Goal: Register for event/course: Sign up to attend an event or enroll in a course

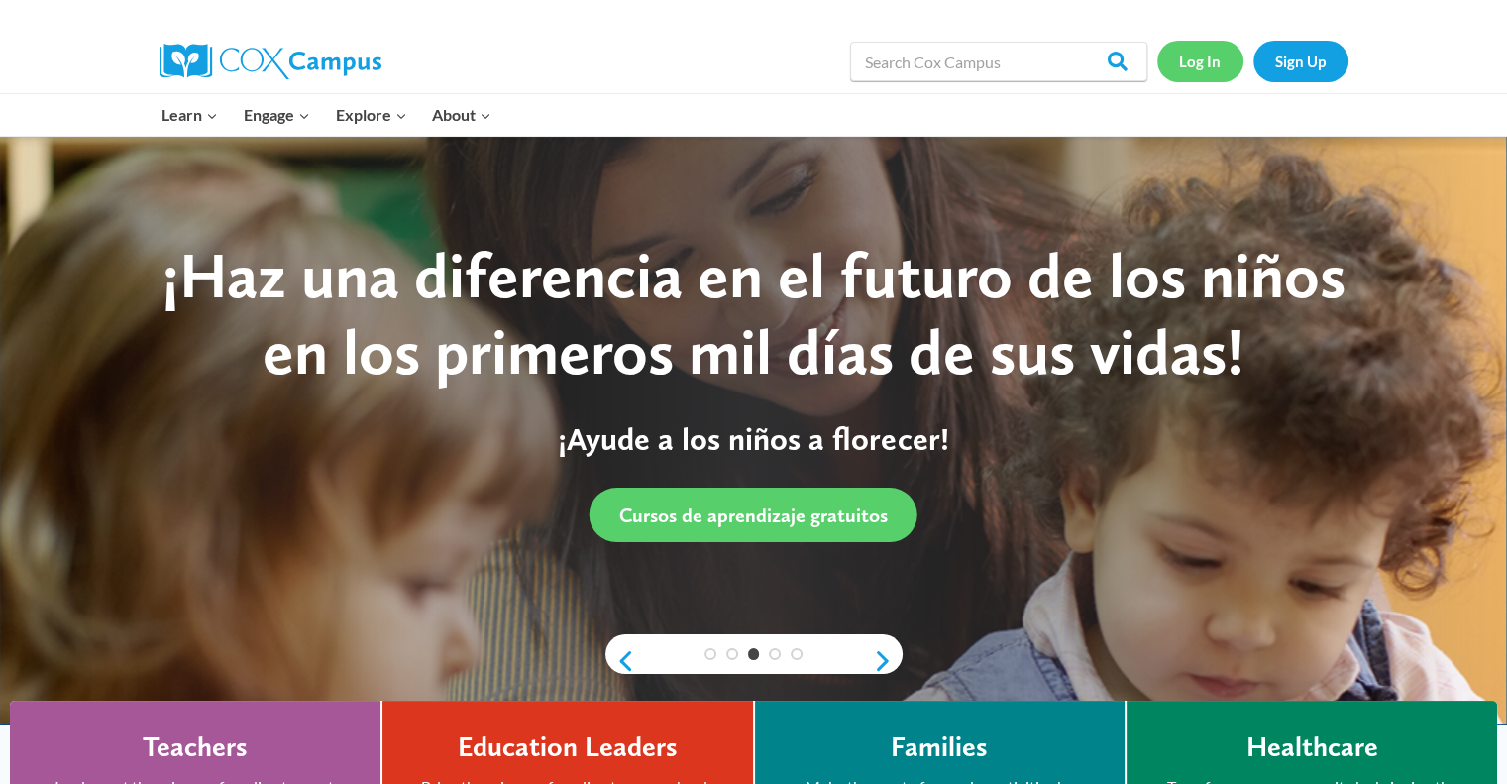
click at [1204, 65] on link "Log In" at bounding box center [1200, 61] width 86 height 41
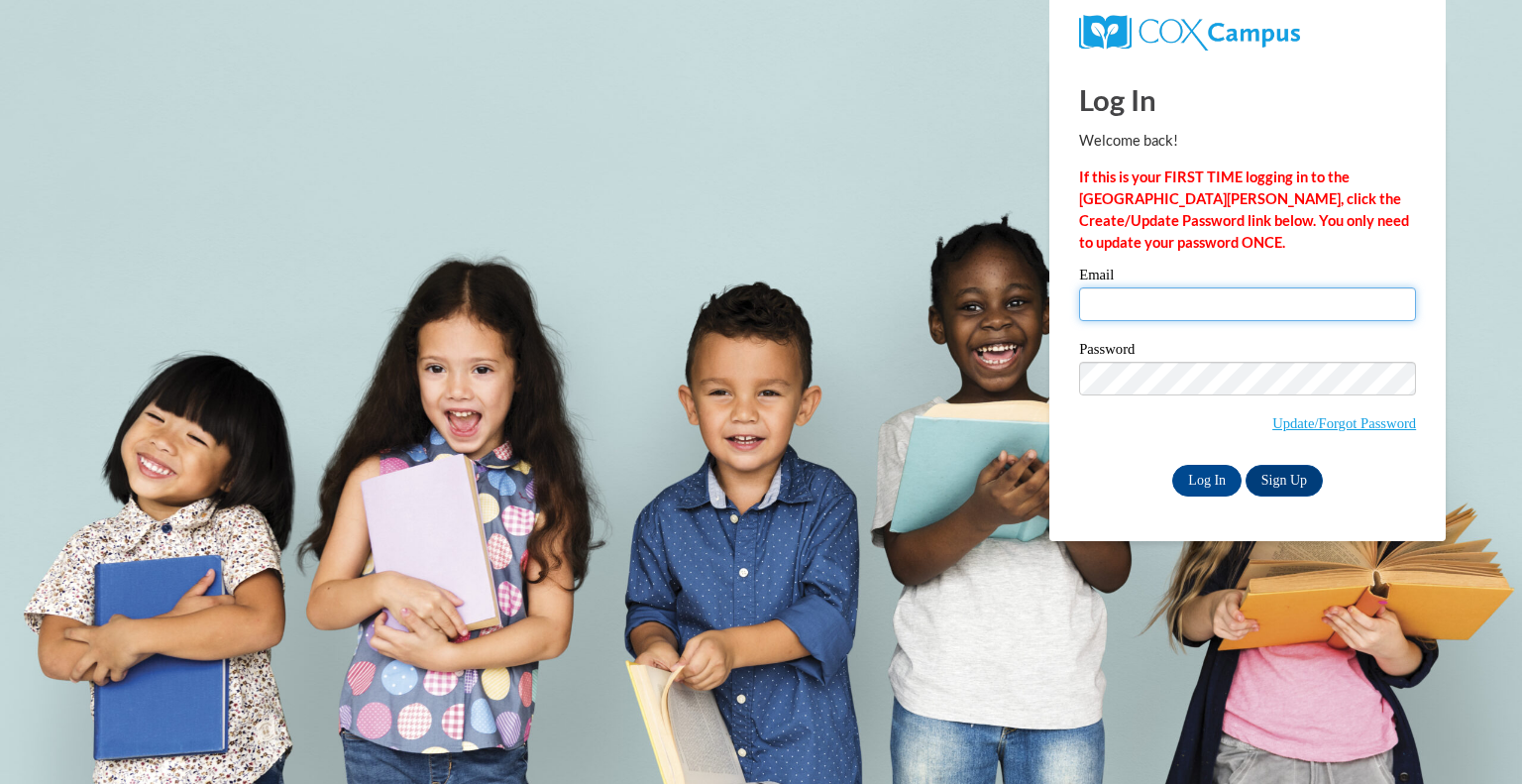
click at [1135, 305] on input "Email" at bounding box center [1247, 304] width 337 height 34
type input "aminaker@altoona.k12.wi.us"
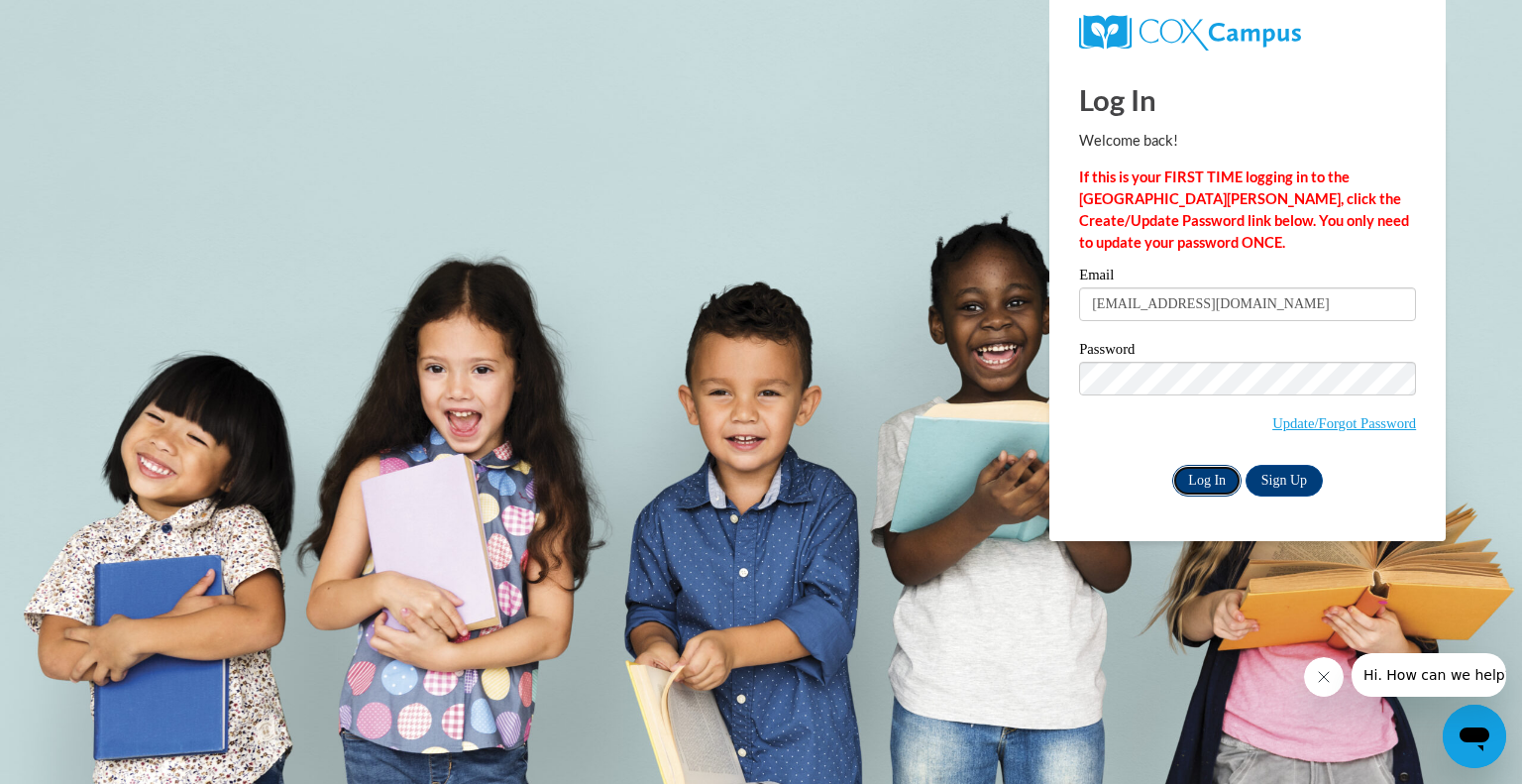
click at [1197, 483] on input "Log In" at bounding box center [1206, 481] width 69 height 32
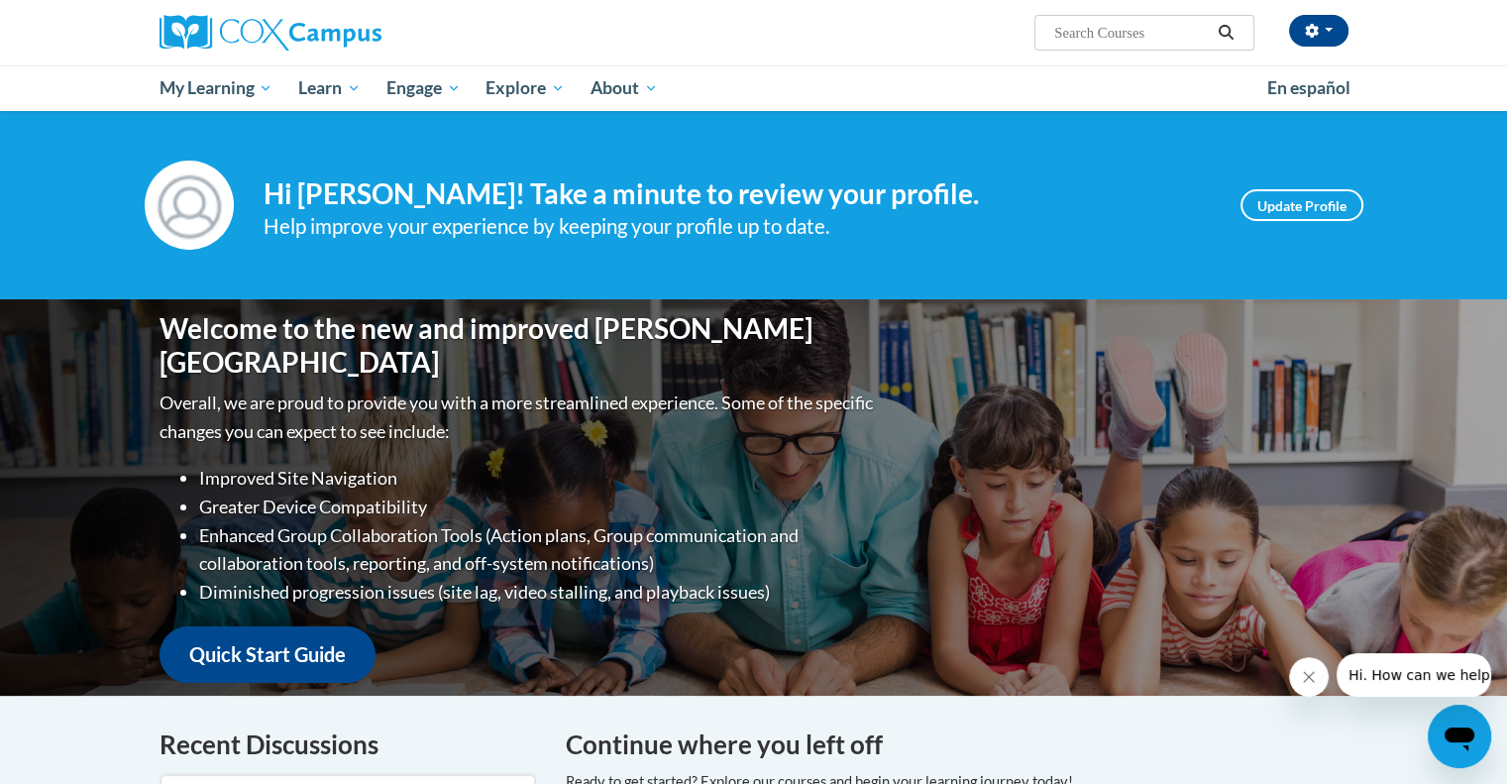
click at [1070, 30] on input "Search..." at bounding box center [1131, 33] width 159 height 24
type input "systematic"
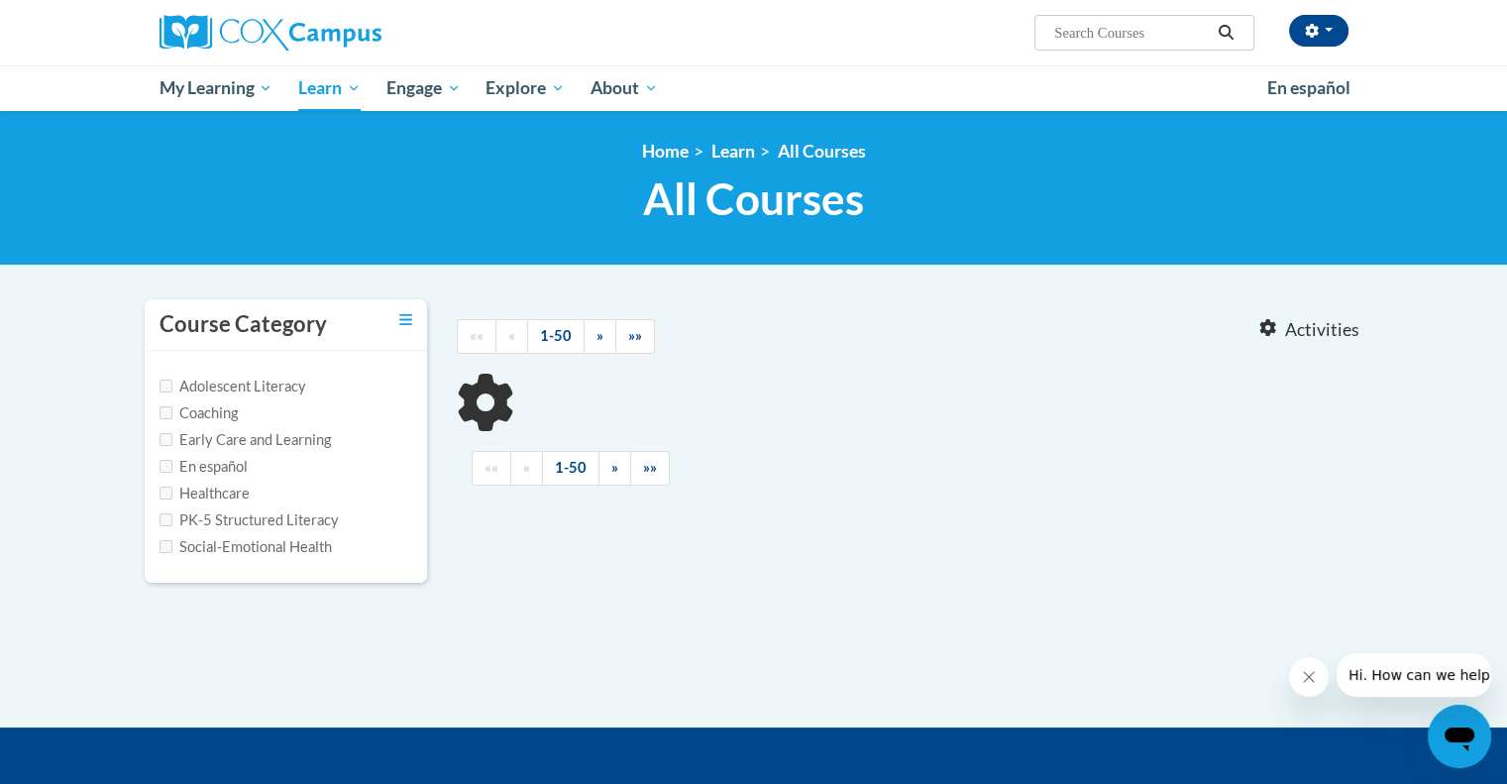
type input "systematic"
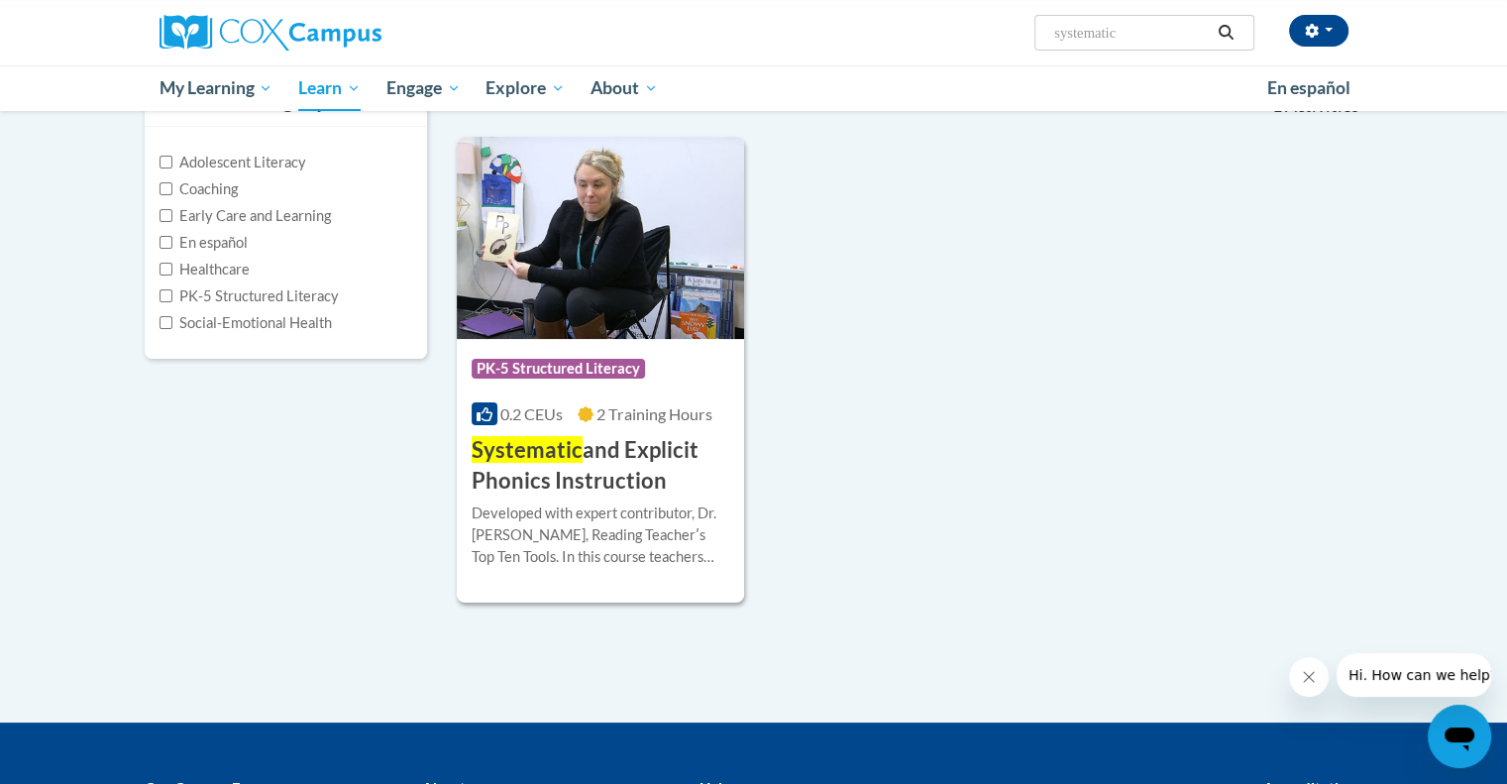
scroll to position [273, 0]
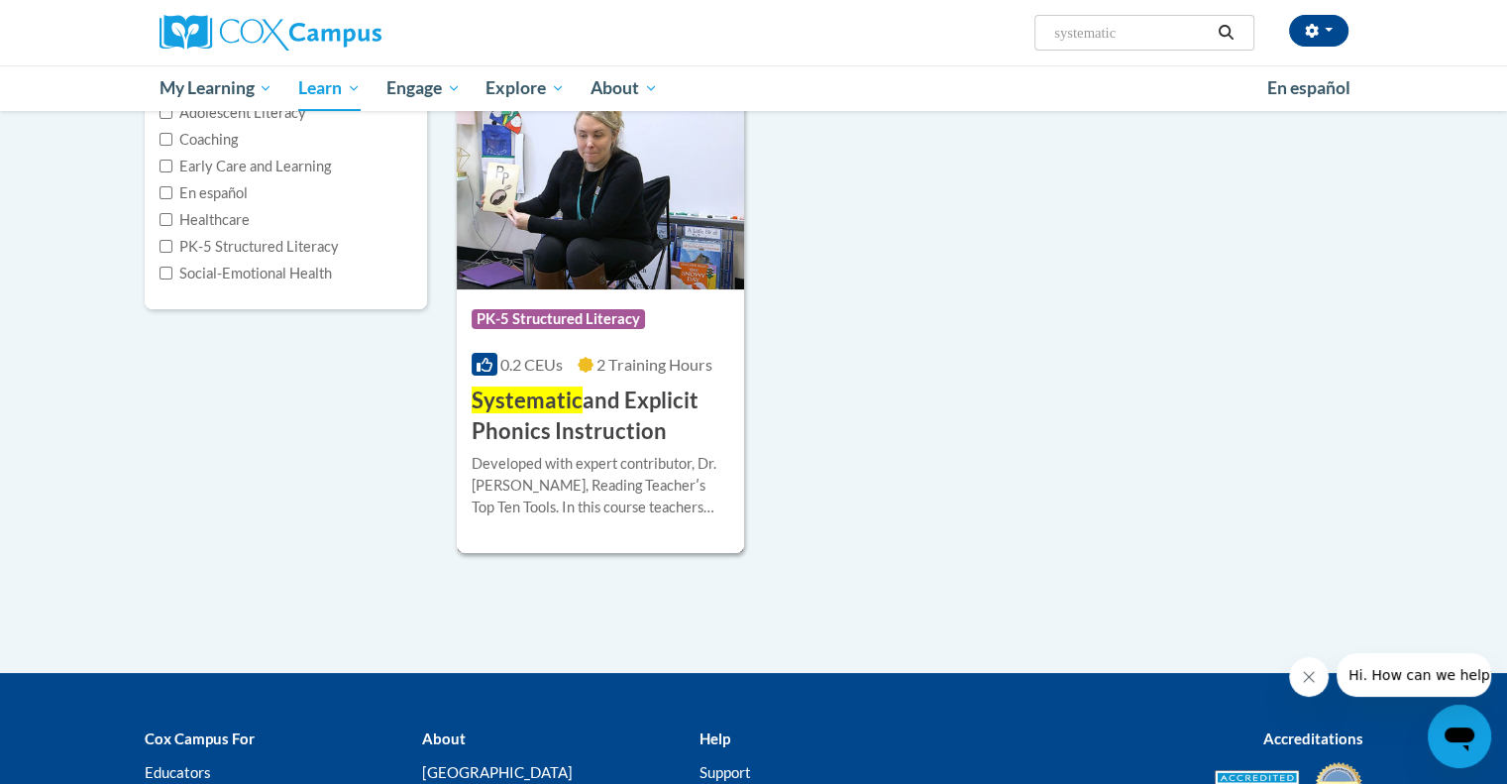
click at [659, 407] on h3 "Systematic and Explicit Phonics Instruction" at bounding box center [601, 415] width 259 height 61
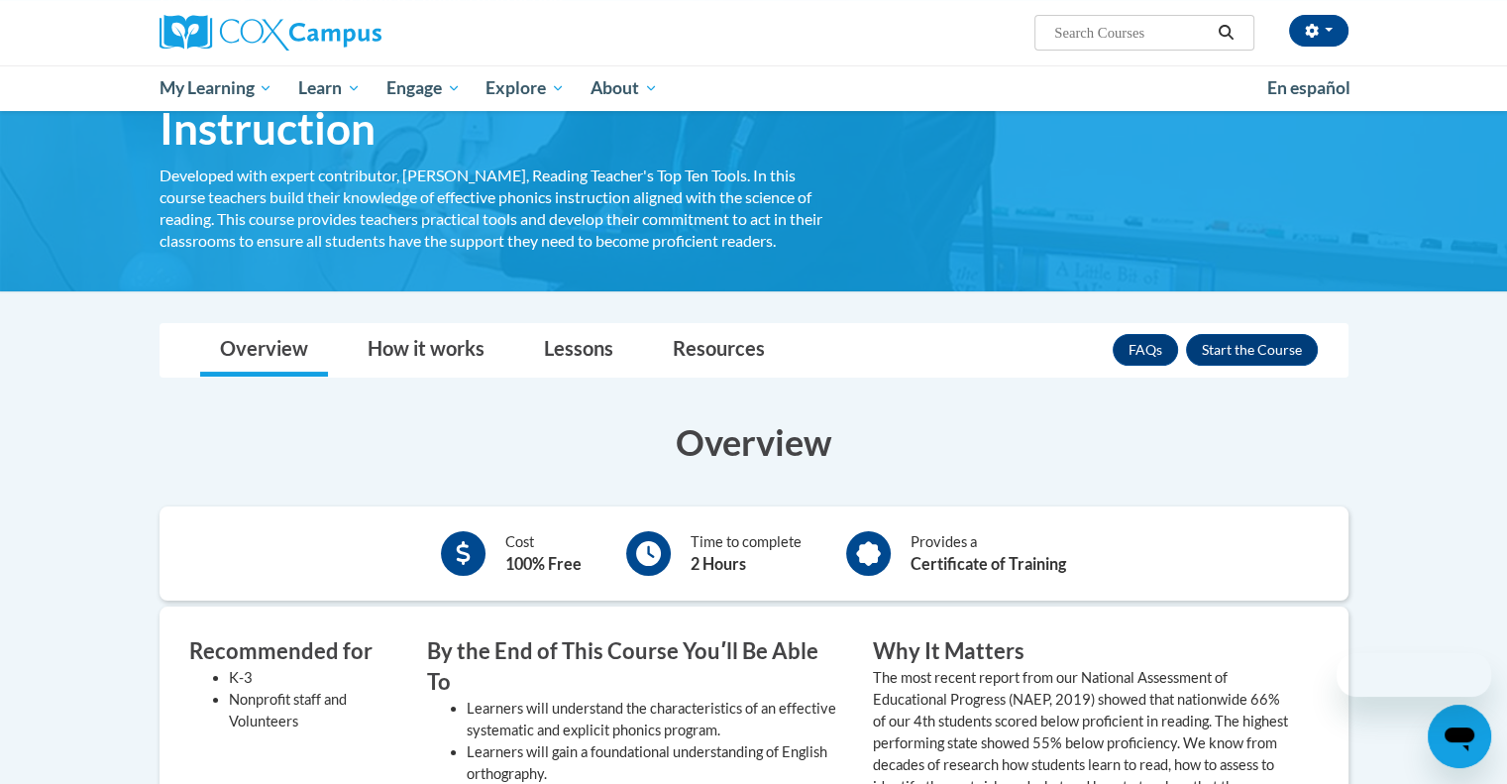
scroll to position [170, 0]
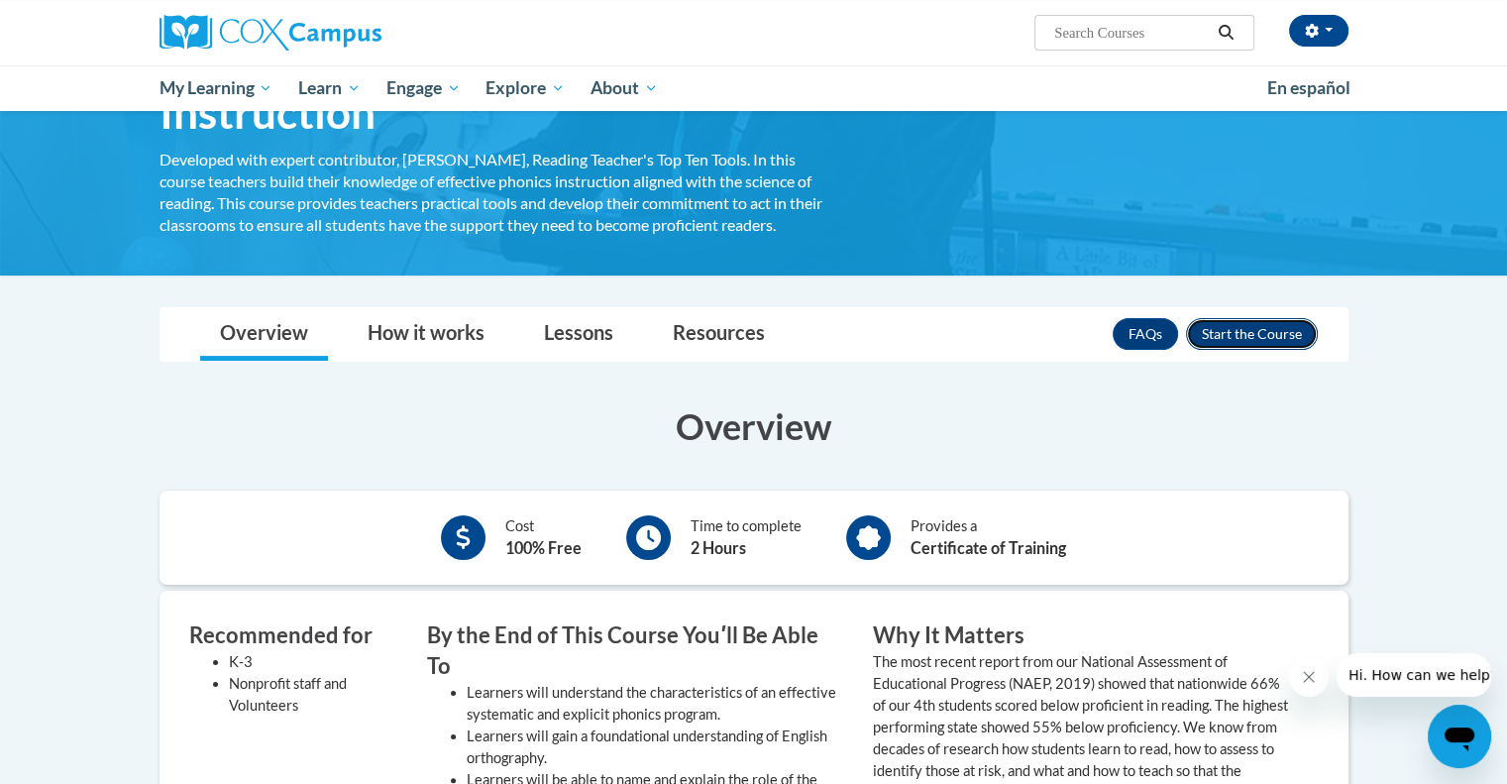
click at [1229, 336] on button "Enroll" at bounding box center [1252, 334] width 132 height 32
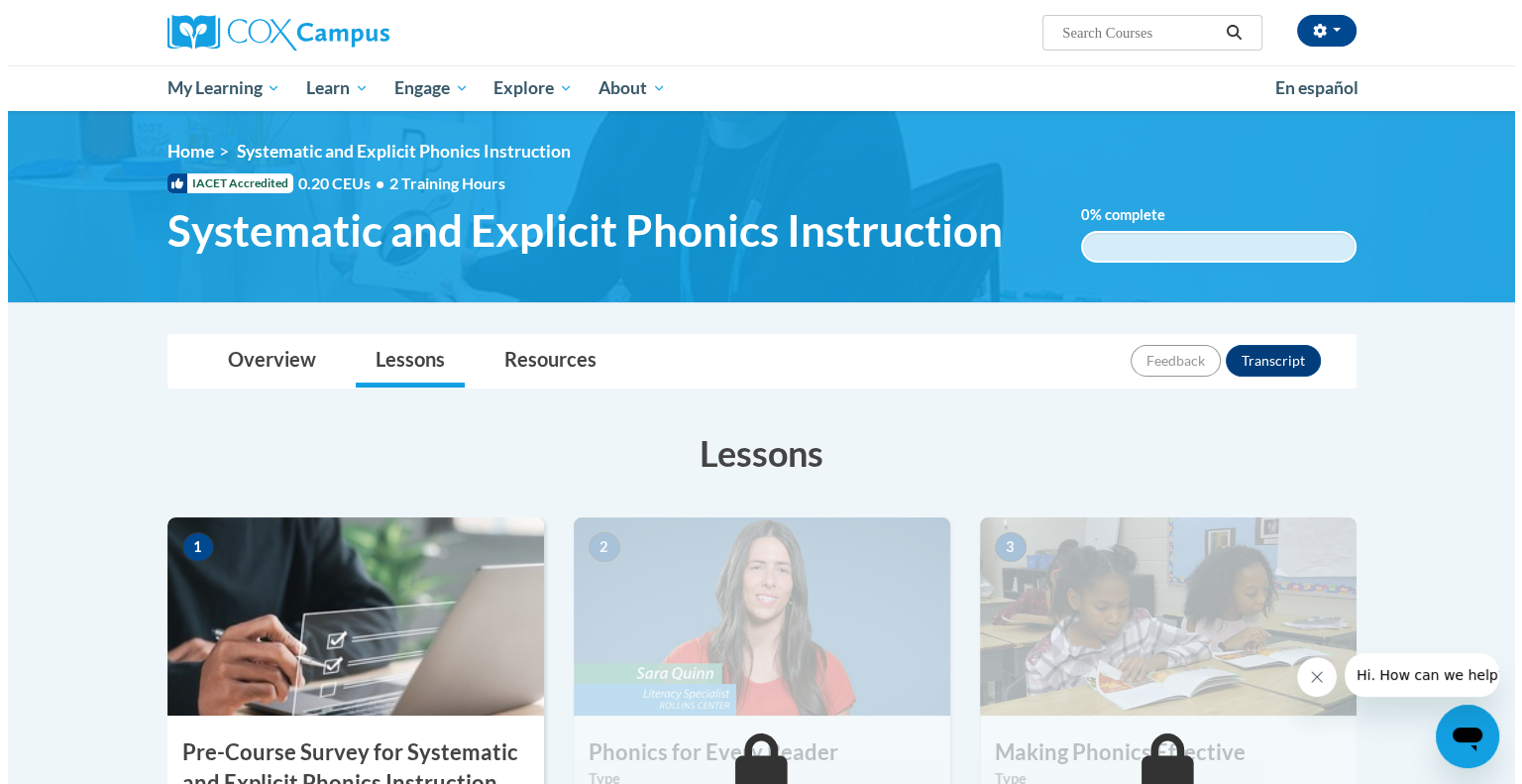
scroll to position [217, 0]
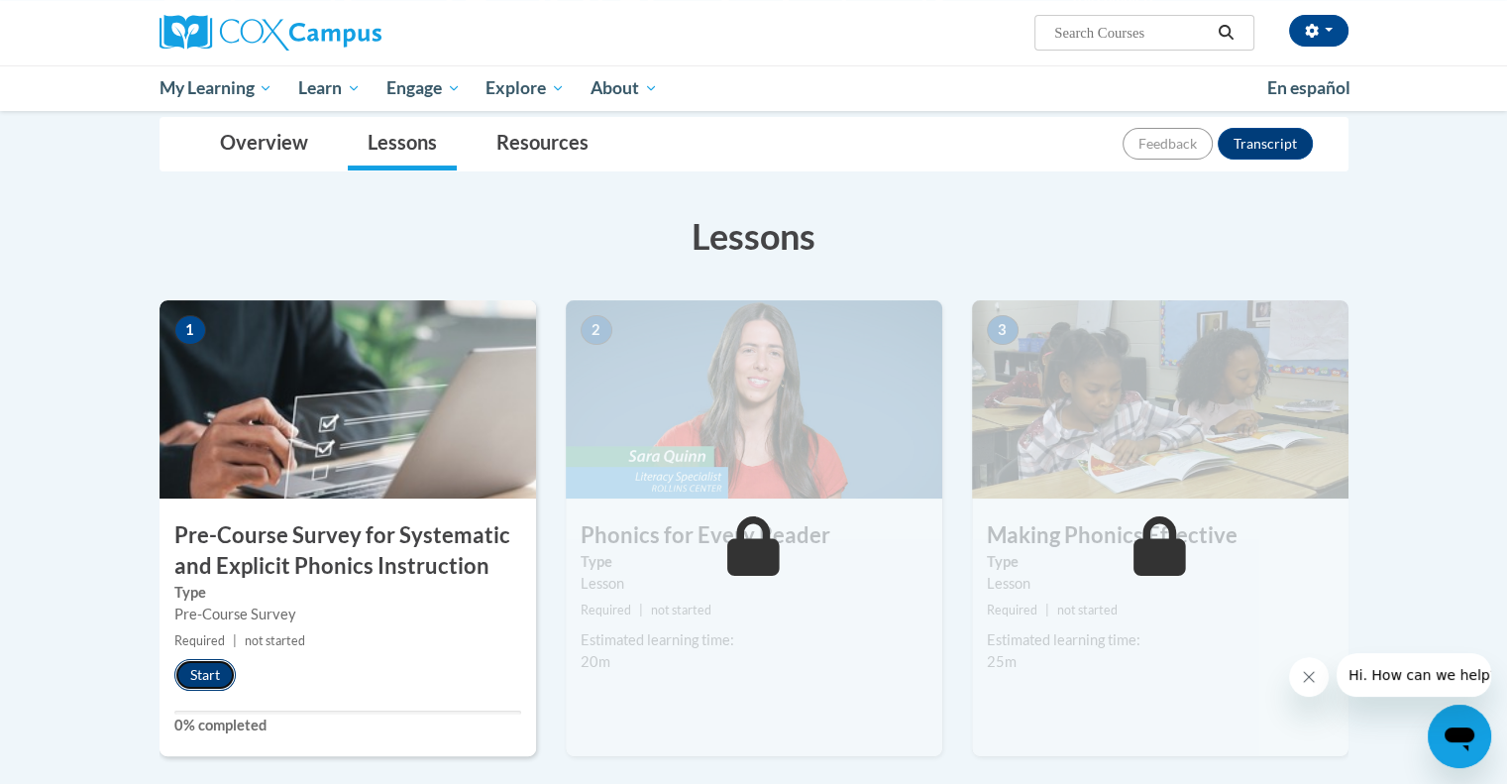
click at [213, 669] on button "Start" at bounding box center [204, 675] width 61 height 32
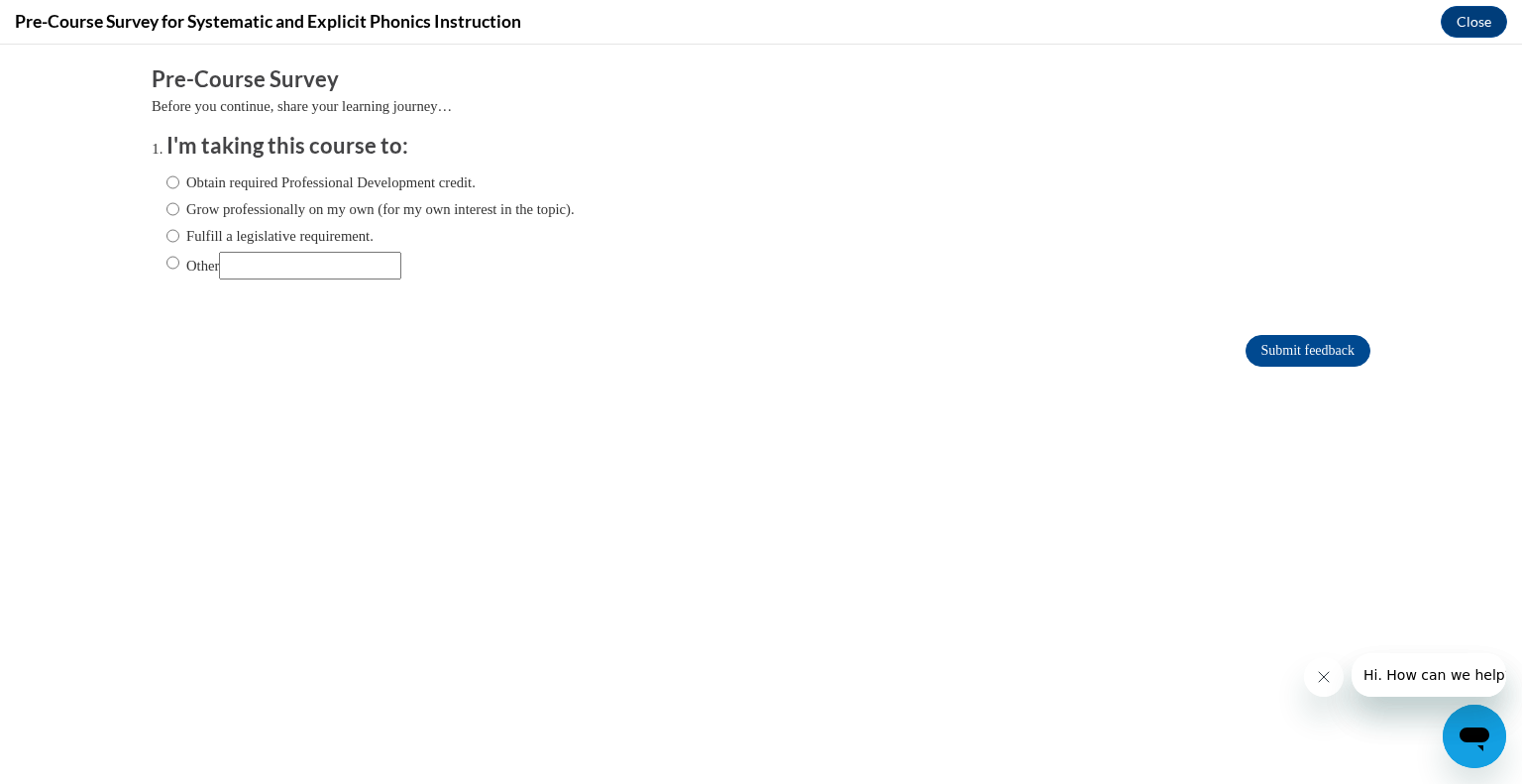
scroll to position [0, 0]
click at [177, 242] on label "Fulfill a legislative requirement." at bounding box center [269, 236] width 207 height 22
click at [177, 242] on input "Fulfill a legislative requirement." at bounding box center [172, 236] width 13 height 22
radio input "true"
click at [1259, 340] on input "Submit feedback" at bounding box center [1307, 351] width 125 height 32
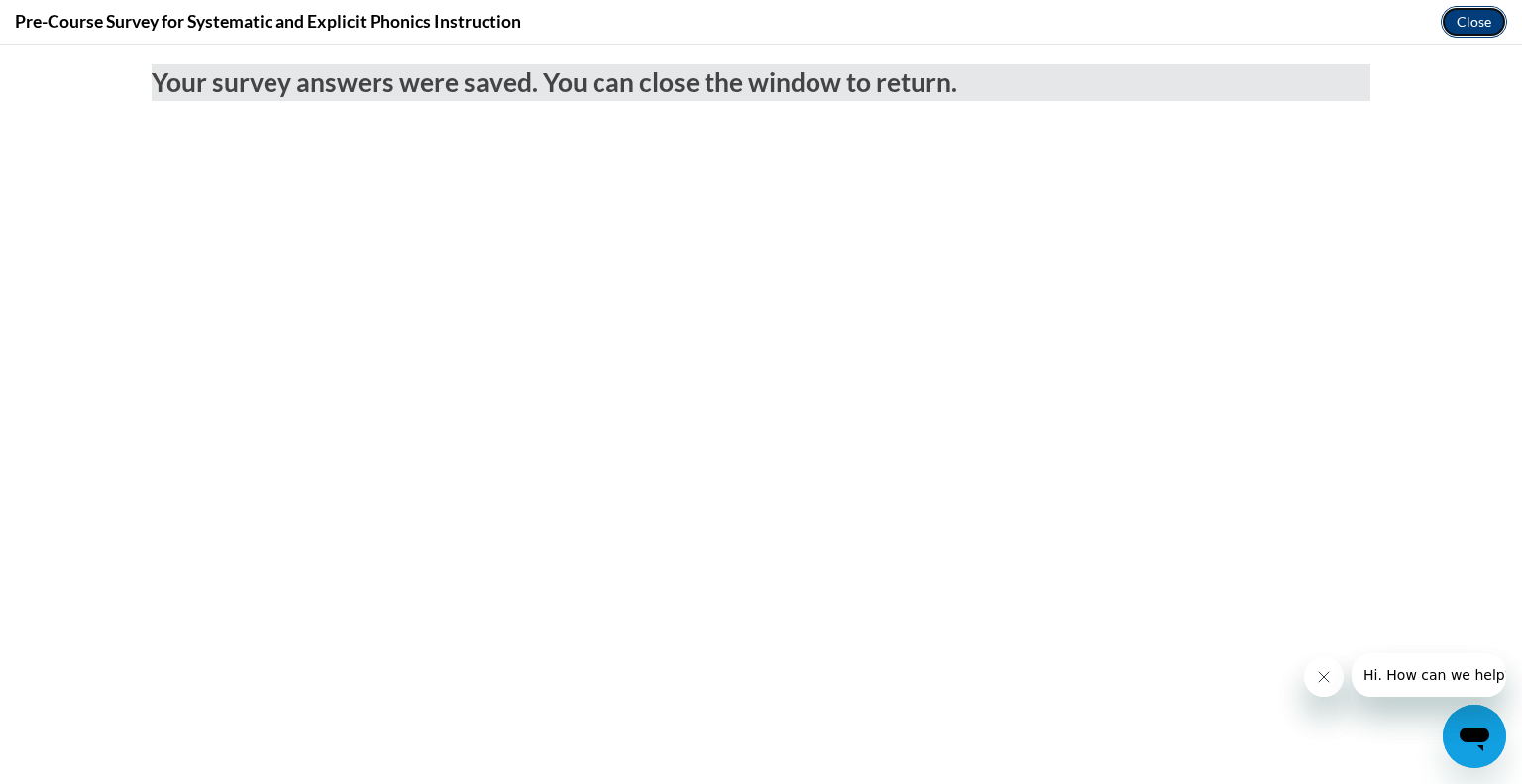
click at [1460, 18] on button "Close" at bounding box center [1474, 22] width 66 height 32
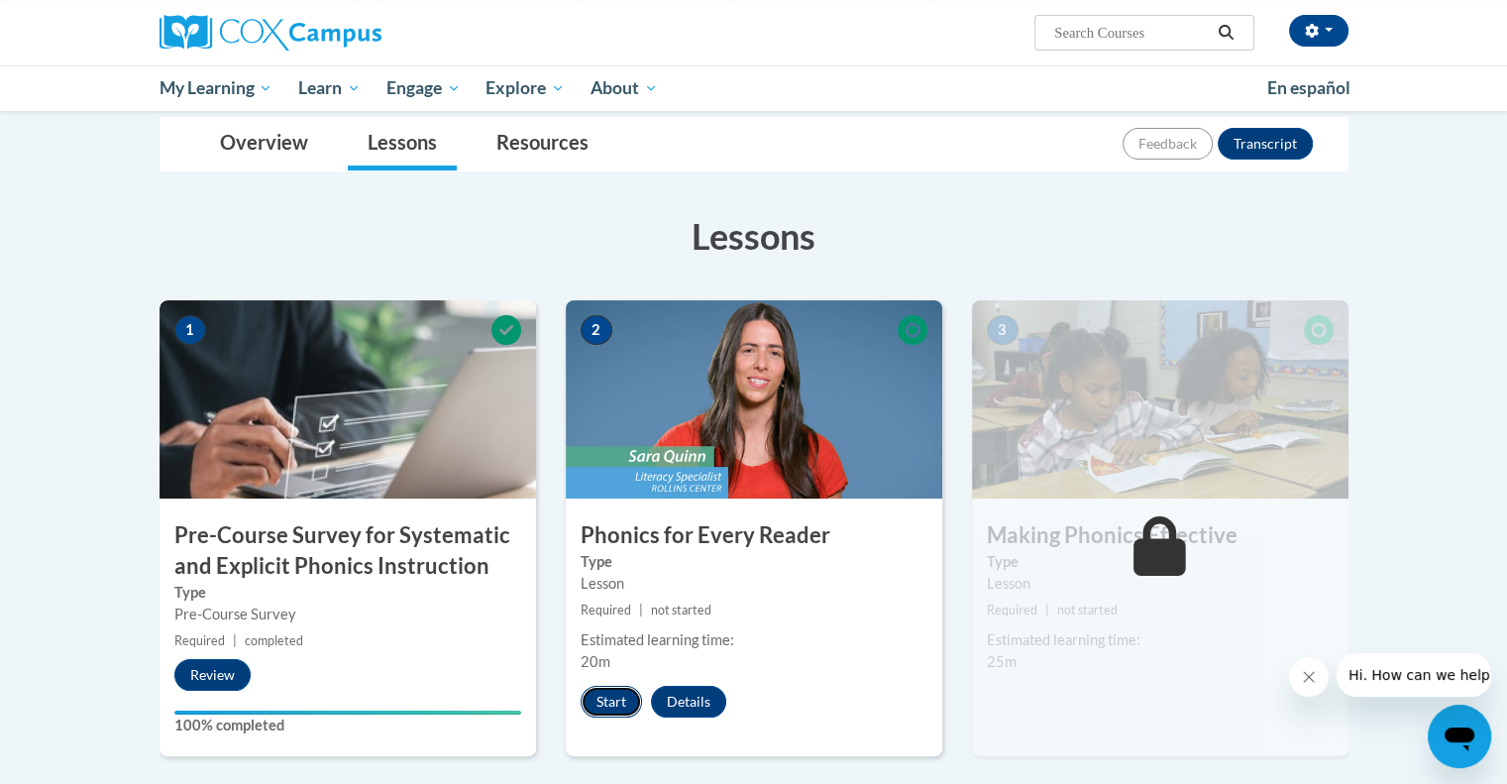
click at [596, 702] on button "Start" at bounding box center [611, 702] width 61 height 32
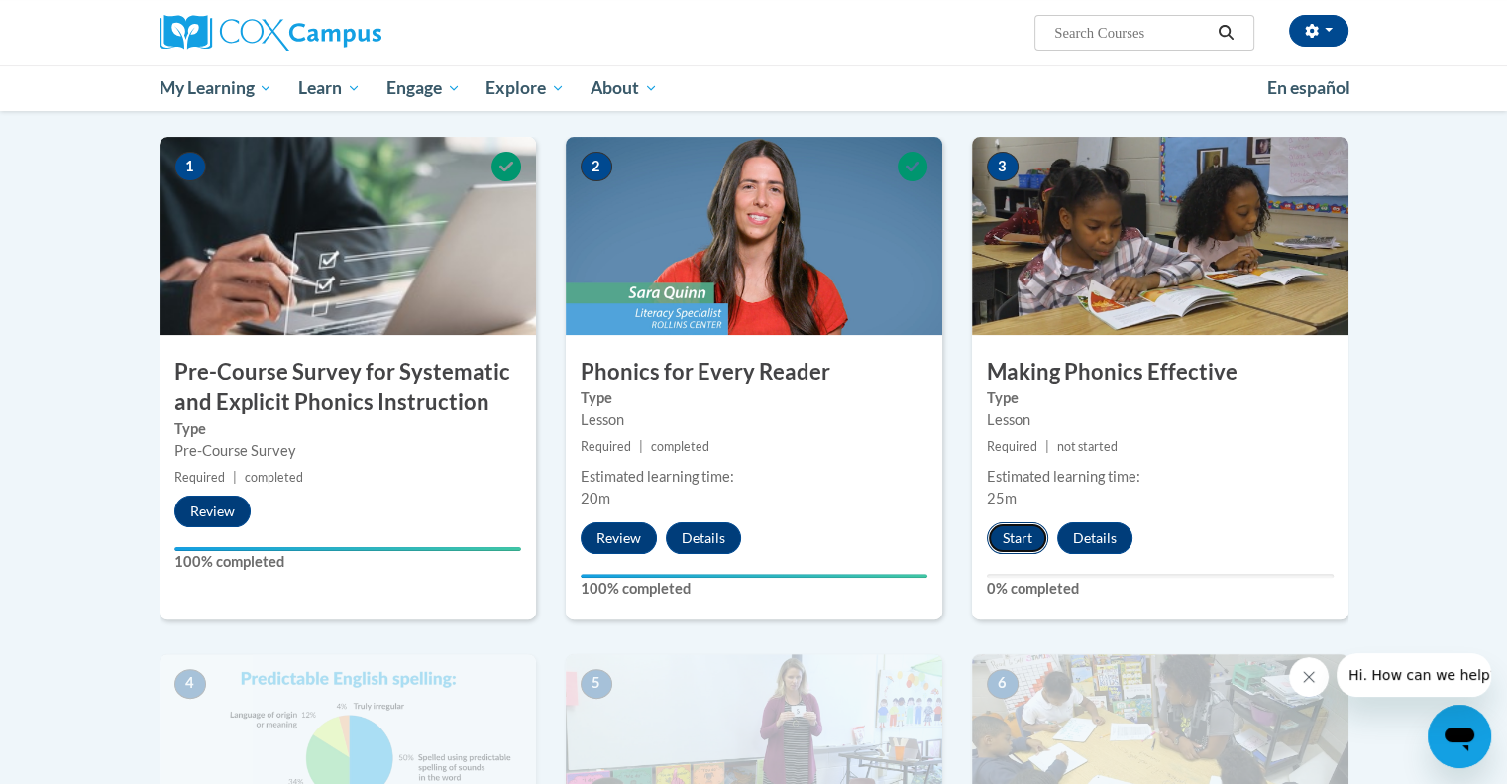
click at [1011, 540] on button "Start" at bounding box center [1017, 538] width 61 height 32
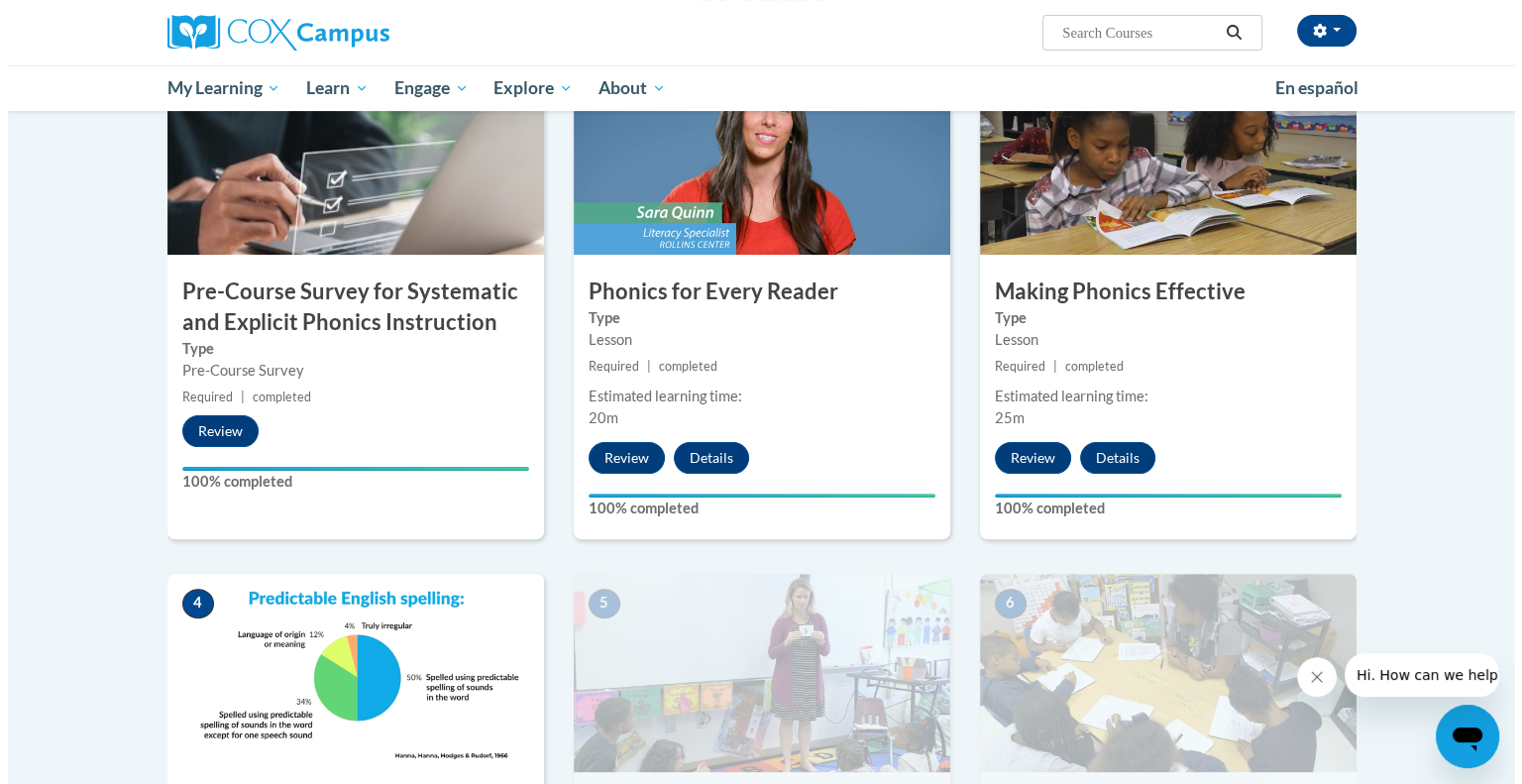
scroll to position [956, 0]
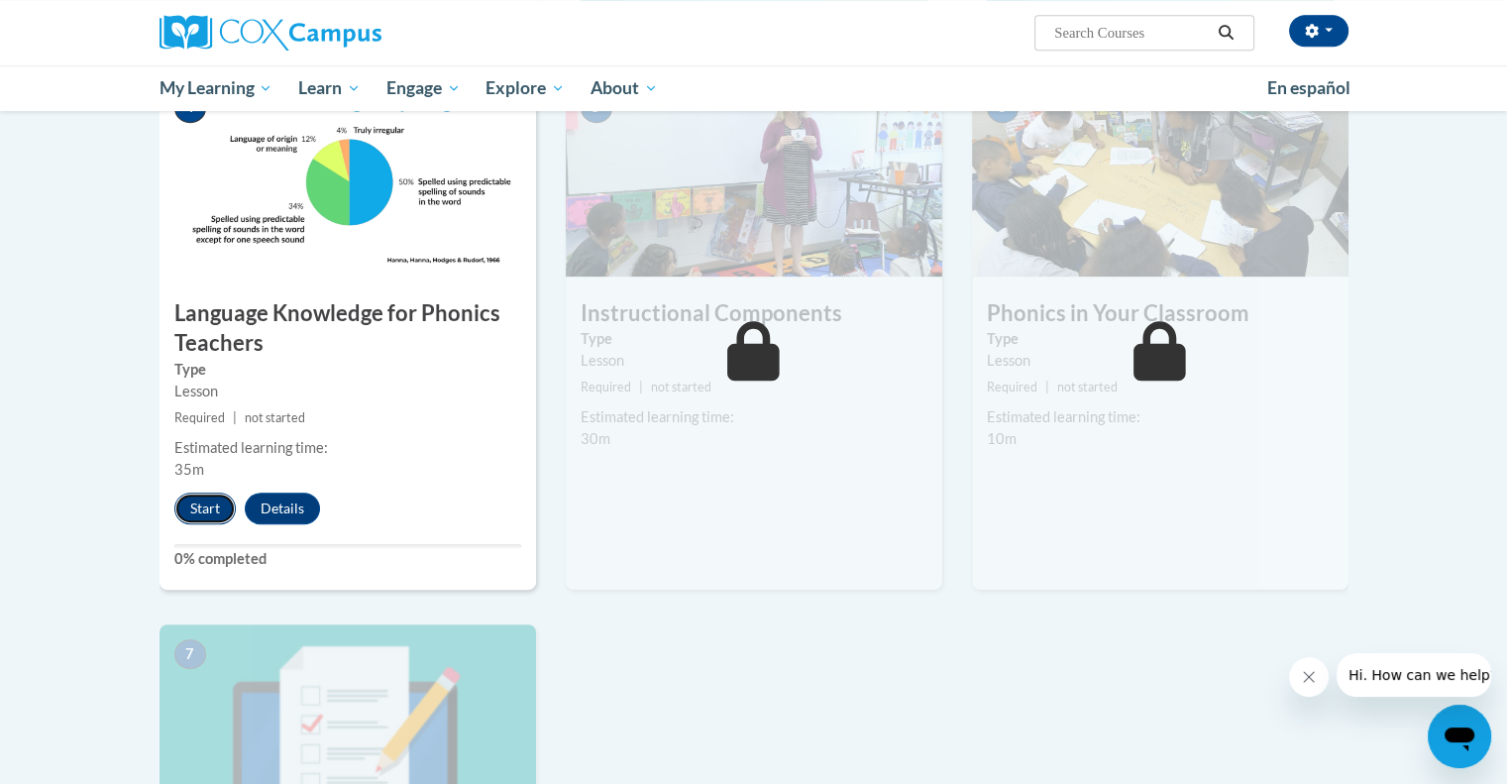
click at [203, 498] on button "Start" at bounding box center [204, 508] width 61 height 32
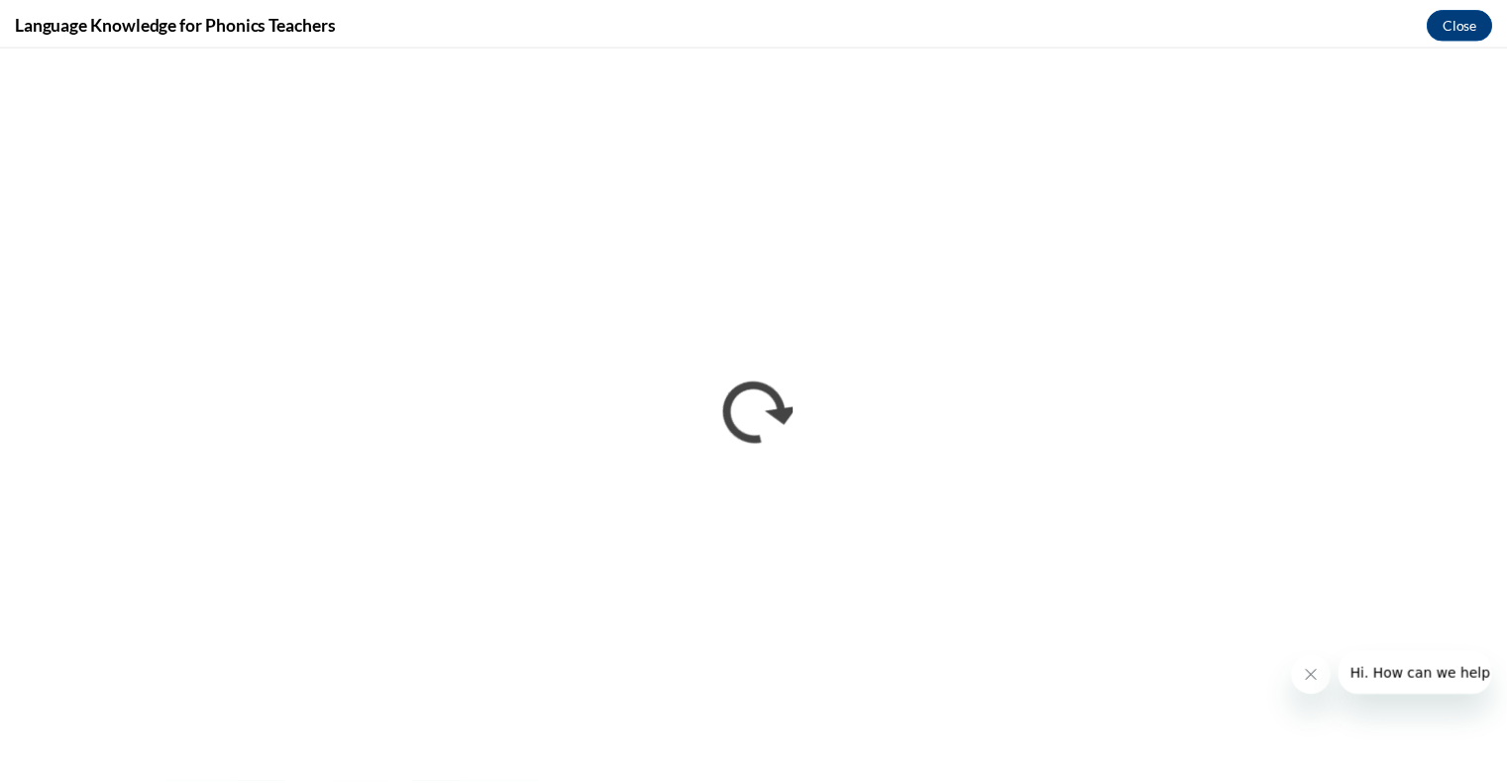
scroll to position [0, 0]
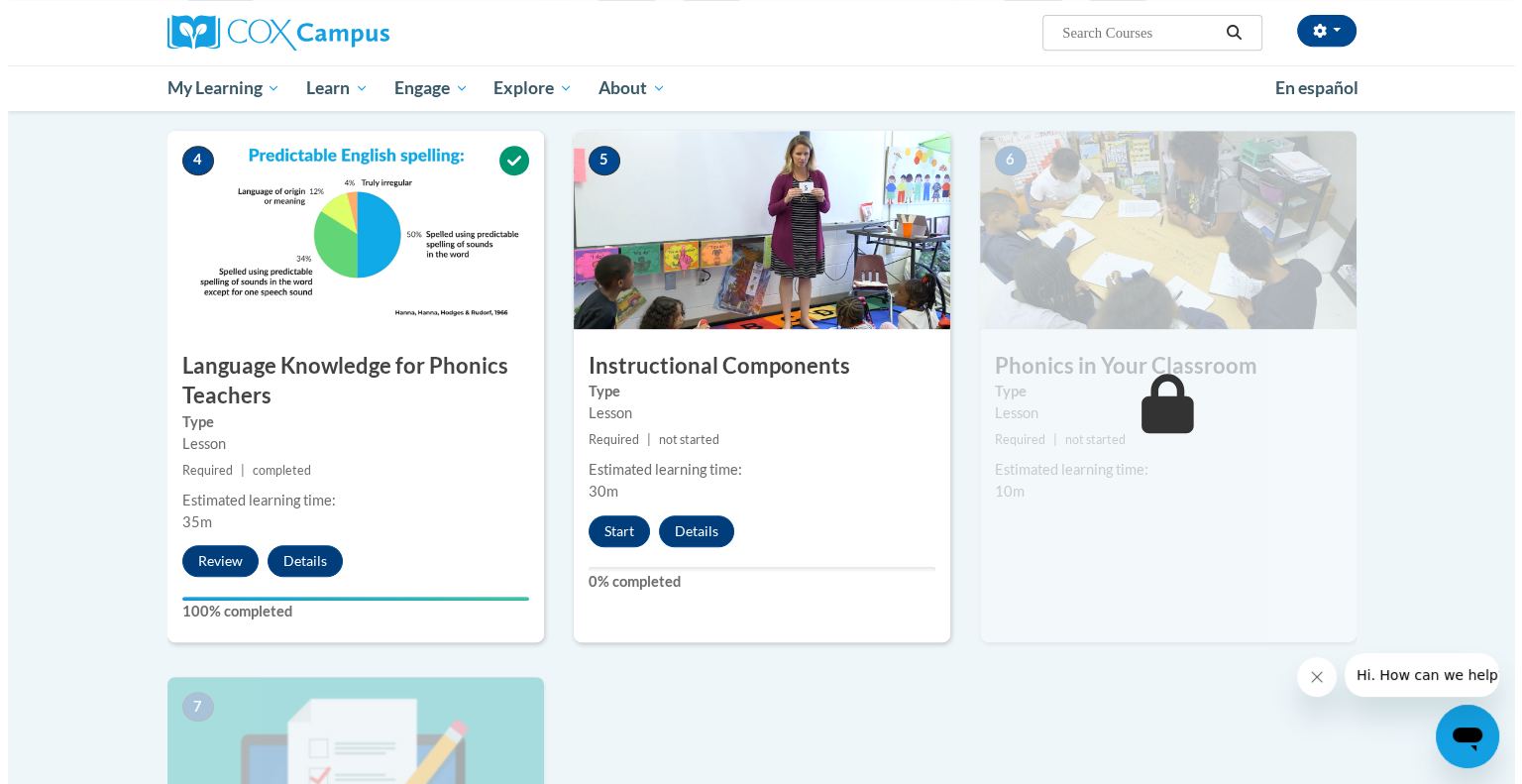
scroll to position [903, 0]
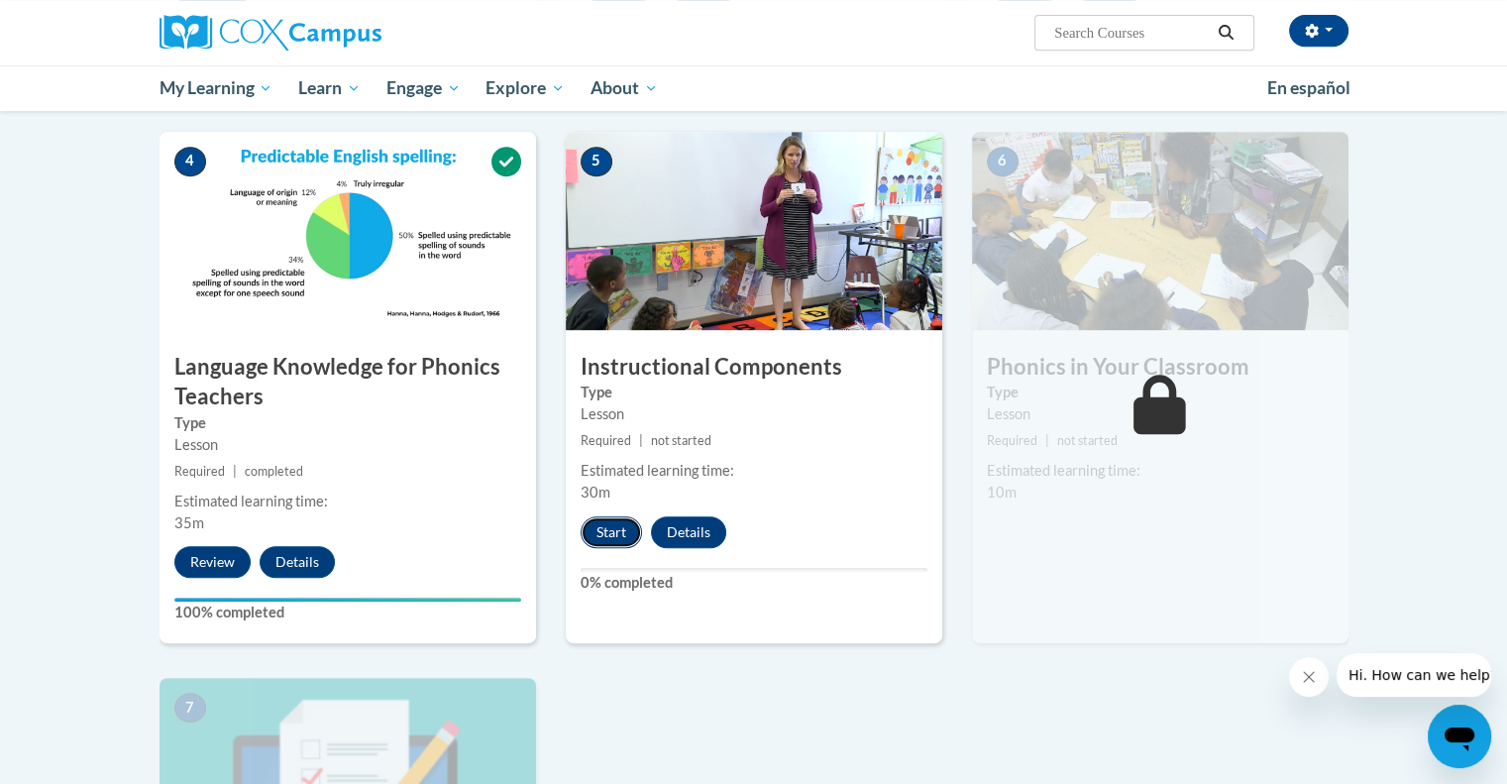
click at [612, 522] on button "Start" at bounding box center [611, 532] width 61 height 32
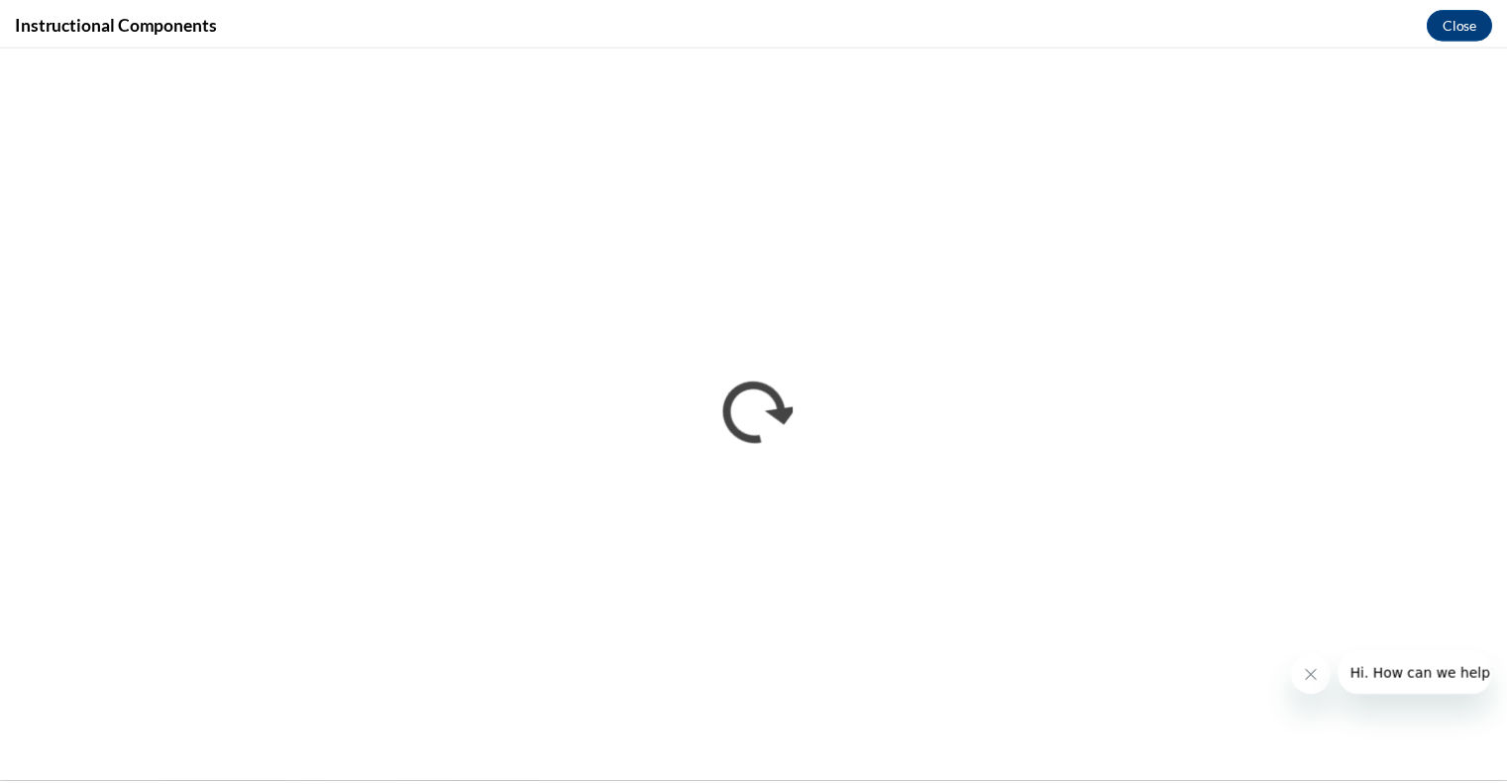
scroll to position [0, 0]
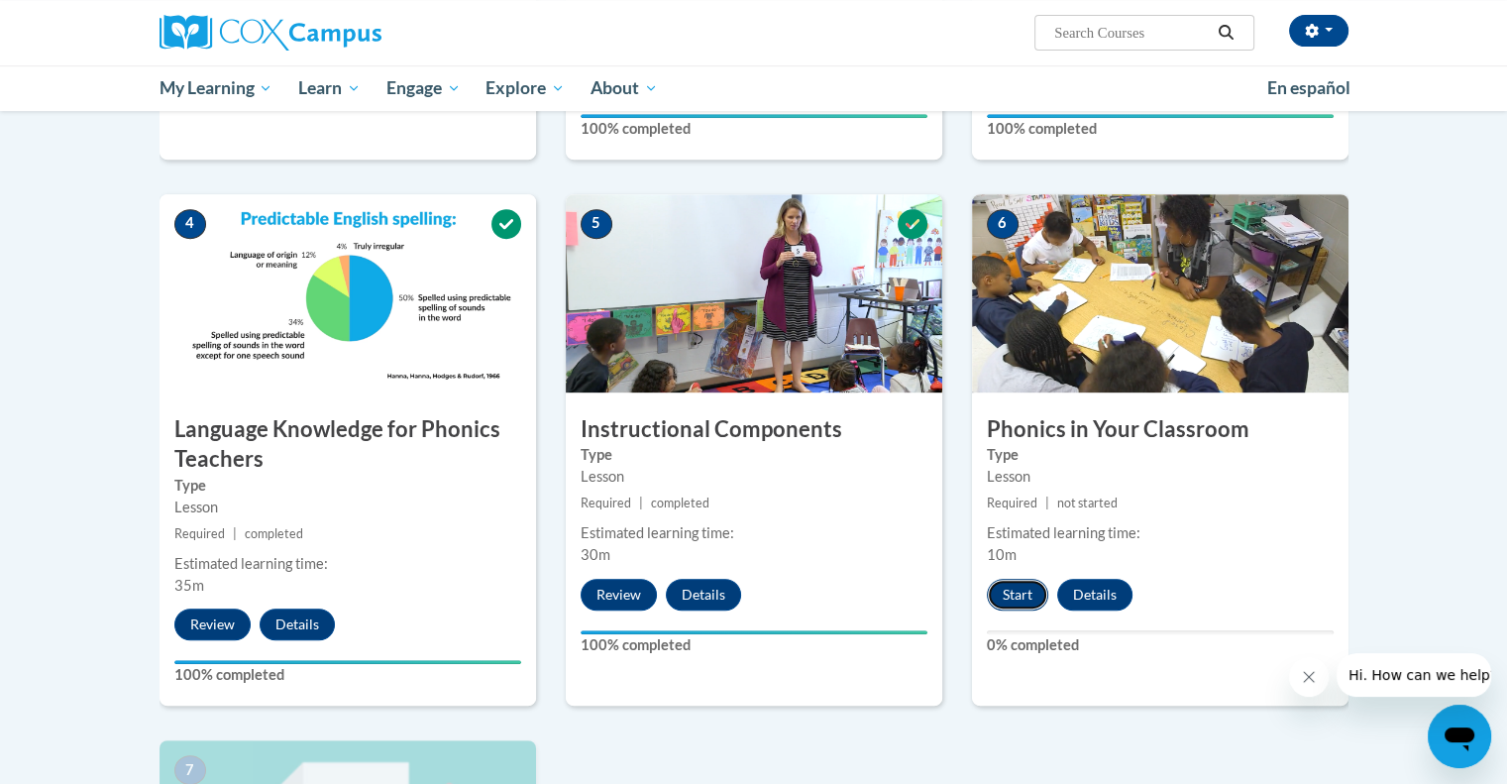
click at [1007, 590] on button "Start" at bounding box center [1017, 595] width 61 height 32
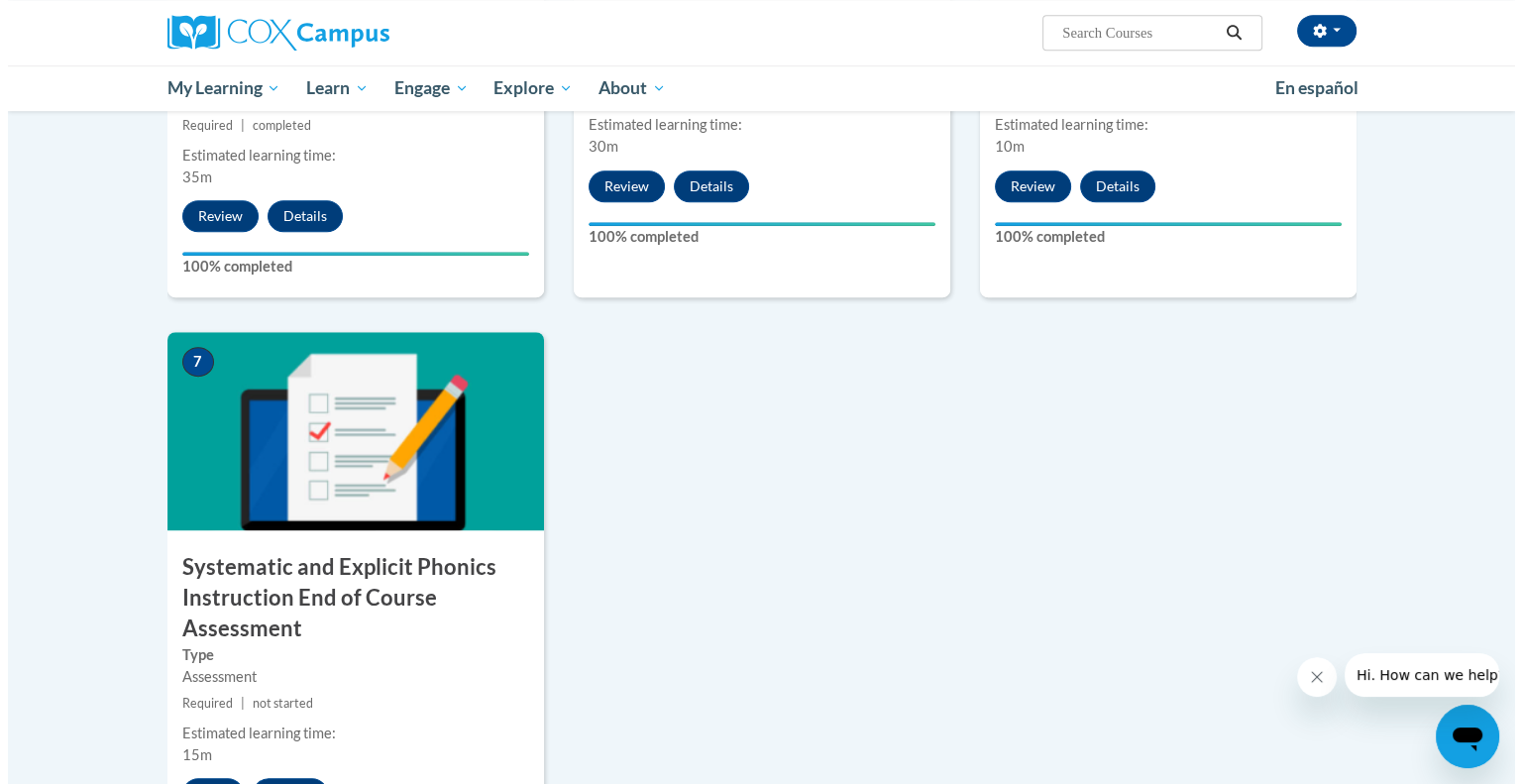
scroll to position [1296, 0]
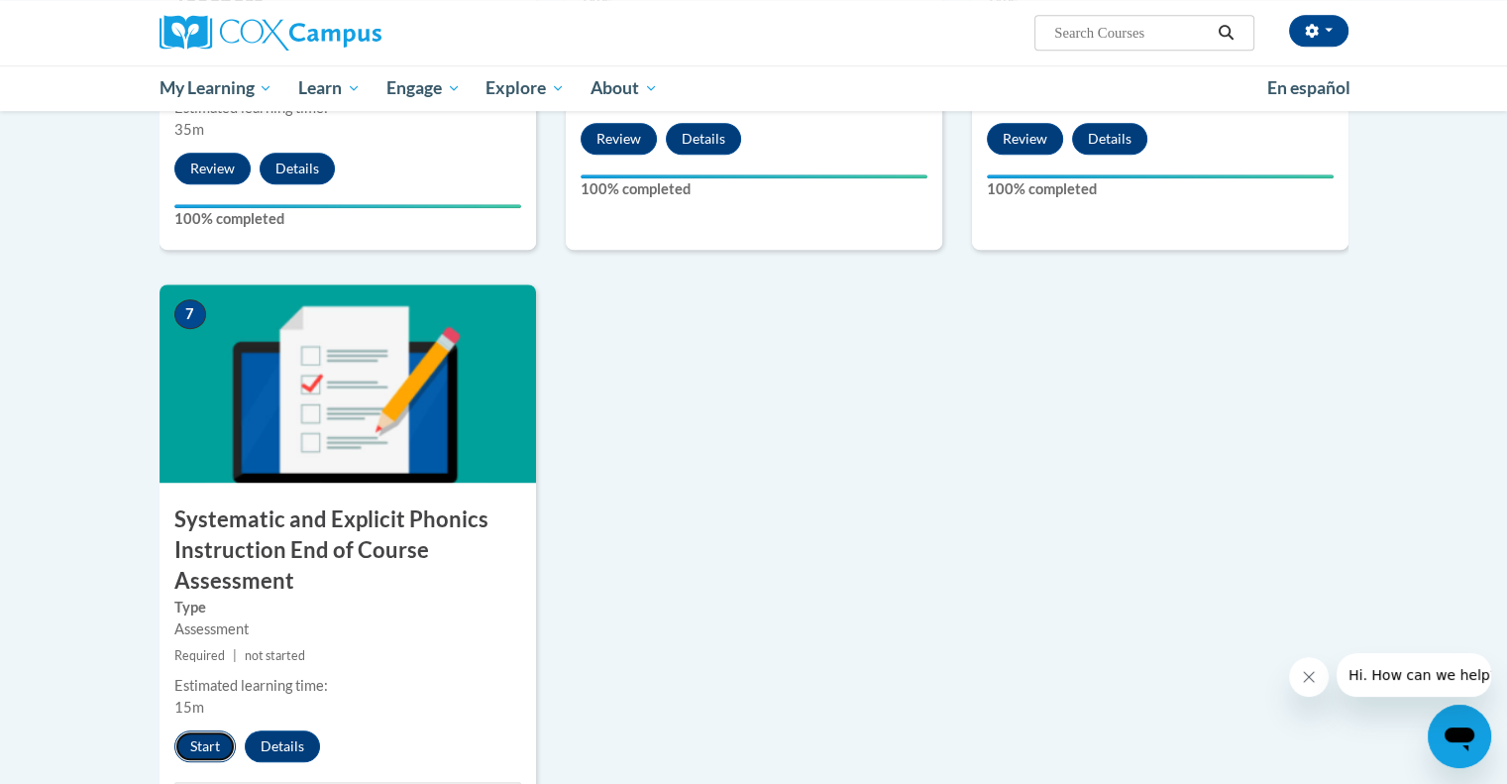
click at [190, 750] on button "Start" at bounding box center [204, 746] width 61 height 32
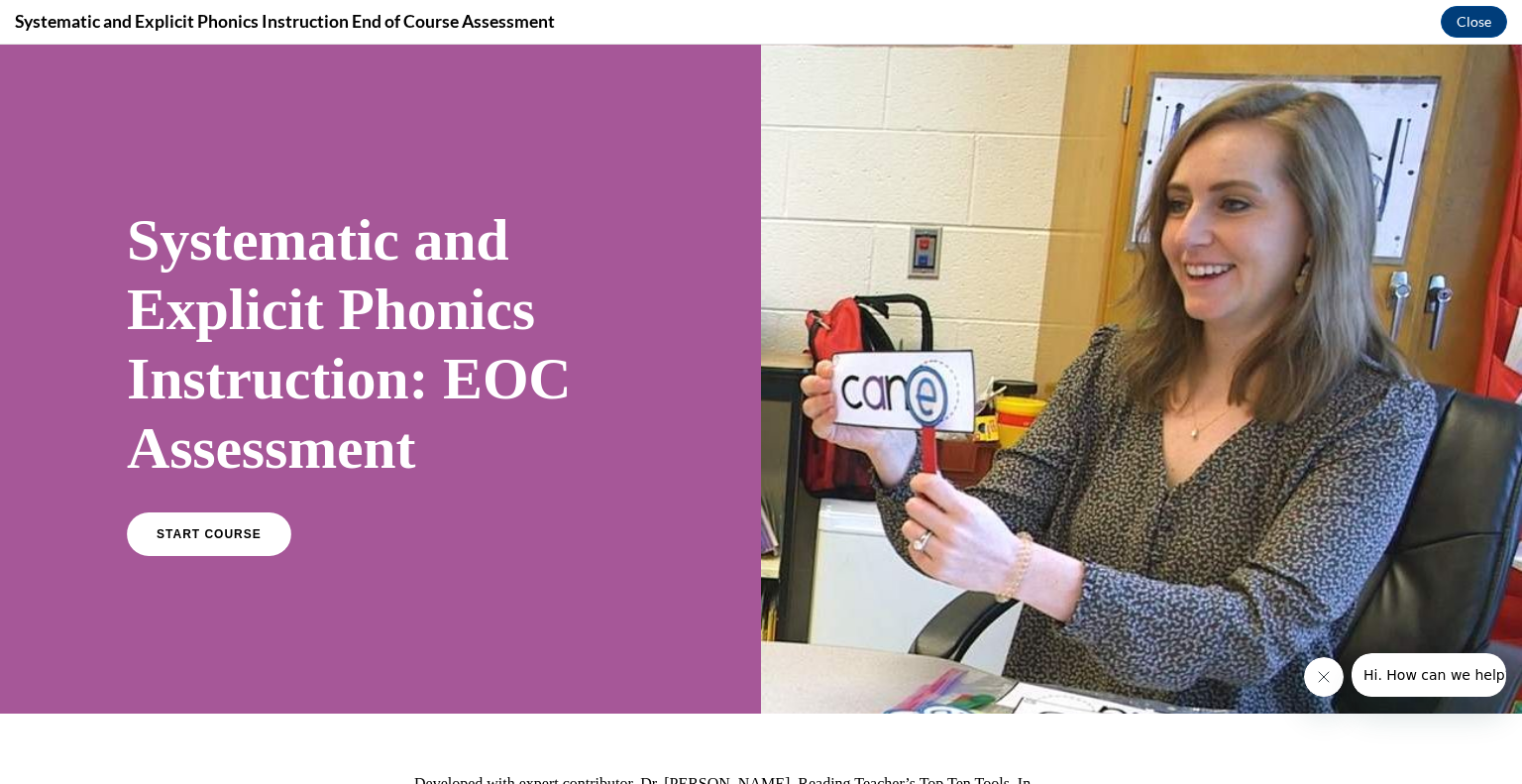
scroll to position [0, 0]
click at [180, 529] on span "START COURSE" at bounding box center [209, 534] width 110 height 15
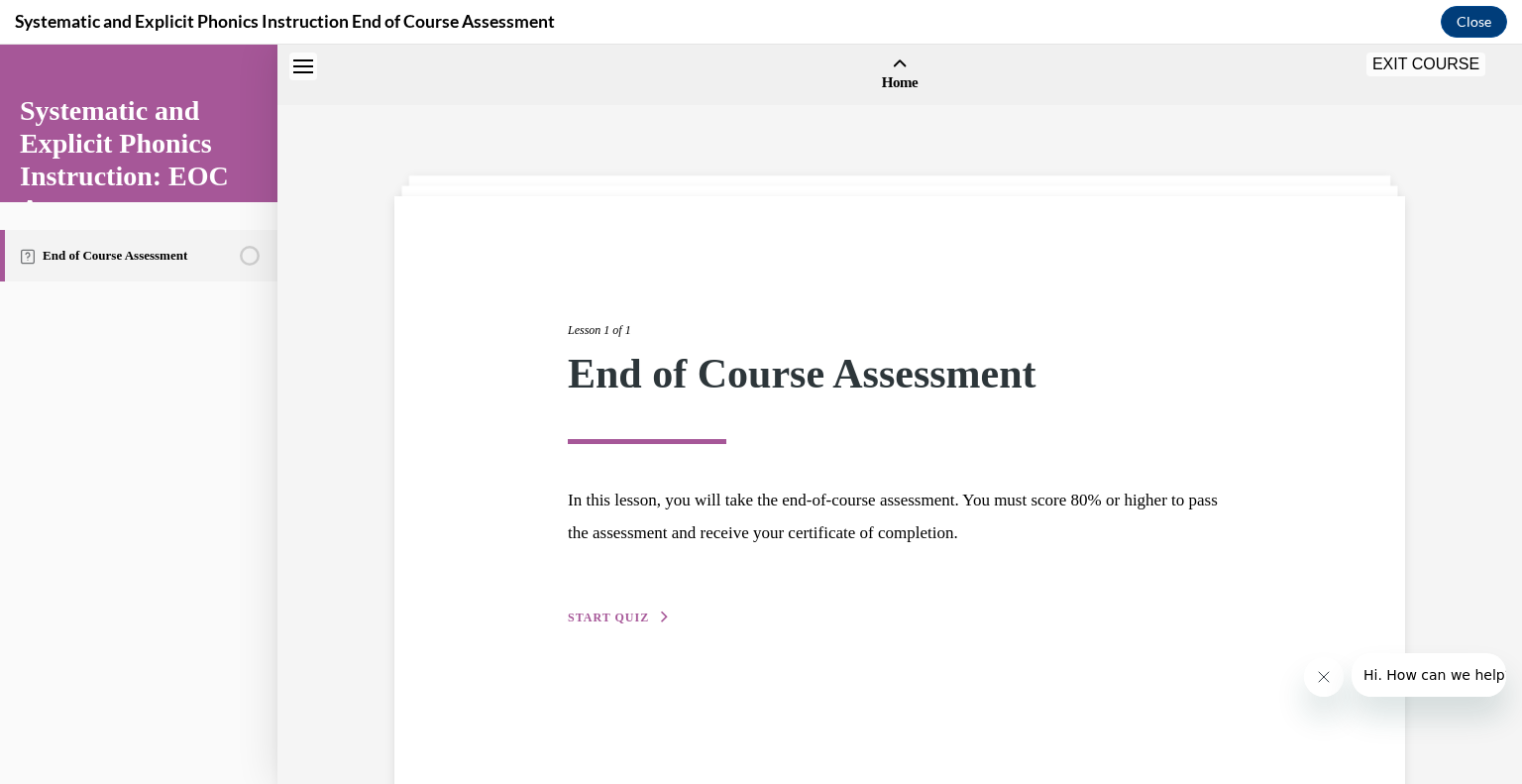
scroll to position [61, 0]
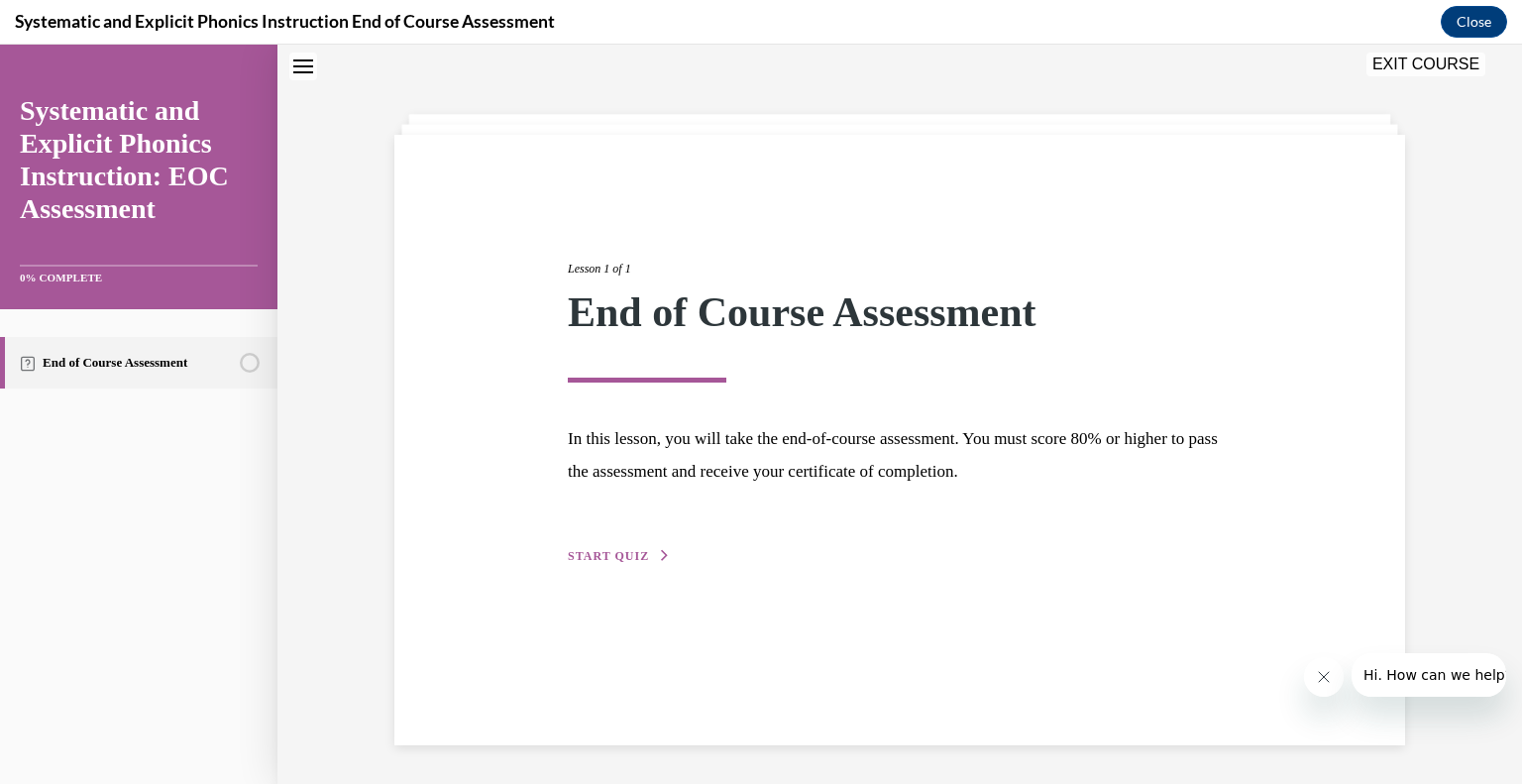
click at [622, 552] on span "START QUIZ" at bounding box center [608, 556] width 81 height 14
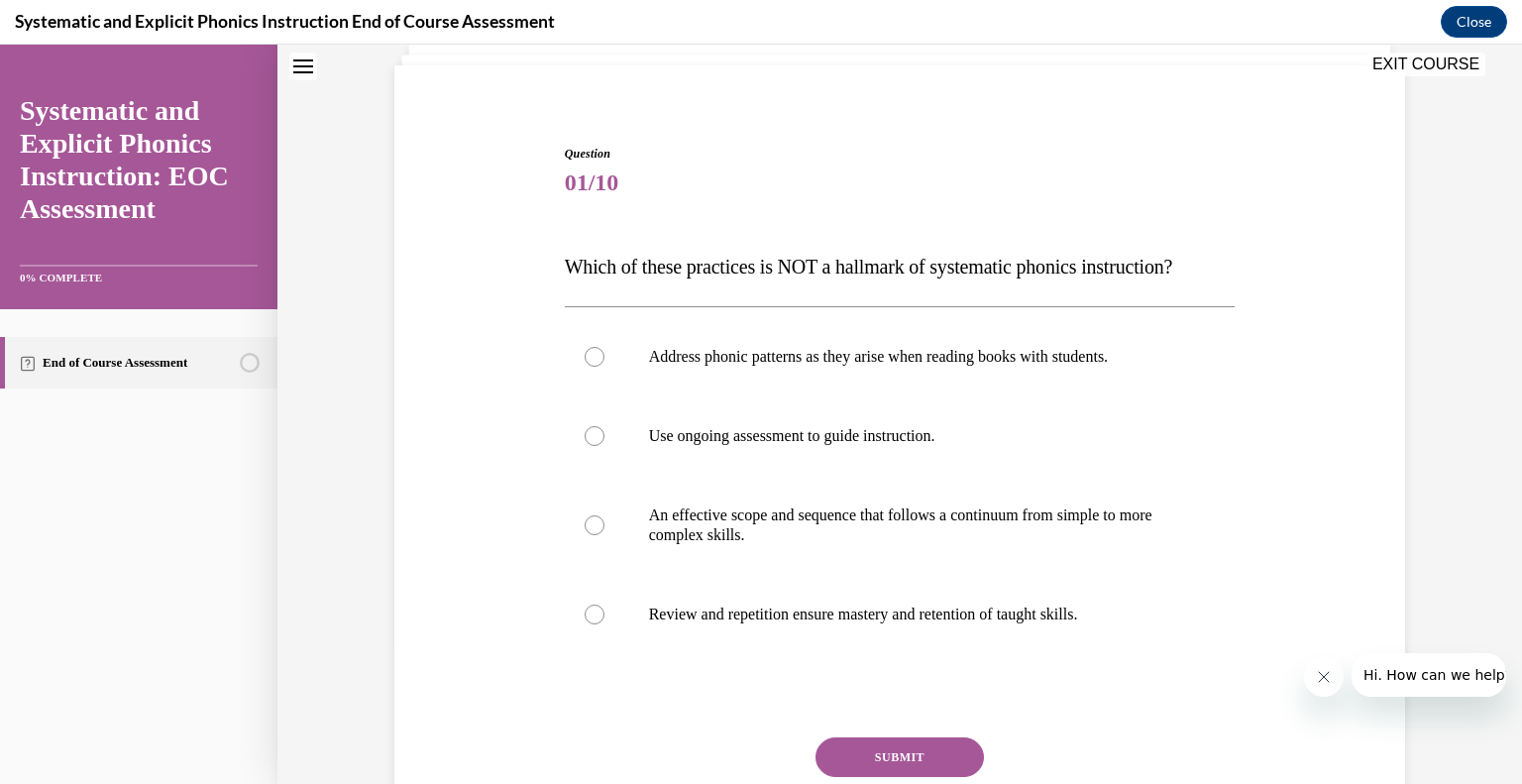
scroll to position [131, 0]
click at [626, 355] on div at bounding box center [900, 356] width 671 height 79
click at [871, 747] on button "SUBMIT" at bounding box center [899, 757] width 168 height 40
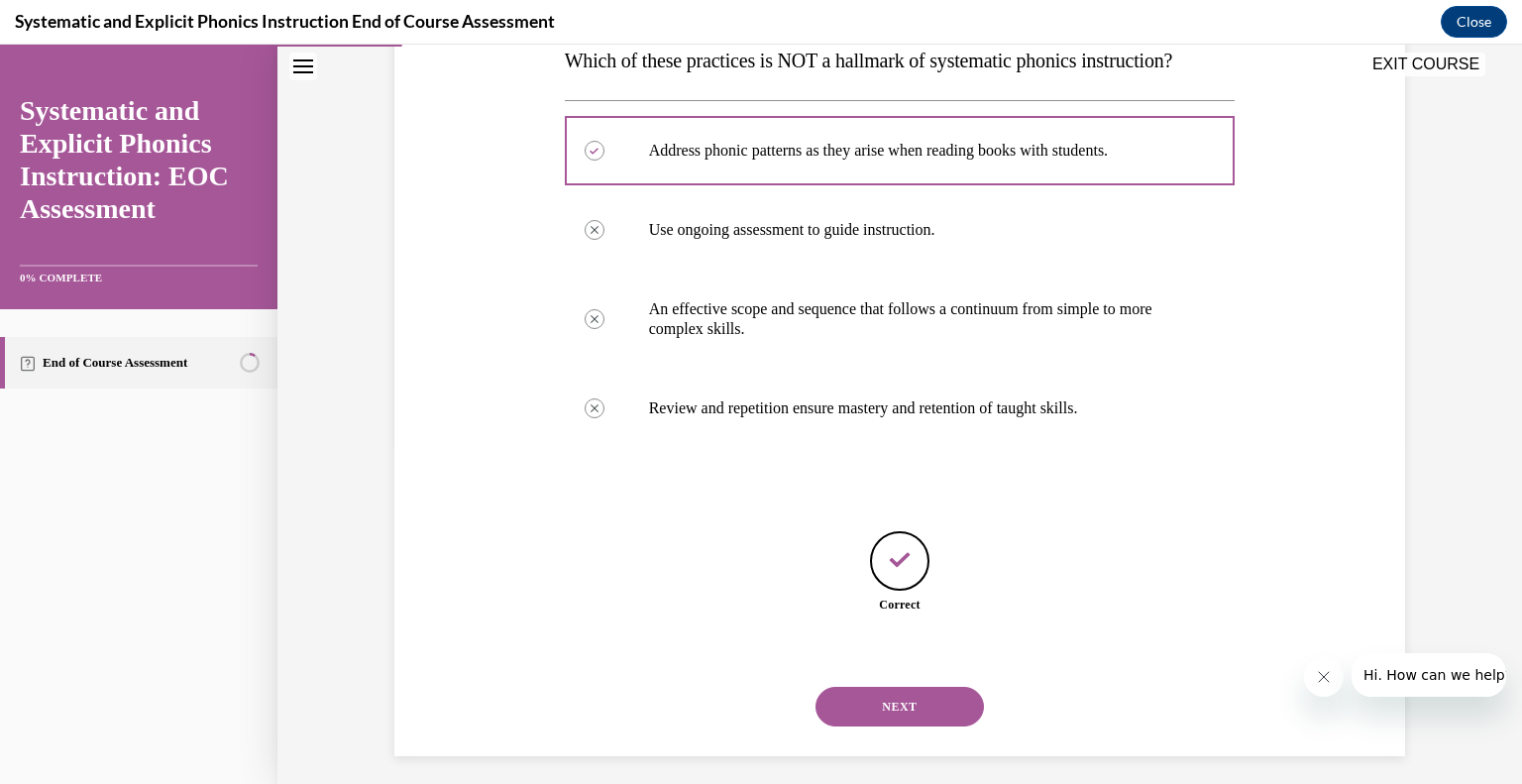
scroll to position [348, 0]
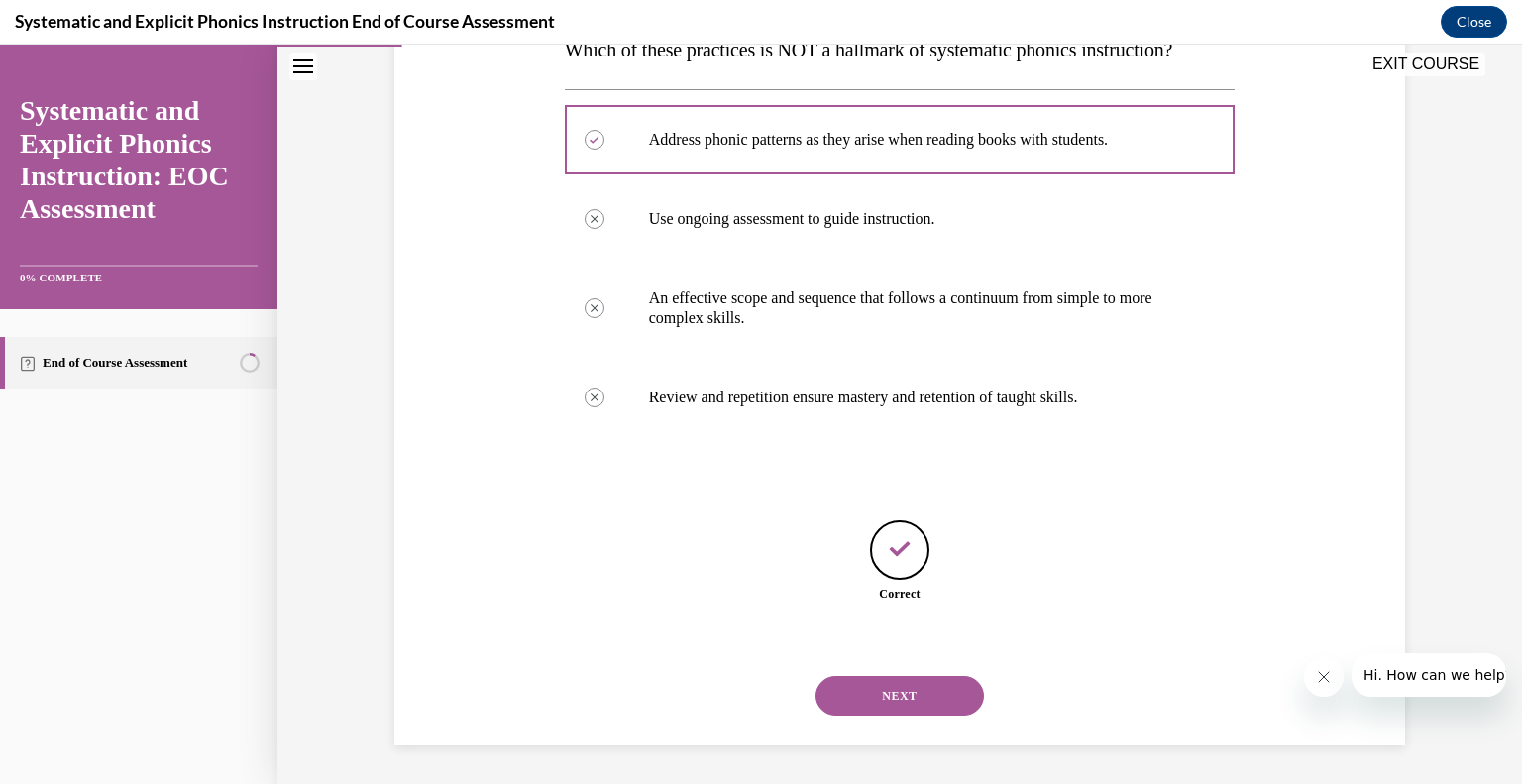
click at [892, 684] on button "NEXT" at bounding box center [899, 696] width 168 height 40
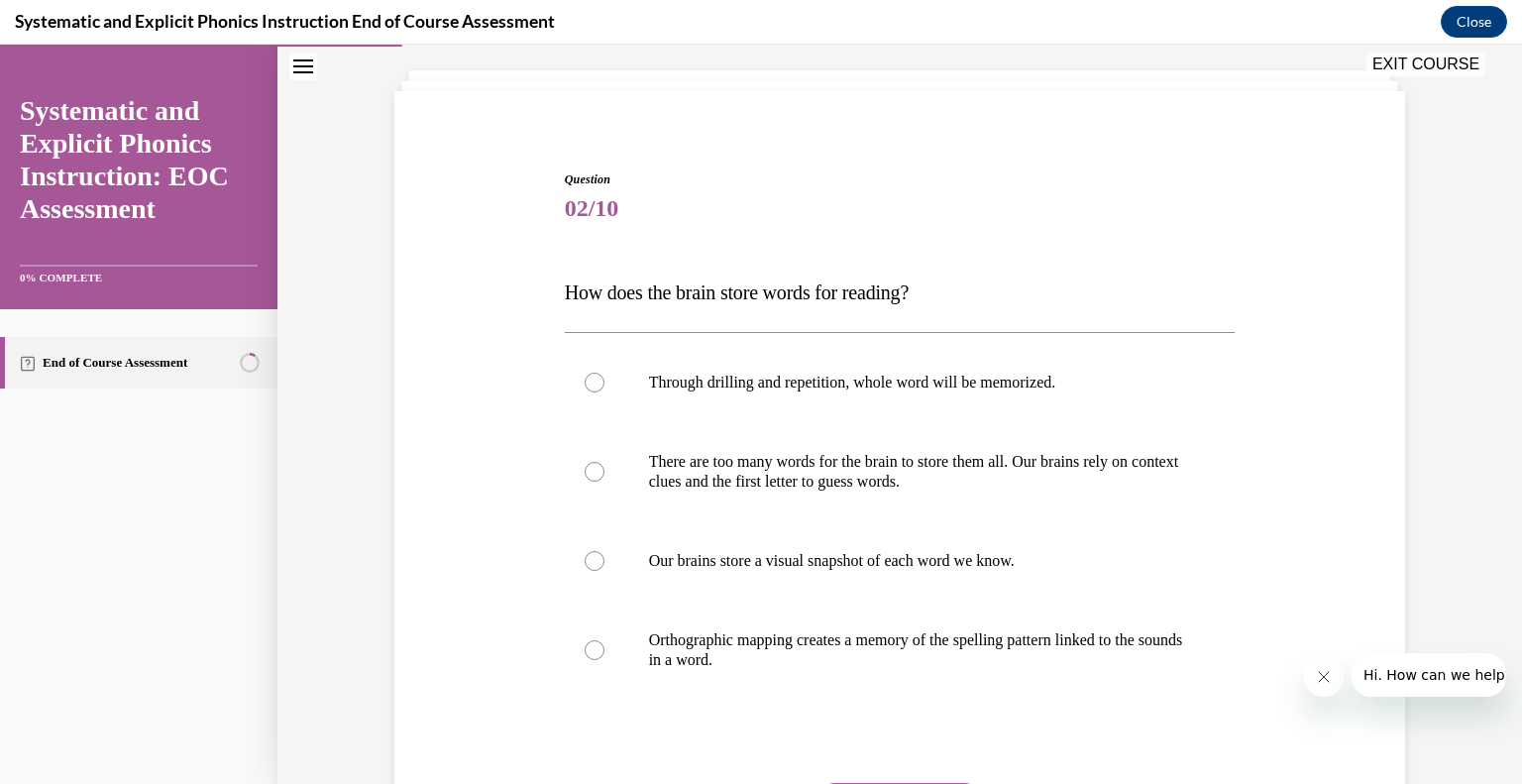
scroll to position [149, 0]
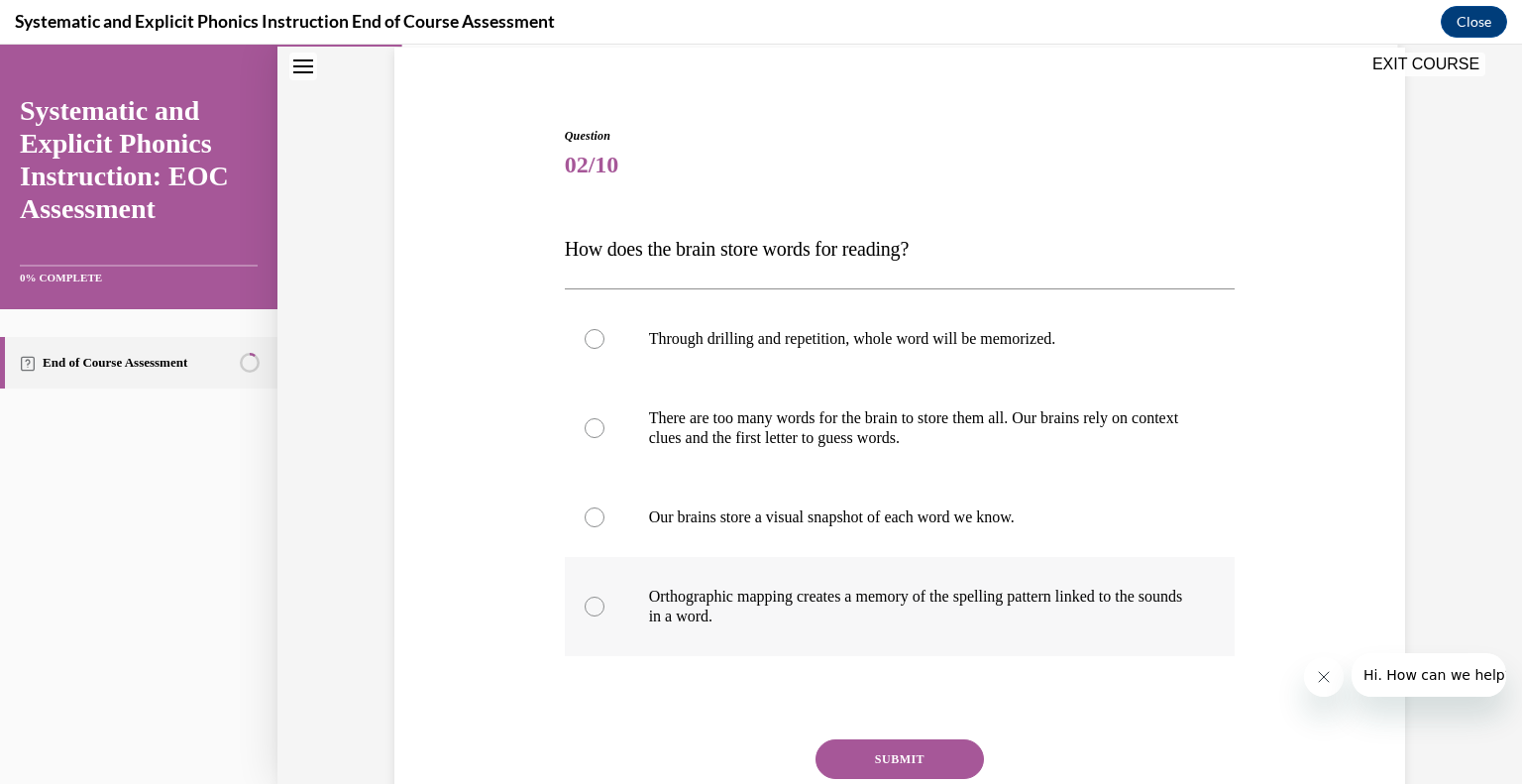
click at [817, 613] on p "Orthographic mapping creates a memory of the spelling pattern linked to the sou…" at bounding box center [917, 607] width 537 height 40
click at [896, 765] on button "SUBMIT" at bounding box center [899, 759] width 168 height 40
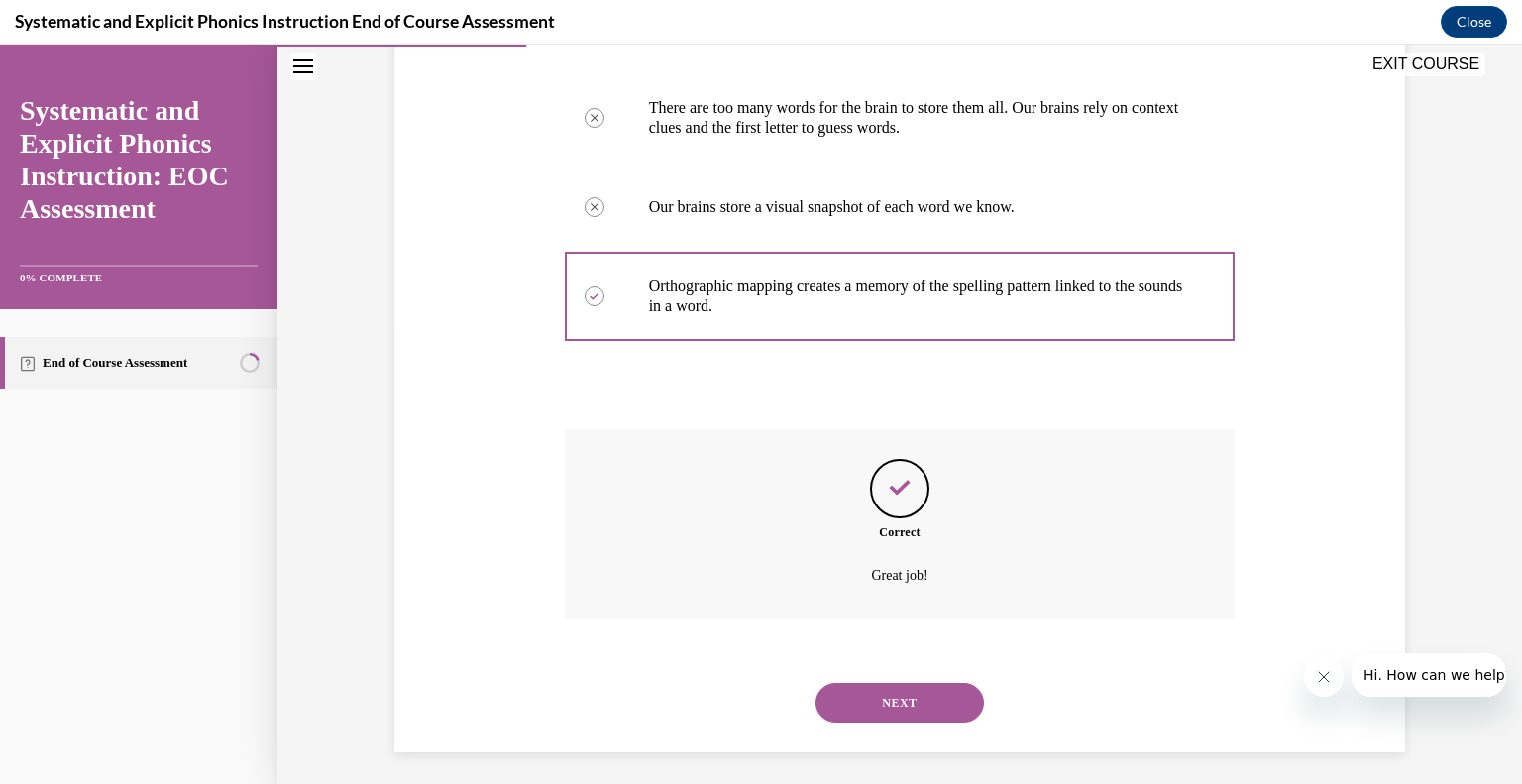
scroll to position [466, 0]
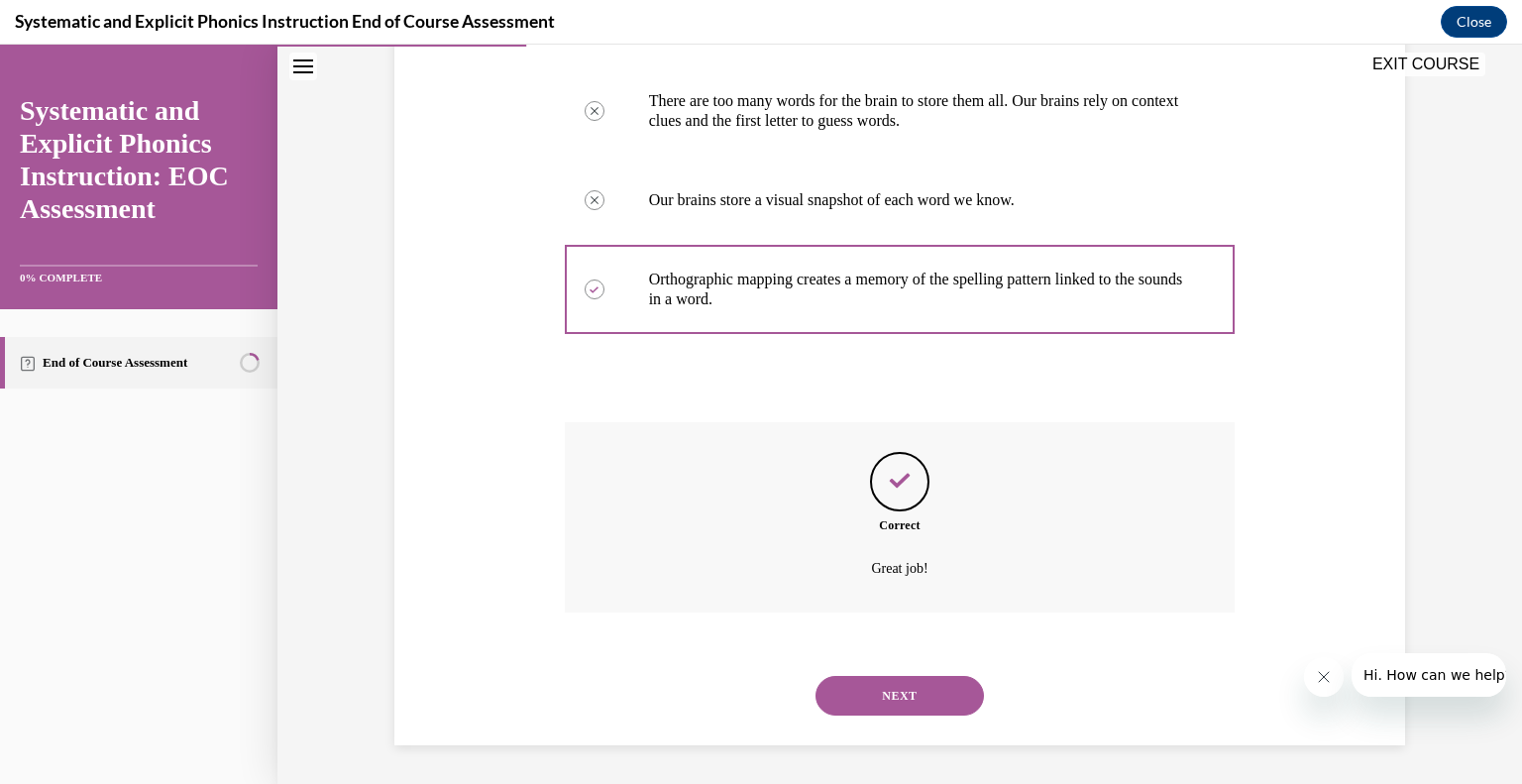
click at [893, 708] on button "NEXT" at bounding box center [899, 696] width 168 height 40
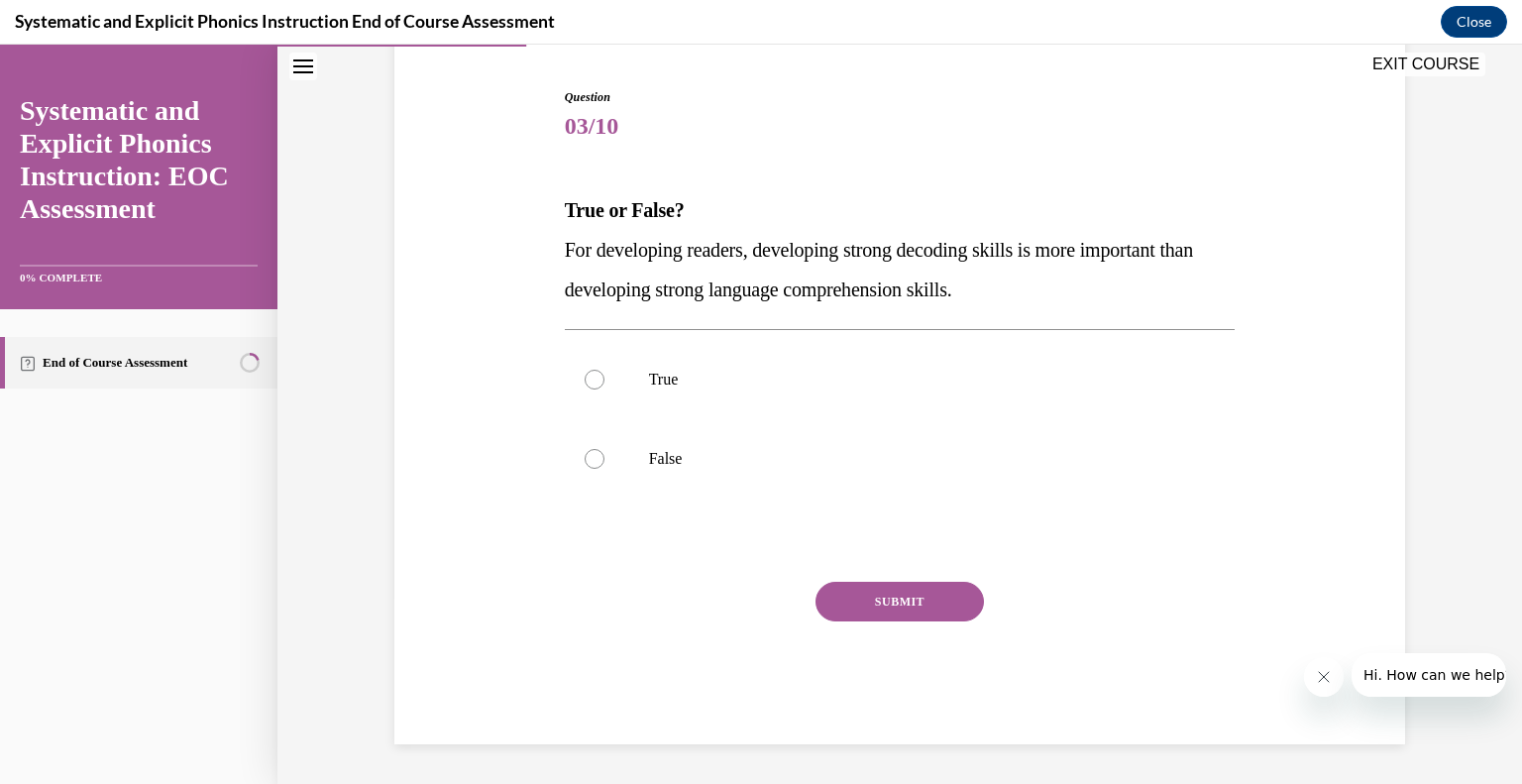
scroll to position [186, 0]
click at [666, 459] on p "False" at bounding box center [917, 460] width 537 height 20
click at [878, 601] on button "SUBMIT" at bounding box center [899, 603] width 168 height 40
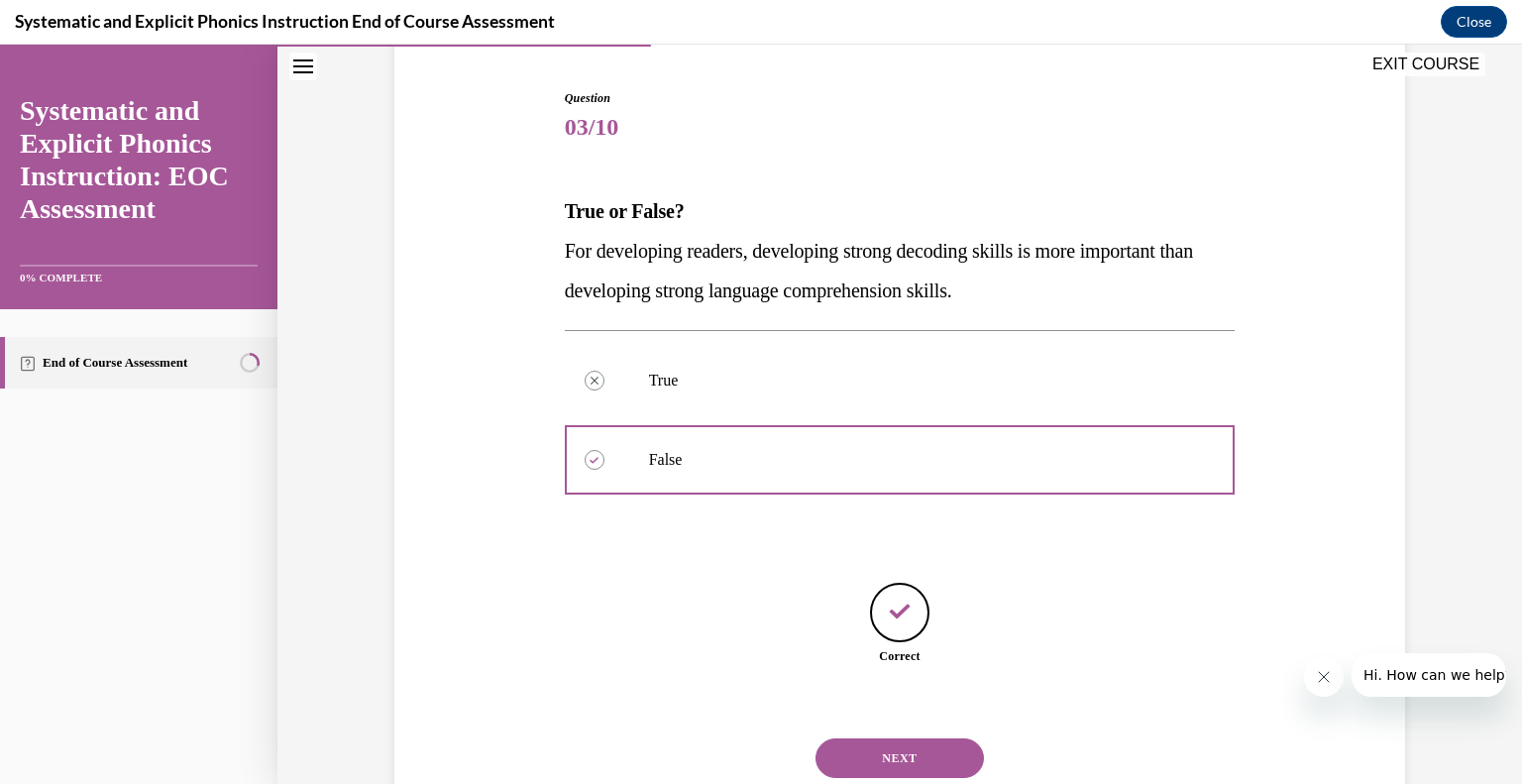
scroll to position [249, 0]
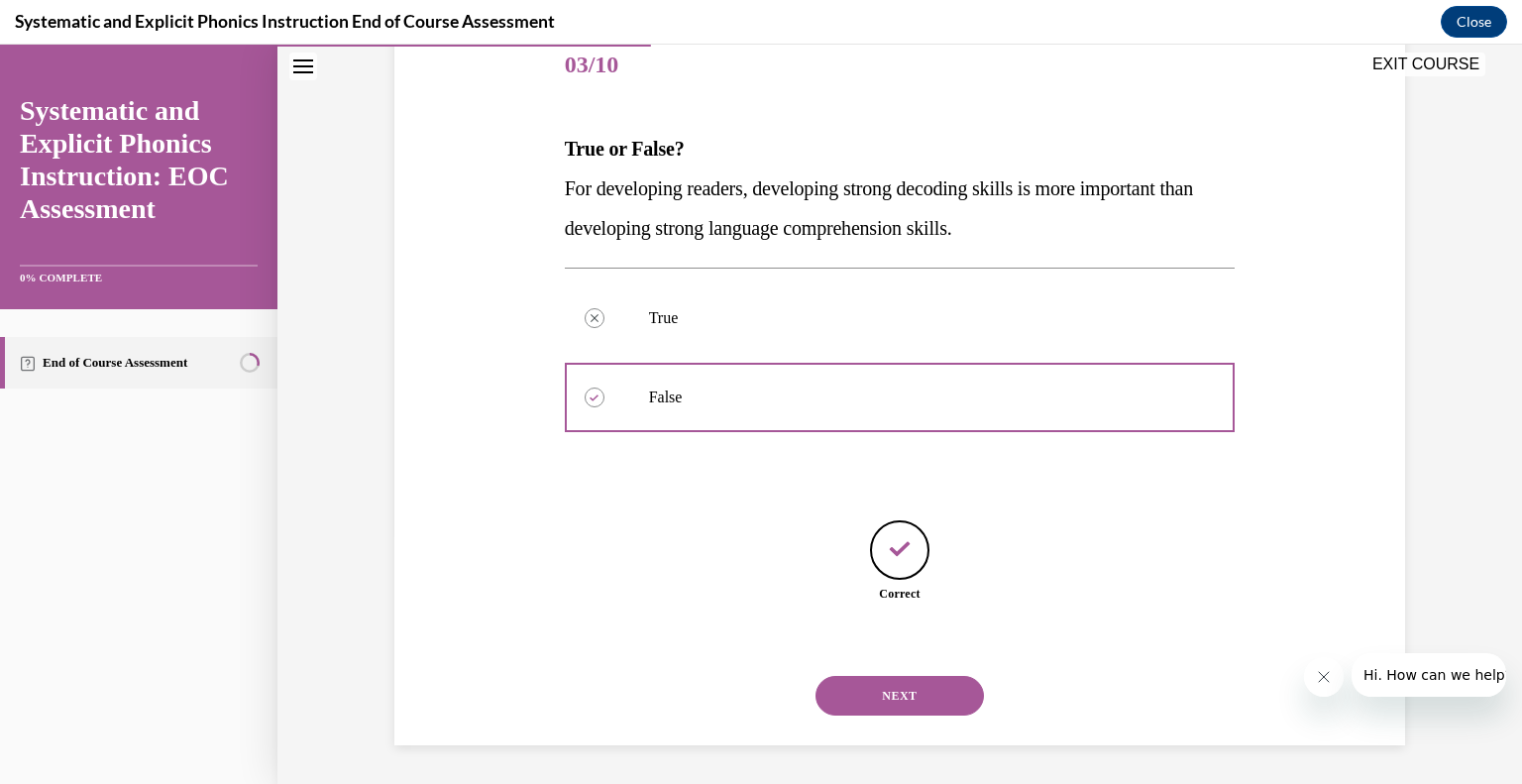
click at [892, 689] on button "NEXT" at bounding box center [899, 696] width 168 height 40
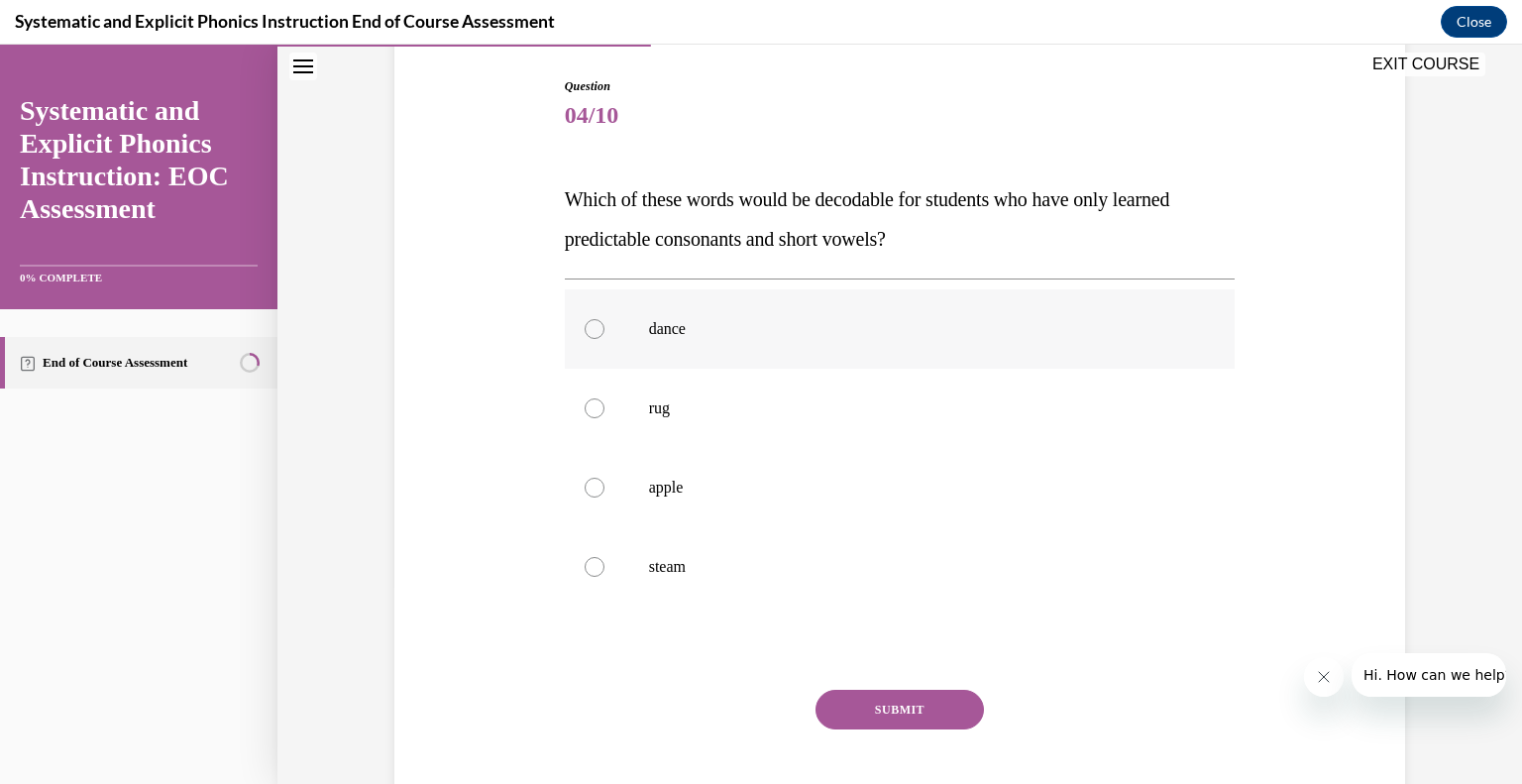
scroll to position [199, 0]
click at [649, 408] on p "rug" at bounding box center [917, 407] width 537 height 20
click at [930, 714] on button "SUBMIT" at bounding box center [899, 709] width 168 height 40
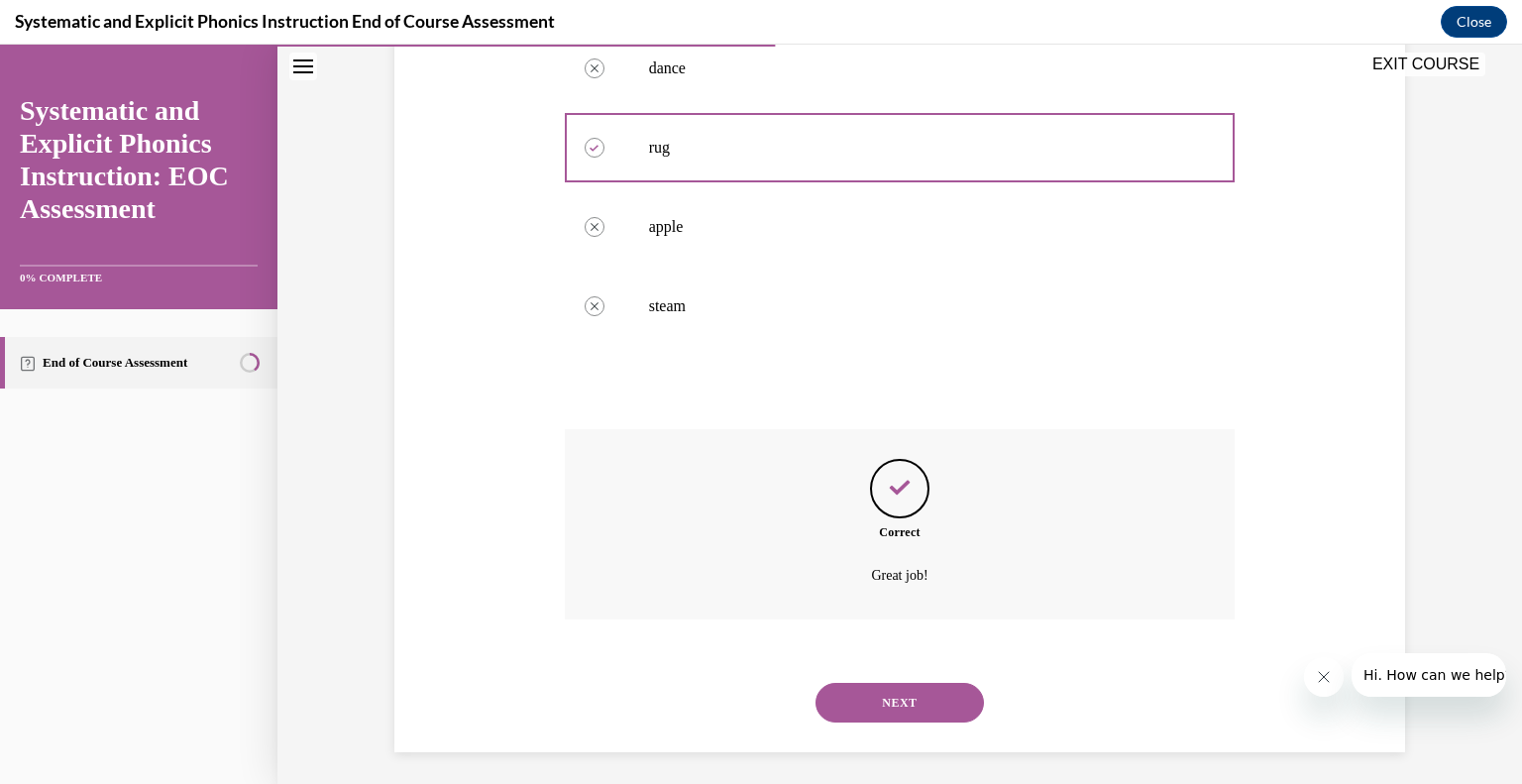
scroll to position [466, 0]
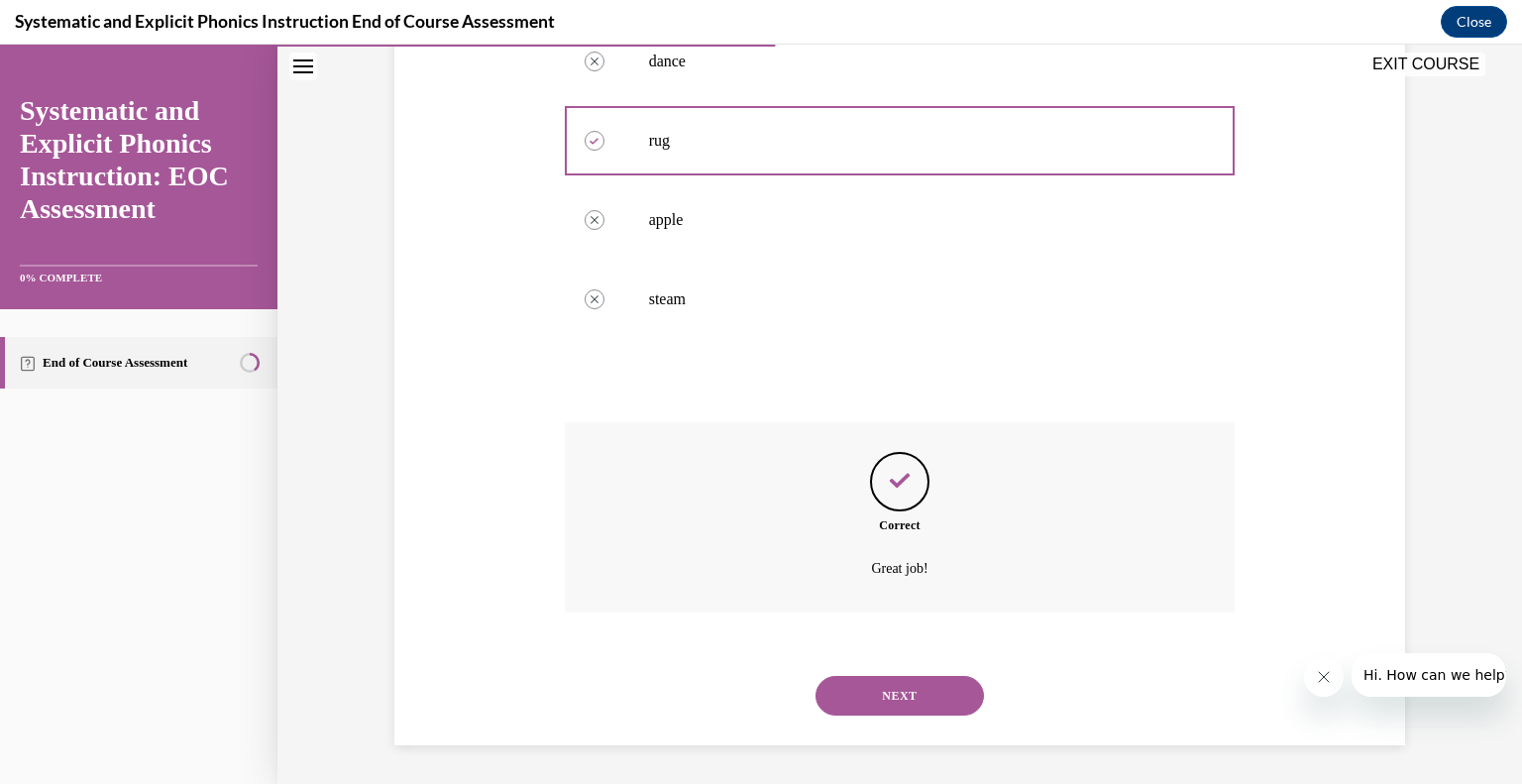
click at [925, 711] on button "NEXT" at bounding box center [899, 696] width 168 height 40
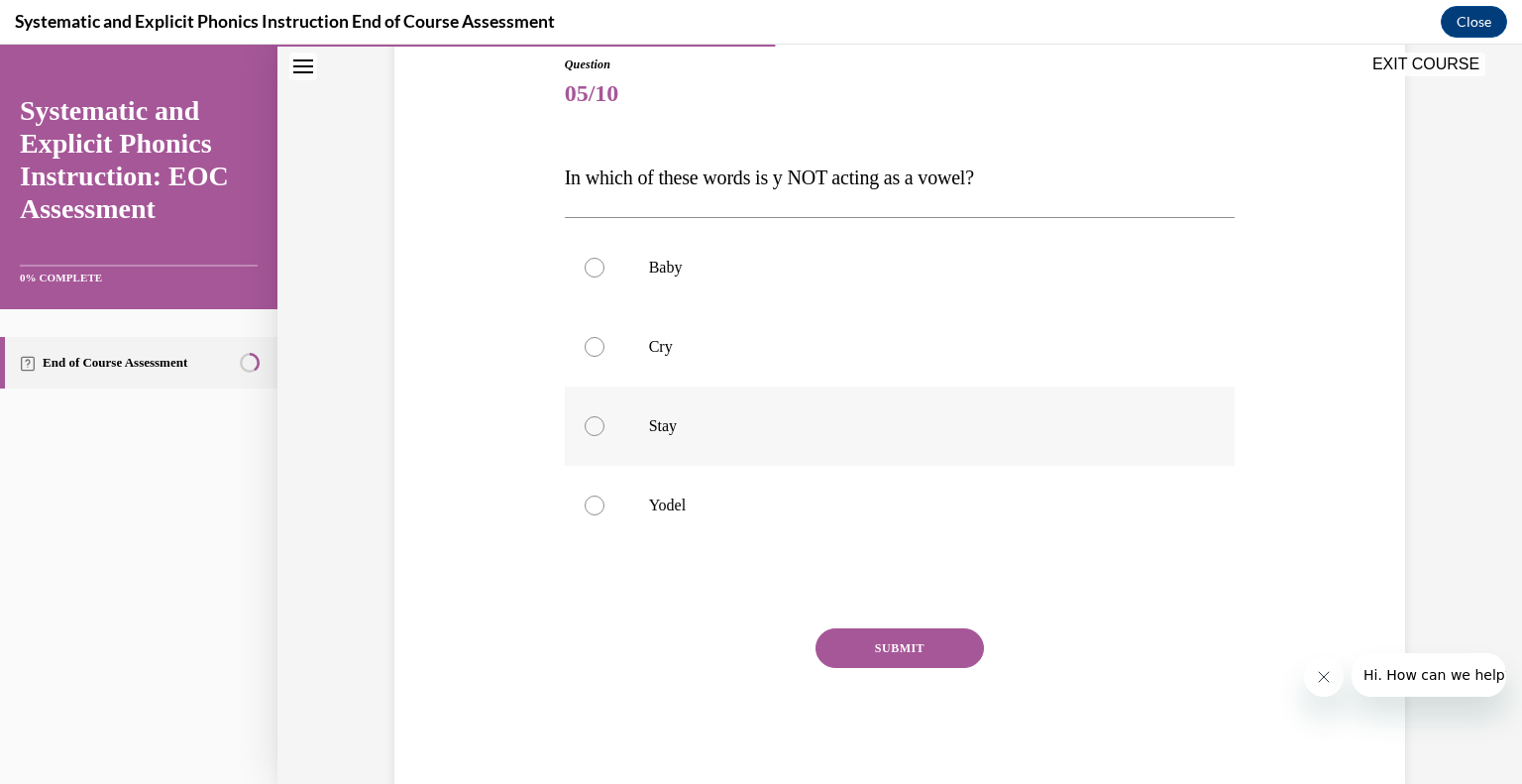
click at [682, 426] on p "Stay" at bounding box center [917, 426] width 537 height 20
click at [675, 520] on div at bounding box center [900, 505] width 671 height 79
click at [864, 647] on button "SUBMIT" at bounding box center [899, 648] width 168 height 40
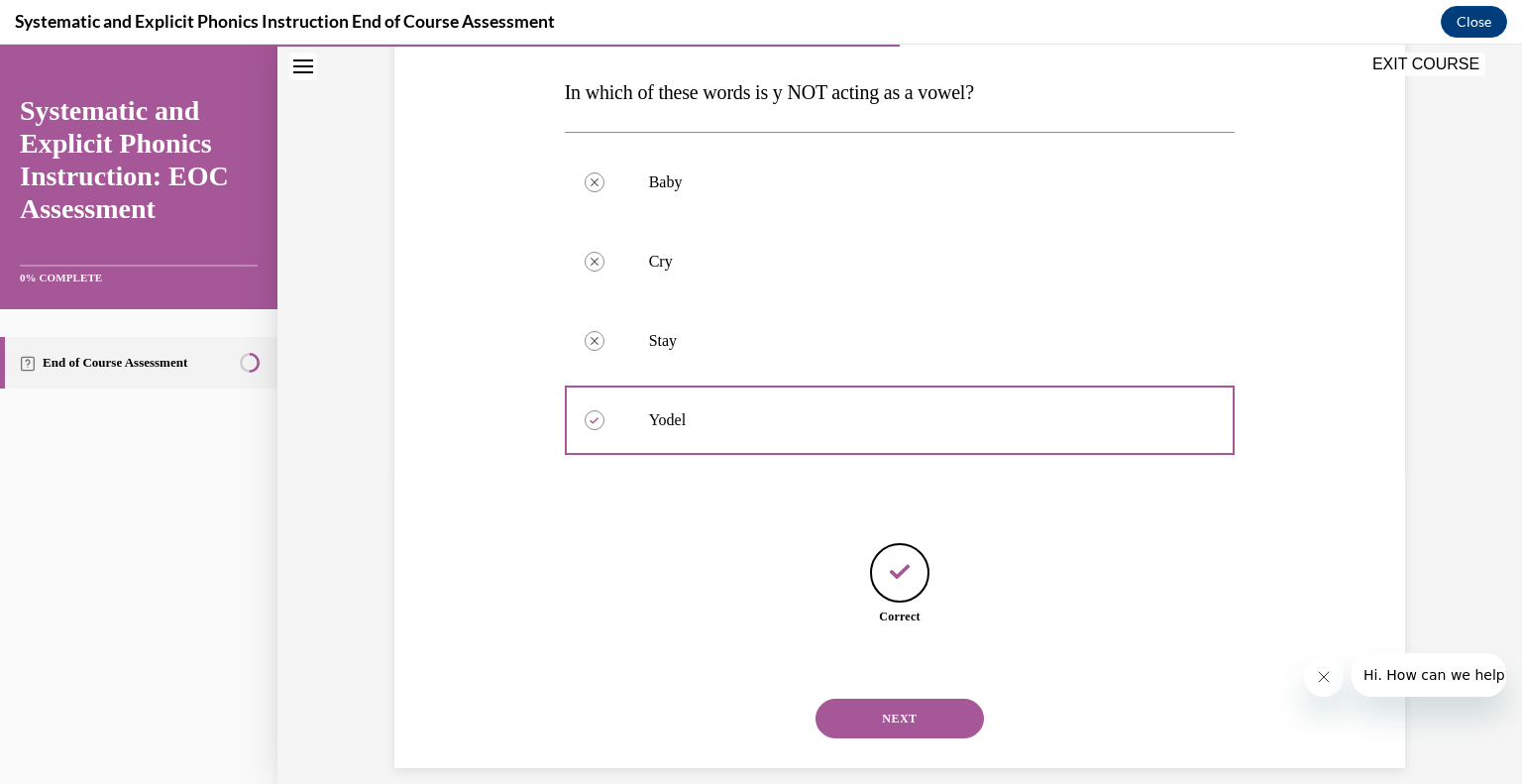
scroll to position [328, 0]
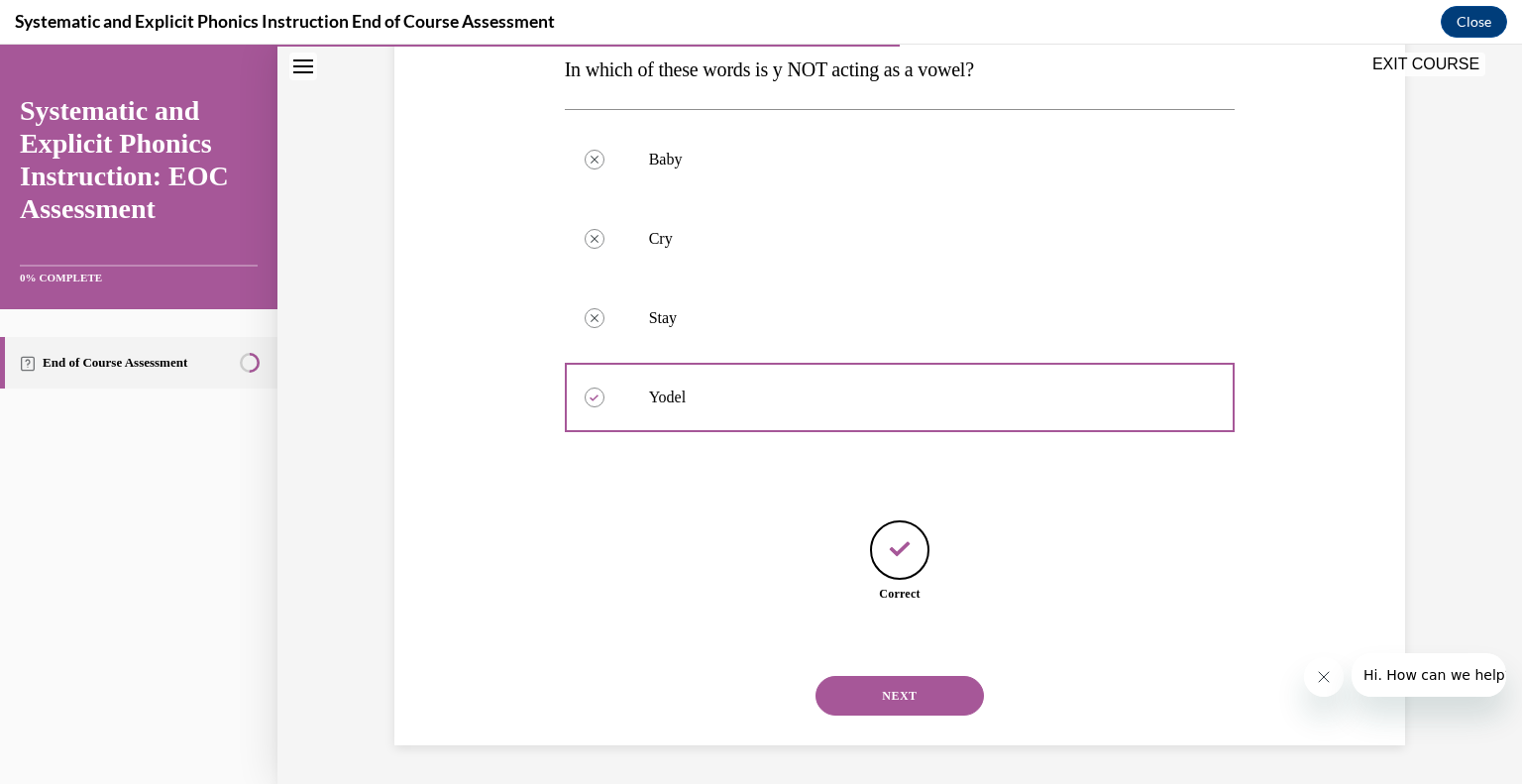
click at [876, 681] on button "NEXT" at bounding box center [899, 696] width 168 height 40
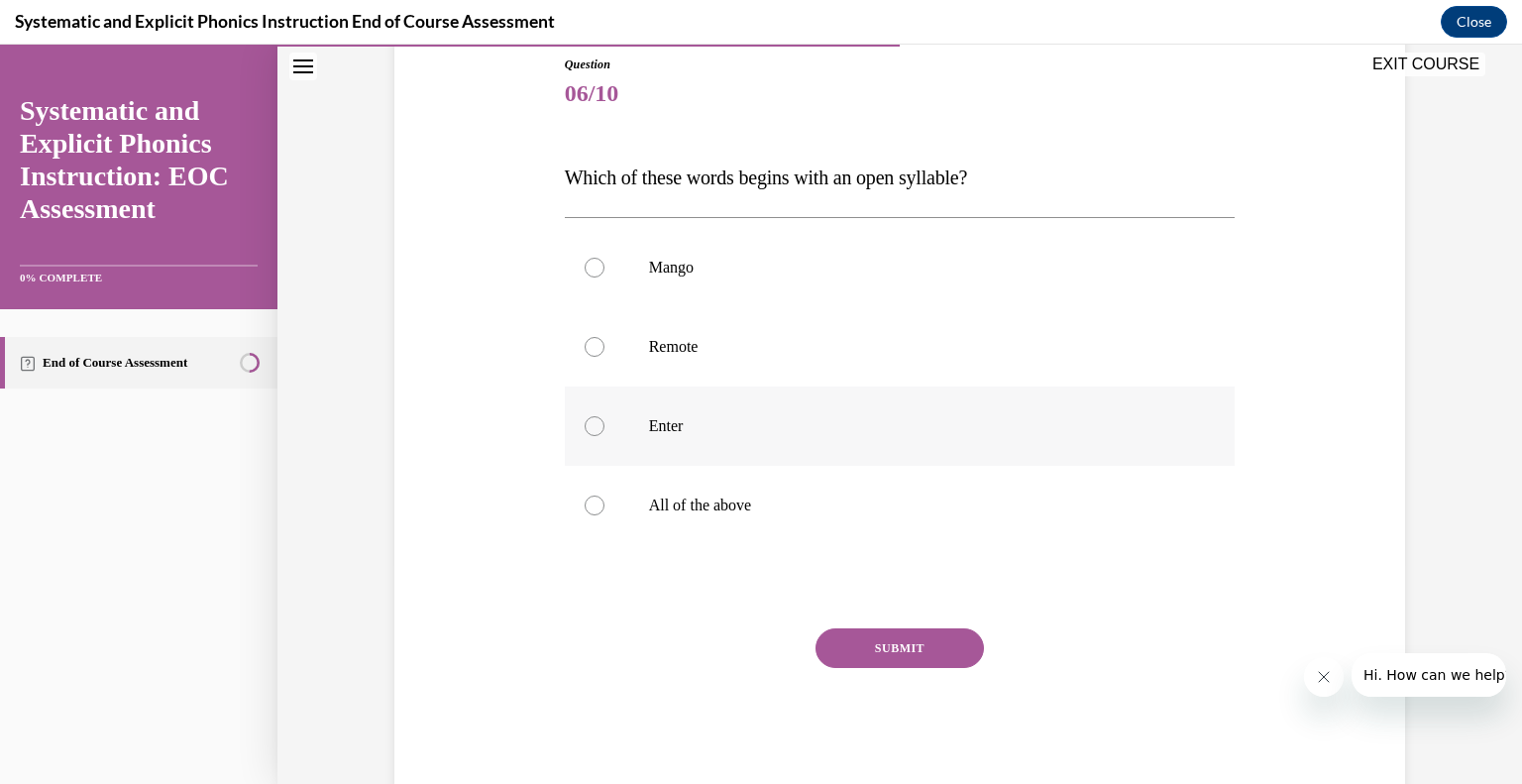
drag, startPoint x: 675, startPoint y: 437, endPoint x: 638, endPoint y: 428, distance: 37.7
click at [638, 428] on div at bounding box center [900, 425] width 671 height 79
click at [888, 651] on button "SUBMIT" at bounding box center [899, 648] width 168 height 40
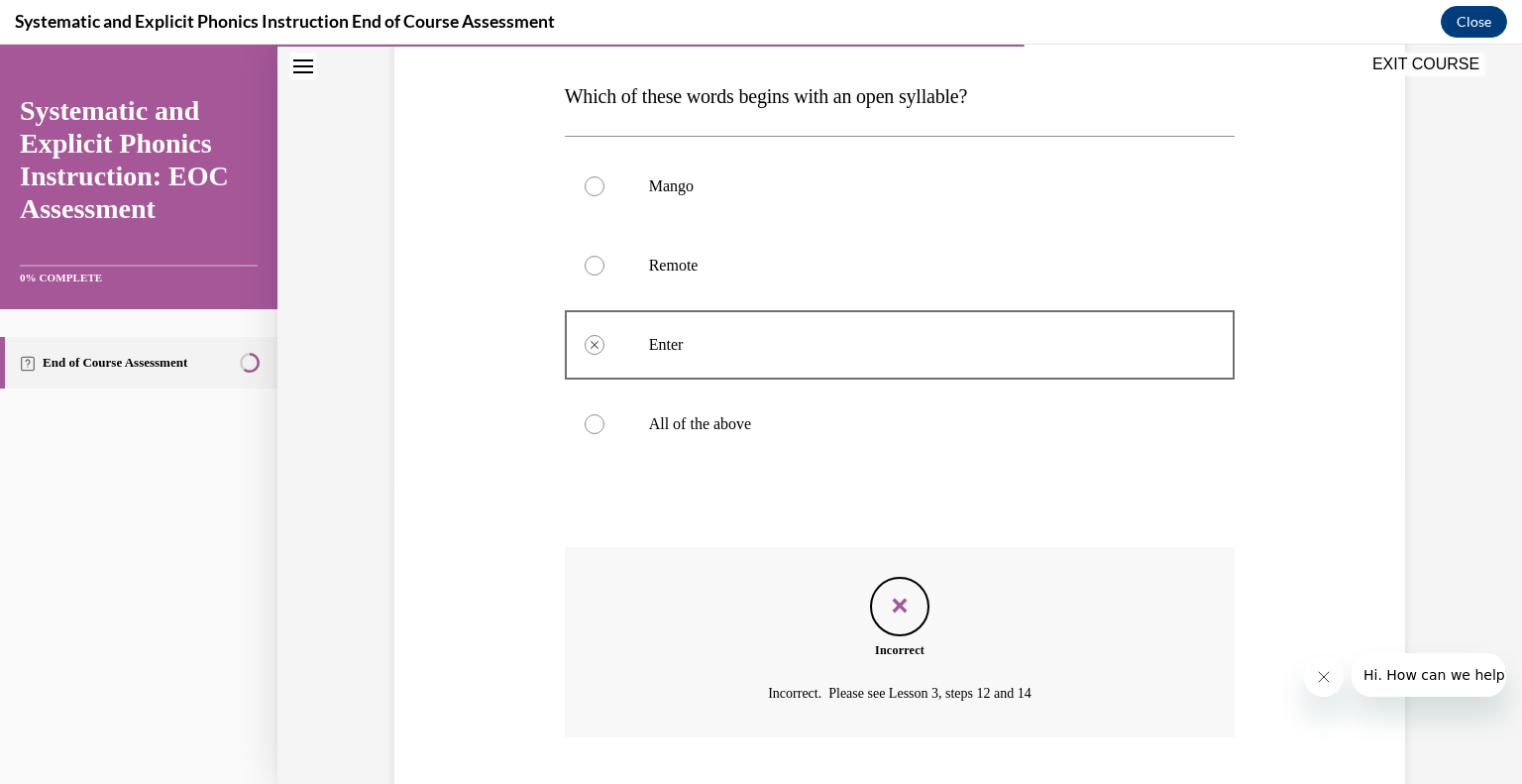
scroll to position [426, 0]
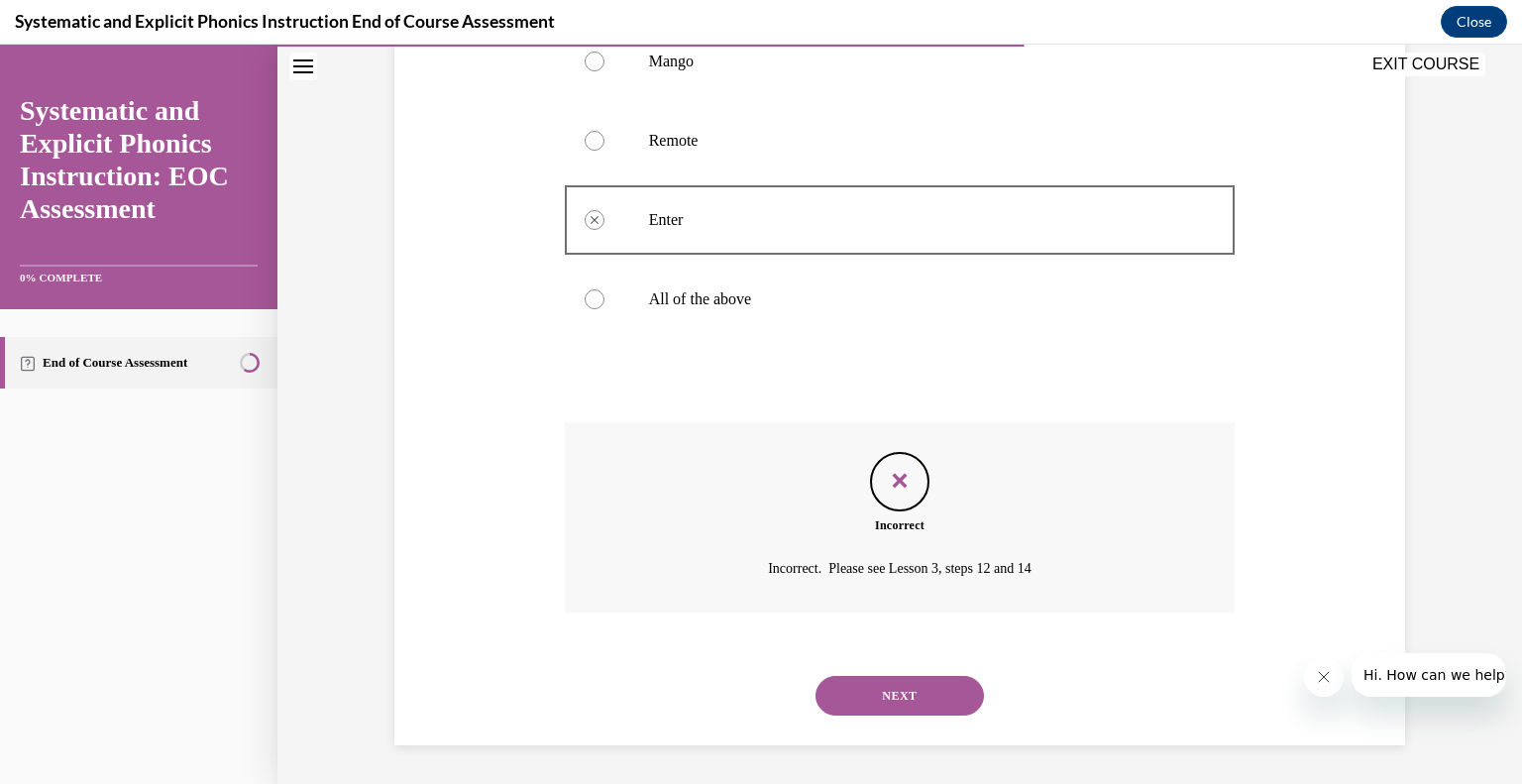
click at [890, 695] on button "NEXT" at bounding box center [899, 696] width 168 height 40
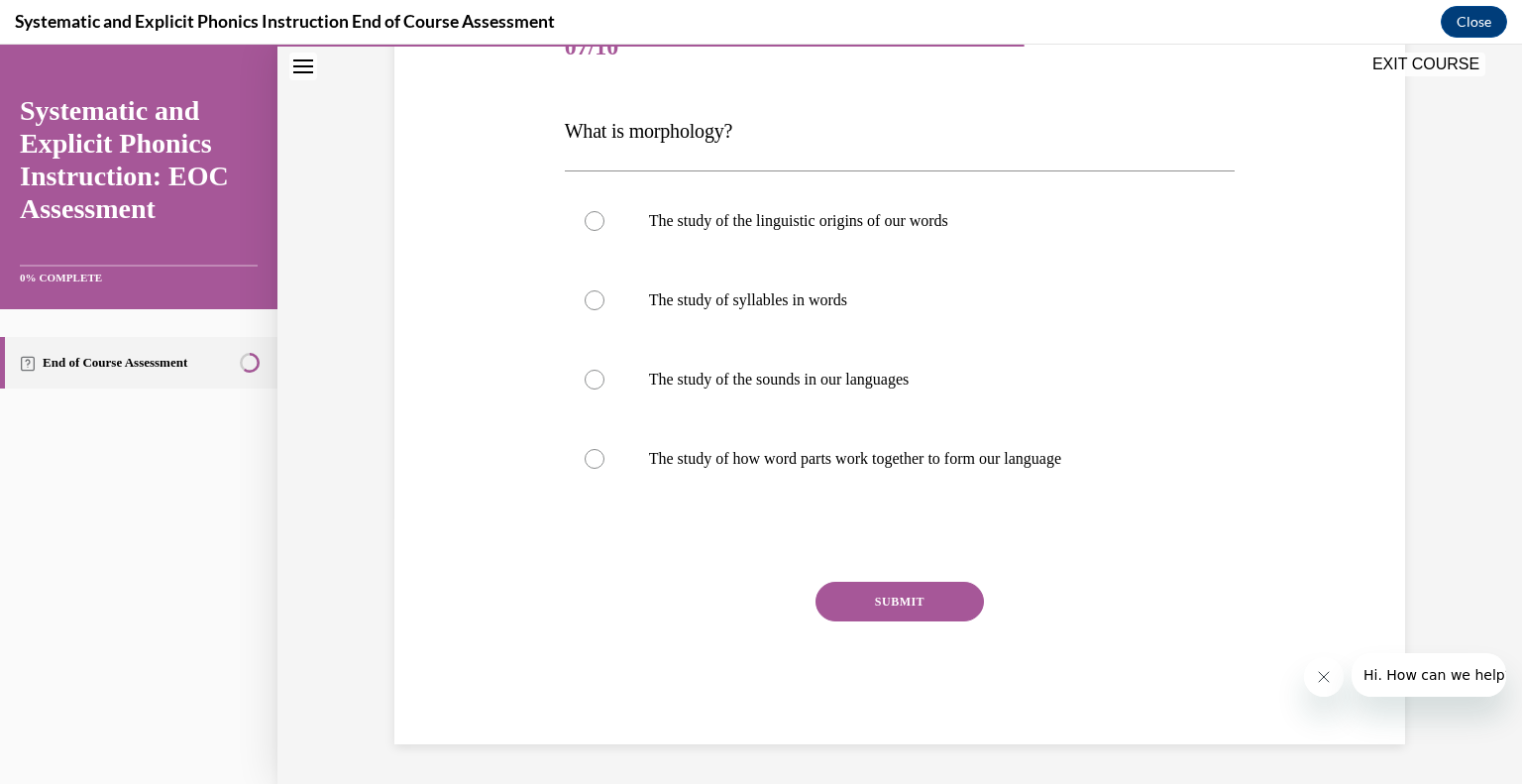
scroll to position [220, 0]
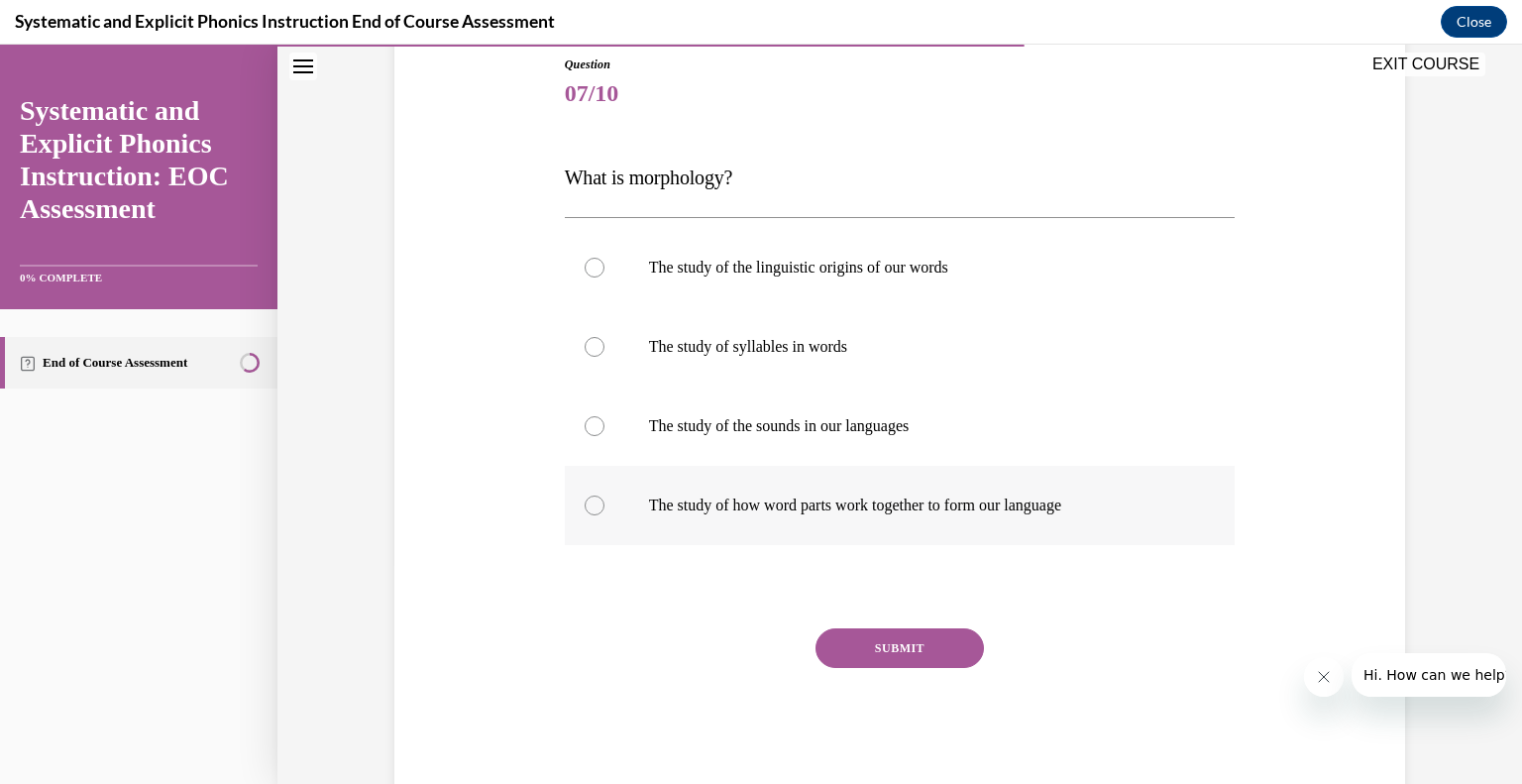
click at [872, 522] on div at bounding box center [900, 505] width 671 height 79
click at [873, 644] on button "SUBMIT" at bounding box center [899, 648] width 168 height 40
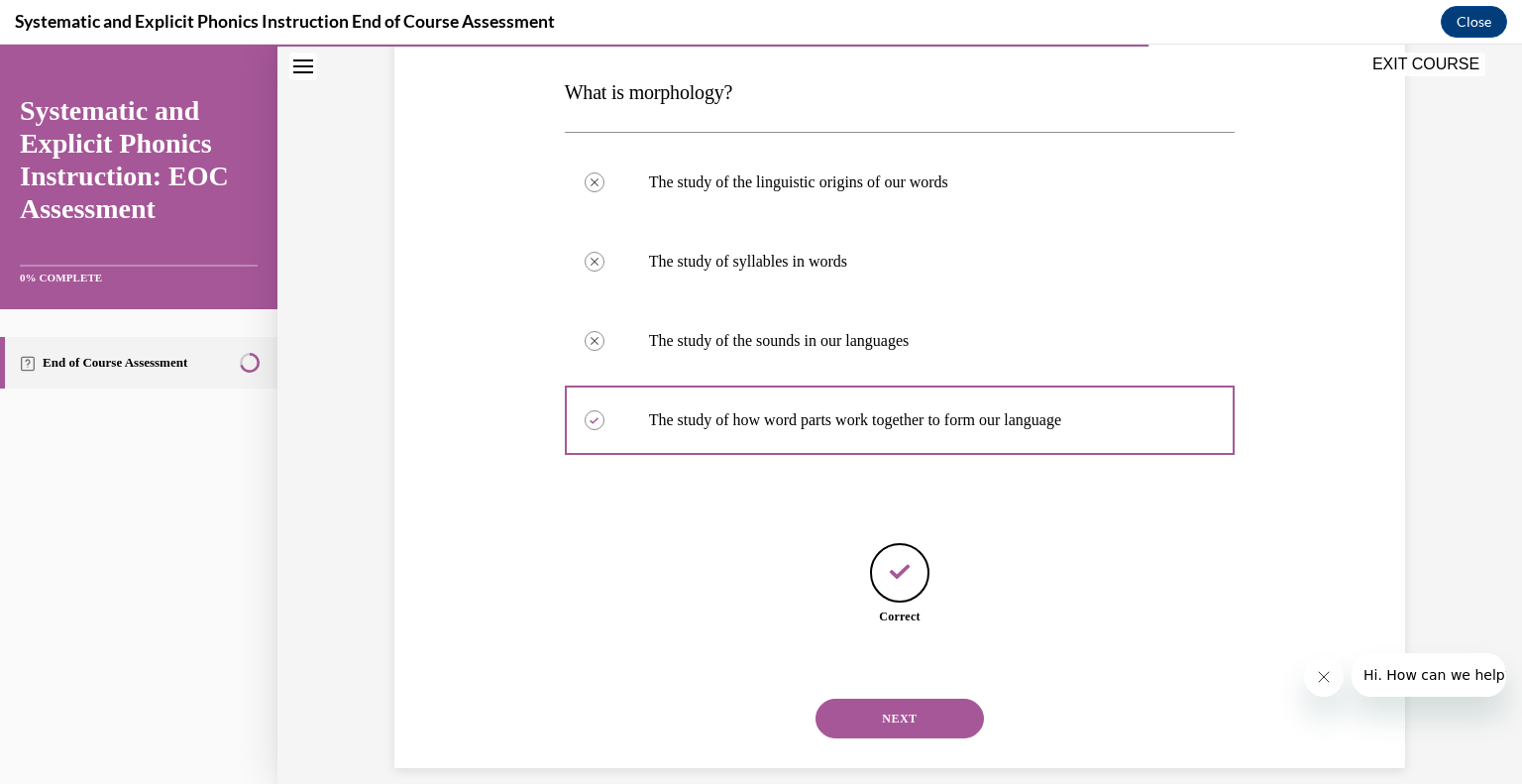
scroll to position [328, 0]
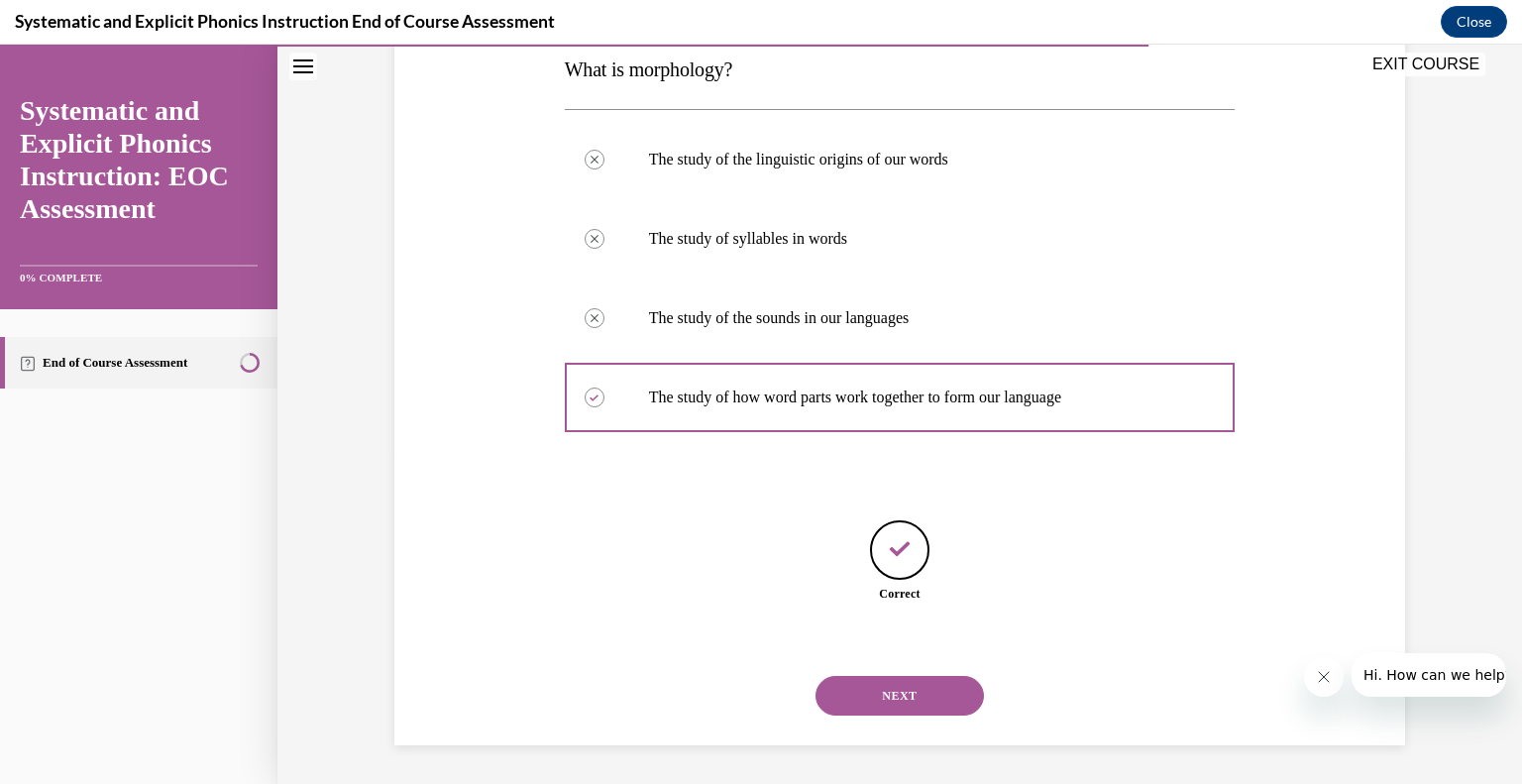
click at [874, 712] on button "NEXT" at bounding box center [899, 696] width 168 height 40
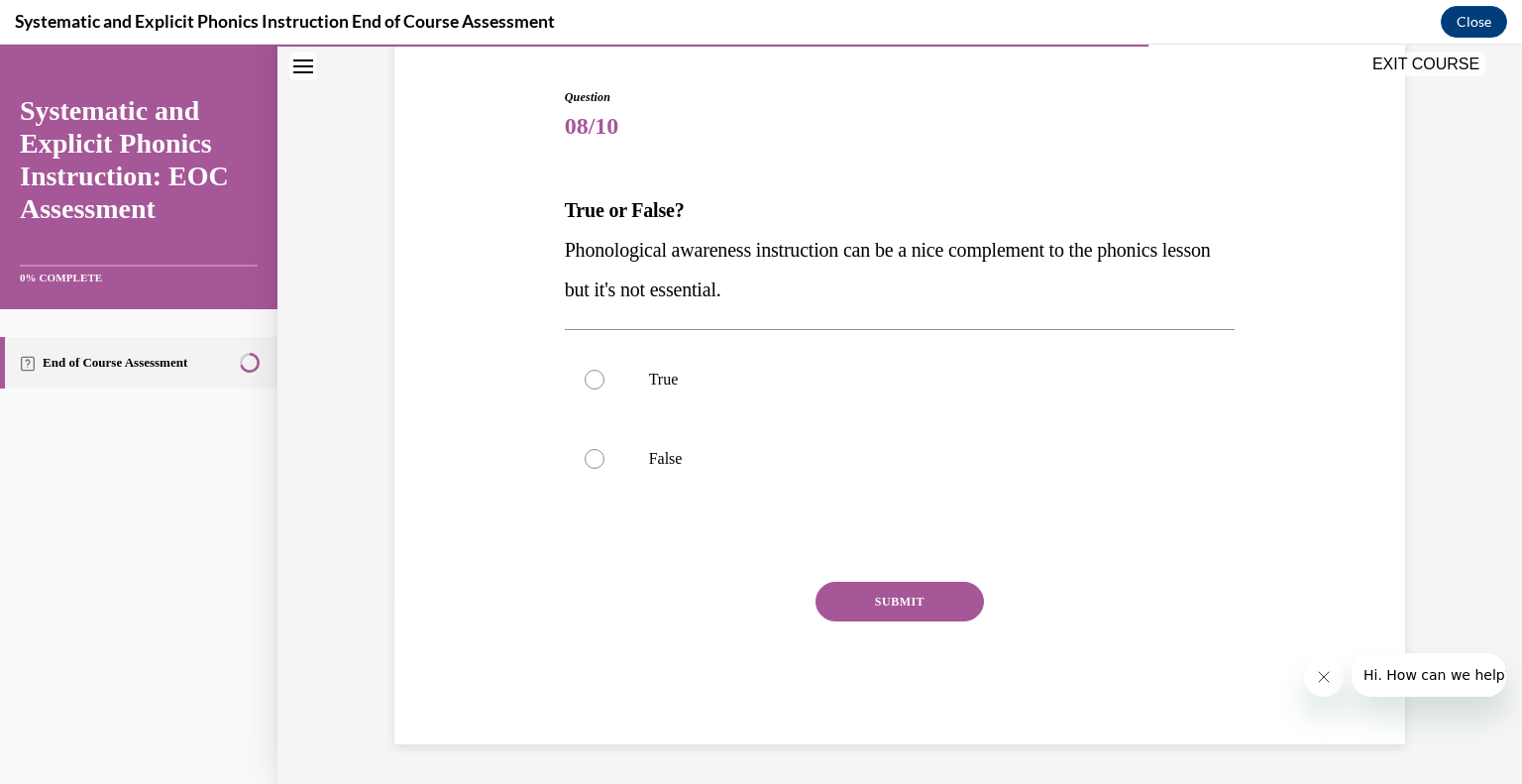
scroll to position [186, 0]
click at [645, 518] on div "Question 08/10 True or False? Phonological awareness instruction can be a nice …" at bounding box center [900, 417] width 671 height 656
click at [634, 464] on div at bounding box center [900, 459] width 671 height 79
click at [851, 597] on button "SUBMIT" at bounding box center [899, 603] width 168 height 40
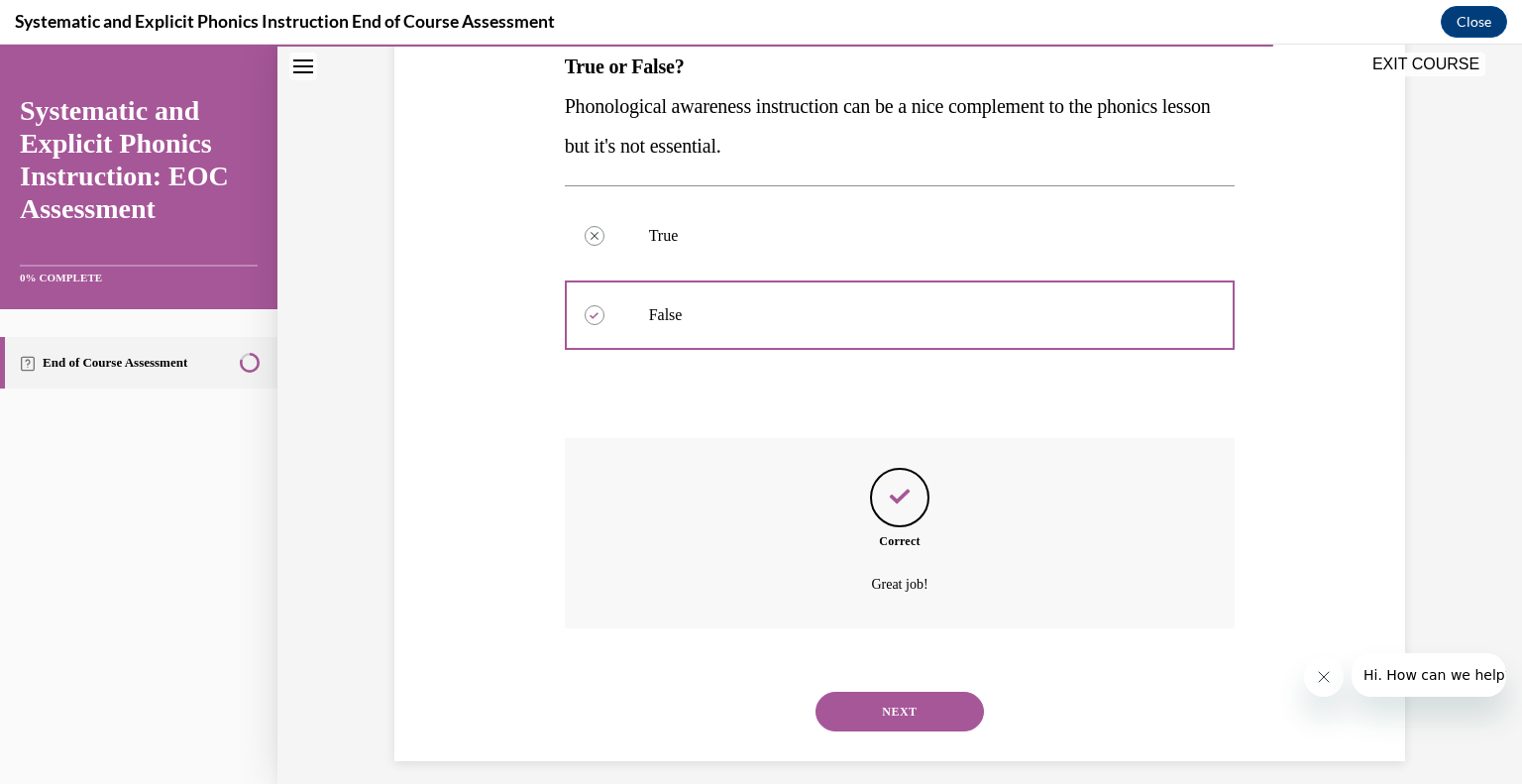
scroll to position [347, 0]
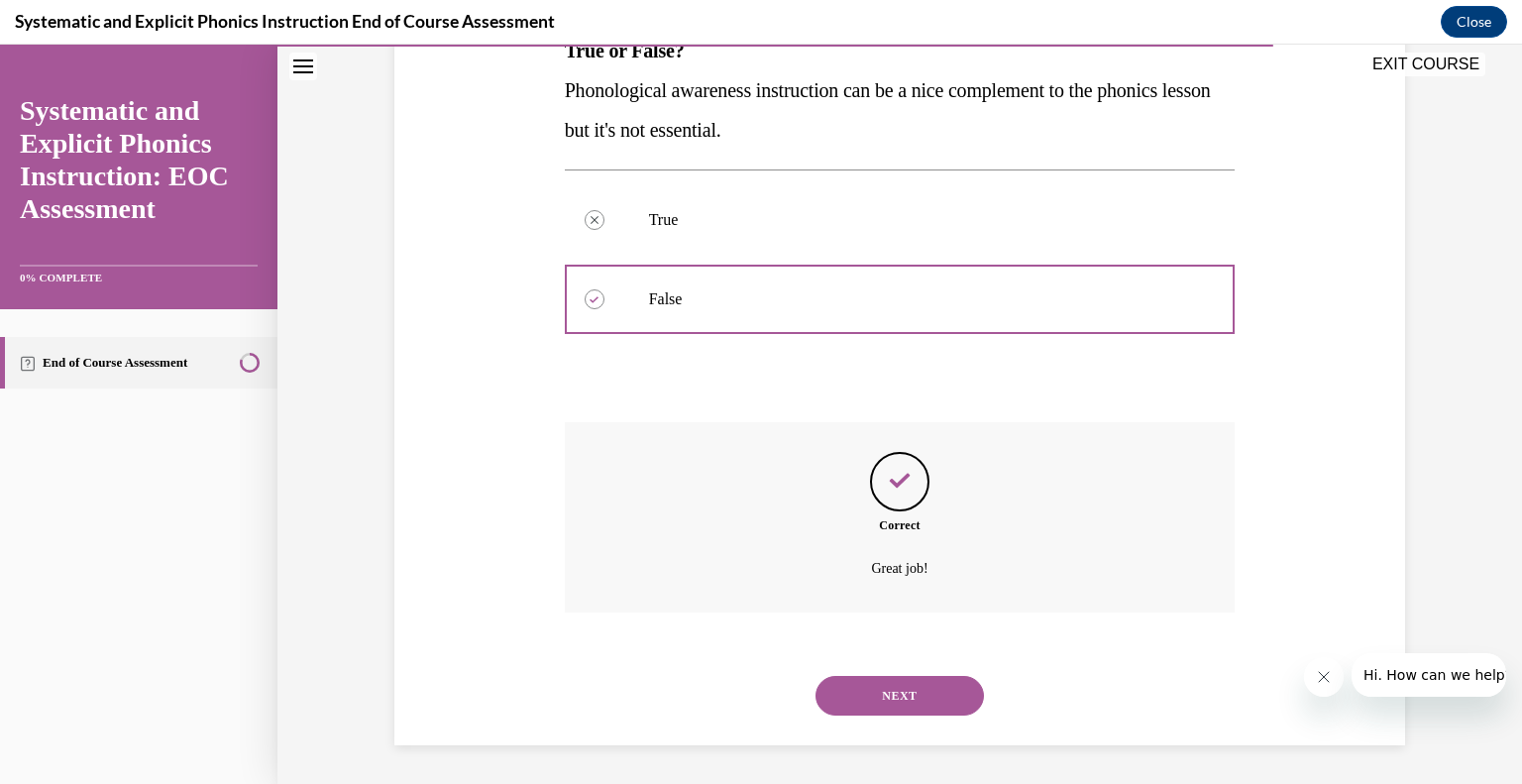
click at [865, 701] on button "NEXT" at bounding box center [899, 696] width 168 height 40
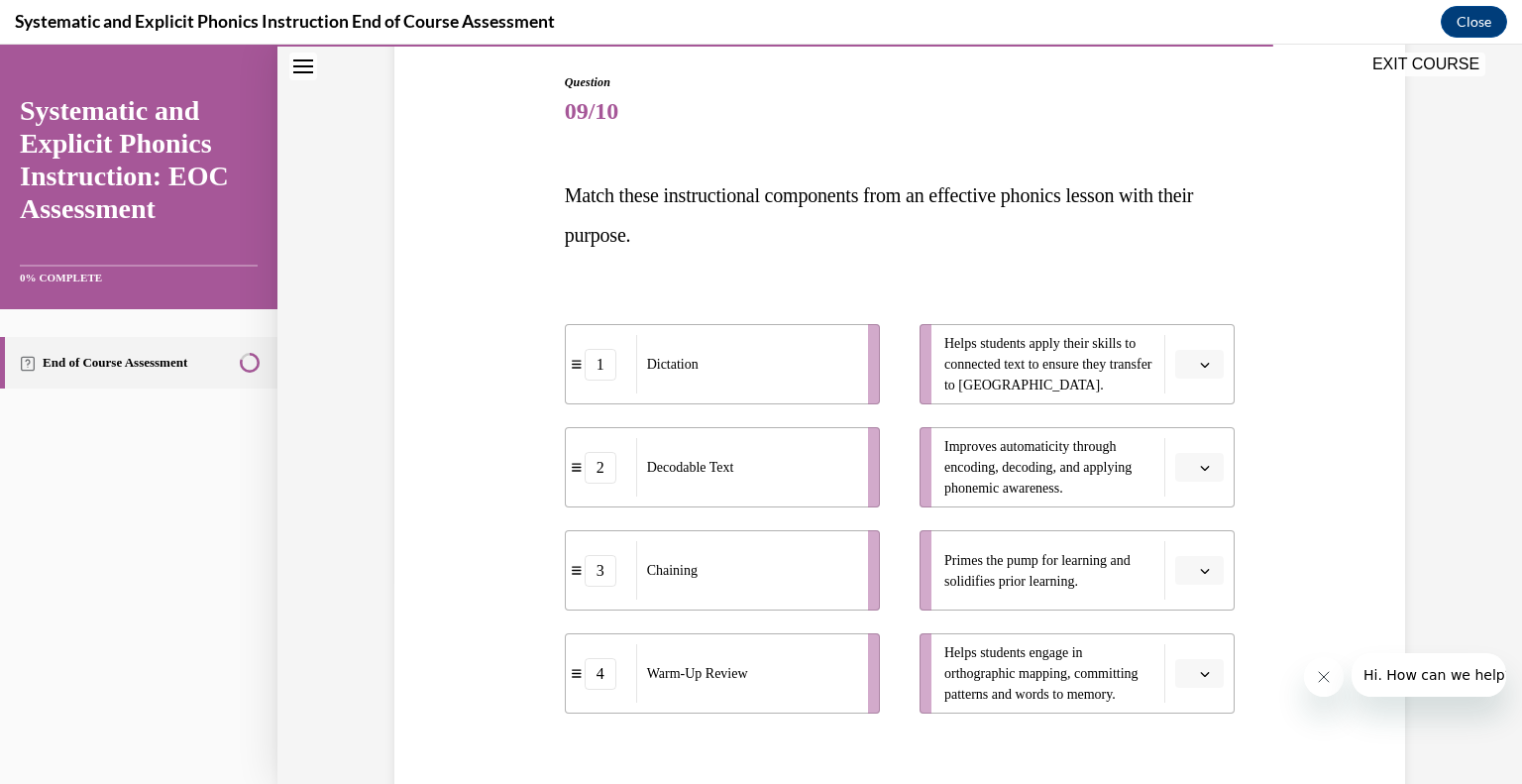
scroll to position [316, 0]
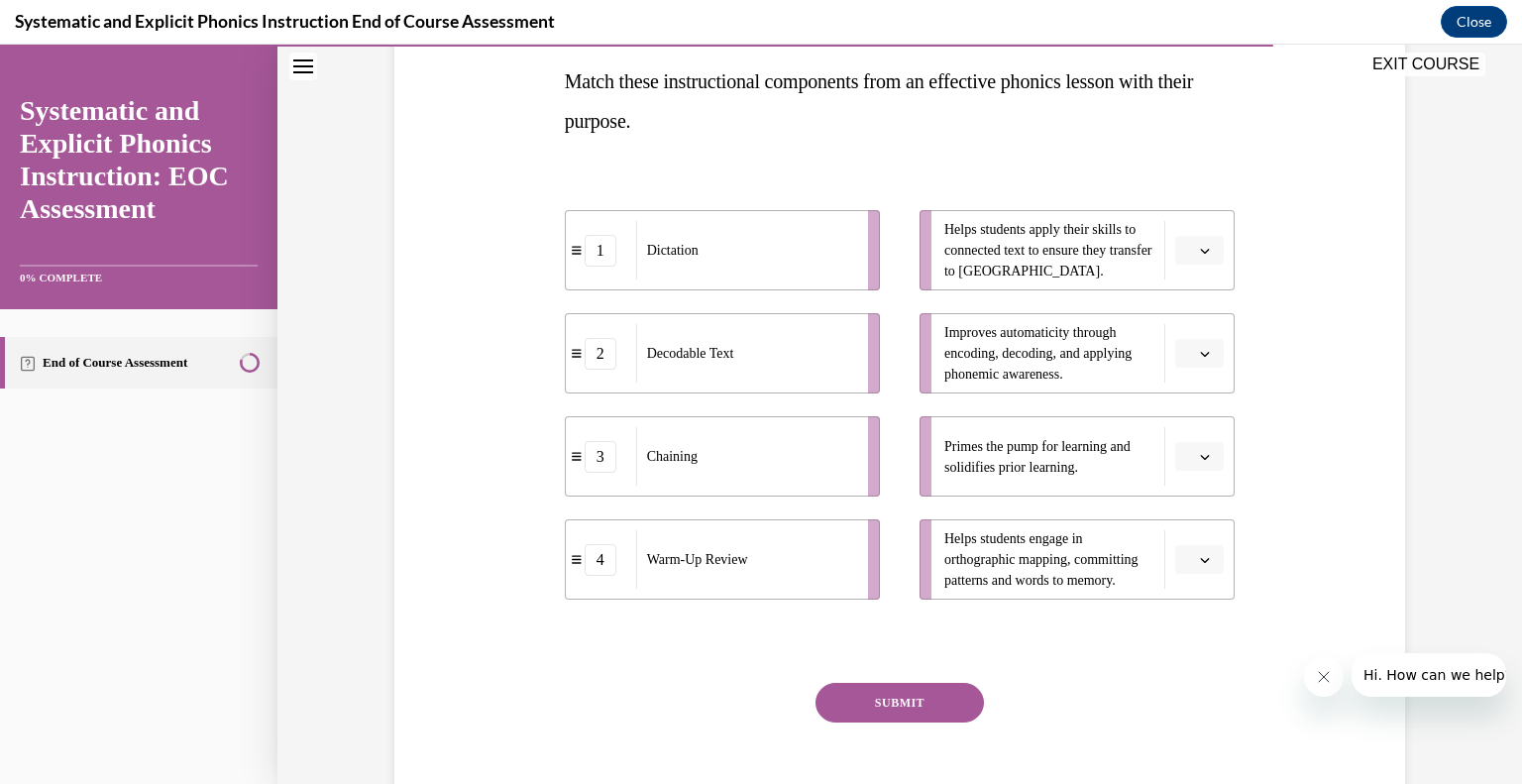
click at [1198, 252] on span "button" at bounding box center [1205, 251] width 14 height 14
click at [1201, 372] on div "2" at bounding box center [1190, 374] width 50 height 40
click at [1187, 448] on span "Please select an option" at bounding box center [1190, 457] width 7 height 20
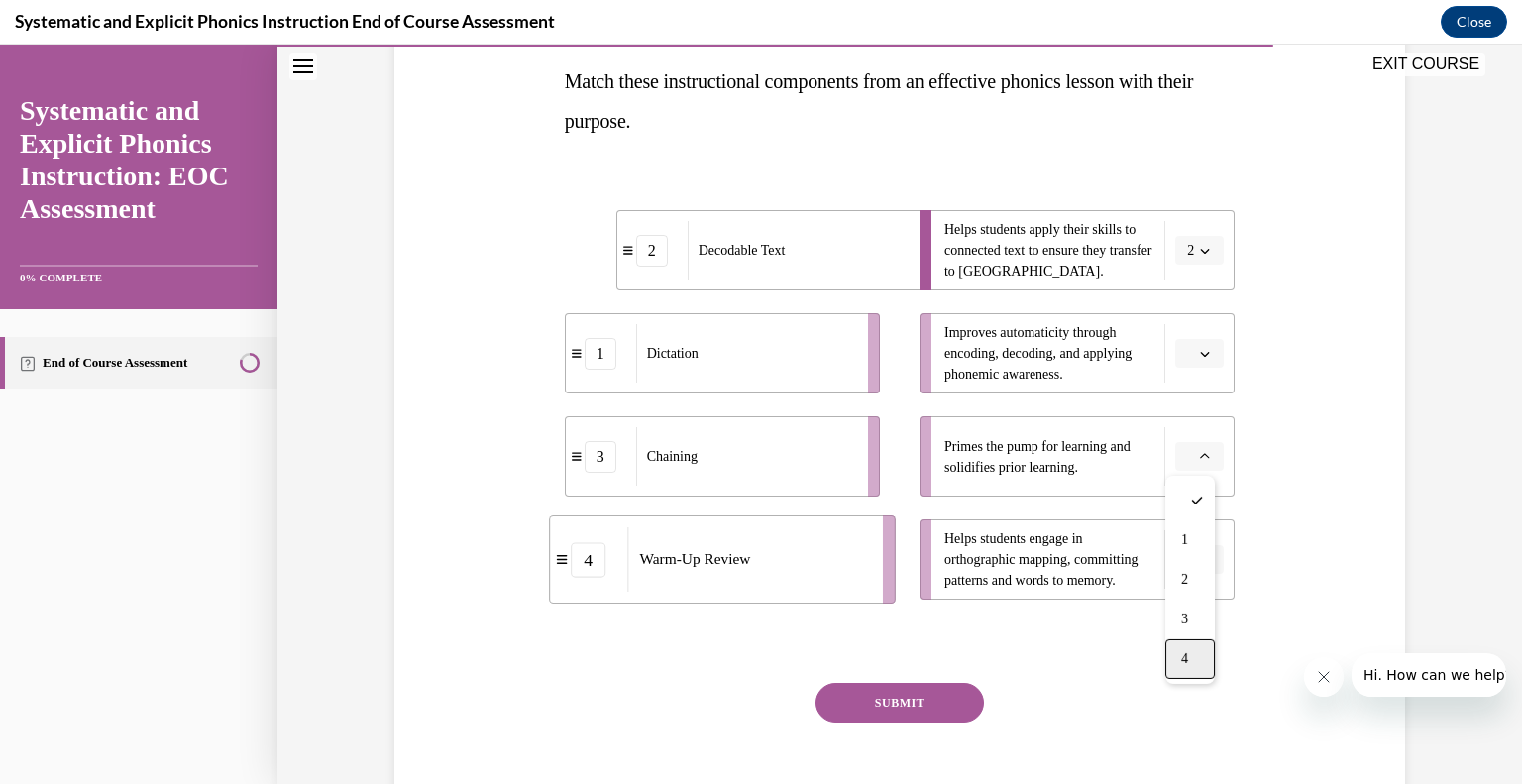
click at [1187, 655] on span "4" at bounding box center [1184, 659] width 7 height 16
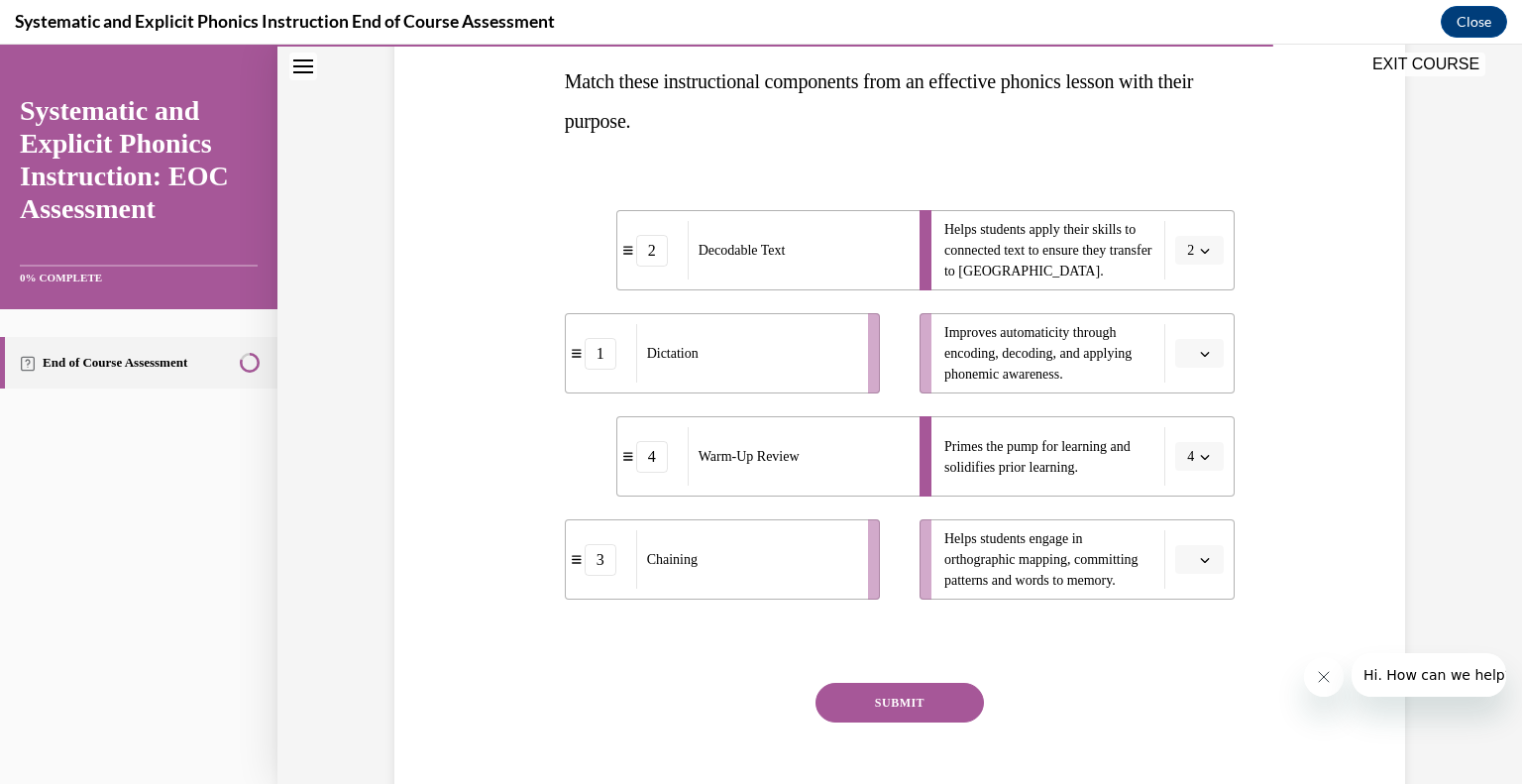
click at [1188, 559] on button "button" at bounding box center [1199, 560] width 49 height 30
click at [1179, 483] on div "3" at bounding box center [1190, 476] width 50 height 40
click at [1200, 350] on icon "button" at bounding box center [1205, 354] width 10 height 10
click at [1170, 443] on div "1" at bounding box center [1190, 437] width 50 height 40
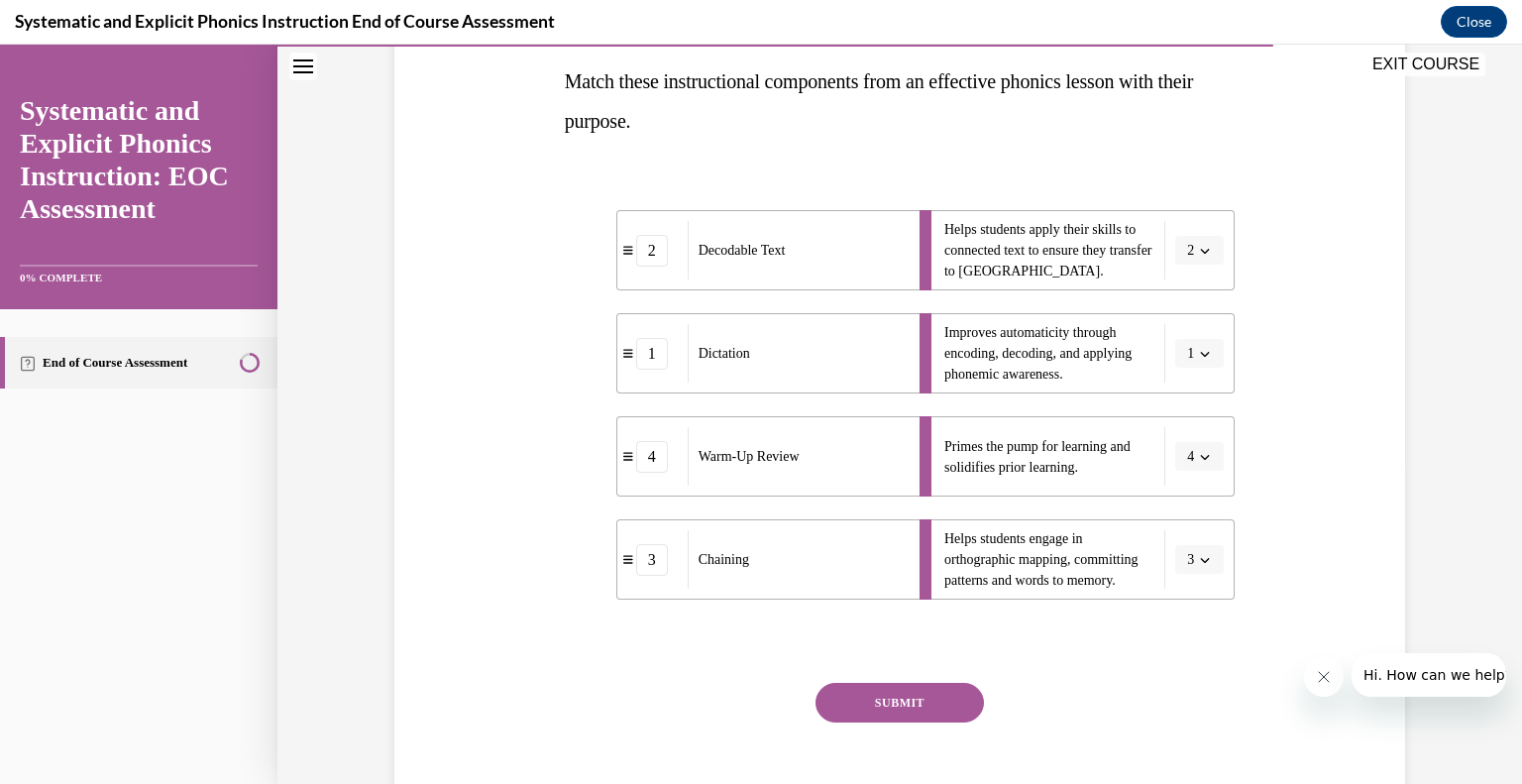
click at [930, 712] on button "SUBMIT" at bounding box center [899, 703] width 168 height 40
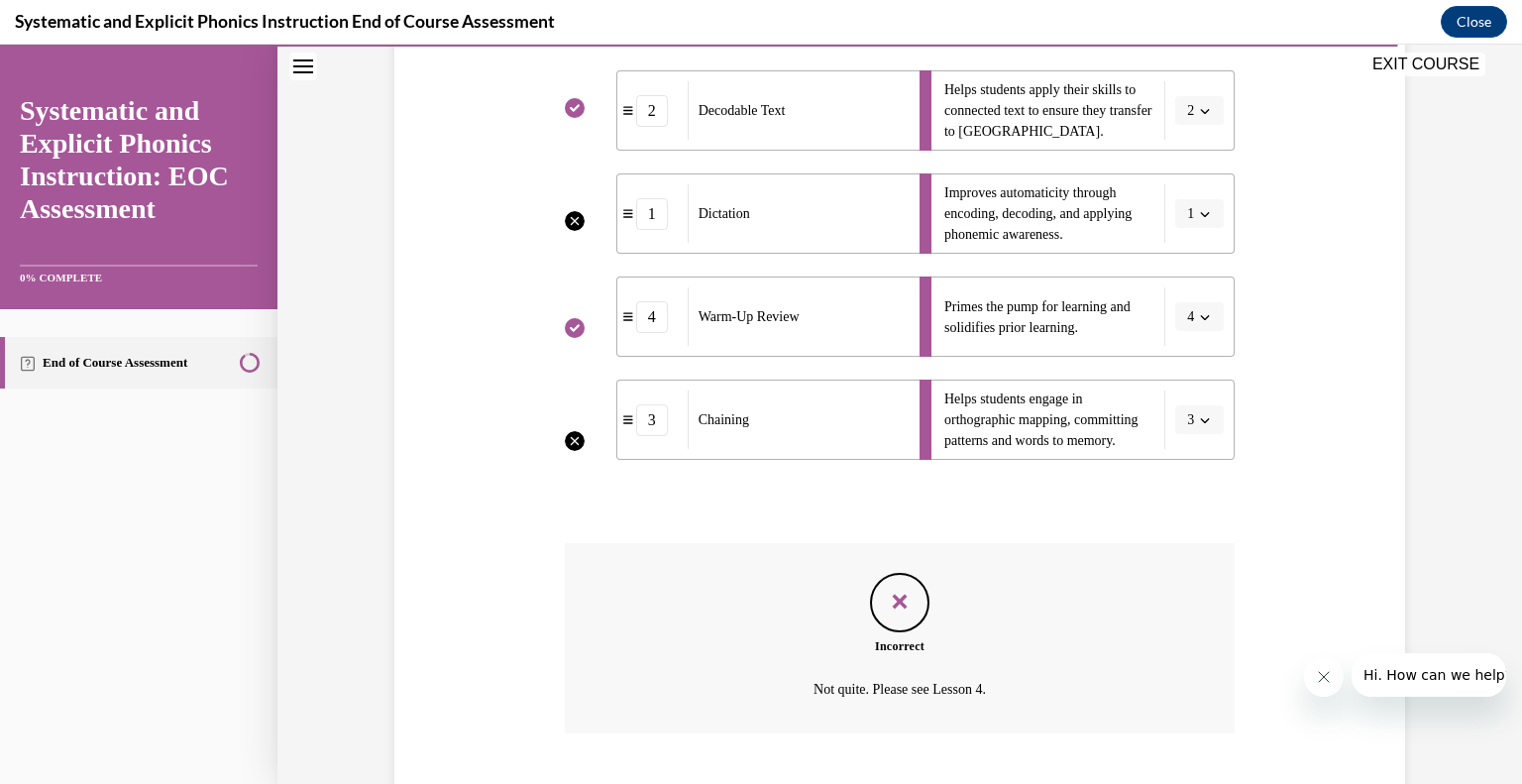
scroll to position [577, 0]
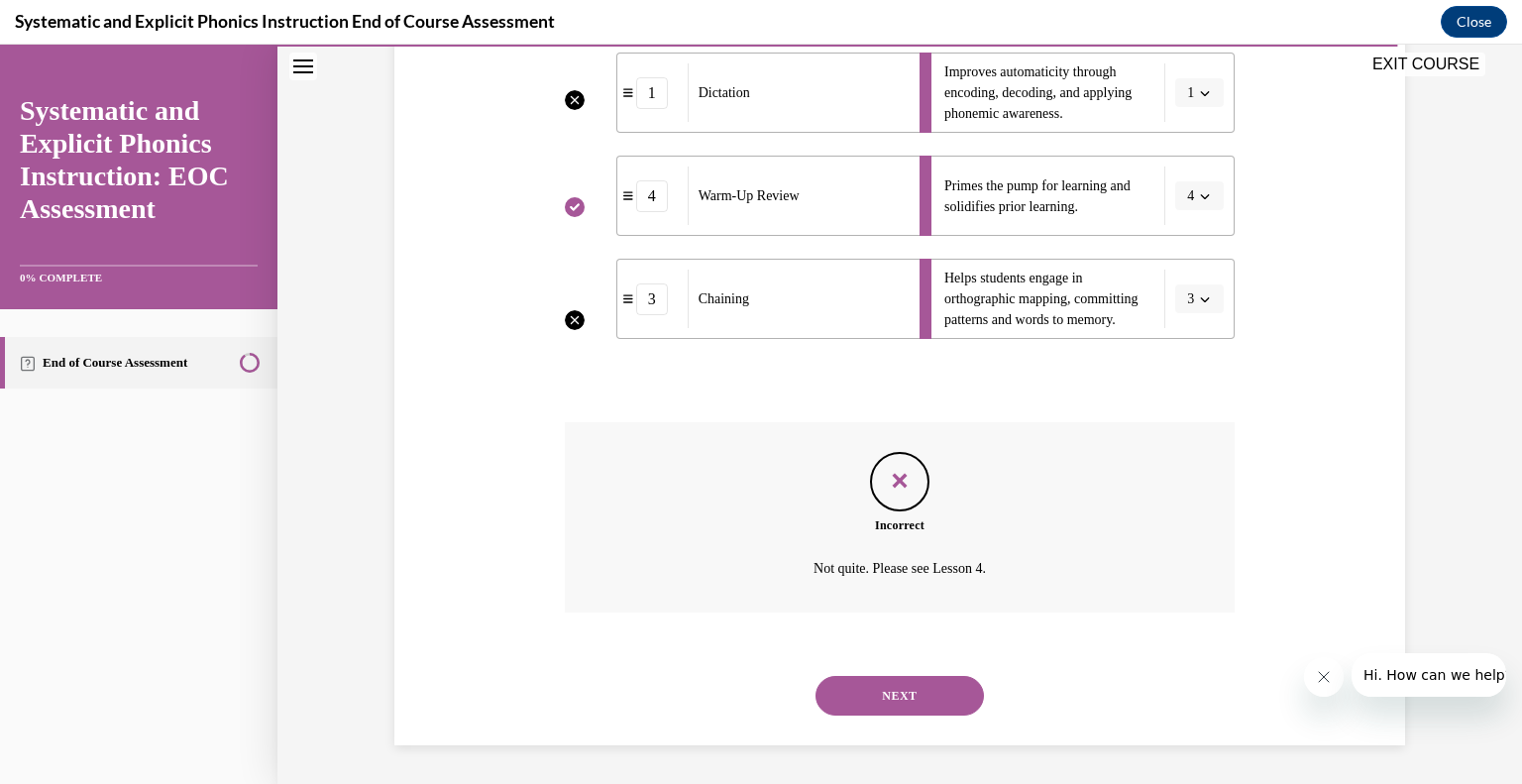
click at [924, 679] on button "NEXT" at bounding box center [899, 696] width 168 height 40
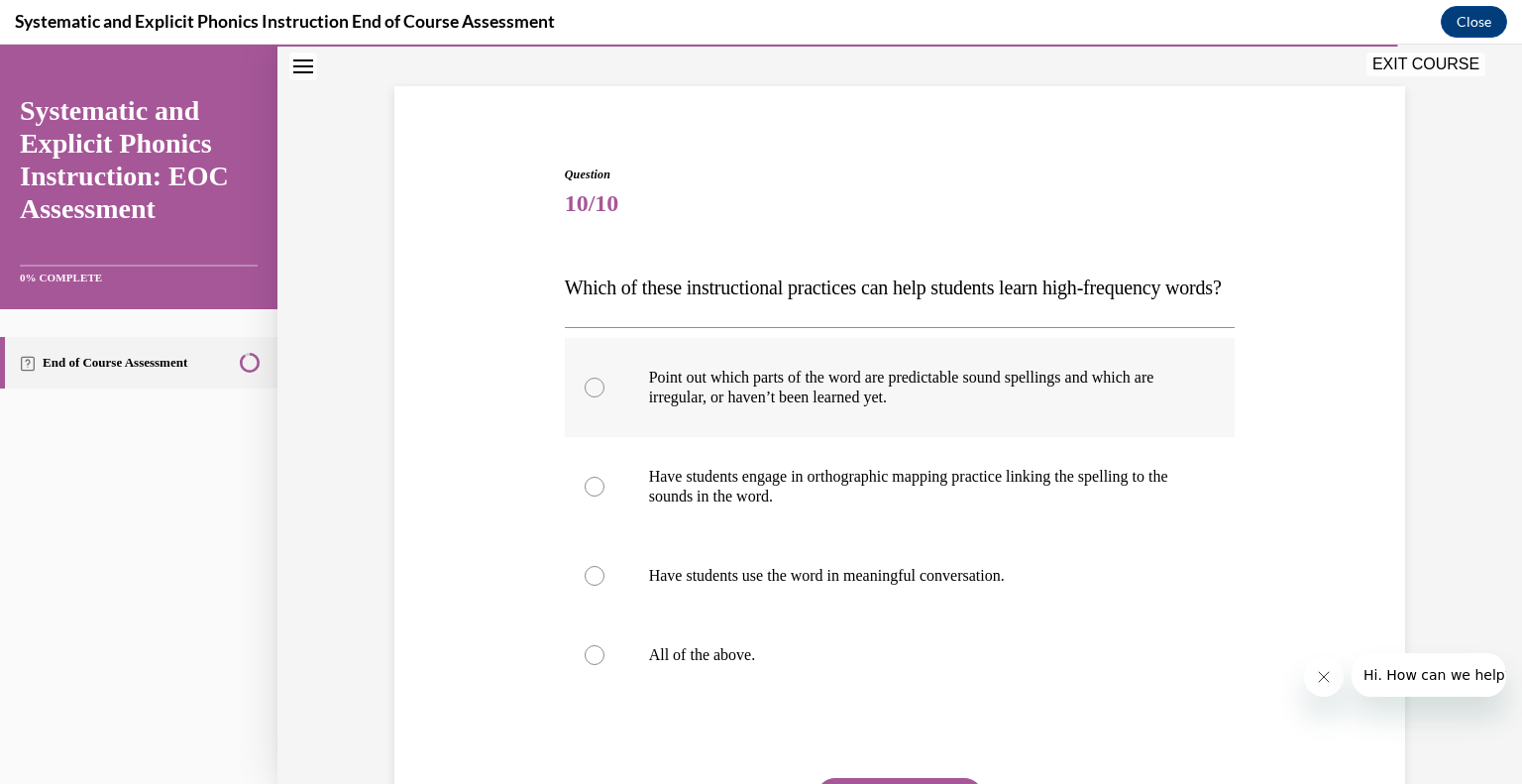
scroll to position [119, 0]
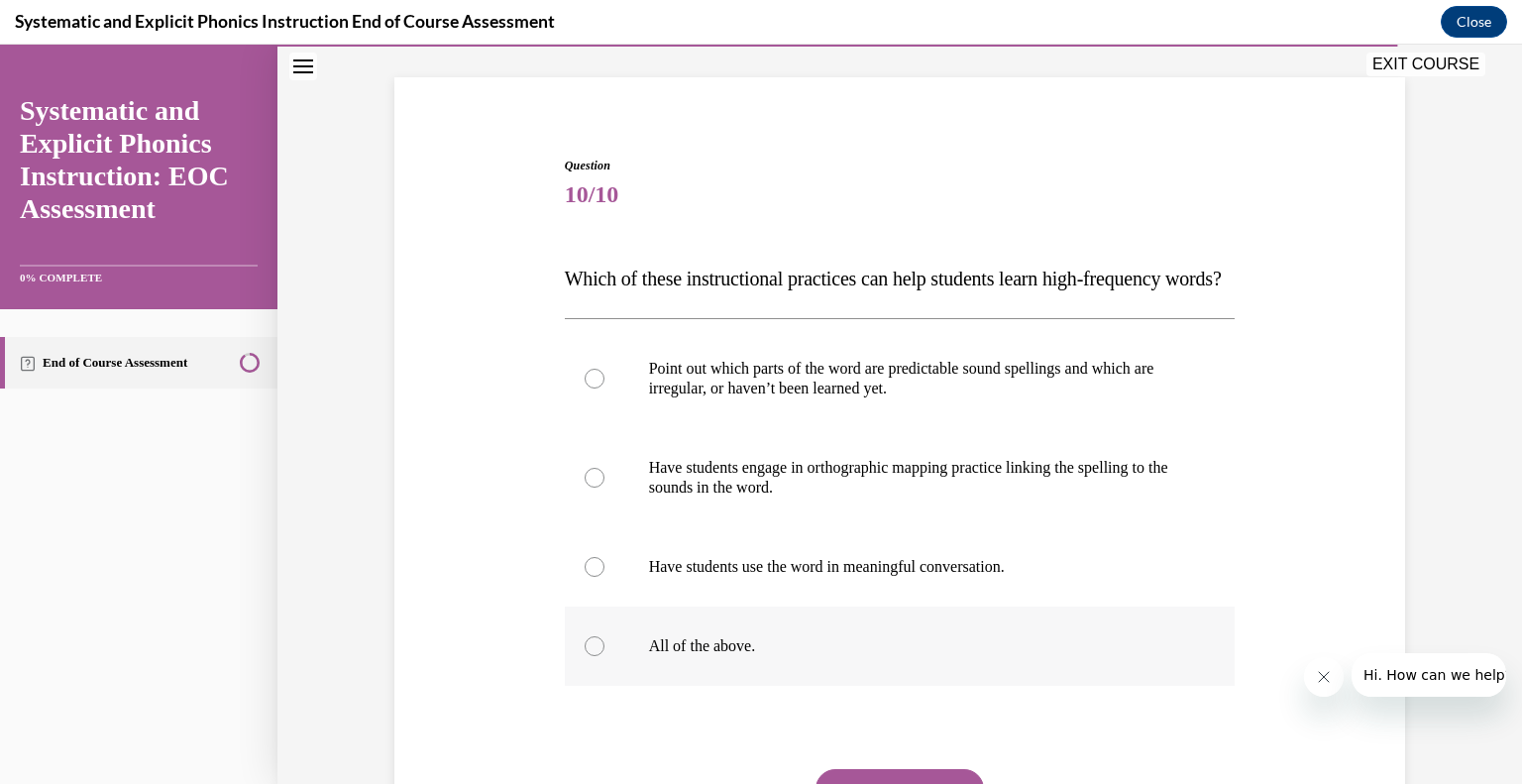
click at [666, 656] on p "All of the above." at bounding box center [917, 646] width 537 height 20
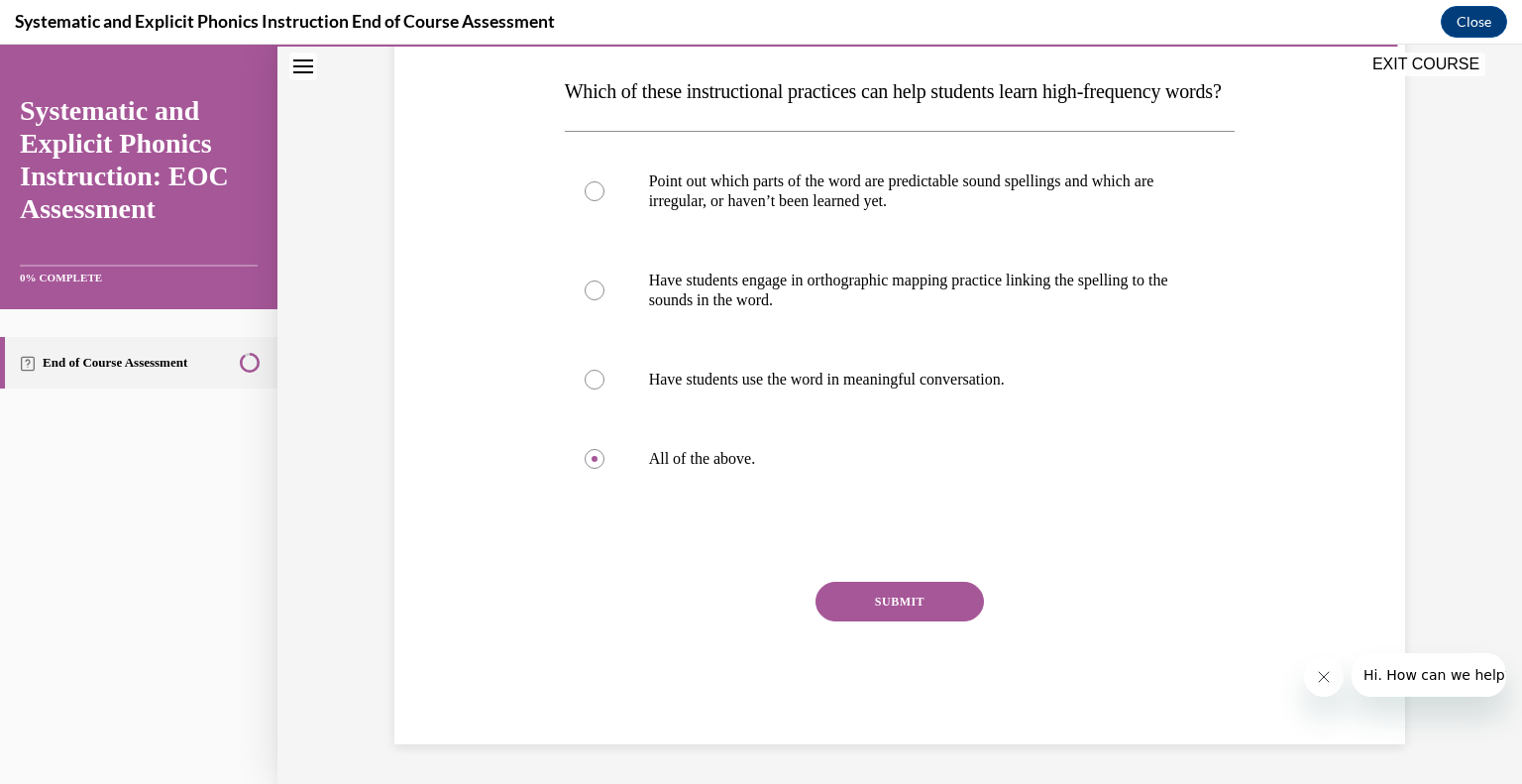
click at [916, 601] on button "SUBMIT" at bounding box center [899, 602] width 168 height 40
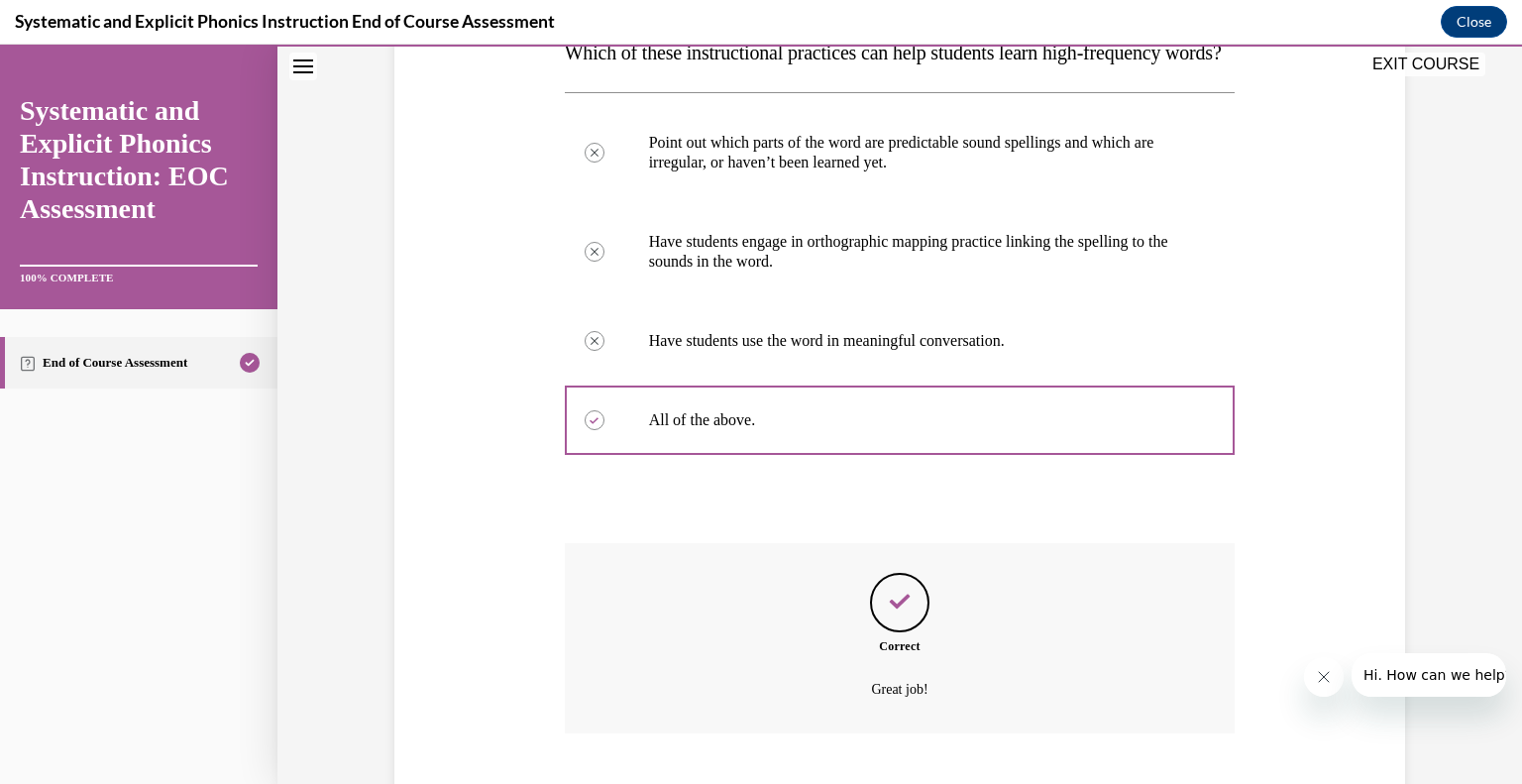
scroll to position [505, 0]
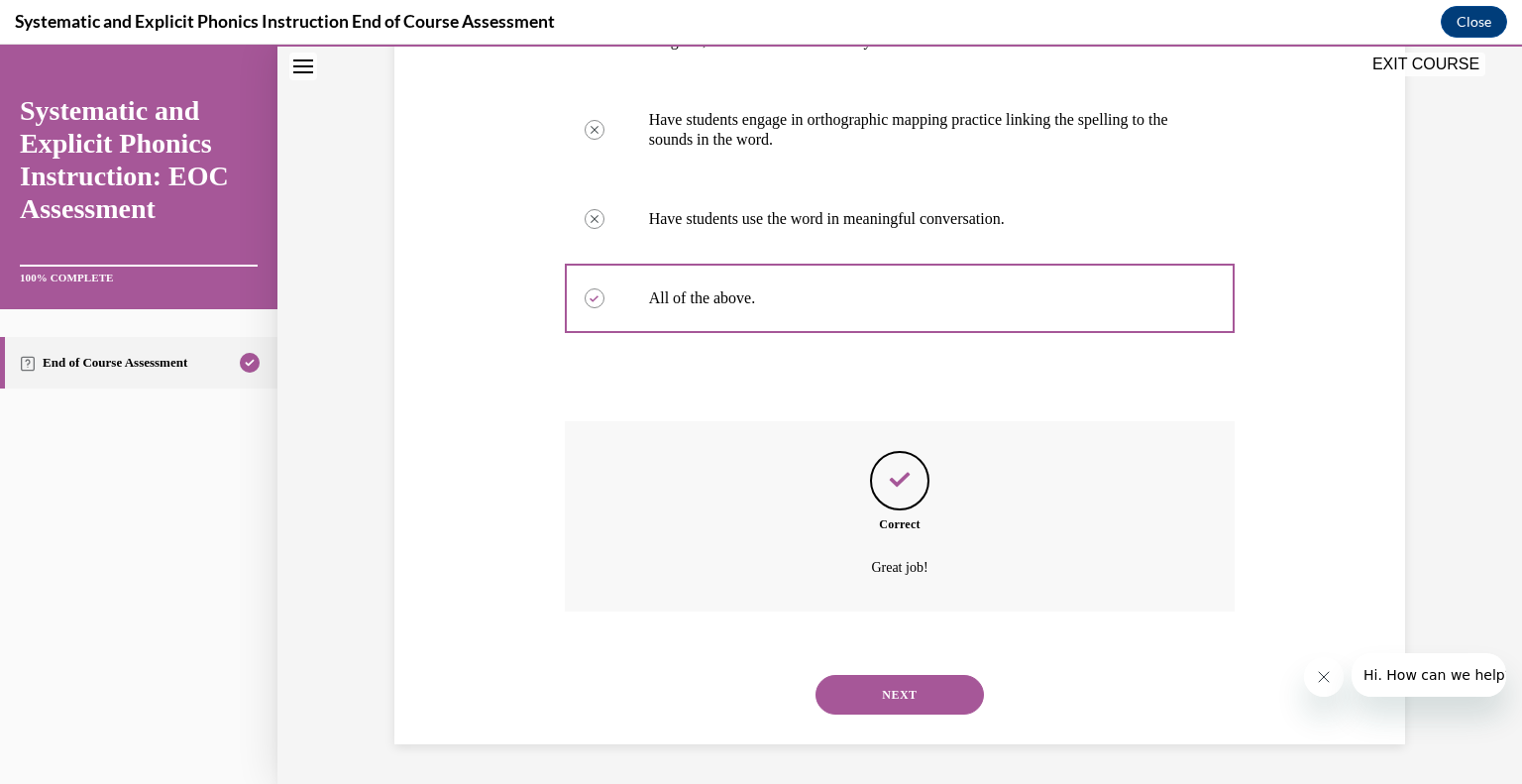
click at [892, 688] on button "NEXT" at bounding box center [899, 695] width 168 height 40
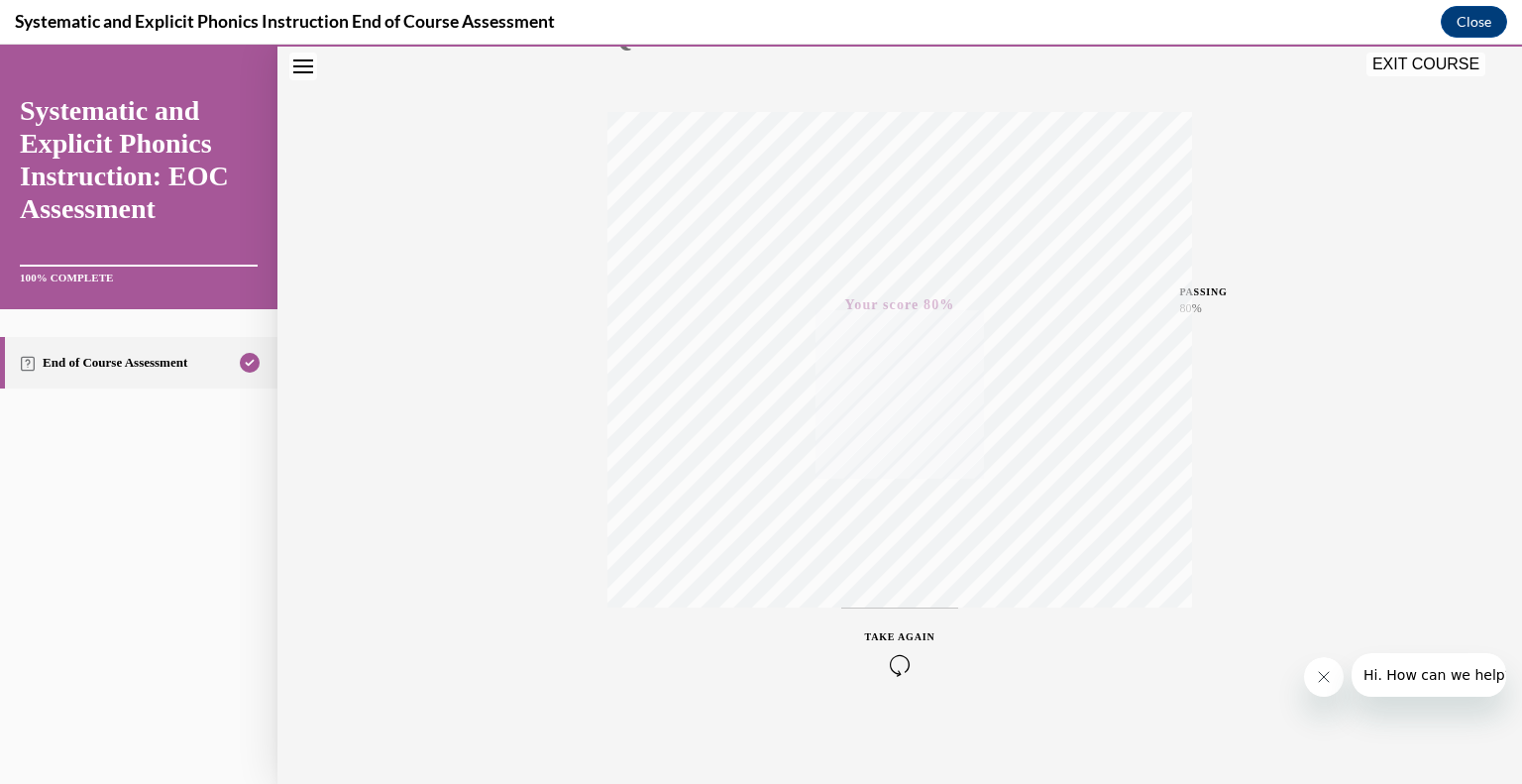
scroll to position [274, 0]
click at [1415, 58] on button "EXIT COURSE" at bounding box center [1425, 65] width 119 height 24
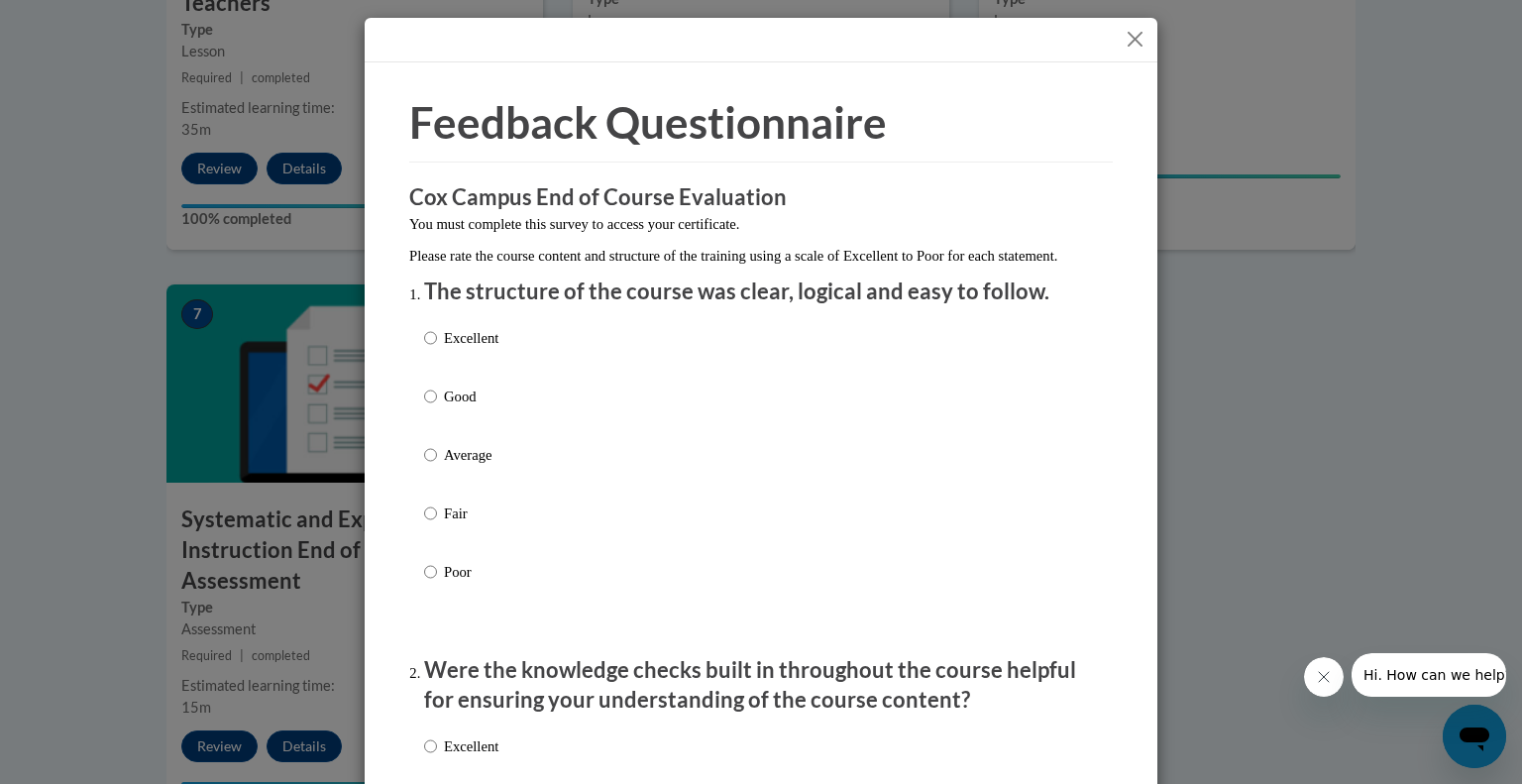
click at [456, 407] on p "Good" at bounding box center [471, 396] width 54 height 22
click at [437, 407] on input "Good" at bounding box center [430, 396] width 13 height 22
radio input "true"
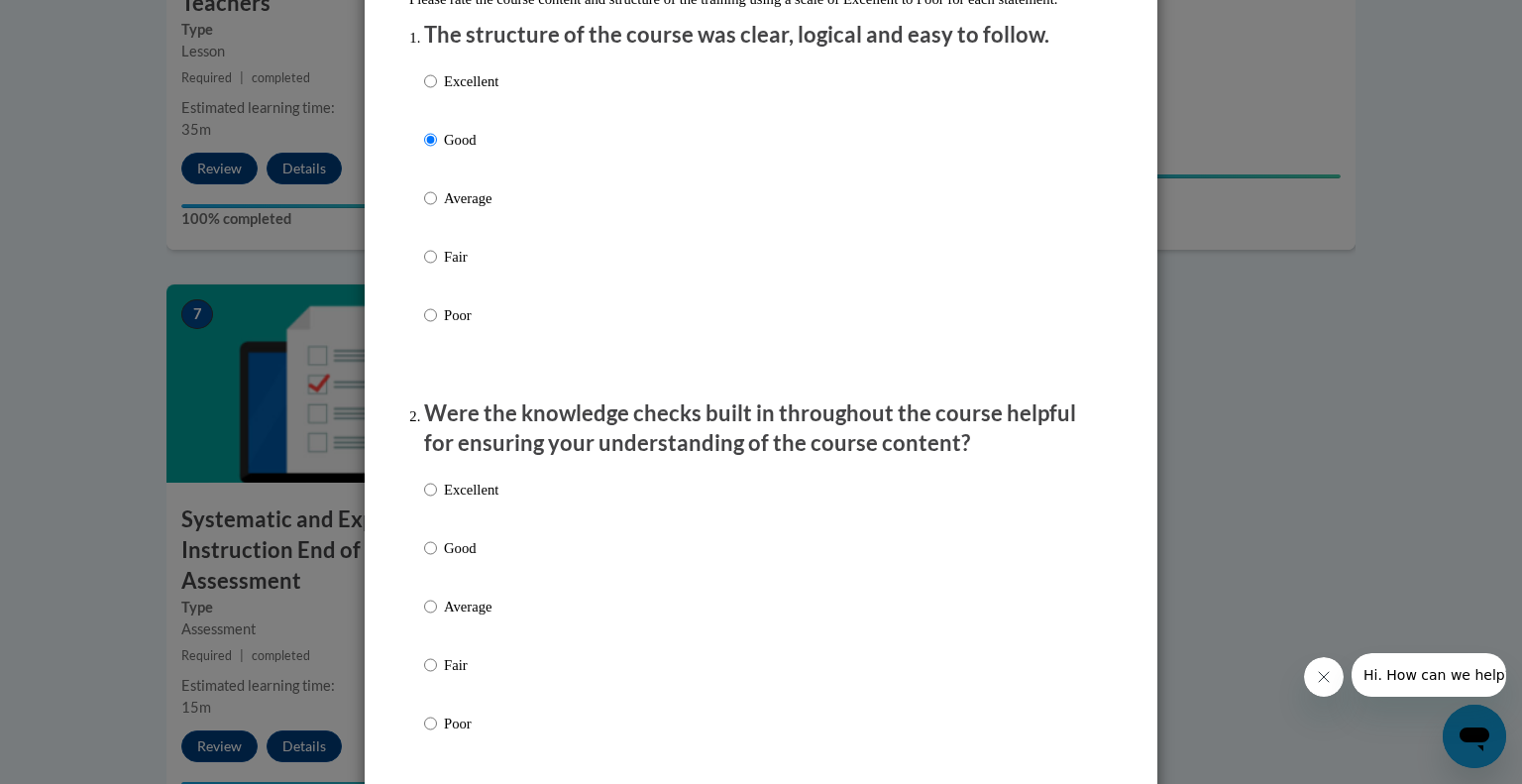
click at [460, 559] on p "Good" at bounding box center [471, 548] width 54 height 22
click at [437, 559] on input "Good" at bounding box center [430, 548] width 13 height 22
radio input "true"
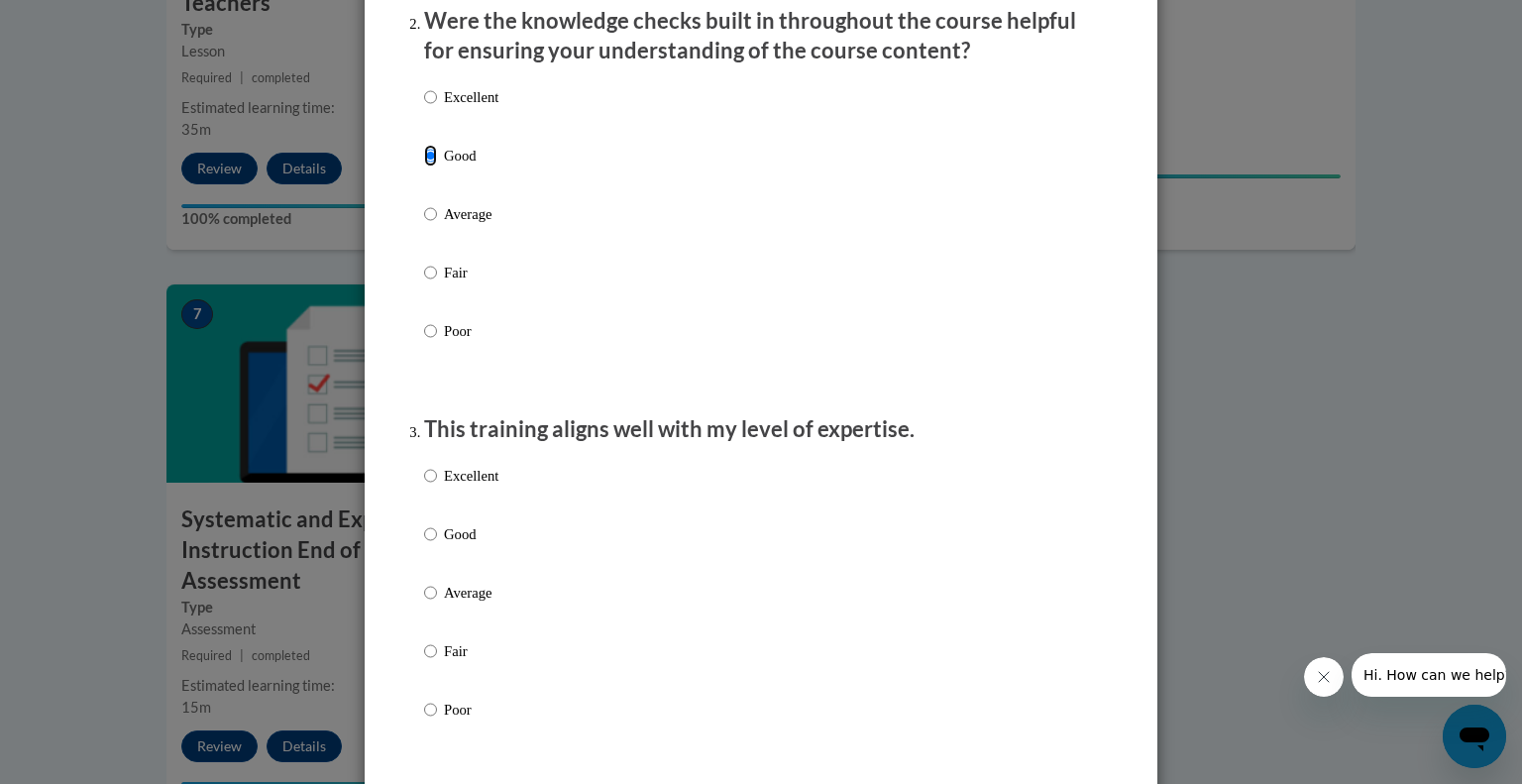
scroll to position [650, 0]
click at [464, 544] on p "Good" at bounding box center [471, 533] width 54 height 22
click at [437, 544] on input "Good" at bounding box center [430, 533] width 13 height 22
radio input "true"
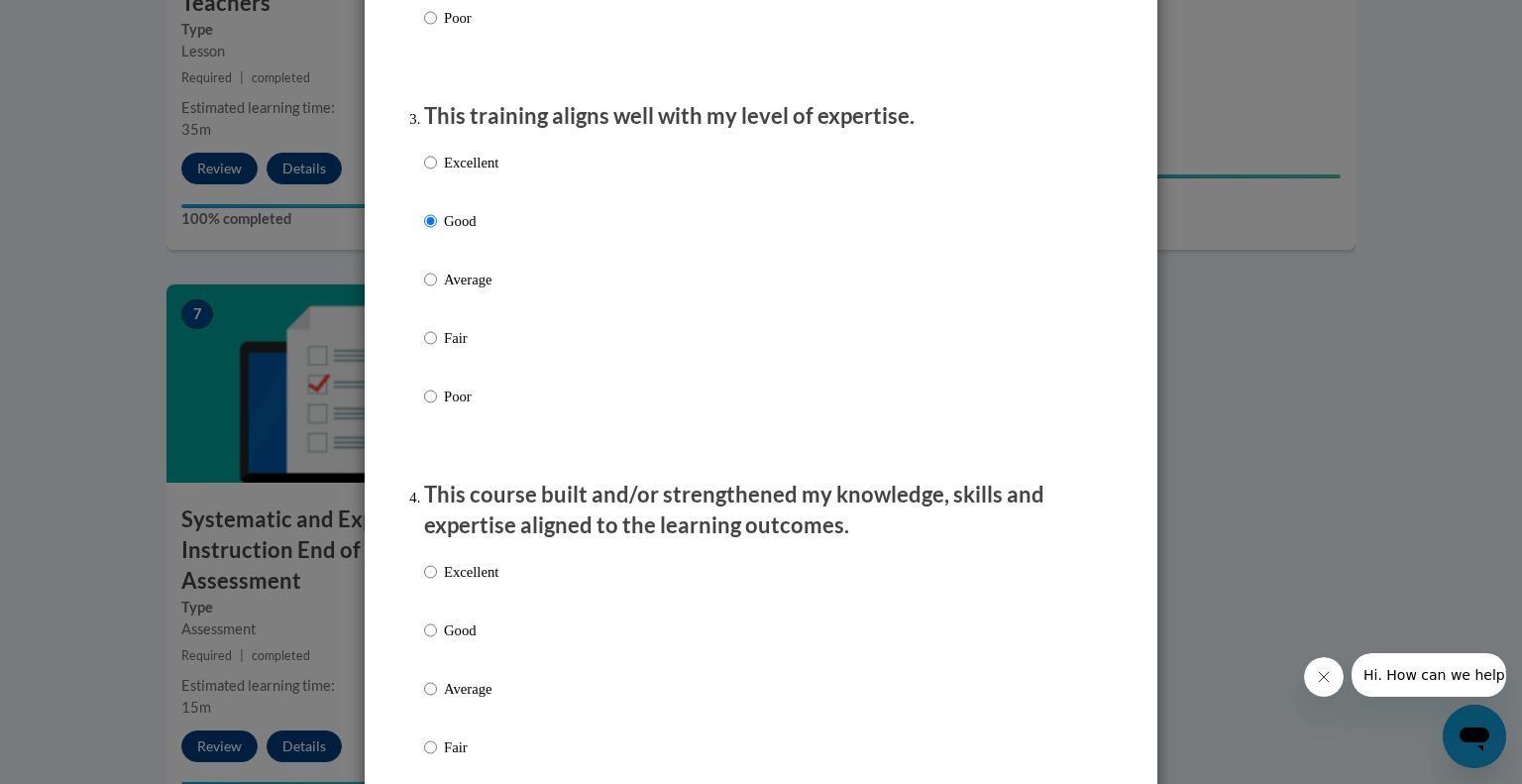
click at [438, 665] on label "Good" at bounding box center [461, 646] width 74 height 54
click at [437, 641] on input "Good" at bounding box center [430, 630] width 13 height 22
radio input "true"
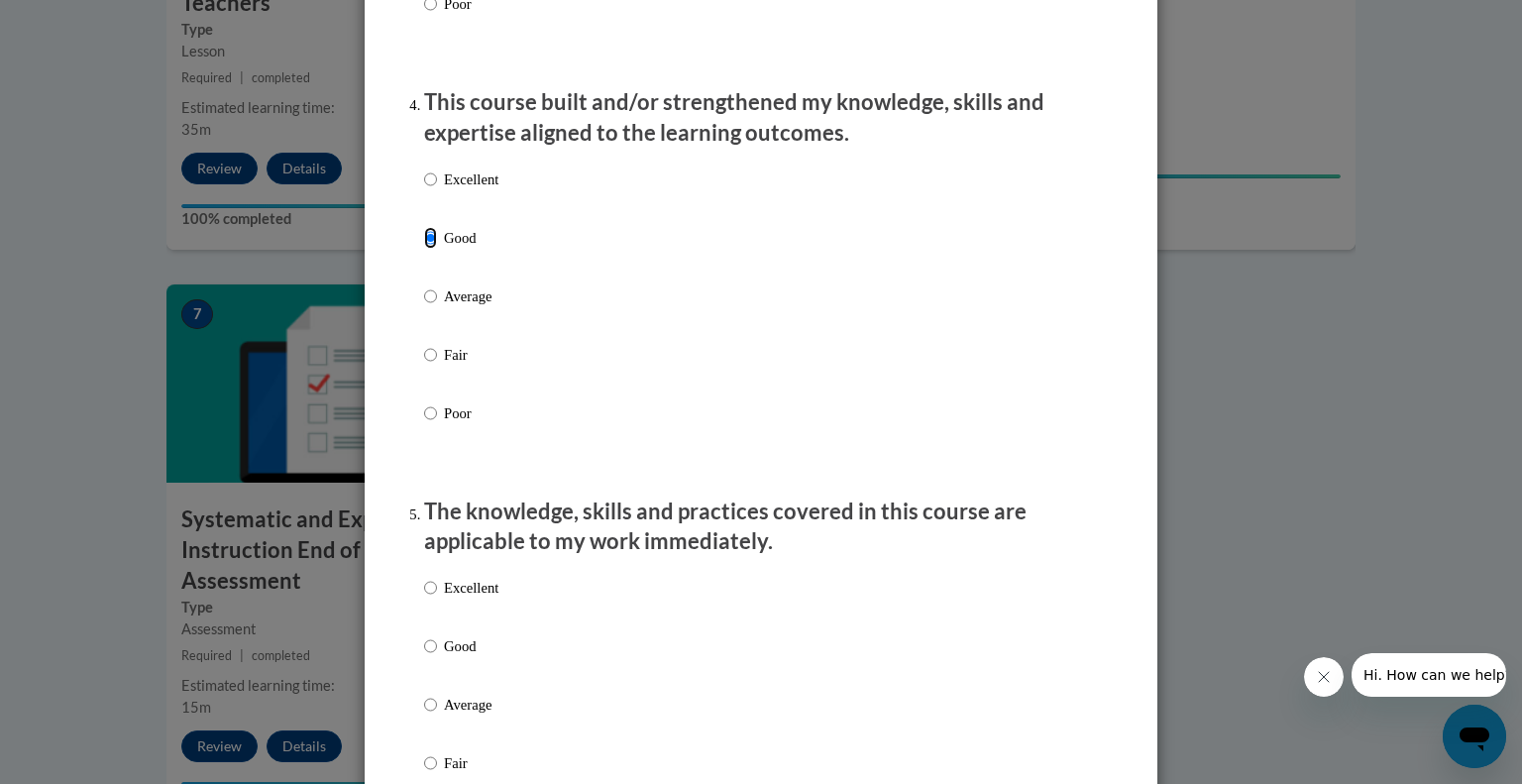
scroll to position [1394, 0]
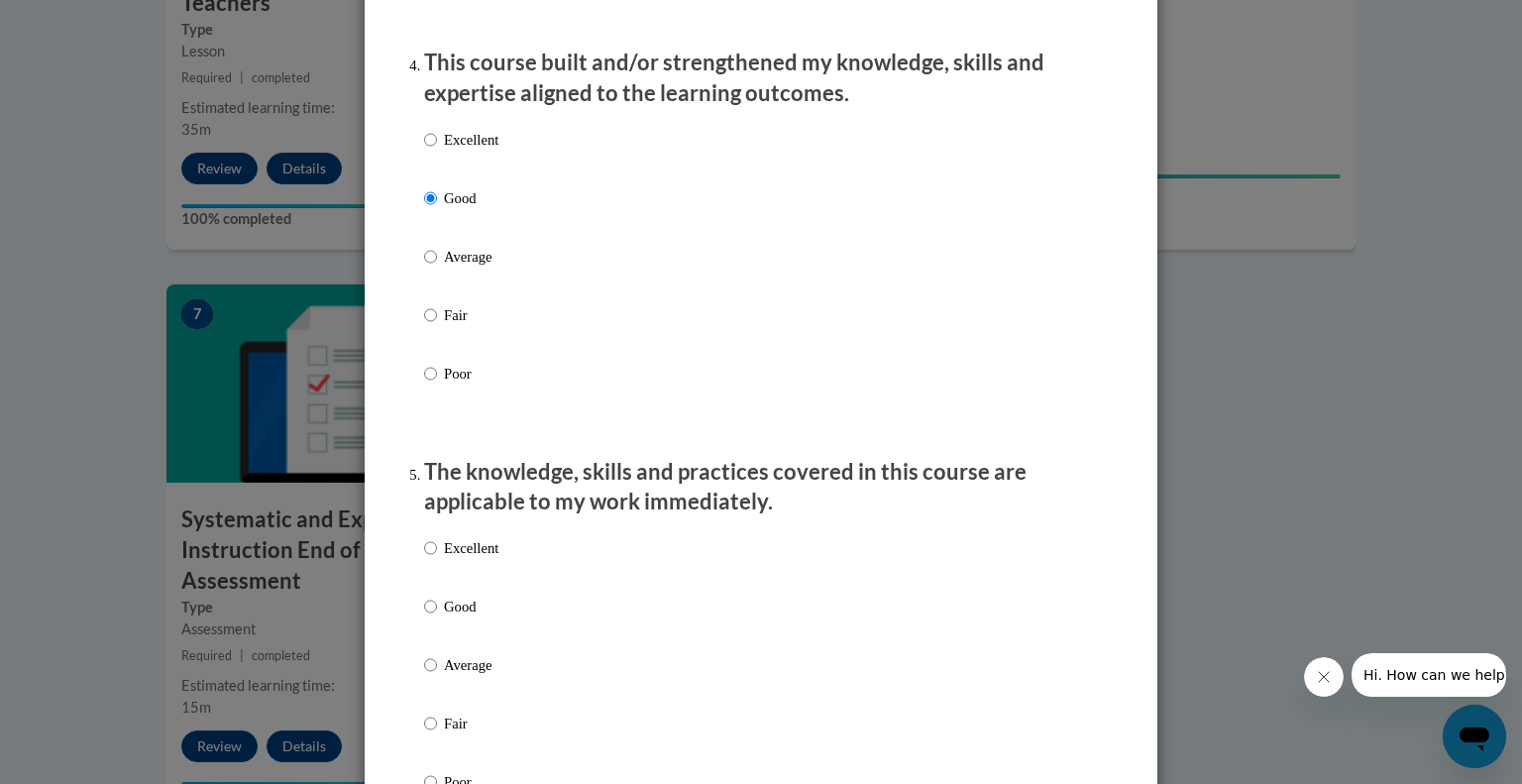
click at [468, 617] on p "Good" at bounding box center [471, 607] width 54 height 22
click at [437, 617] on input "Good" at bounding box center [430, 607] width 13 height 22
radio input "true"
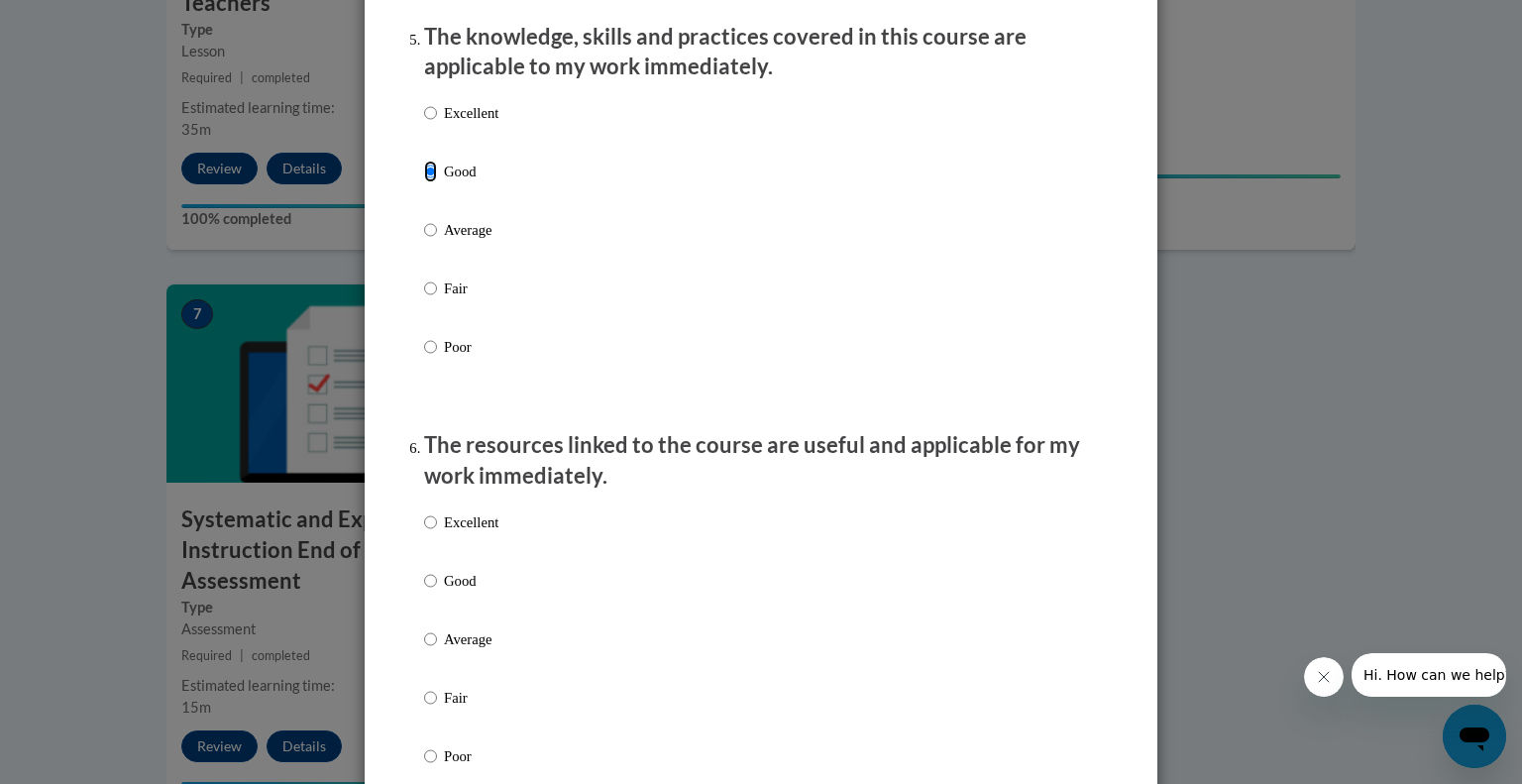
scroll to position [1843, 0]
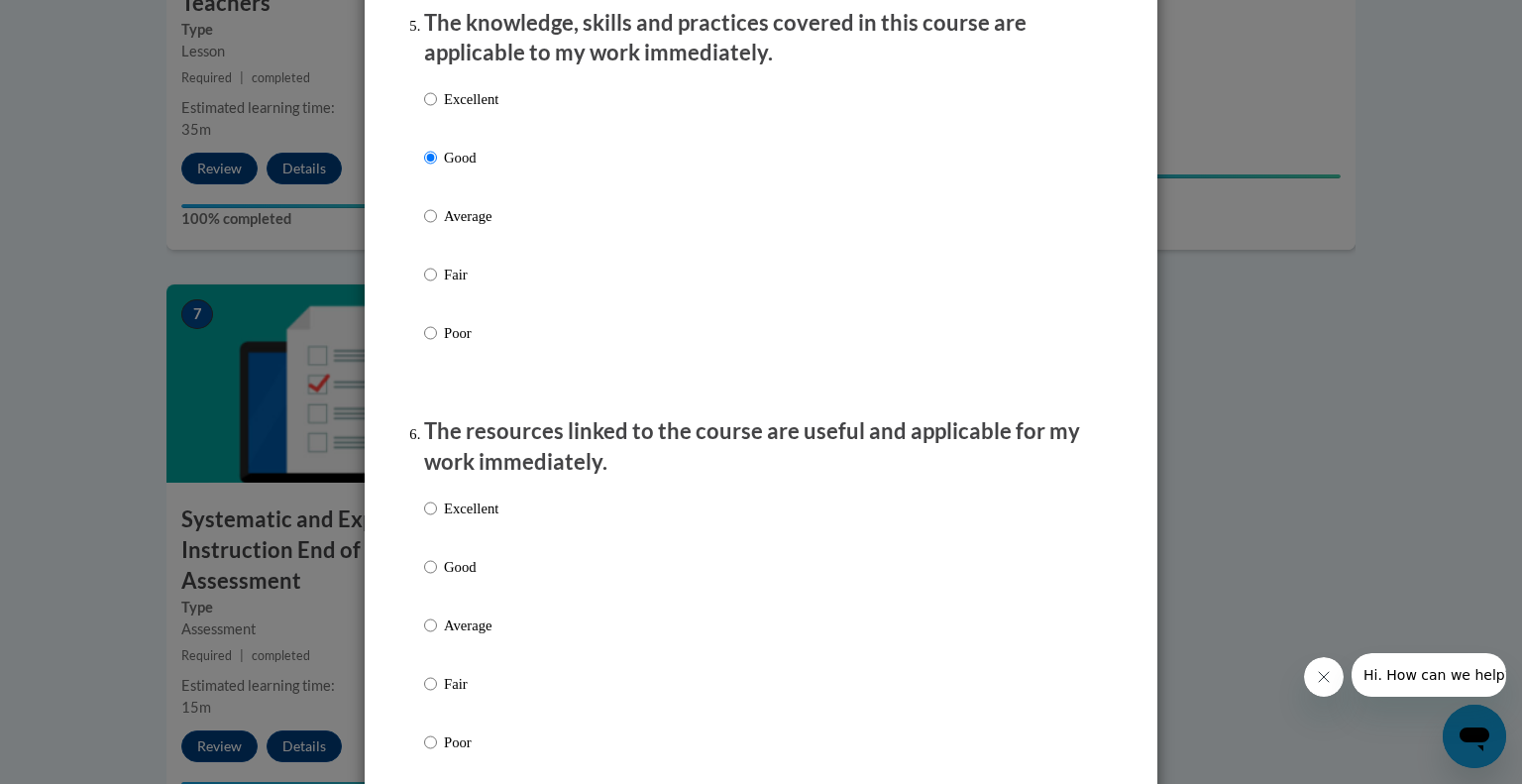
click at [468, 578] on p "Good" at bounding box center [471, 567] width 54 height 22
click at [437, 578] on input "Good" at bounding box center [430, 567] width 13 height 22
radio input "true"
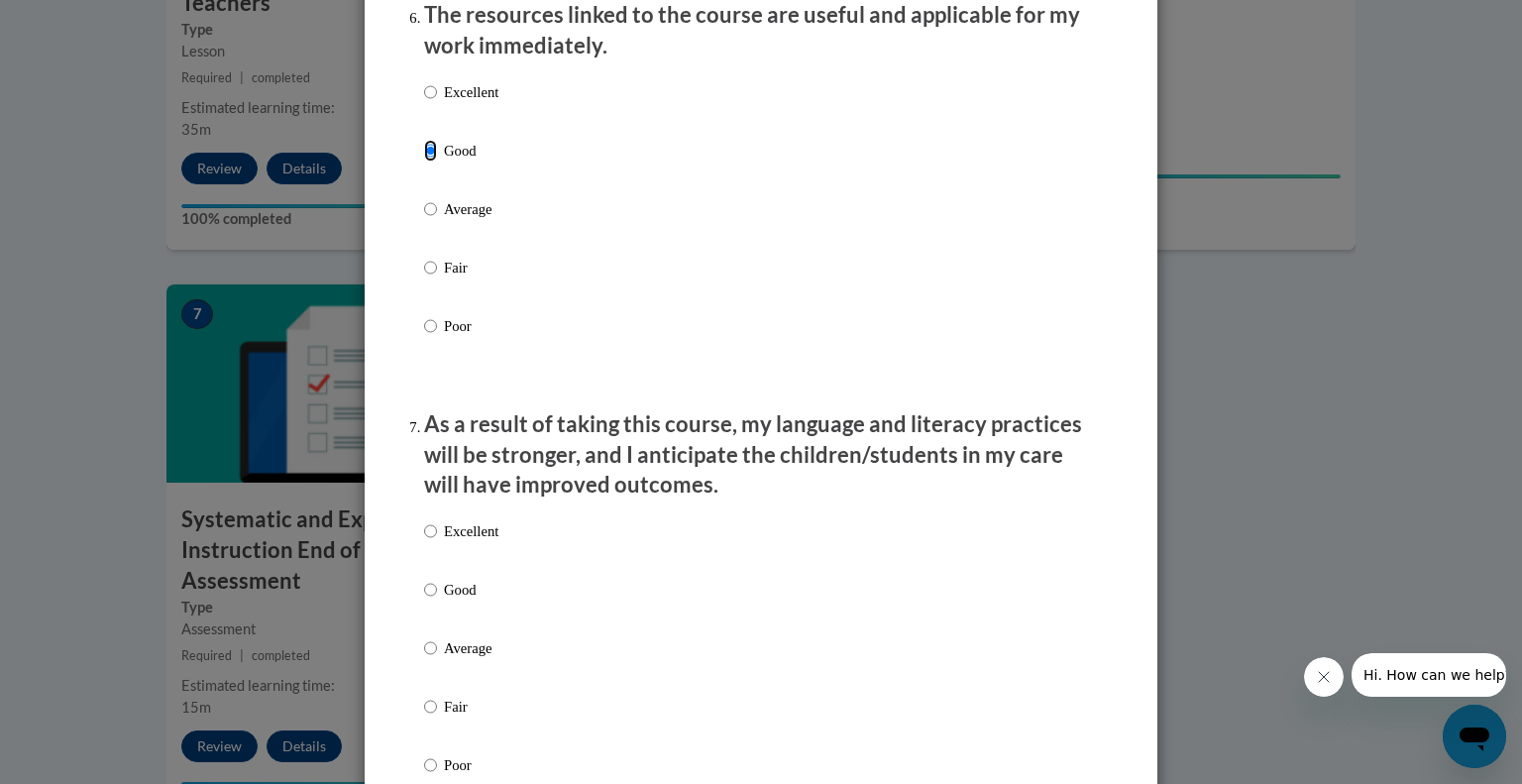
scroll to position [2262, 0]
click at [450, 597] on p "Good" at bounding box center [471, 587] width 54 height 22
click at [437, 597] on input "Good" at bounding box center [430, 587] width 13 height 22
radio input "true"
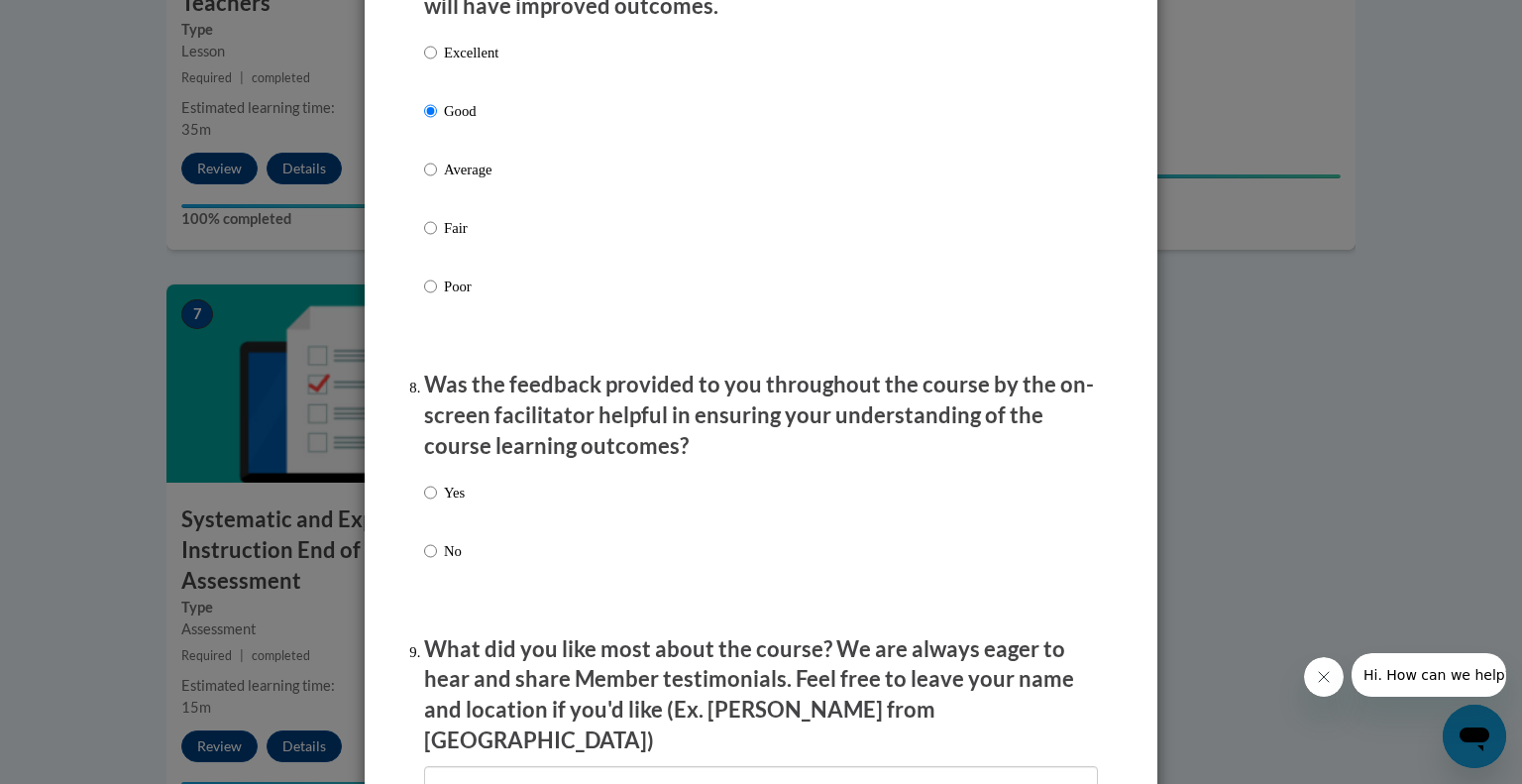
click at [444, 503] on p "Yes" at bounding box center [454, 493] width 21 height 22
click at [437, 503] on input "Yes" at bounding box center [430, 493] width 13 height 22
radio input "true"
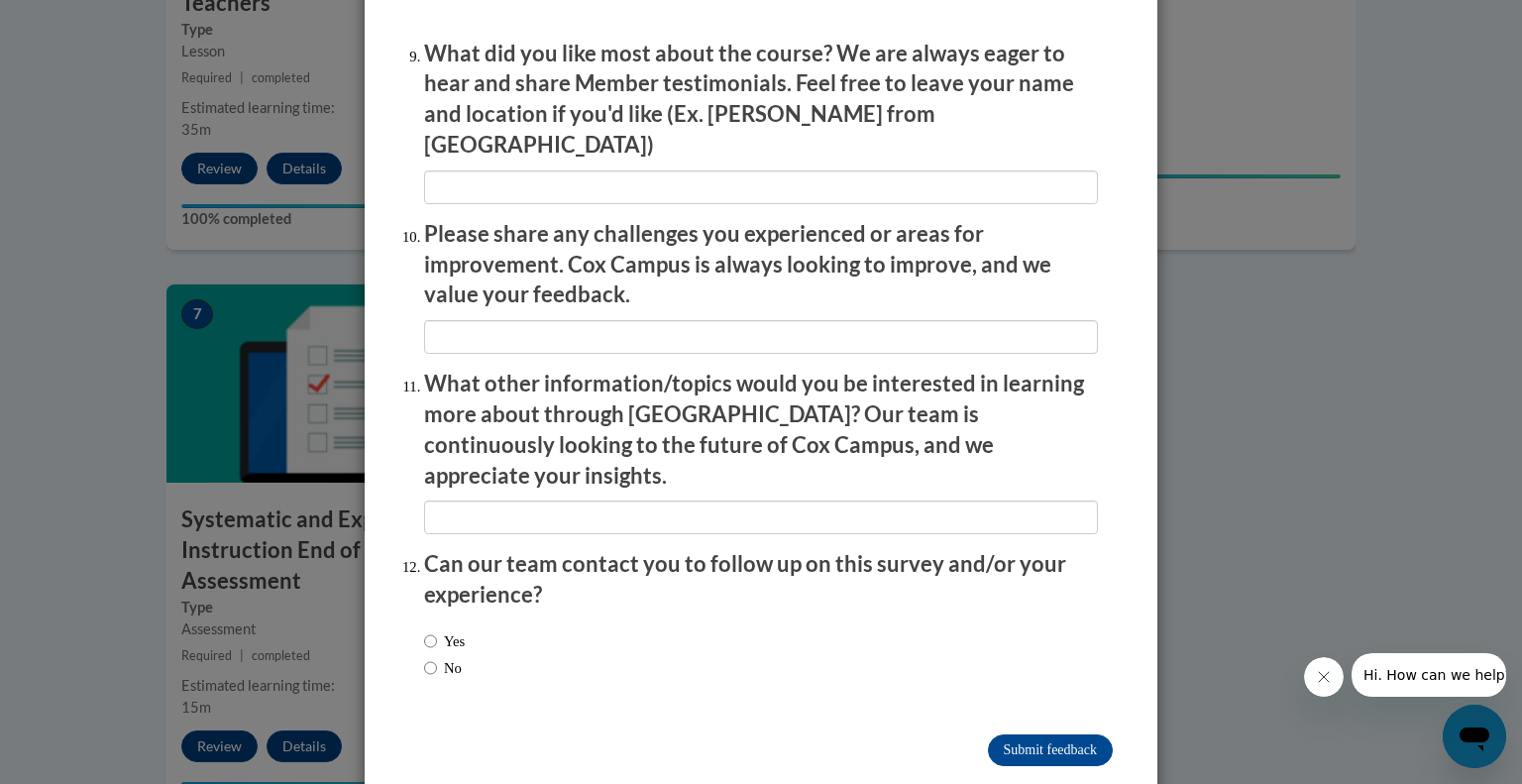
scroll to position [3341, 0]
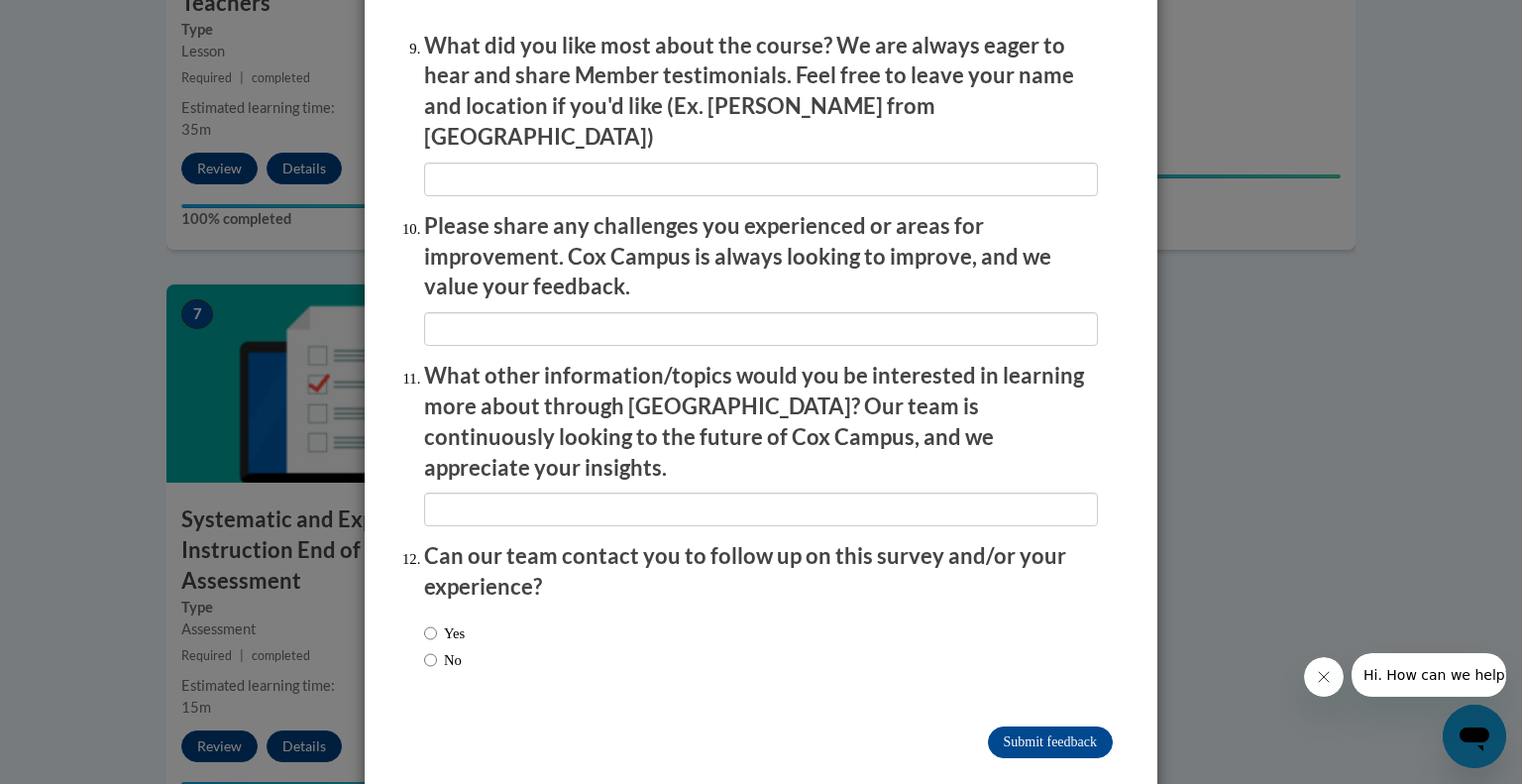
click at [455, 649] on label "No" at bounding box center [443, 660] width 38 height 22
click at [437, 649] on input "No" at bounding box center [430, 660] width 13 height 22
radio input "true"
click at [1069, 726] on input "Submit feedback" at bounding box center [1050, 742] width 125 height 32
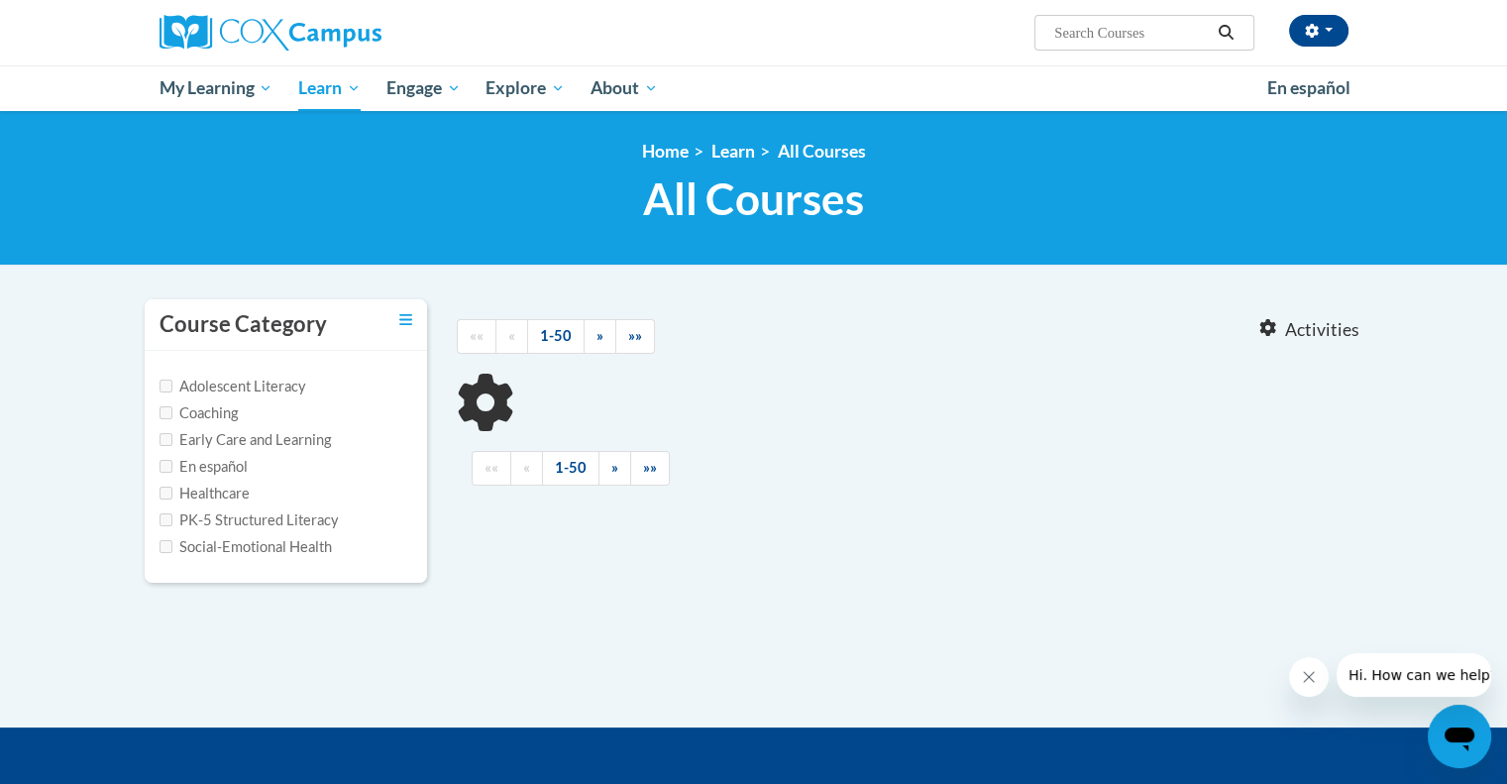
type input "fluency"
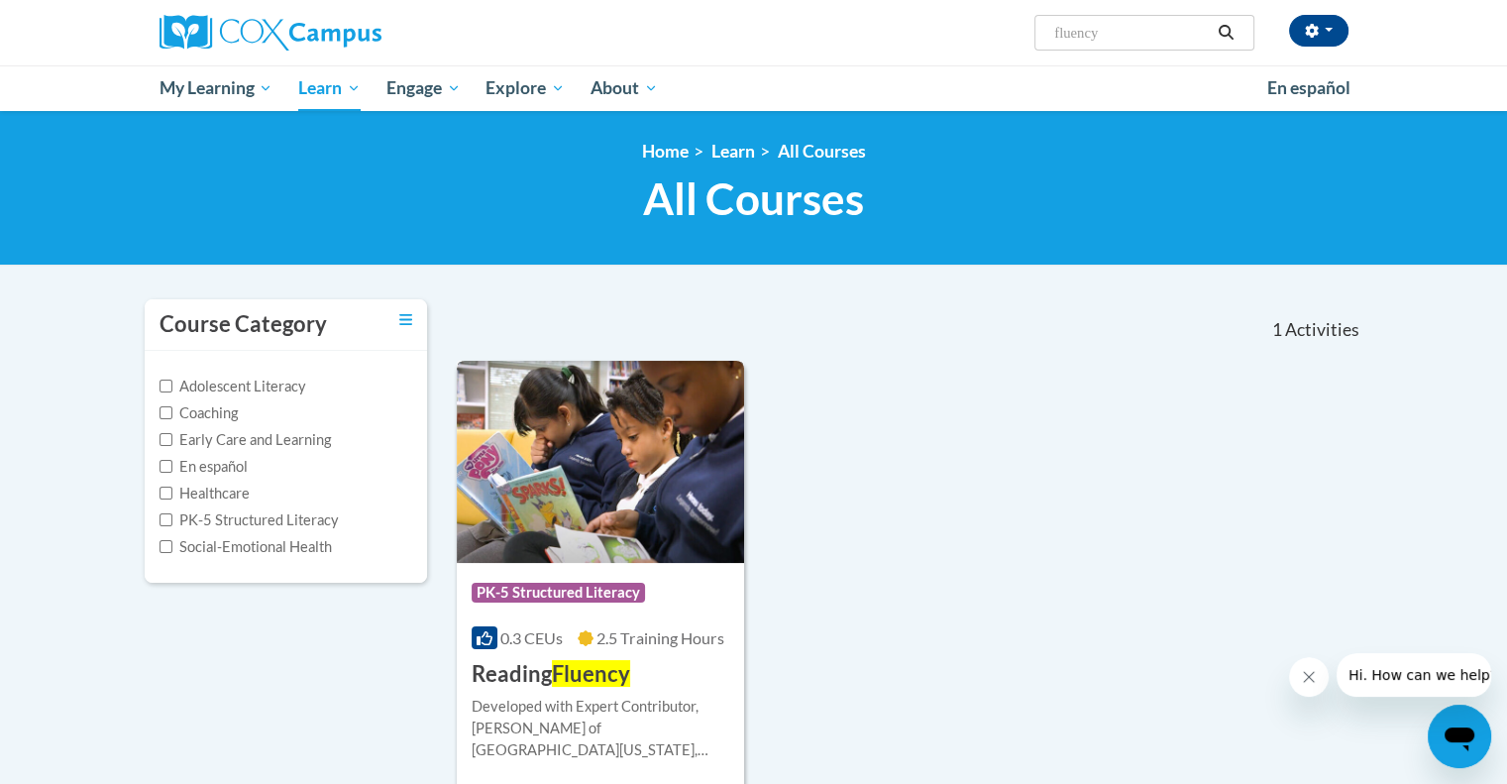
click at [584, 673] on span "Fluency" at bounding box center [591, 673] width 78 height 27
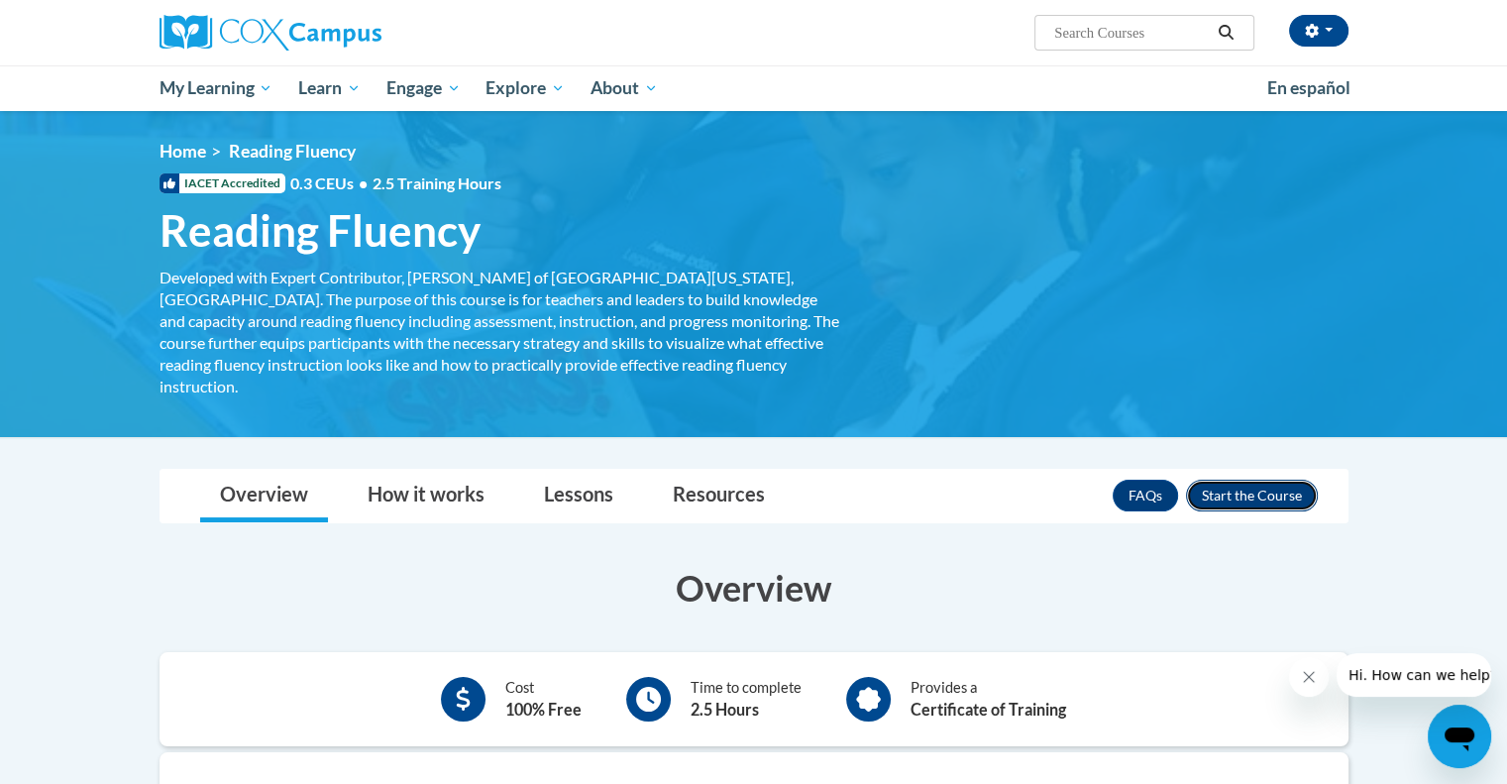
click at [1272, 480] on button "Enroll" at bounding box center [1252, 496] width 132 height 32
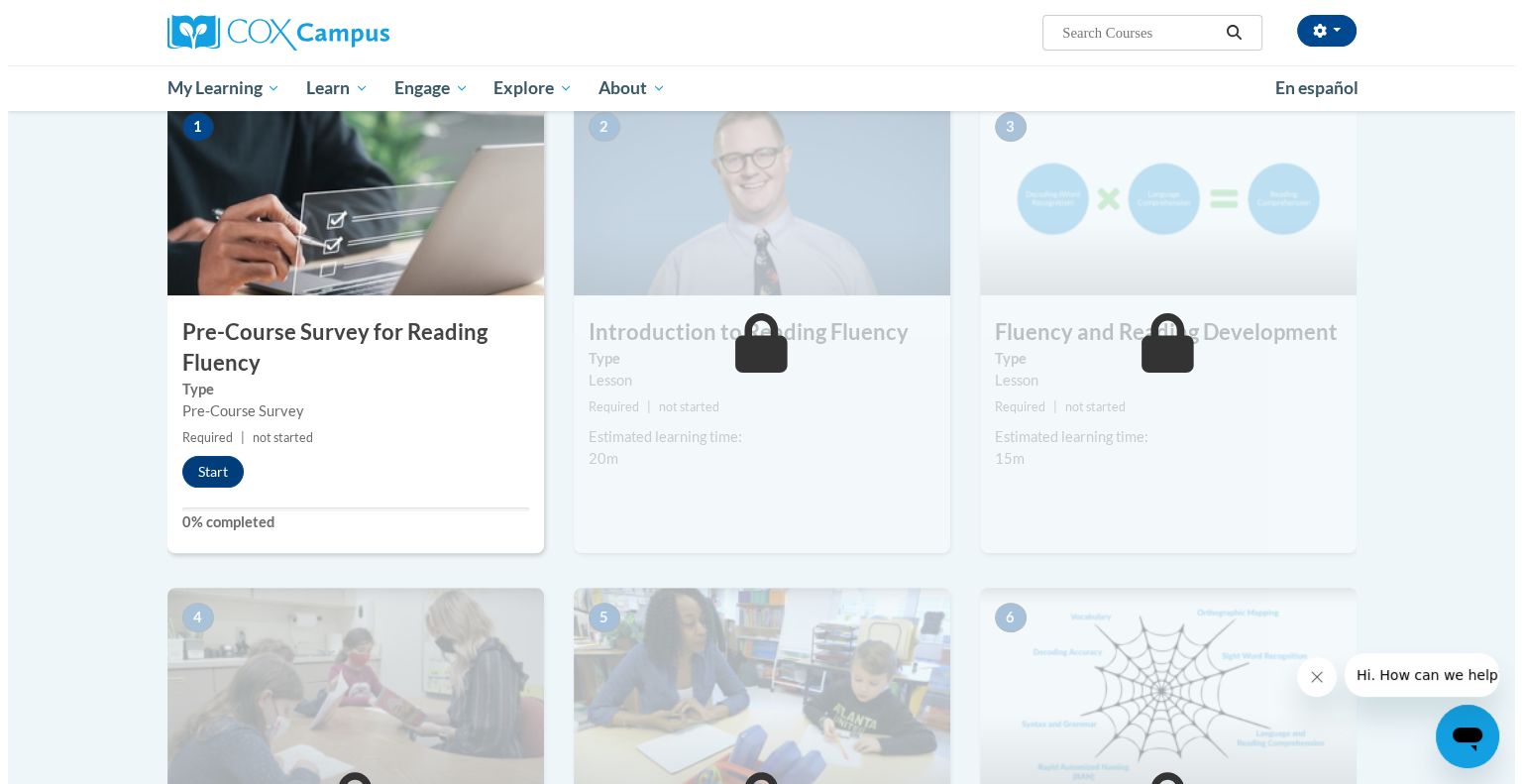
scroll to position [426, 0]
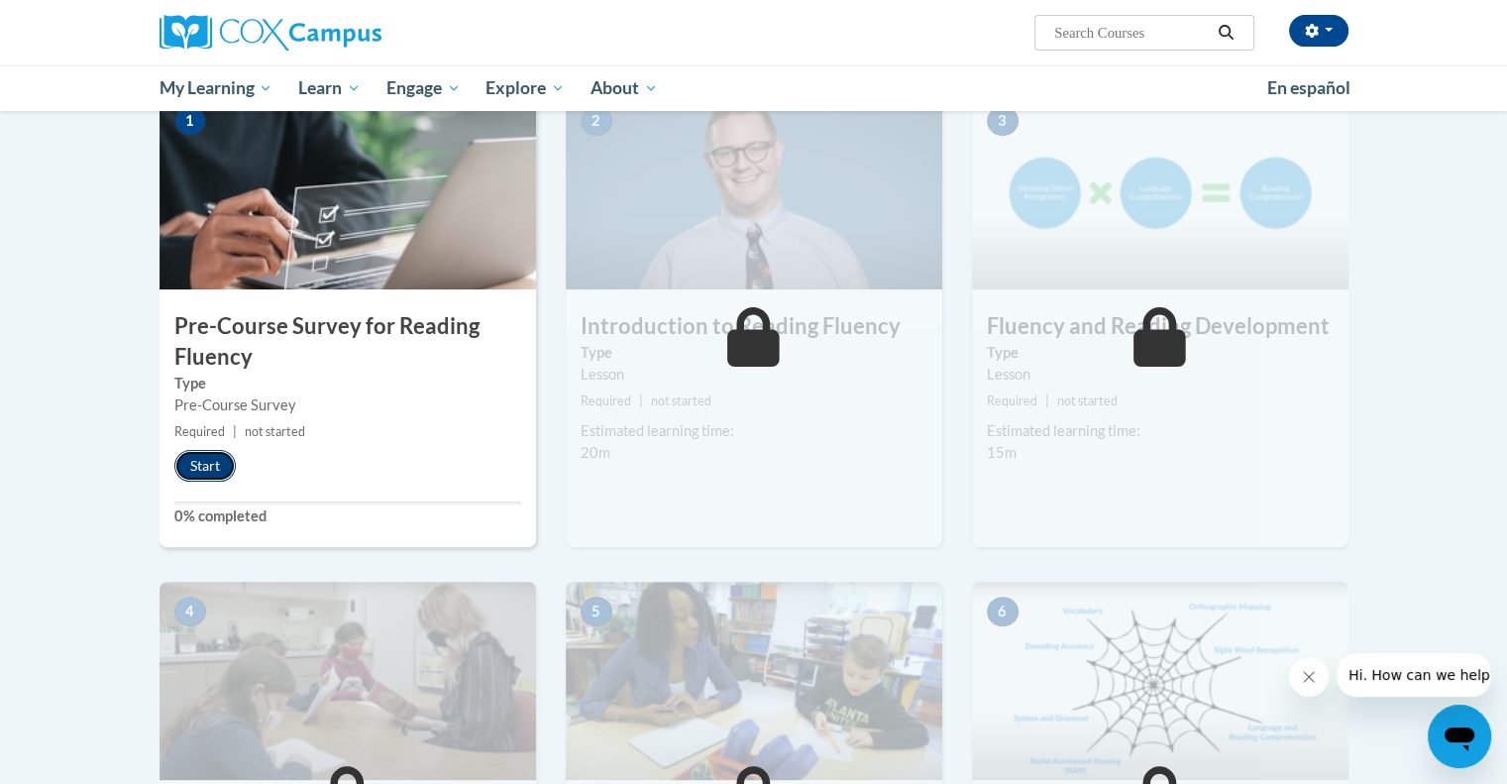
click at [183, 469] on button "Start" at bounding box center [204, 466] width 61 height 32
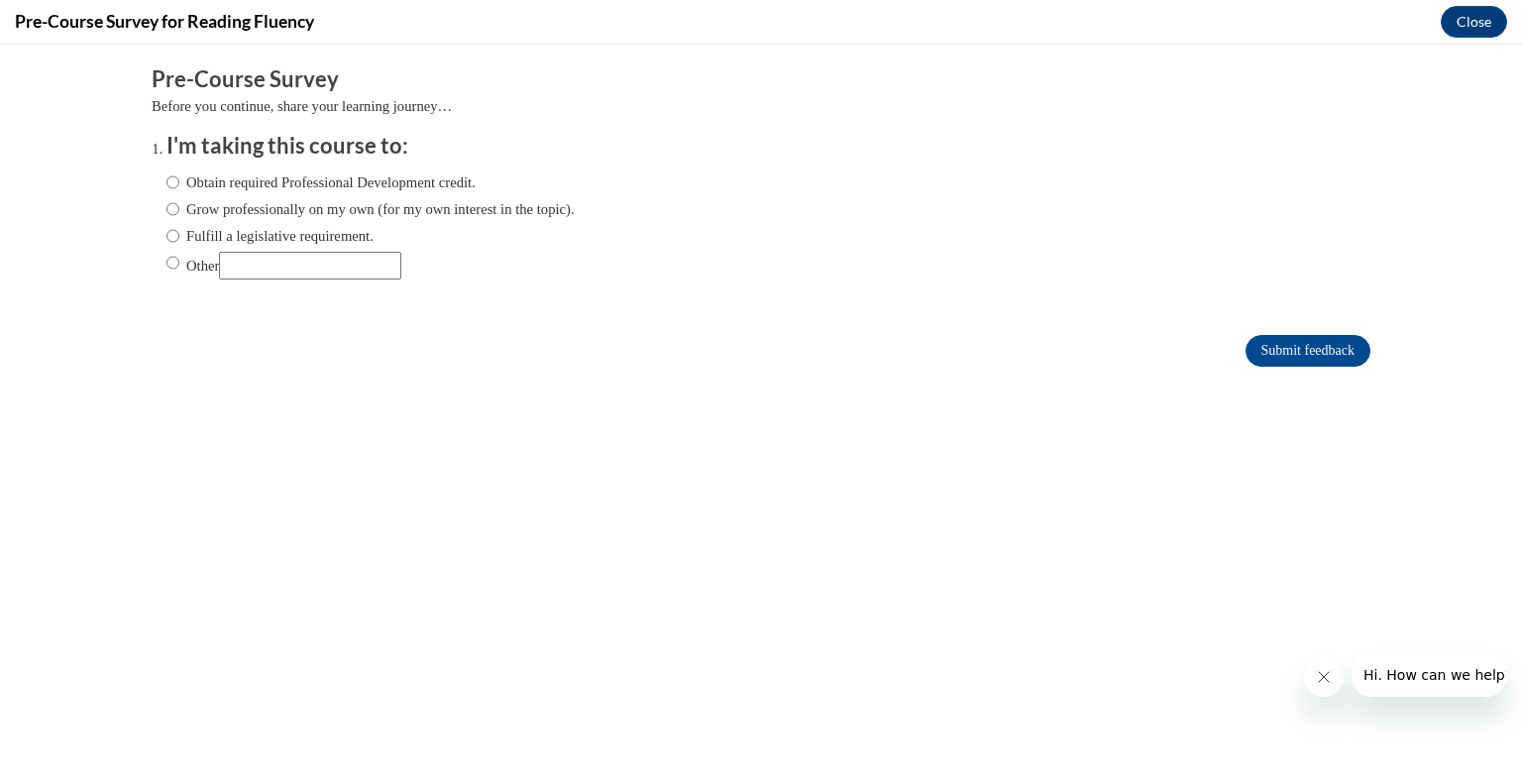
scroll to position [0, 0]
click at [182, 233] on label "Fulfill a legislative requirement." at bounding box center [269, 236] width 207 height 22
click at [179, 233] on input "Fulfill a legislative requirement." at bounding box center [172, 236] width 13 height 22
radio input "true"
click at [1296, 363] on input "Submit feedback" at bounding box center [1307, 351] width 125 height 32
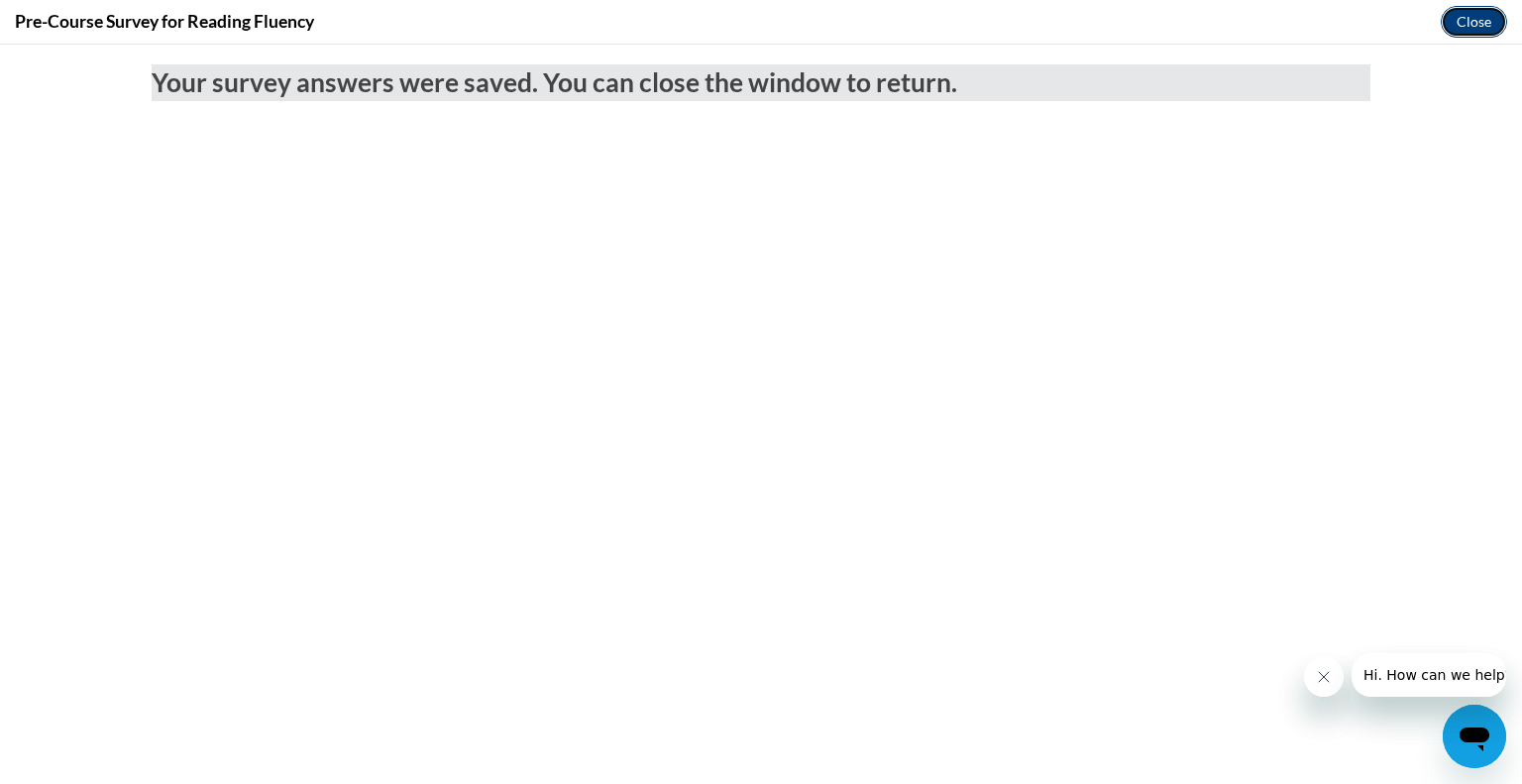
click at [1470, 19] on button "Close" at bounding box center [1474, 22] width 66 height 32
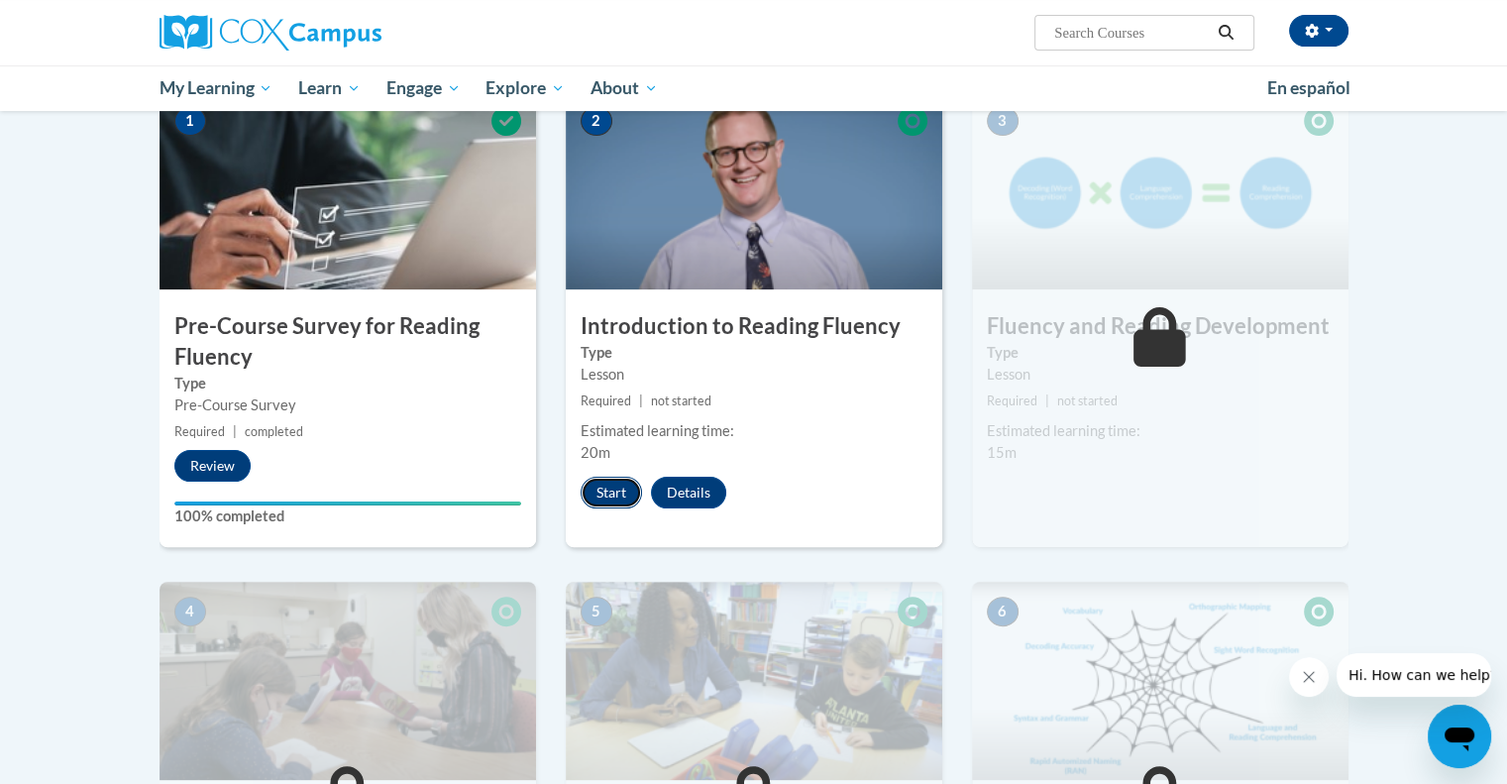
click at [607, 490] on button "Start" at bounding box center [611, 493] width 61 height 32
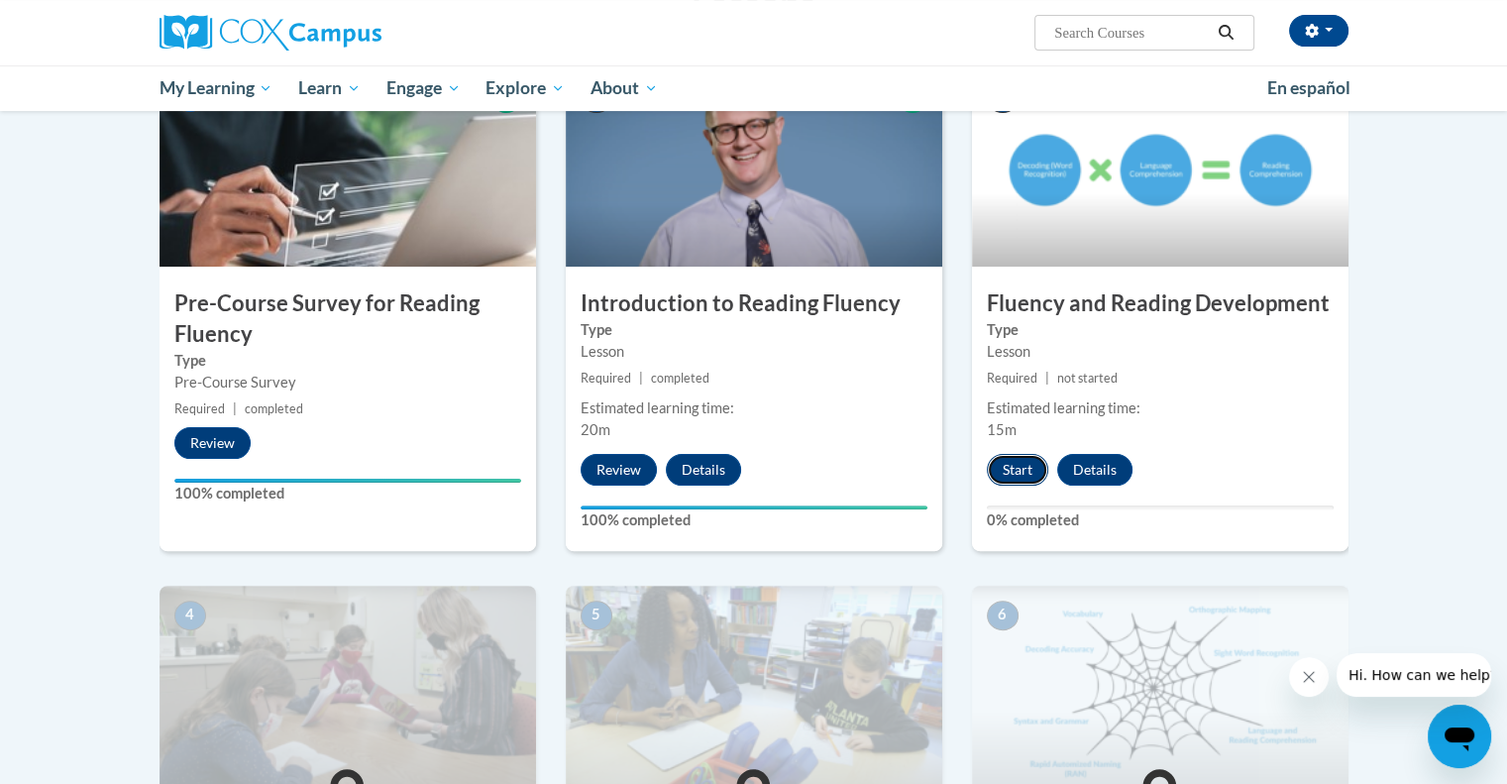
click at [1022, 466] on button "Start" at bounding box center [1017, 470] width 61 height 32
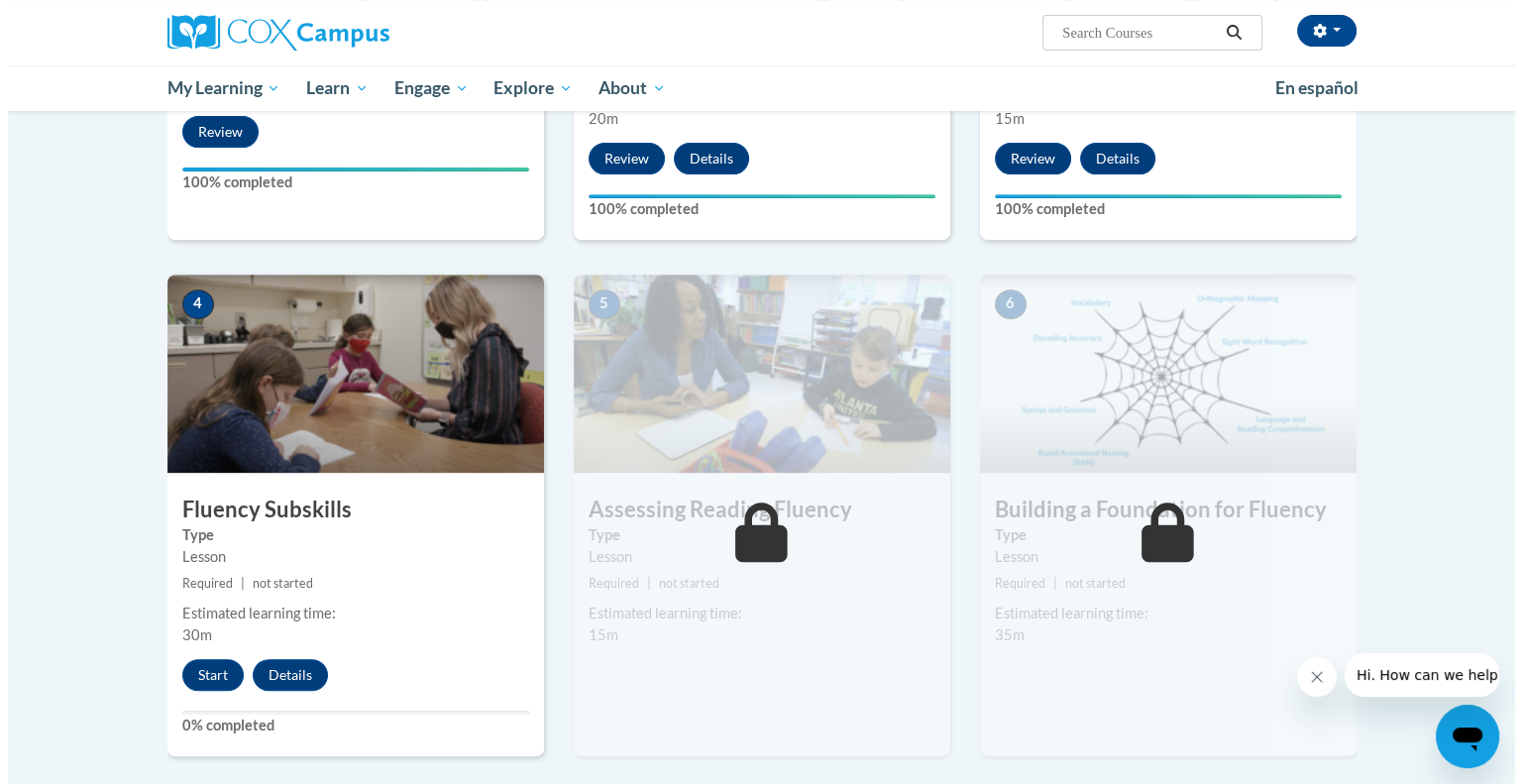
scroll to position [761, 0]
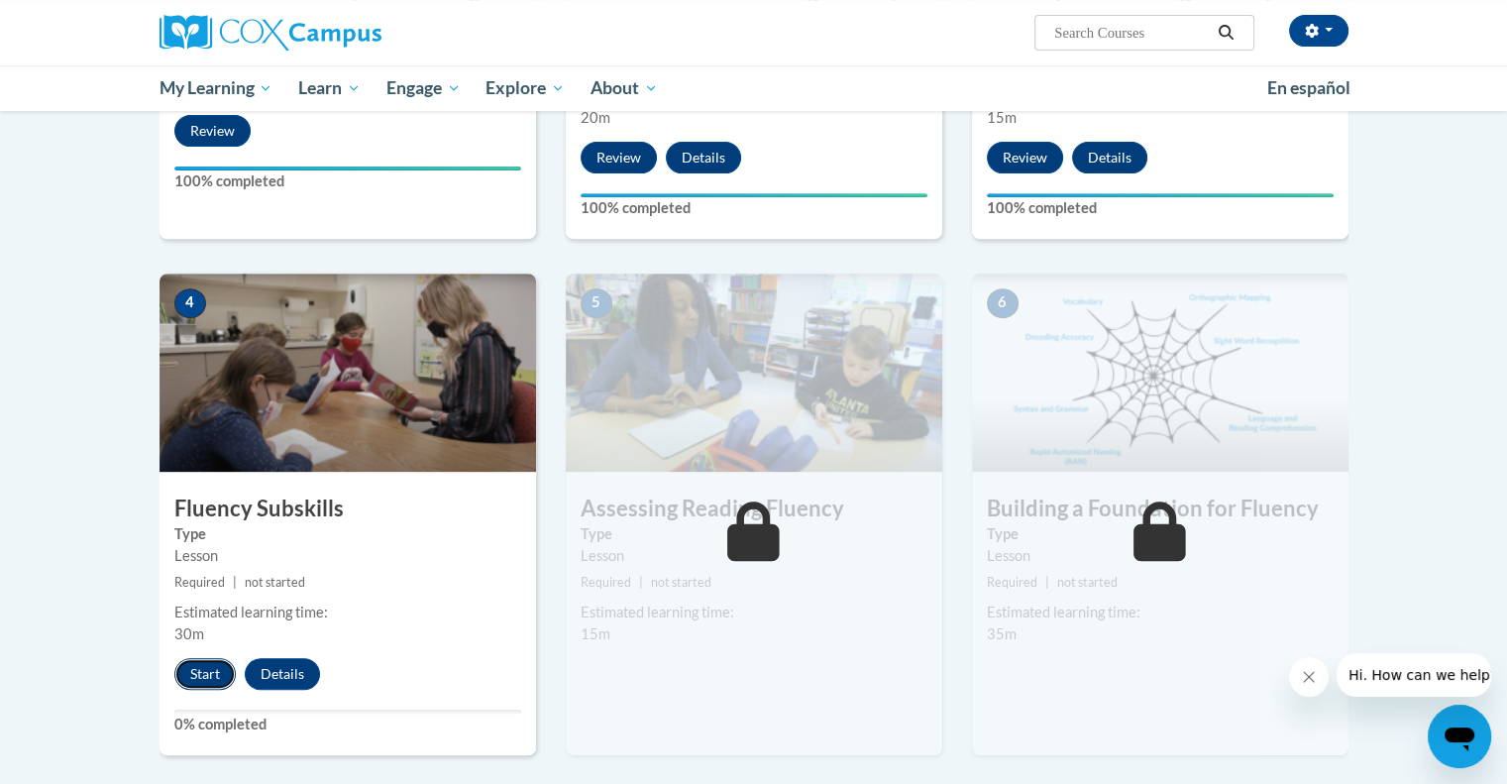
click at [202, 674] on button "Start" at bounding box center [204, 674] width 61 height 32
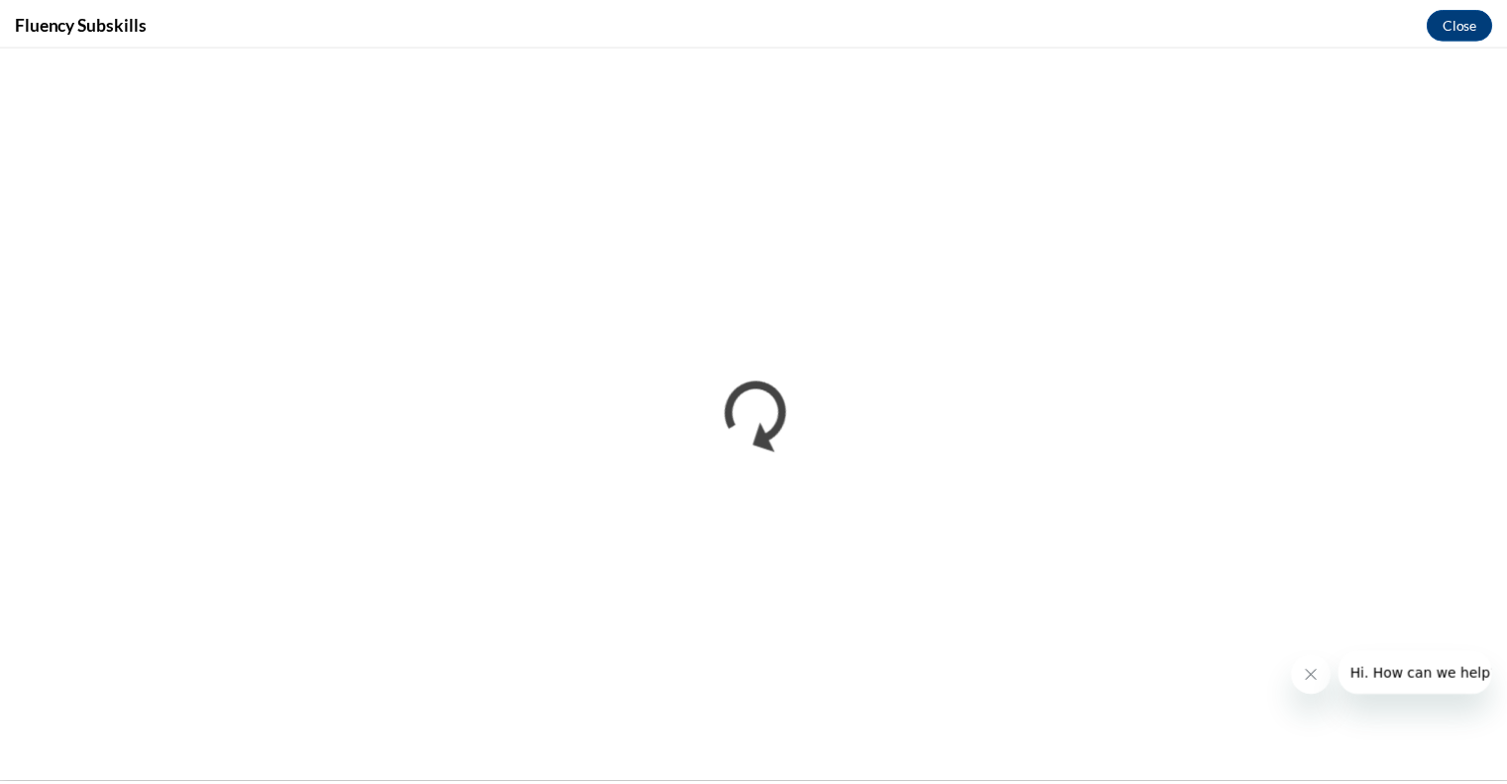
scroll to position [0, 0]
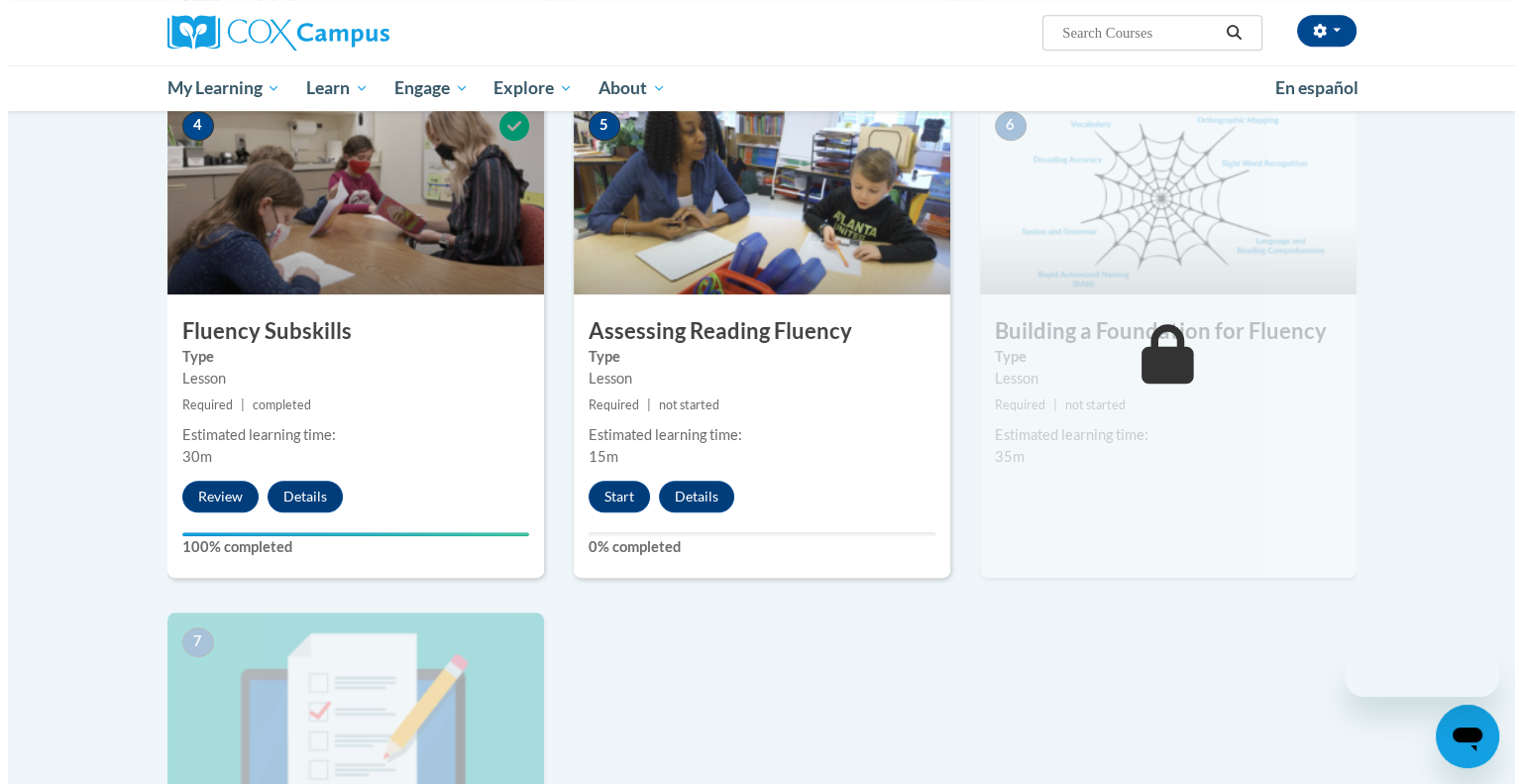
scroll to position [940, 0]
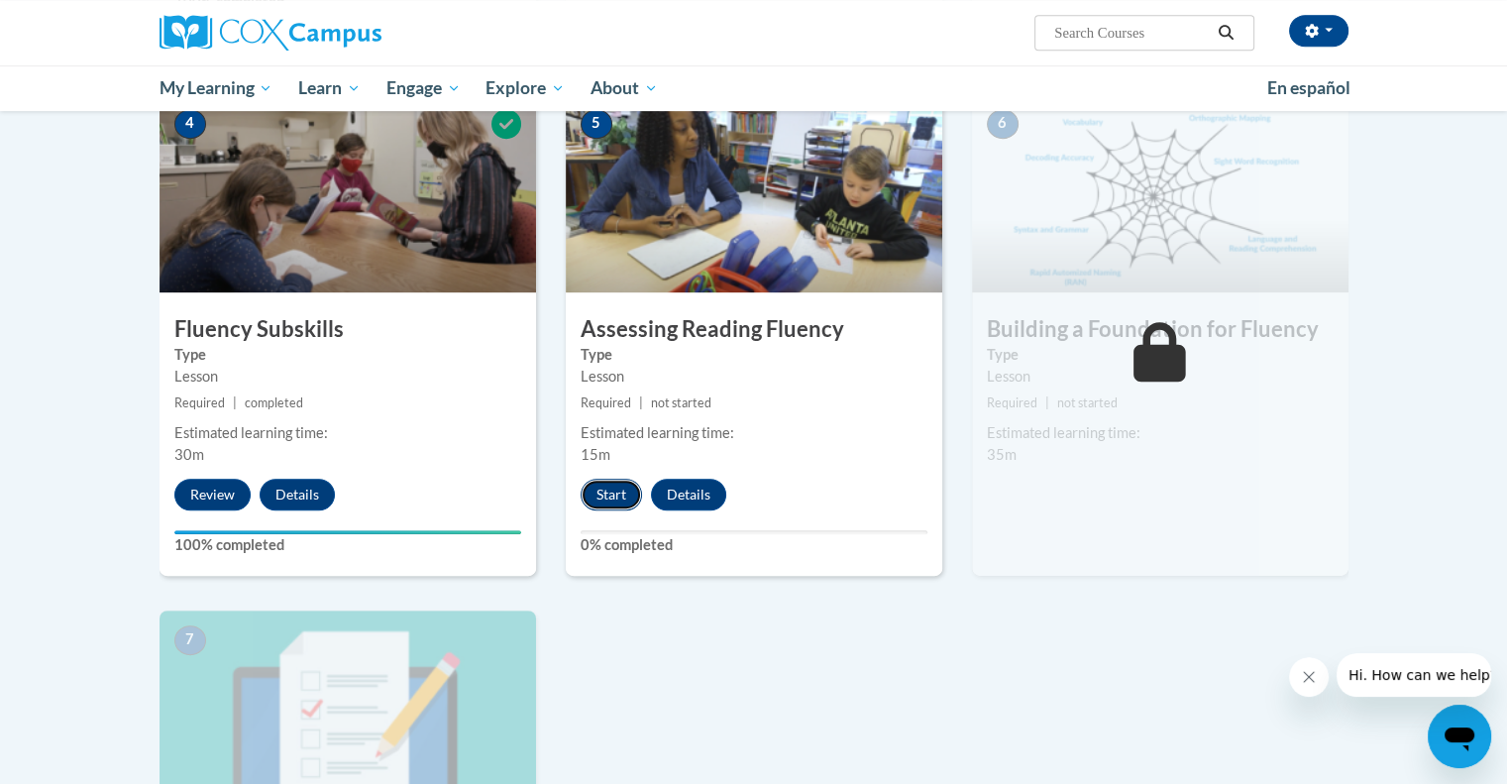
click at [608, 503] on button "Start" at bounding box center [611, 495] width 61 height 32
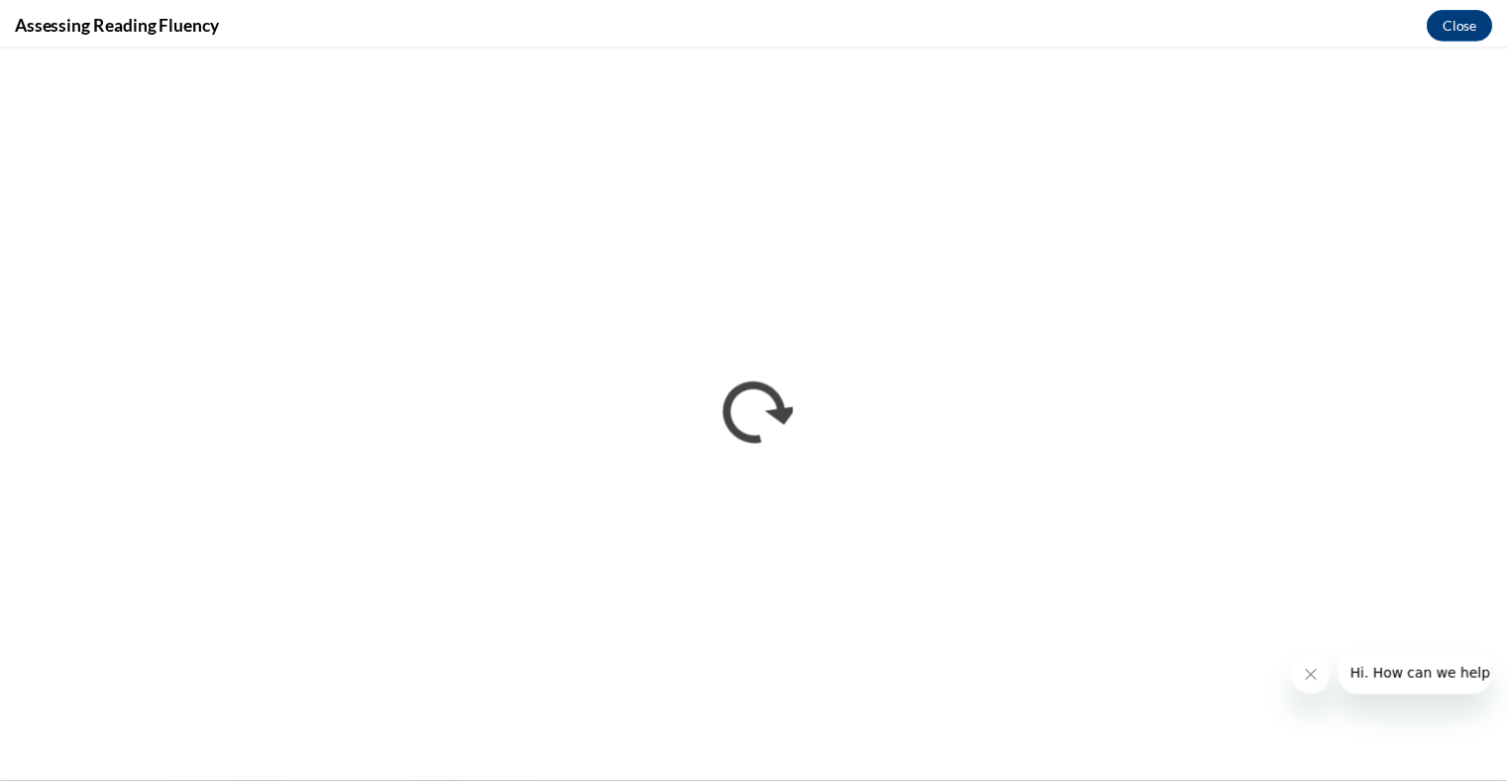
scroll to position [0, 0]
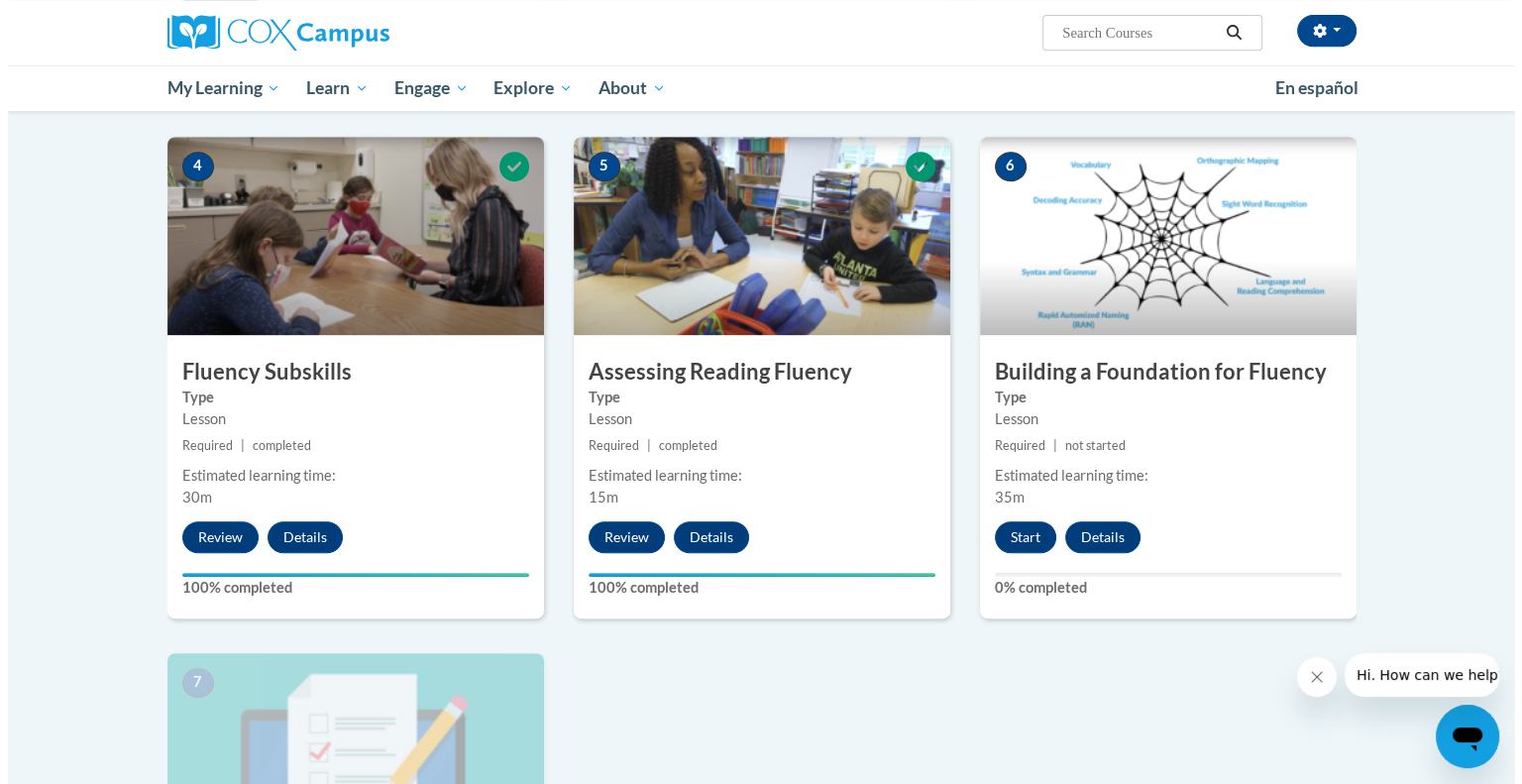
scroll to position [897, 0]
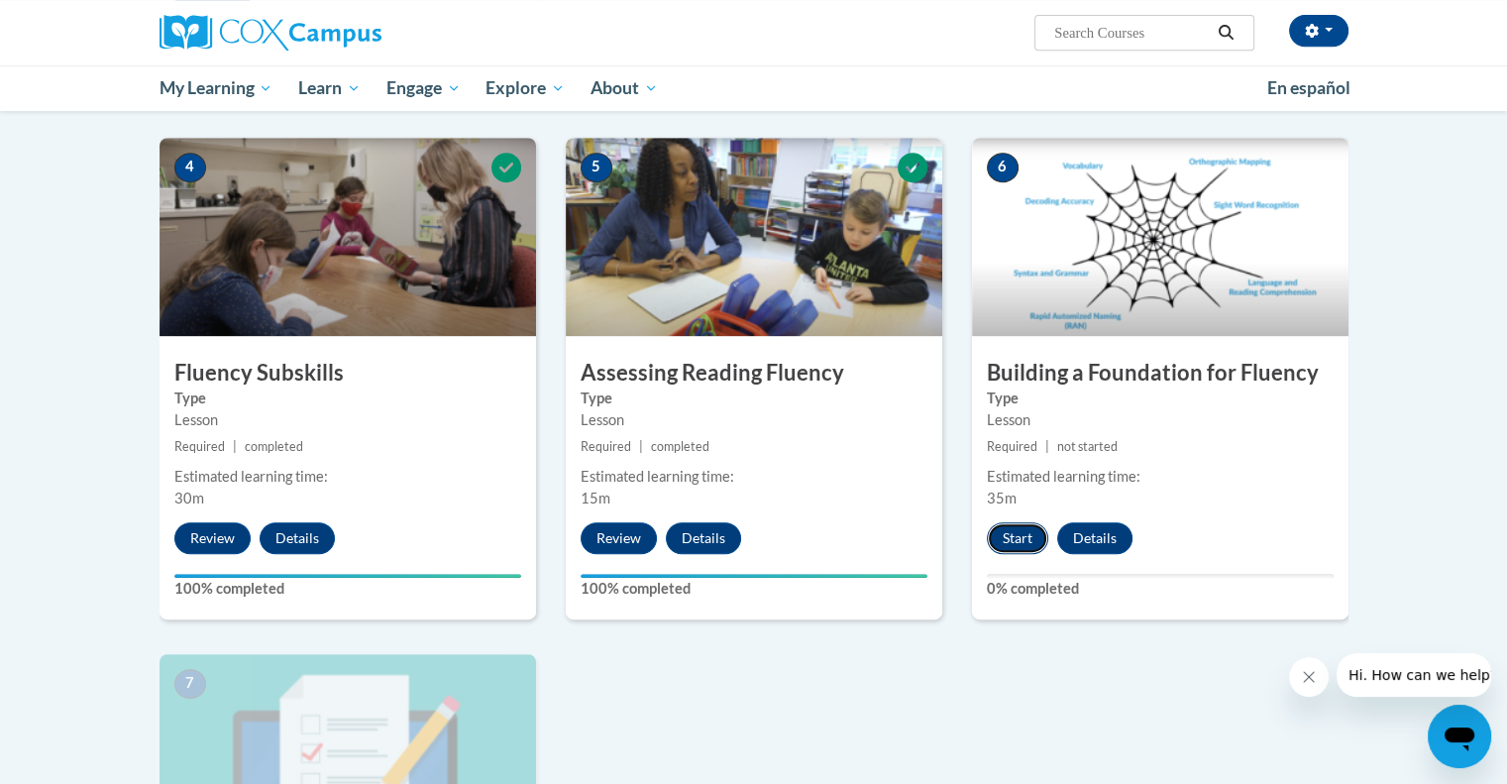
click at [1022, 536] on button "Start" at bounding box center [1017, 538] width 61 height 32
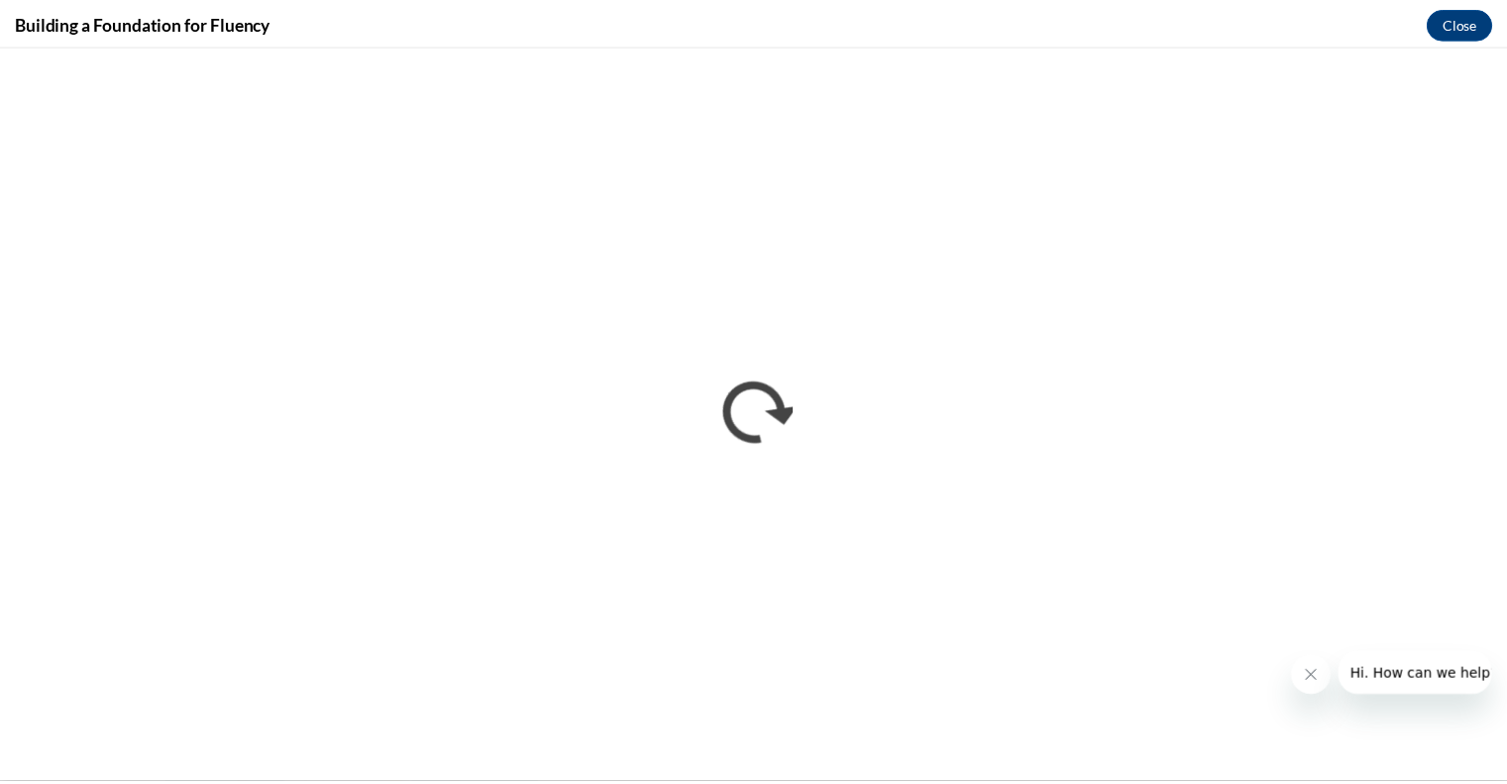
scroll to position [0, 0]
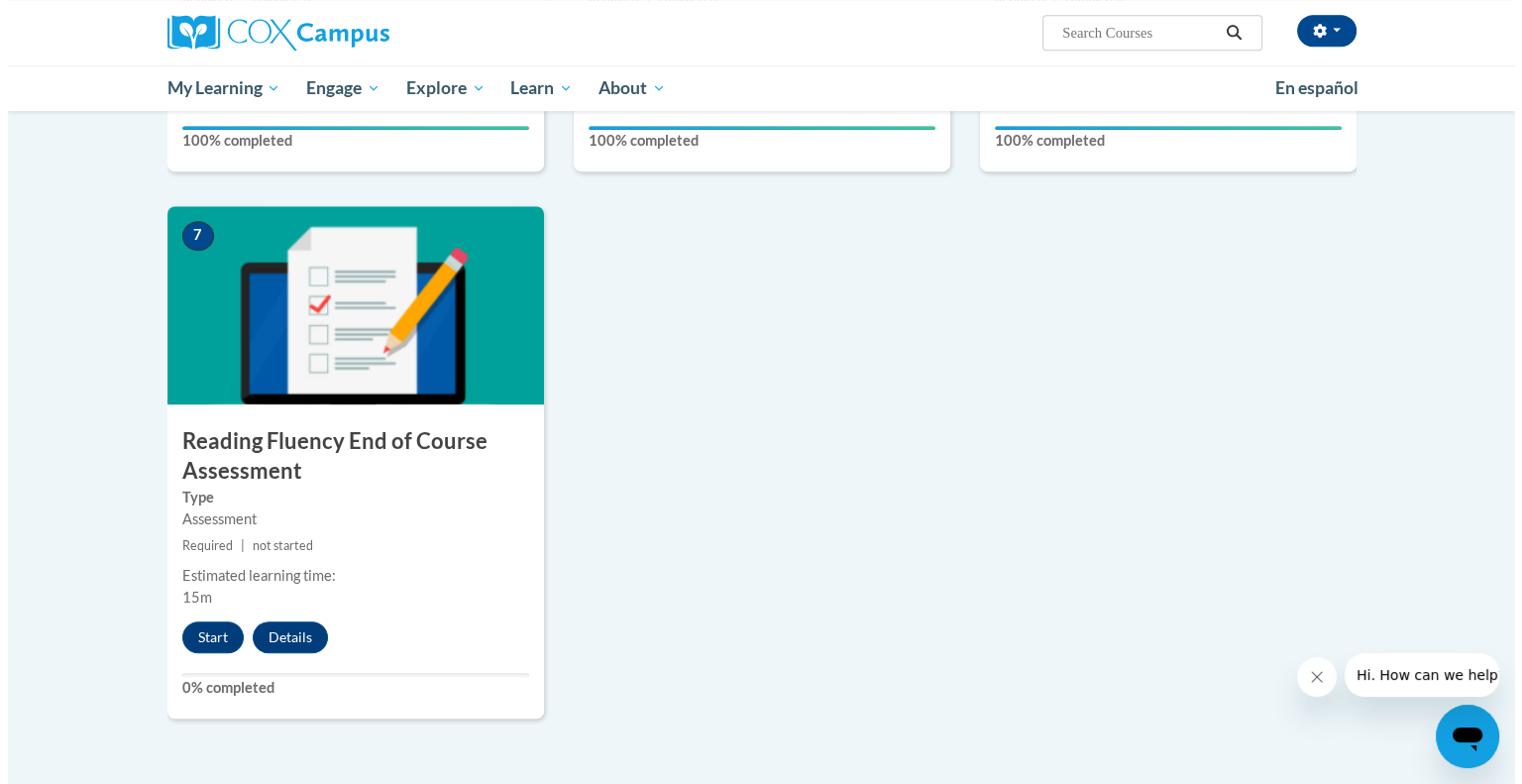
scroll to position [1344, 0]
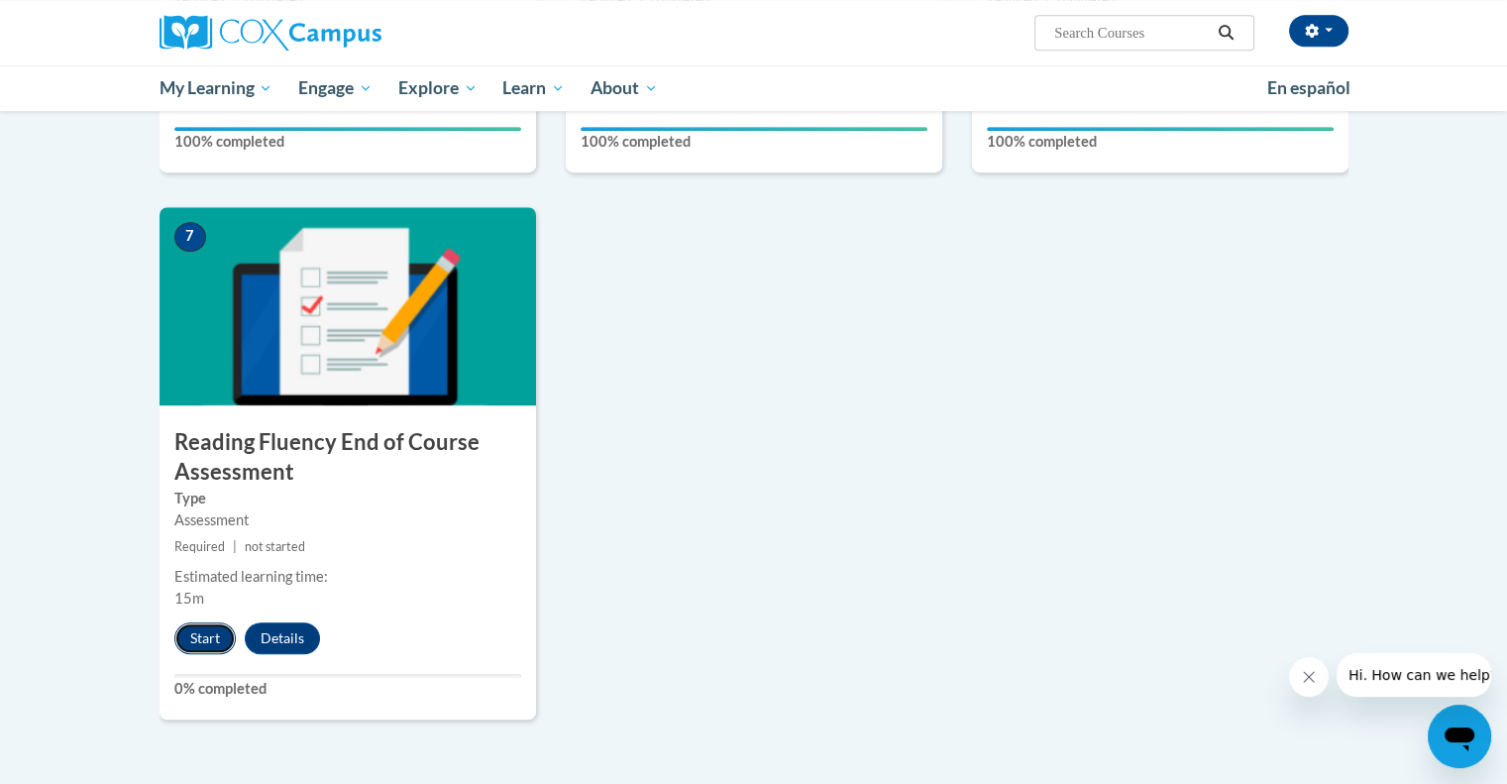
click at [198, 646] on button "Start" at bounding box center [204, 638] width 61 height 32
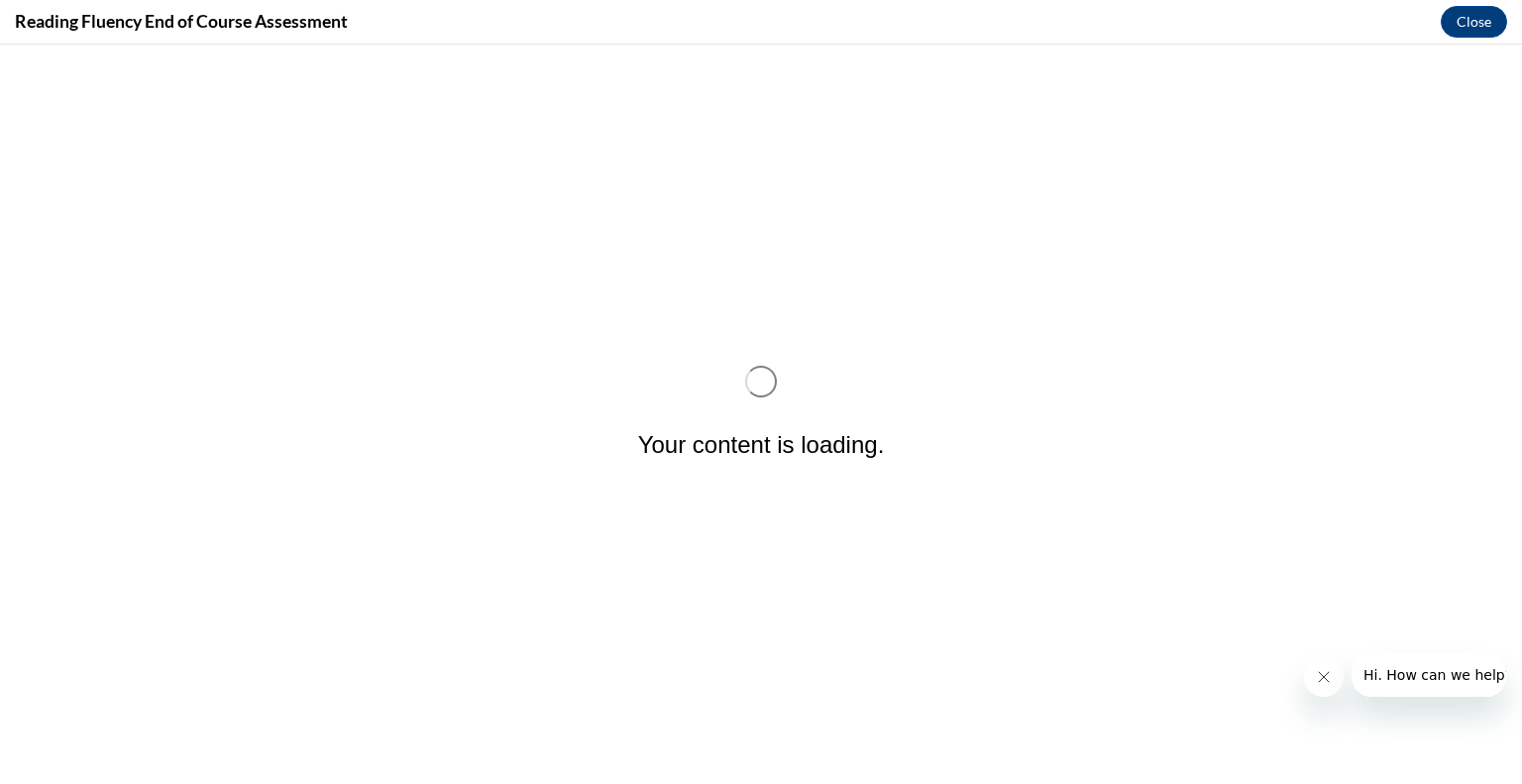
scroll to position [0, 0]
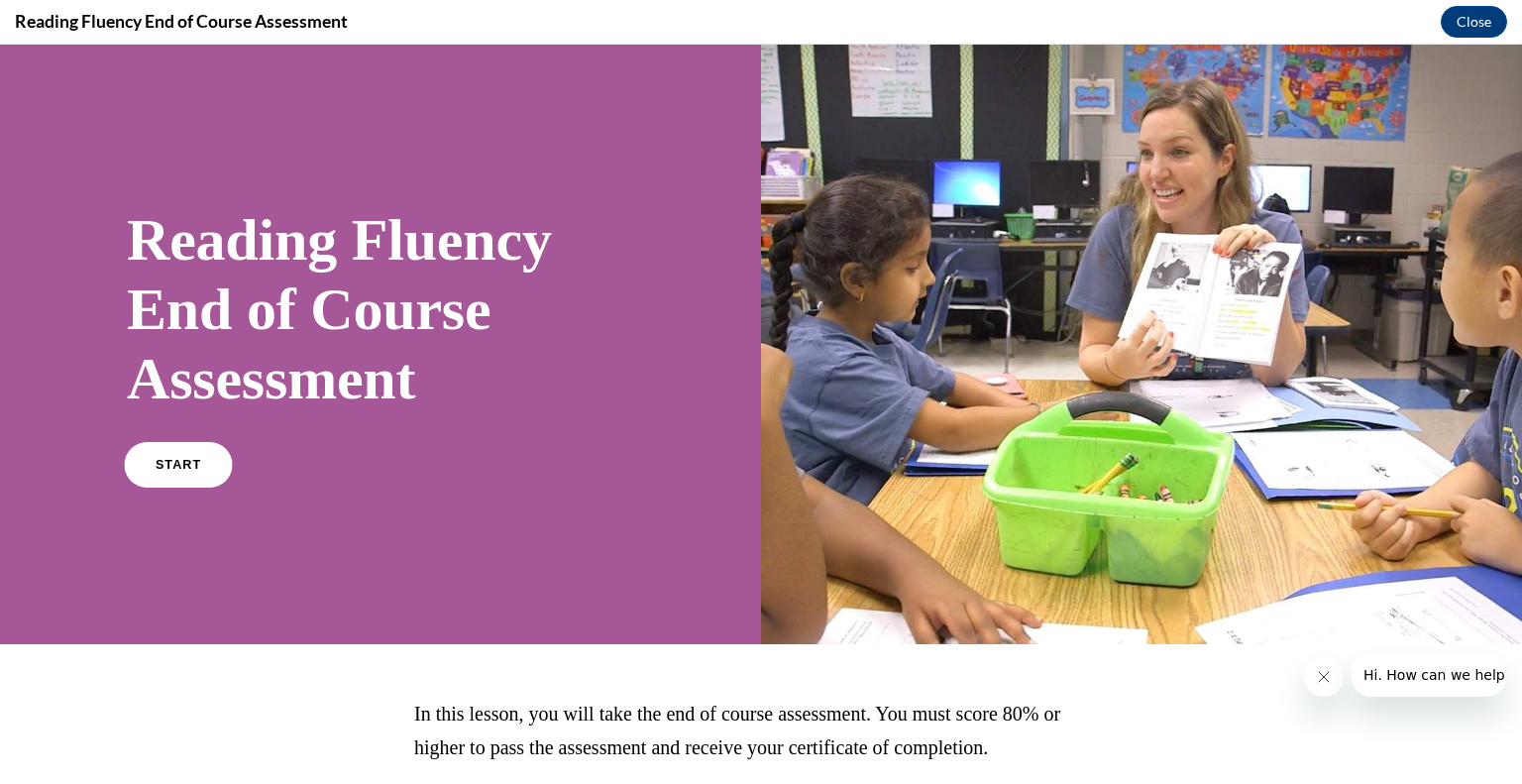
click at [186, 459] on span "START" at bounding box center [179, 465] width 46 height 15
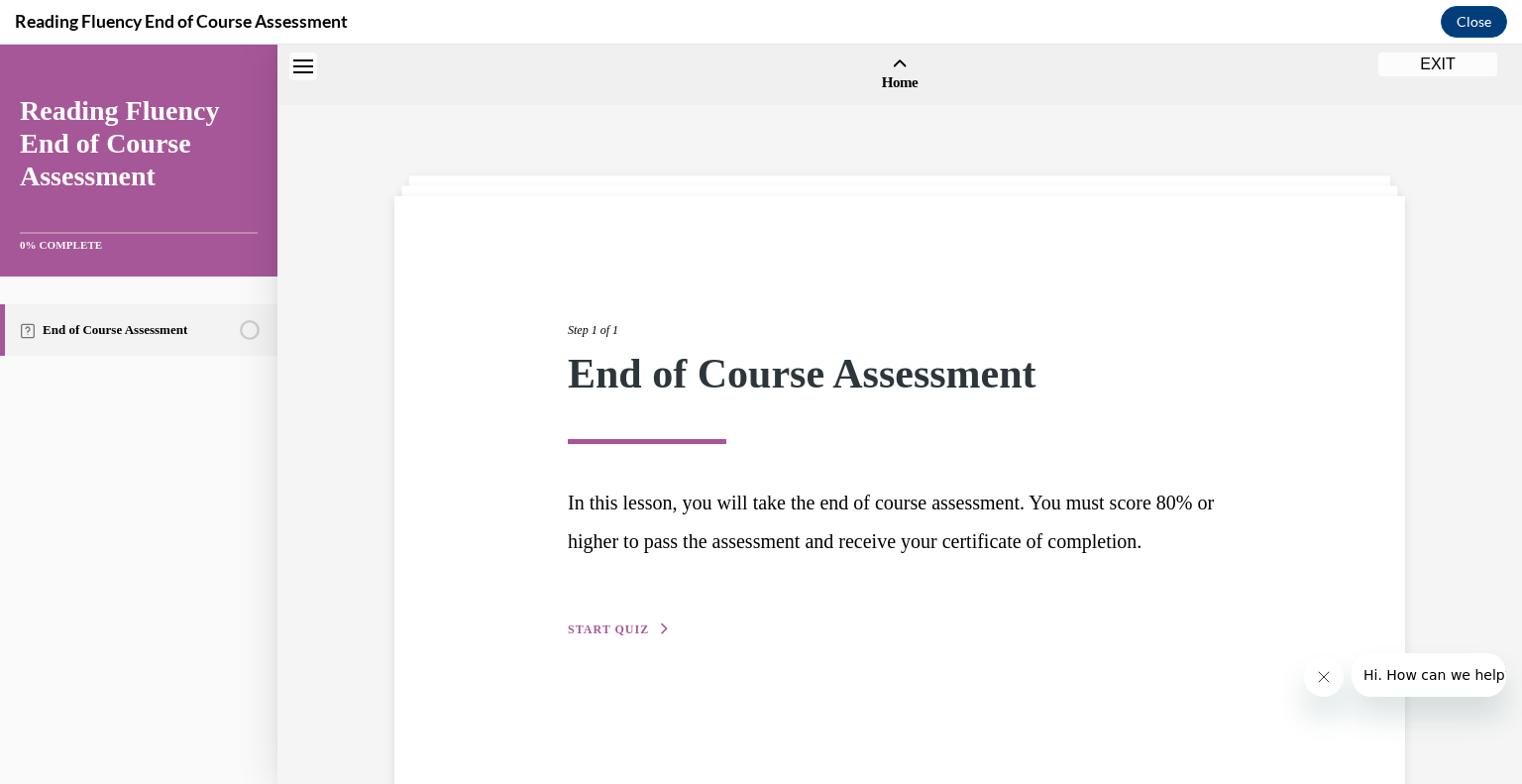
scroll to position [61, 0]
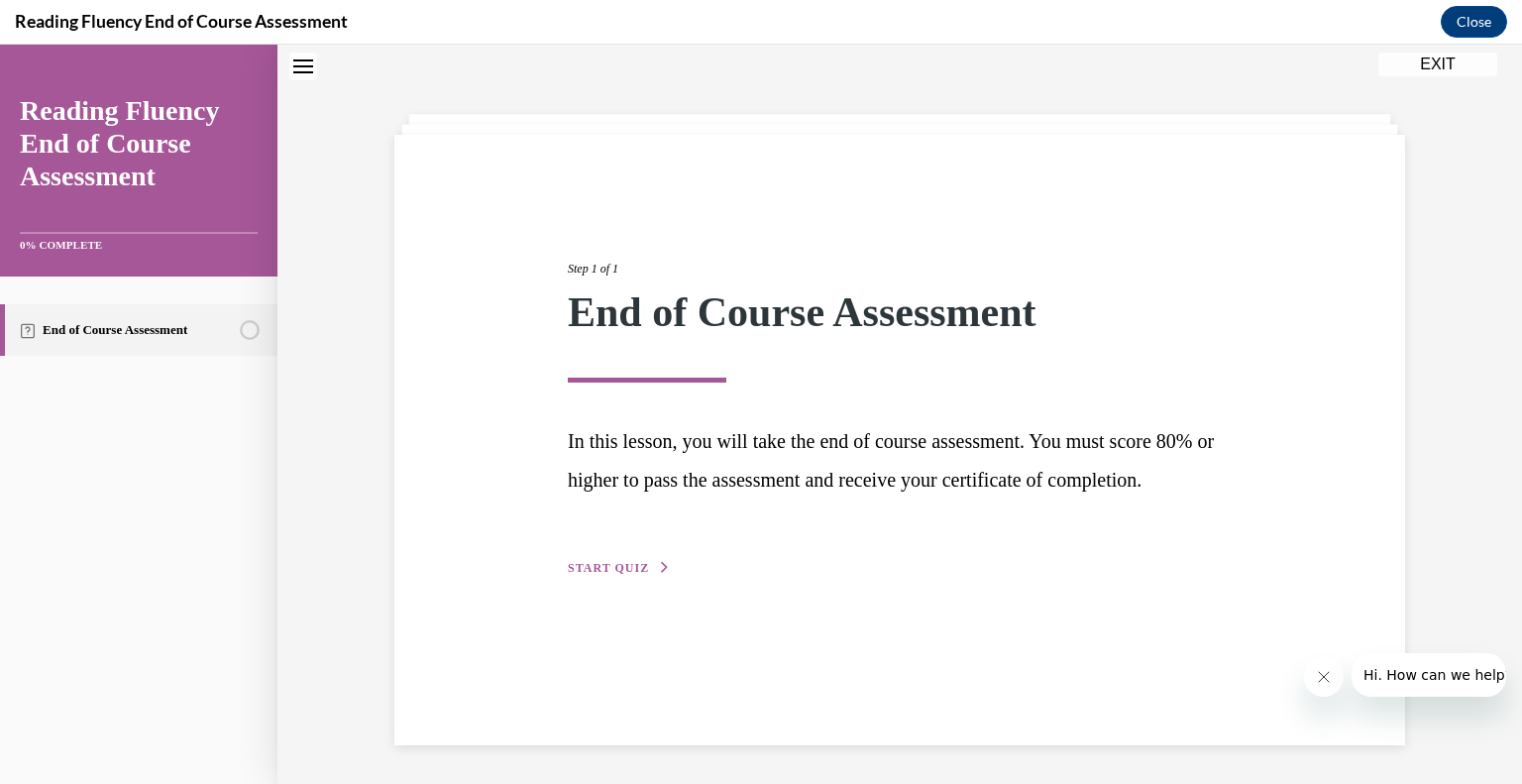
click at [587, 575] on span "START QUIZ" at bounding box center [608, 568] width 81 height 14
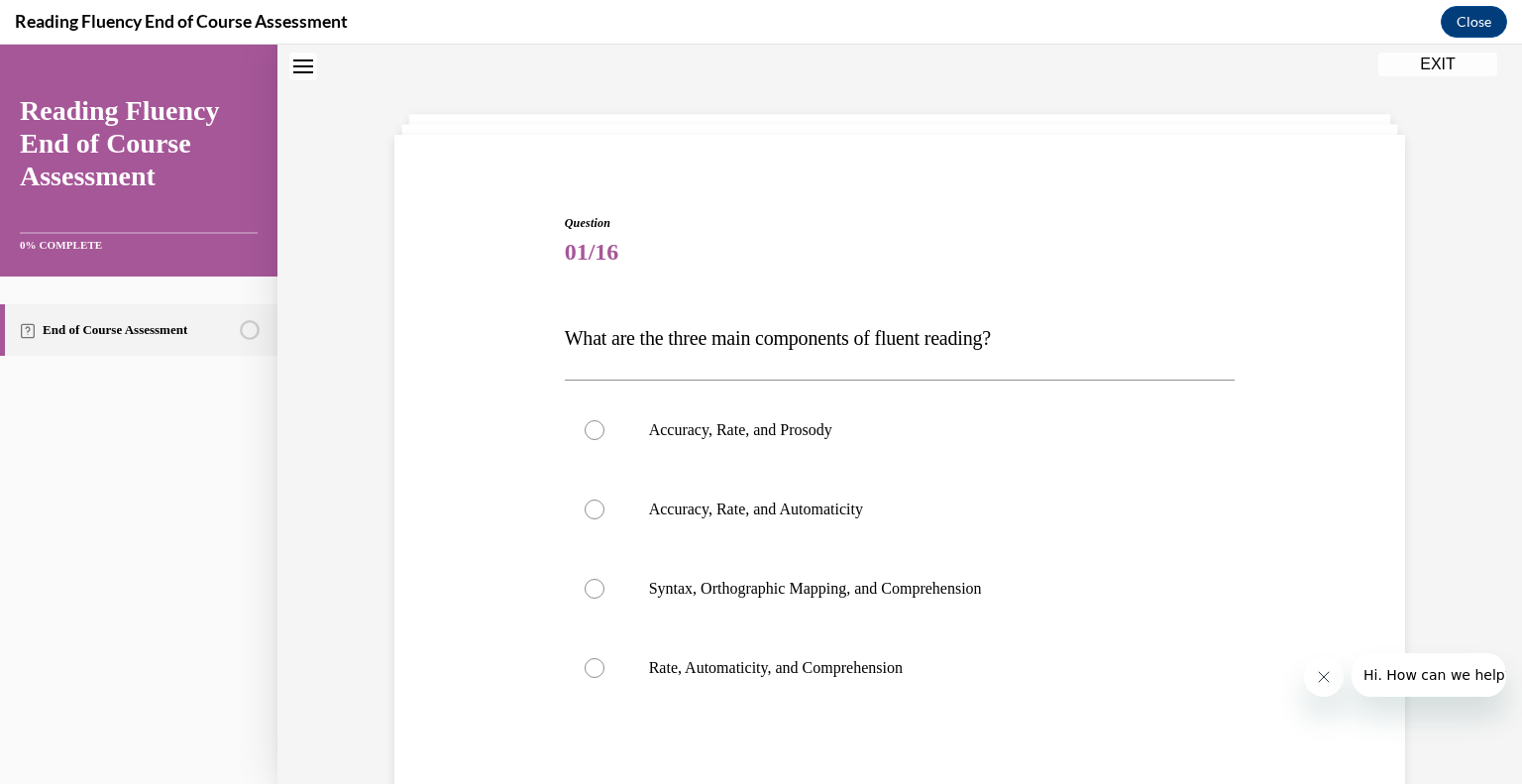
scroll to position [133, 0]
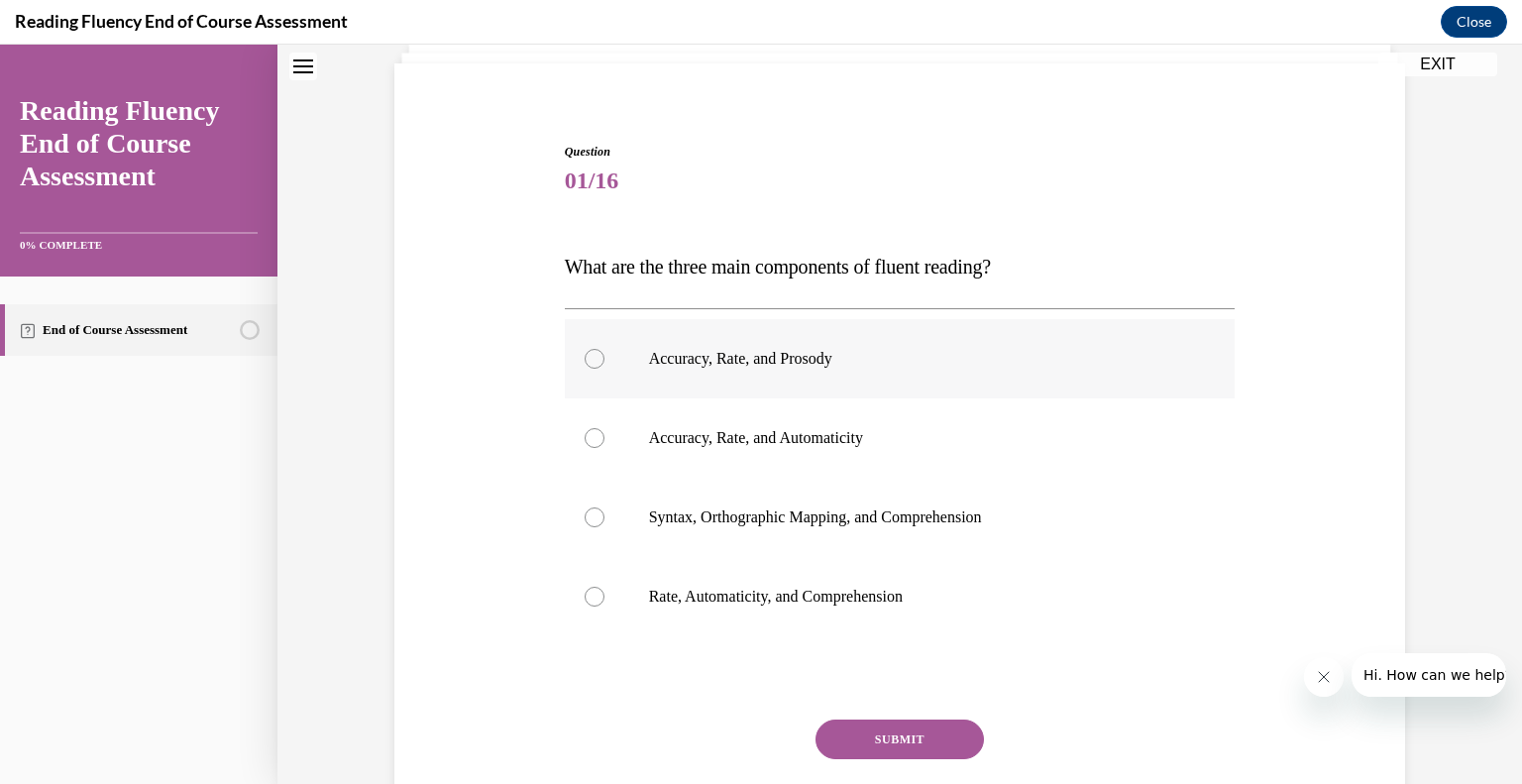
click at [585, 350] on div at bounding box center [595, 359] width 20 height 20
click at [585, 350] on input "Accuracy, Rate, and Prosody" at bounding box center [595, 359] width 20 height 20
radio input "true"
click at [868, 745] on button "SUBMIT" at bounding box center [899, 739] width 168 height 40
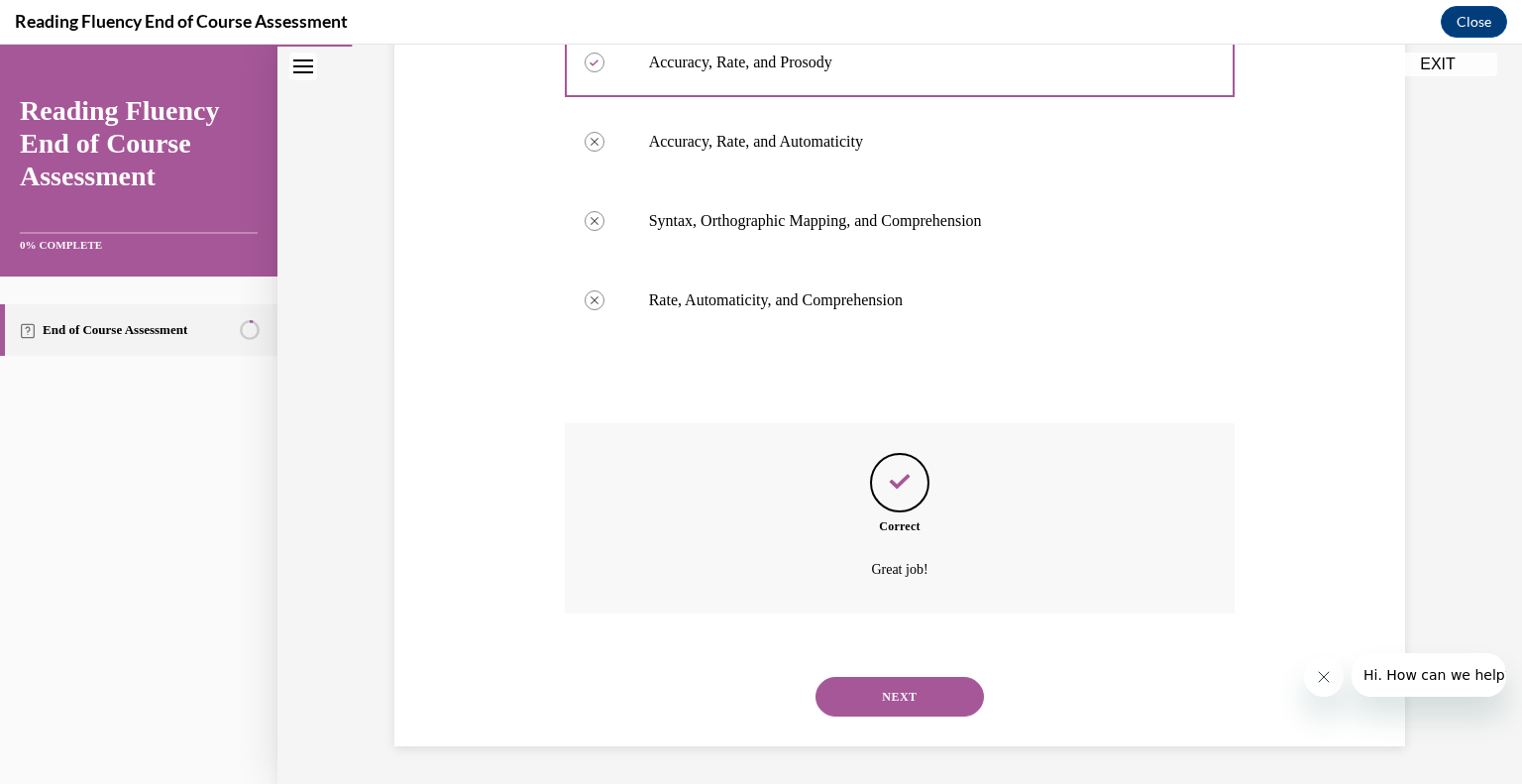
scroll to position [430, 0]
click at [877, 697] on button "NEXT" at bounding box center [899, 696] width 168 height 40
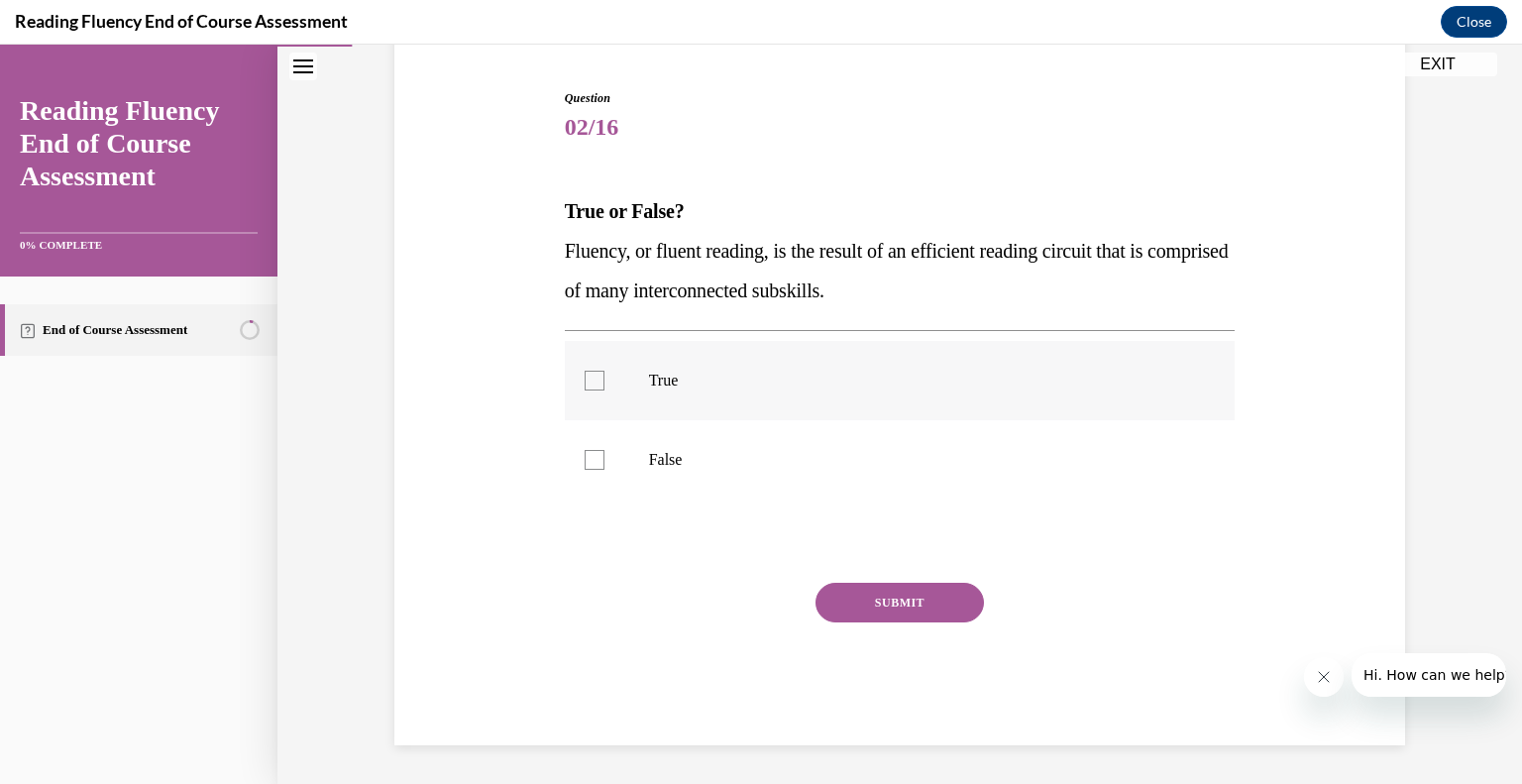
click at [589, 379] on div at bounding box center [595, 381] width 20 height 20
click at [589, 379] on input "True" at bounding box center [595, 381] width 20 height 20
checkbox input "true"
click at [923, 617] on button "SUBMIT" at bounding box center [899, 603] width 168 height 40
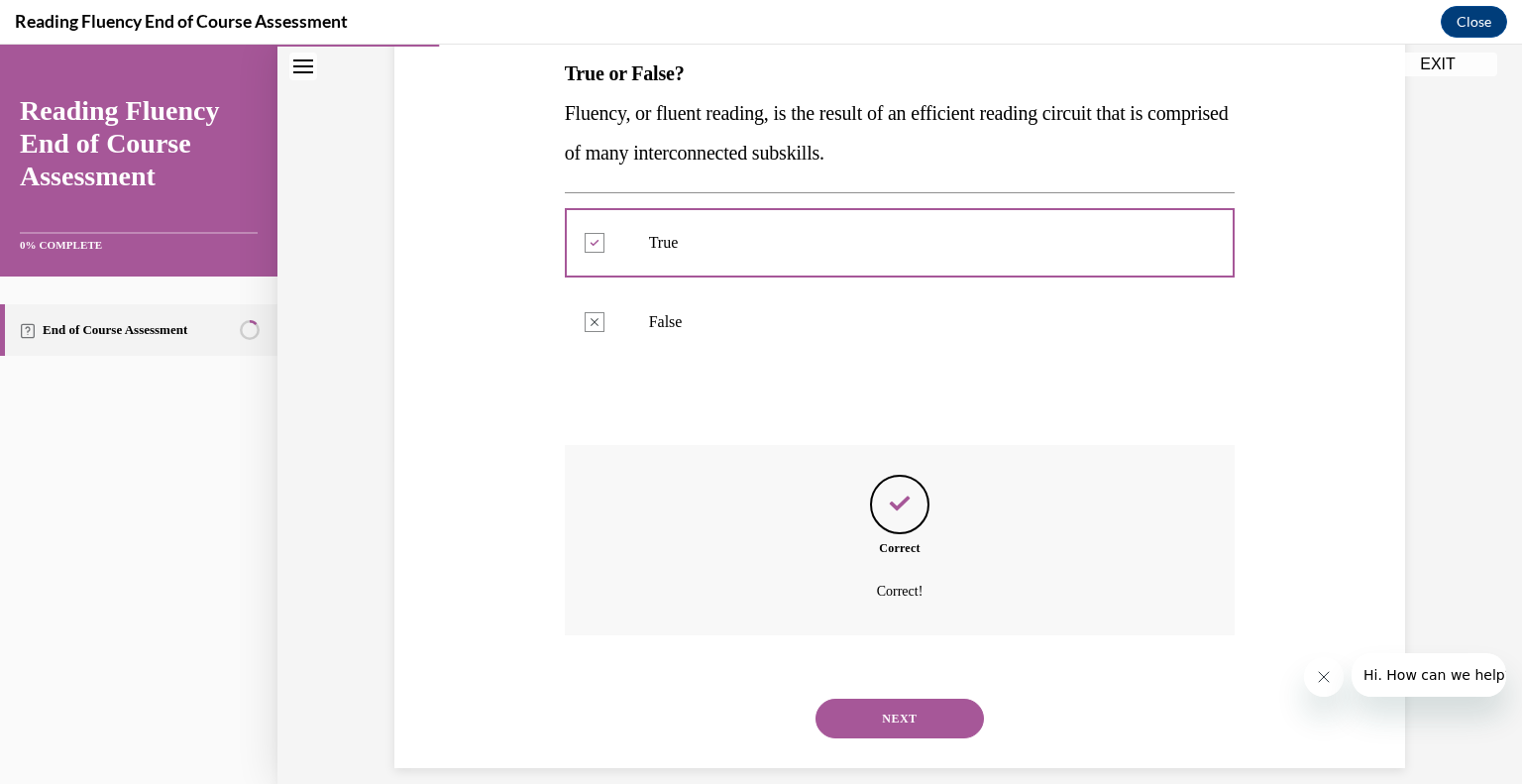
scroll to position [347, 0]
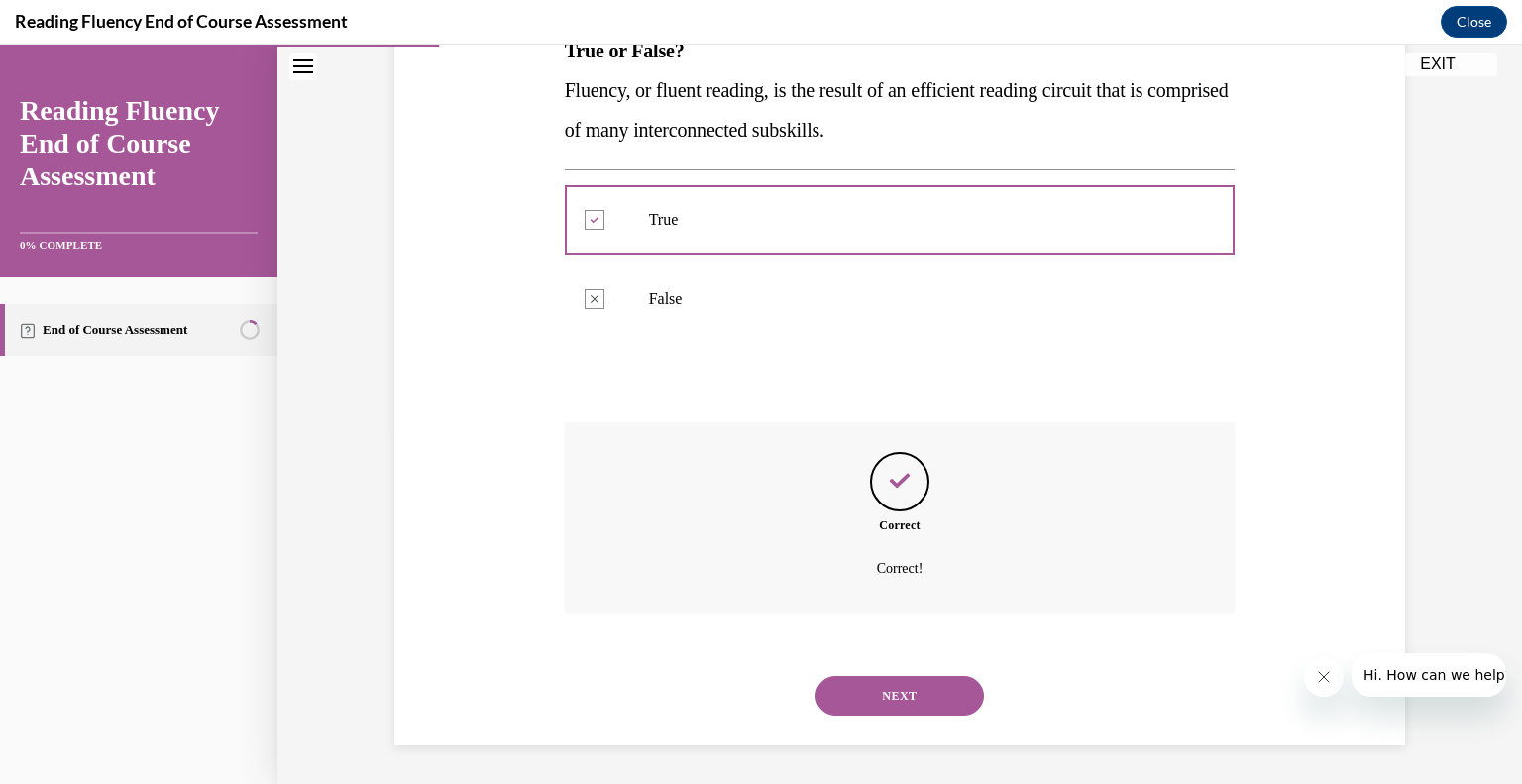
click at [876, 701] on button "NEXT" at bounding box center [899, 696] width 168 height 40
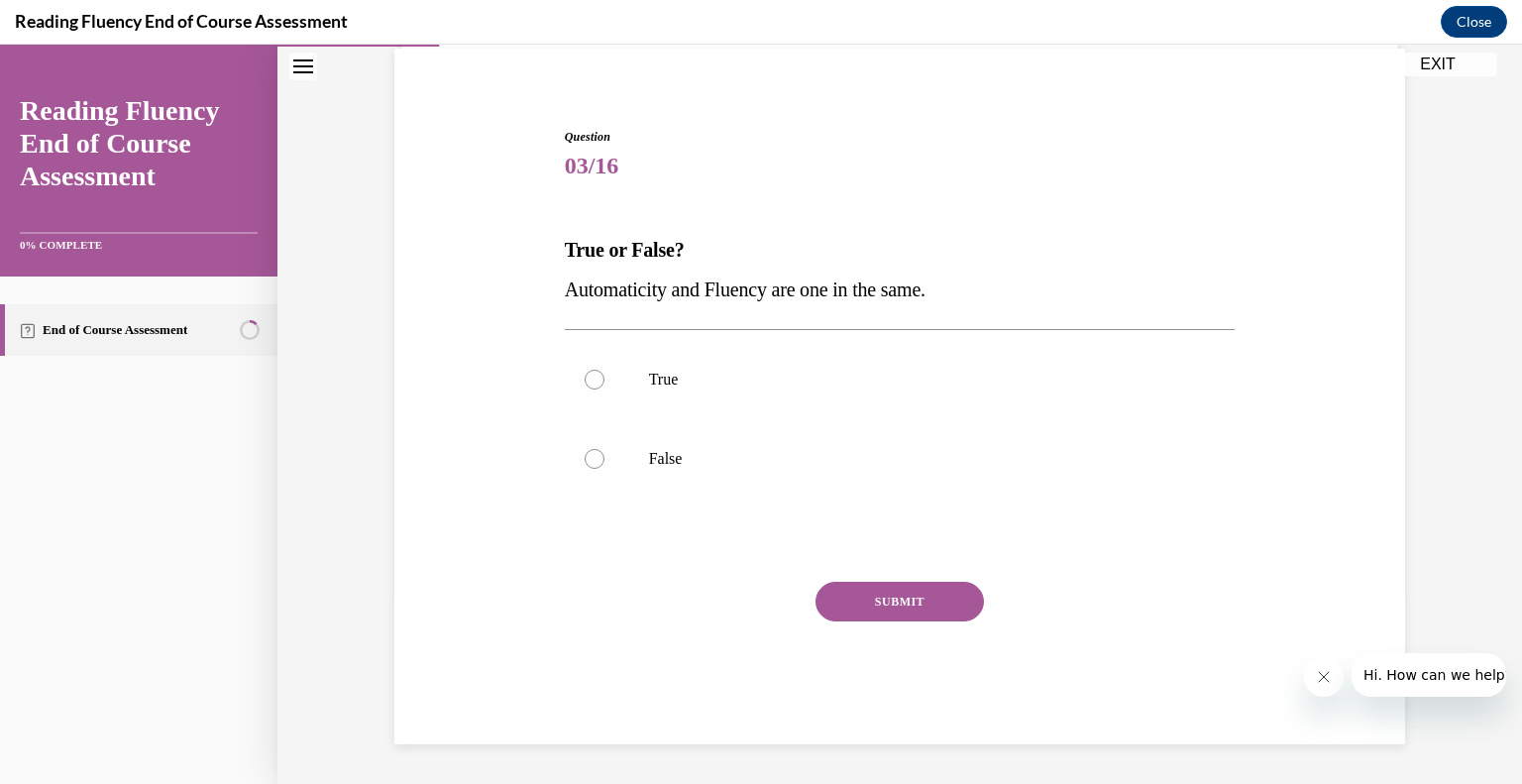
scroll to position [147, 0]
click at [705, 433] on label "False" at bounding box center [900, 459] width 671 height 79
click at [604, 450] on input "False" at bounding box center [595, 460] width 20 height 20
radio input "true"
click at [847, 598] on button "SUBMIT" at bounding box center [899, 603] width 168 height 40
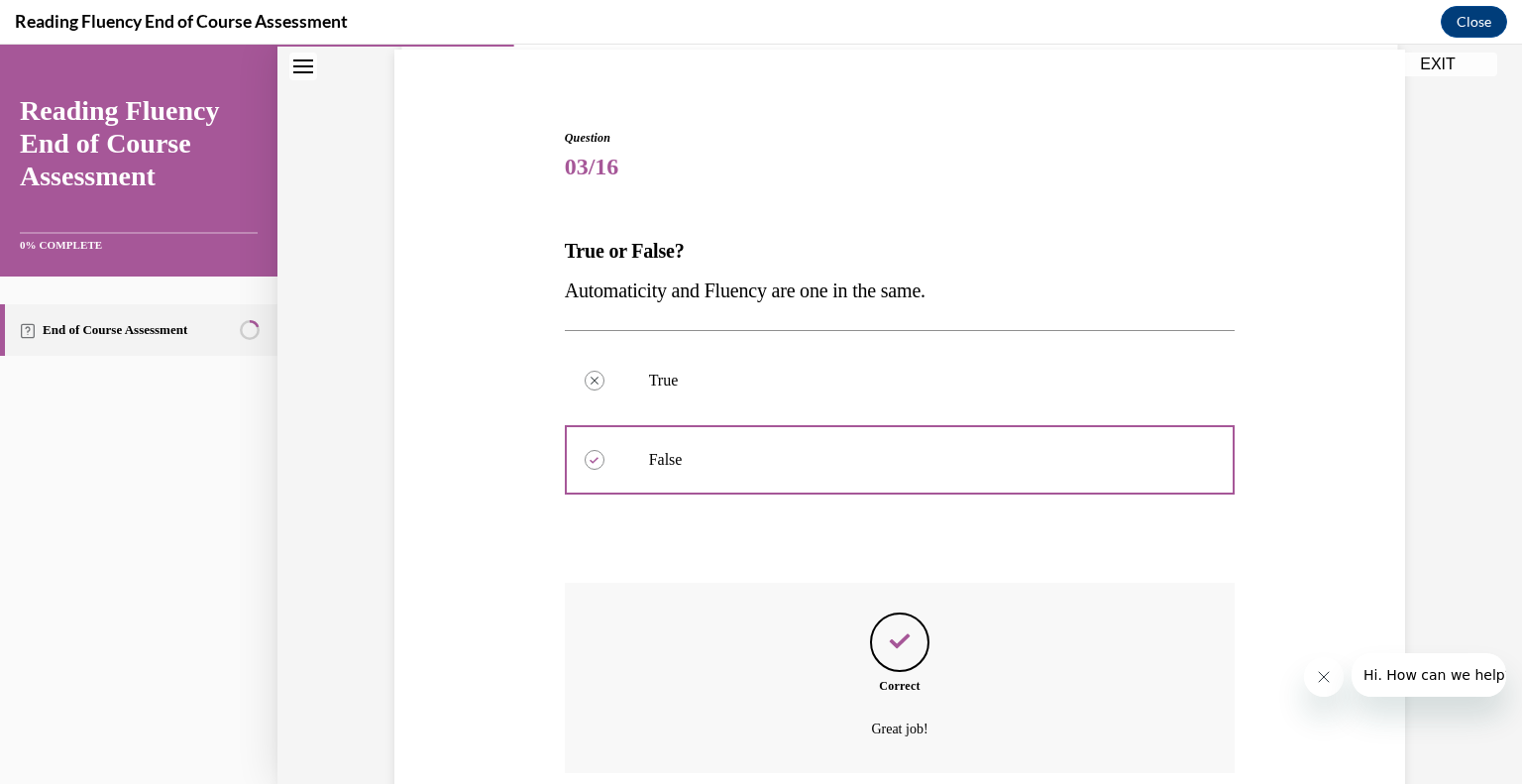
scroll to position [307, 0]
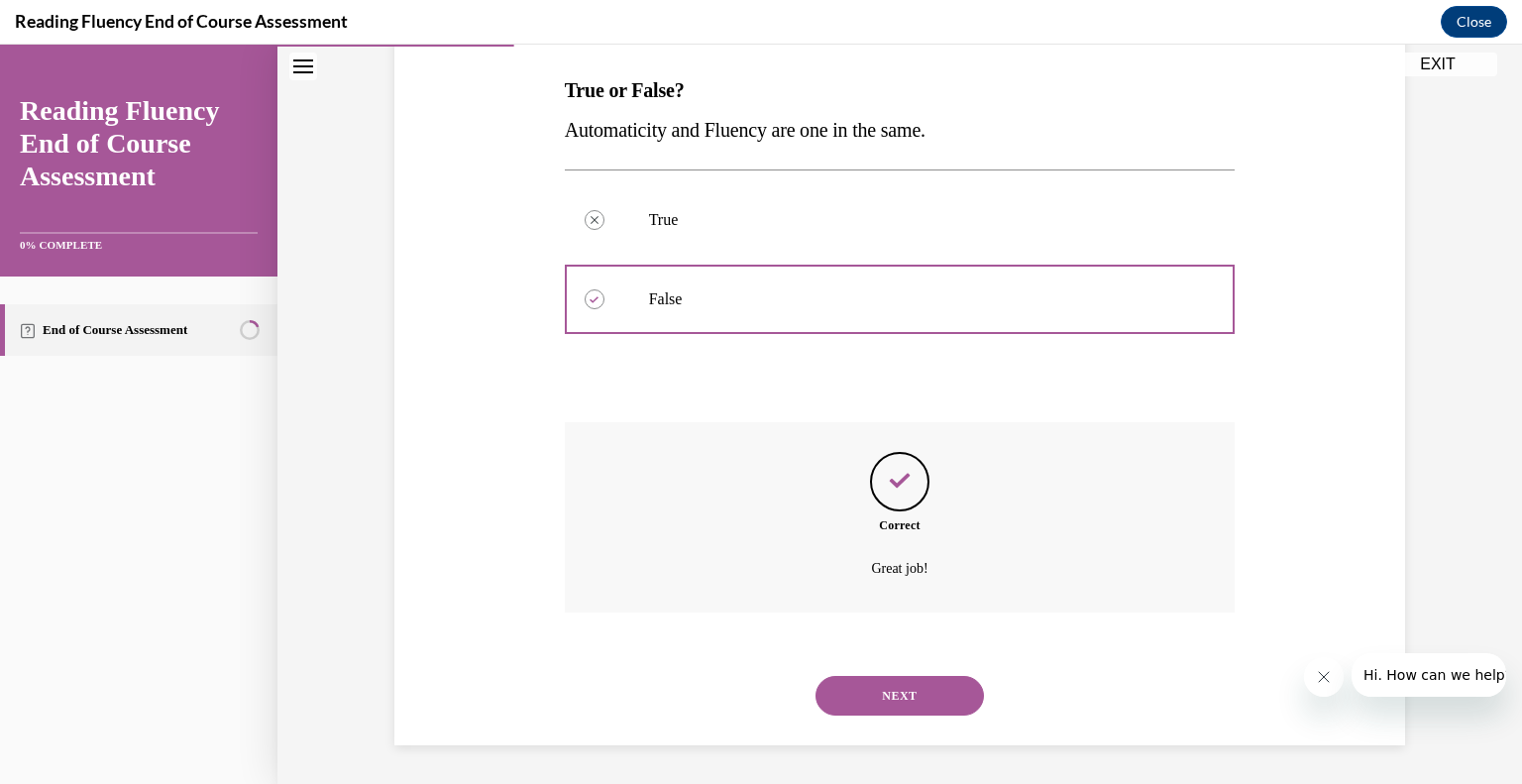
click at [895, 697] on button "NEXT" at bounding box center [899, 696] width 168 height 40
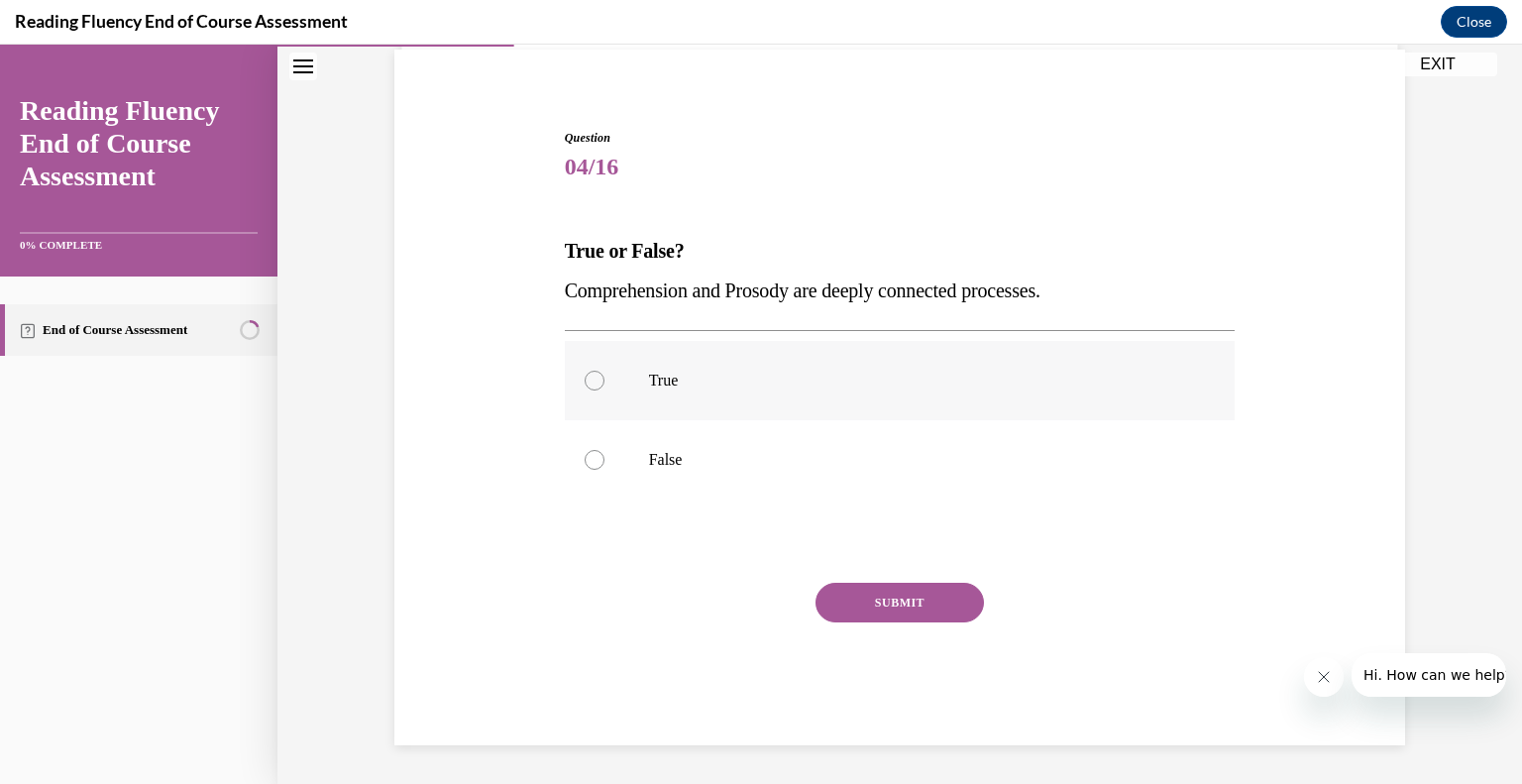
click at [622, 377] on label "True" at bounding box center [900, 380] width 671 height 79
click at [604, 377] on input "True" at bounding box center [595, 381] width 20 height 20
radio input "true"
click at [880, 601] on button "SUBMIT" at bounding box center [899, 603] width 168 height 40
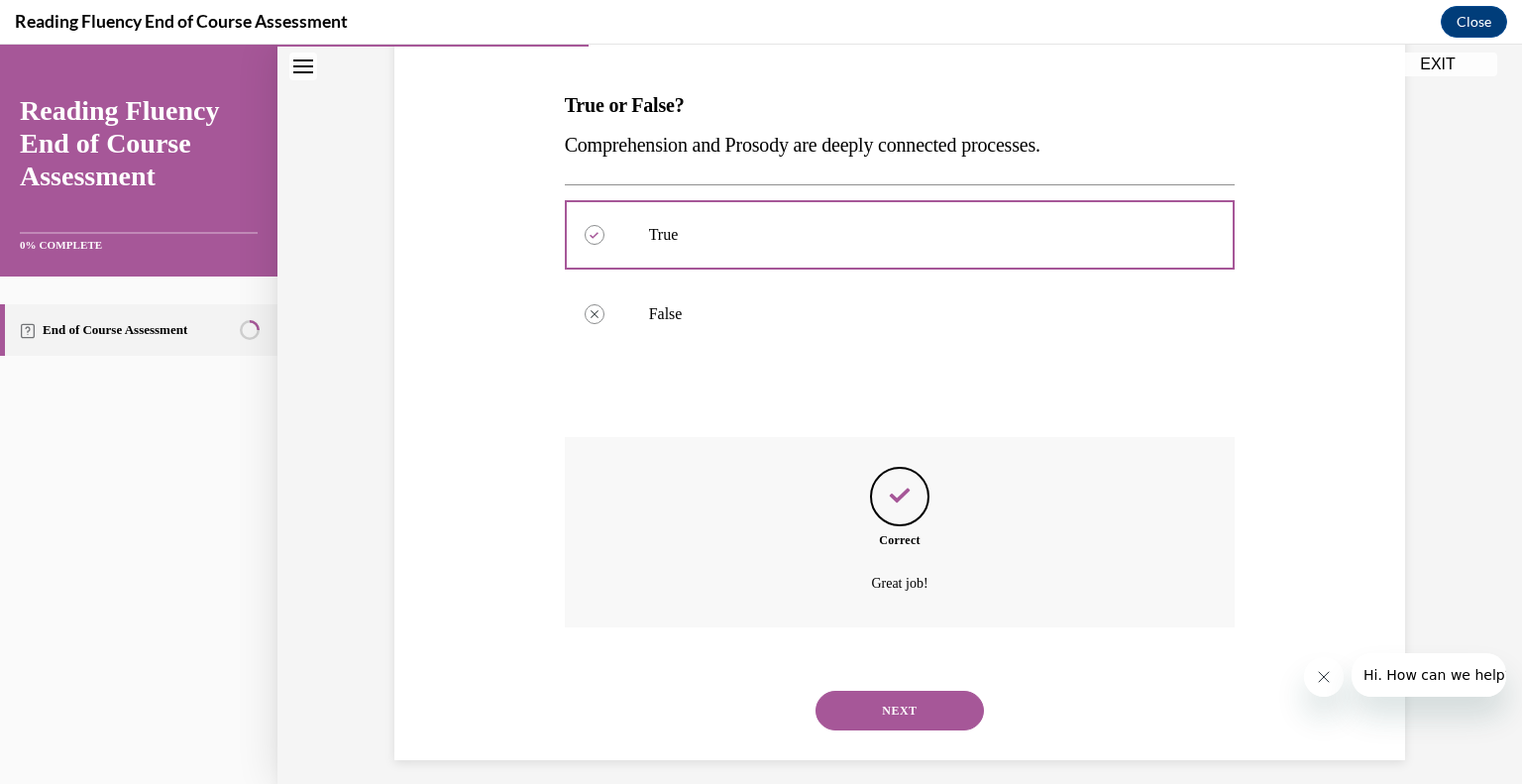
scroll to position [307, 0]
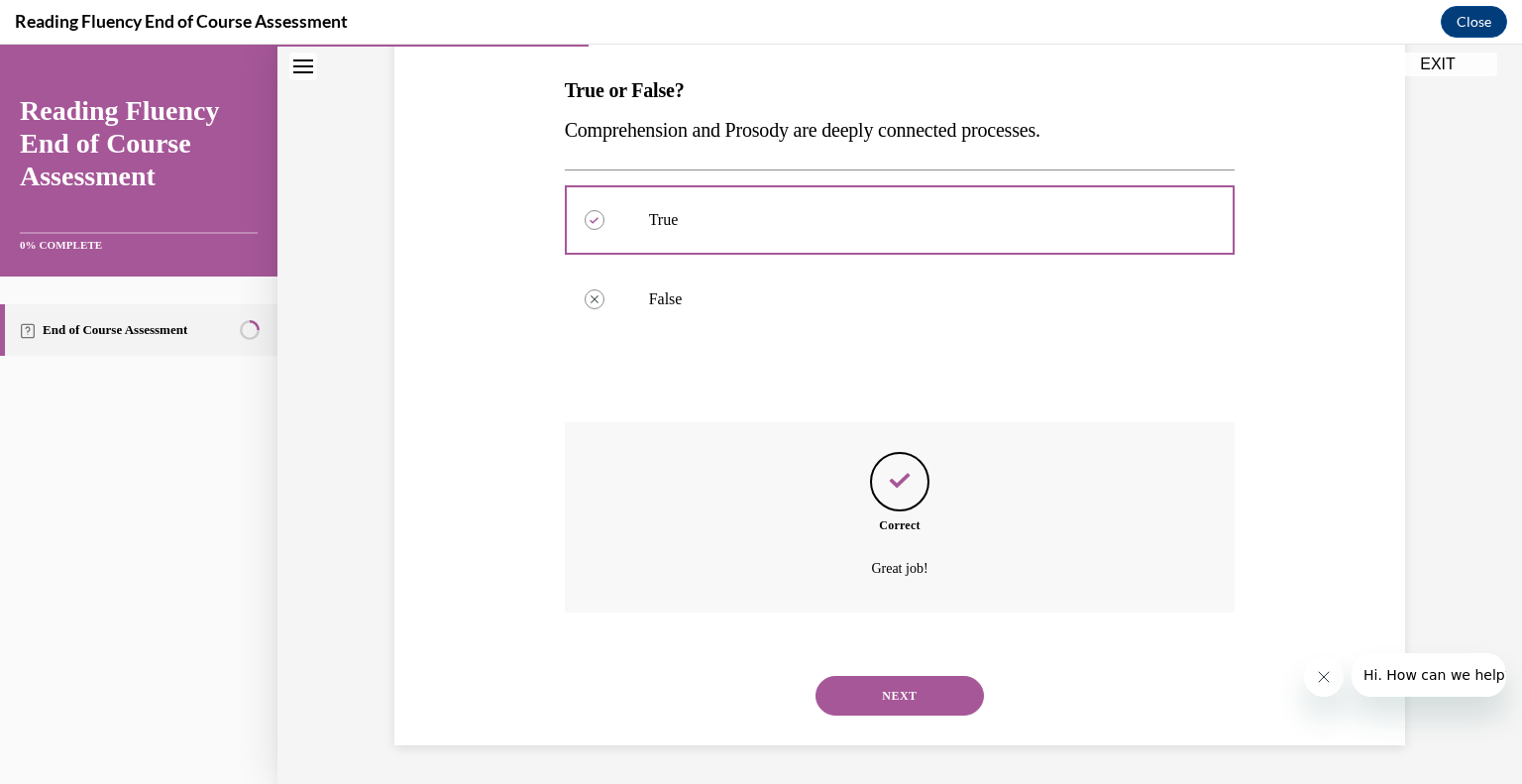
click at [884, 688] on button "NEXT" at bounding box center [899, 696] width 168 height 40
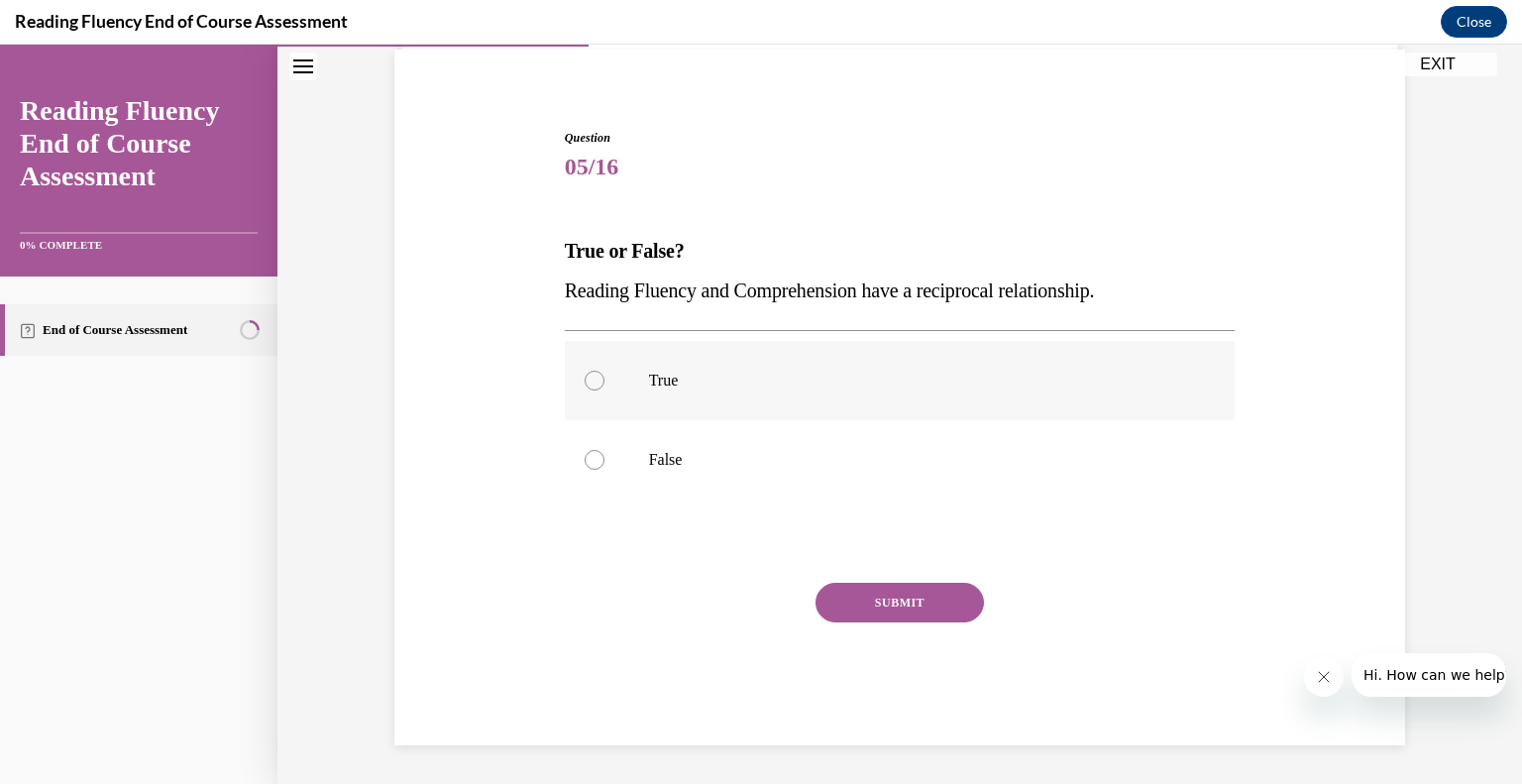
click at [659, 382] on p "True" at bounding box center [917, 381] width 537 height 20
click at [604, 382] on input "True" at bounding box center [595, 381] width 20 height 20
radio input "true"
click at [883, 577] on div "Question 05/16 True or False? Reading Fluency and Comprehension have a reciproc…" at bounding box center [900, 437] width 671 height 616
click at [876, 594] on button "SUBMIT" at bounding box center [899, 603] width 168 height 40
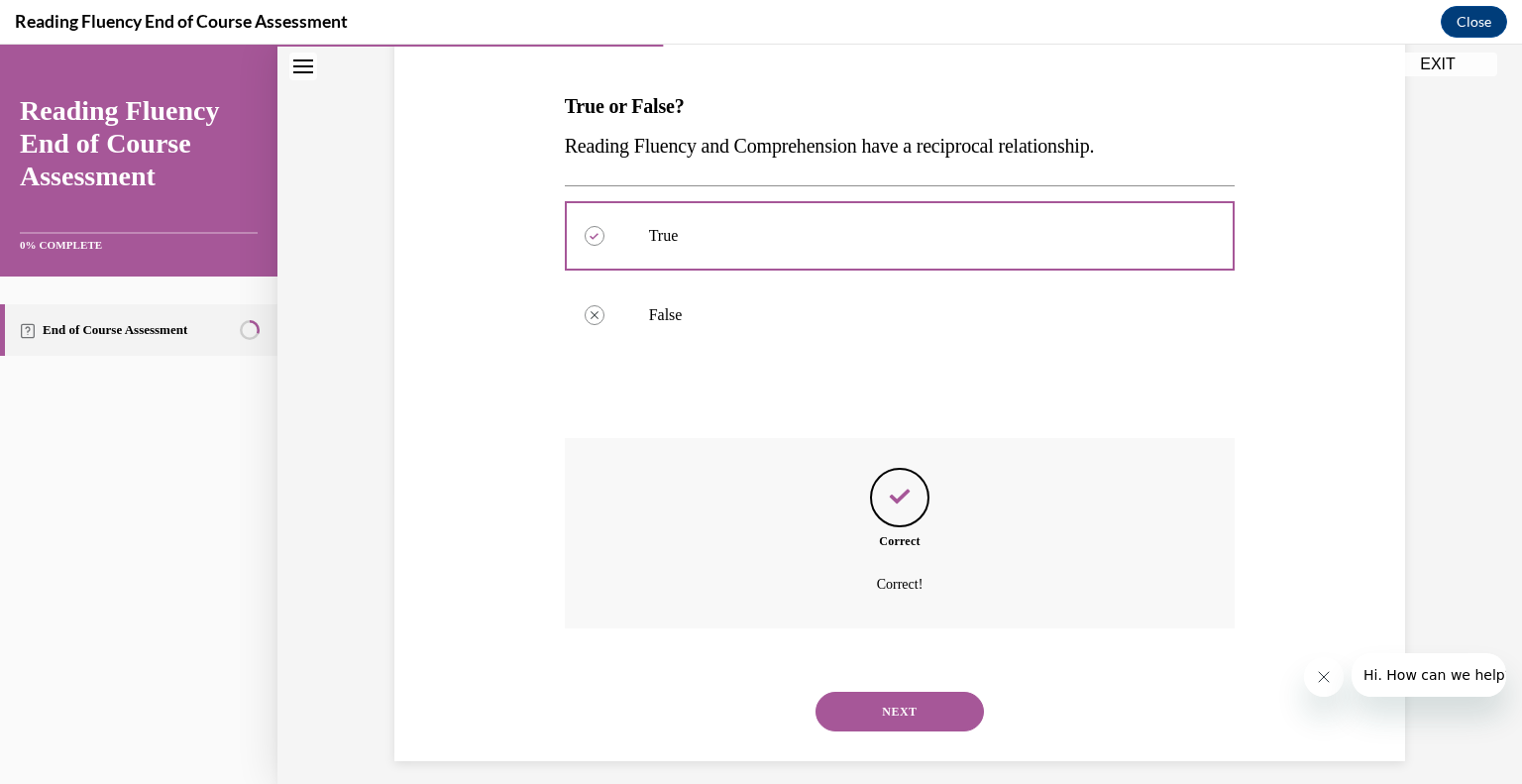
scroll to position [307, 0]
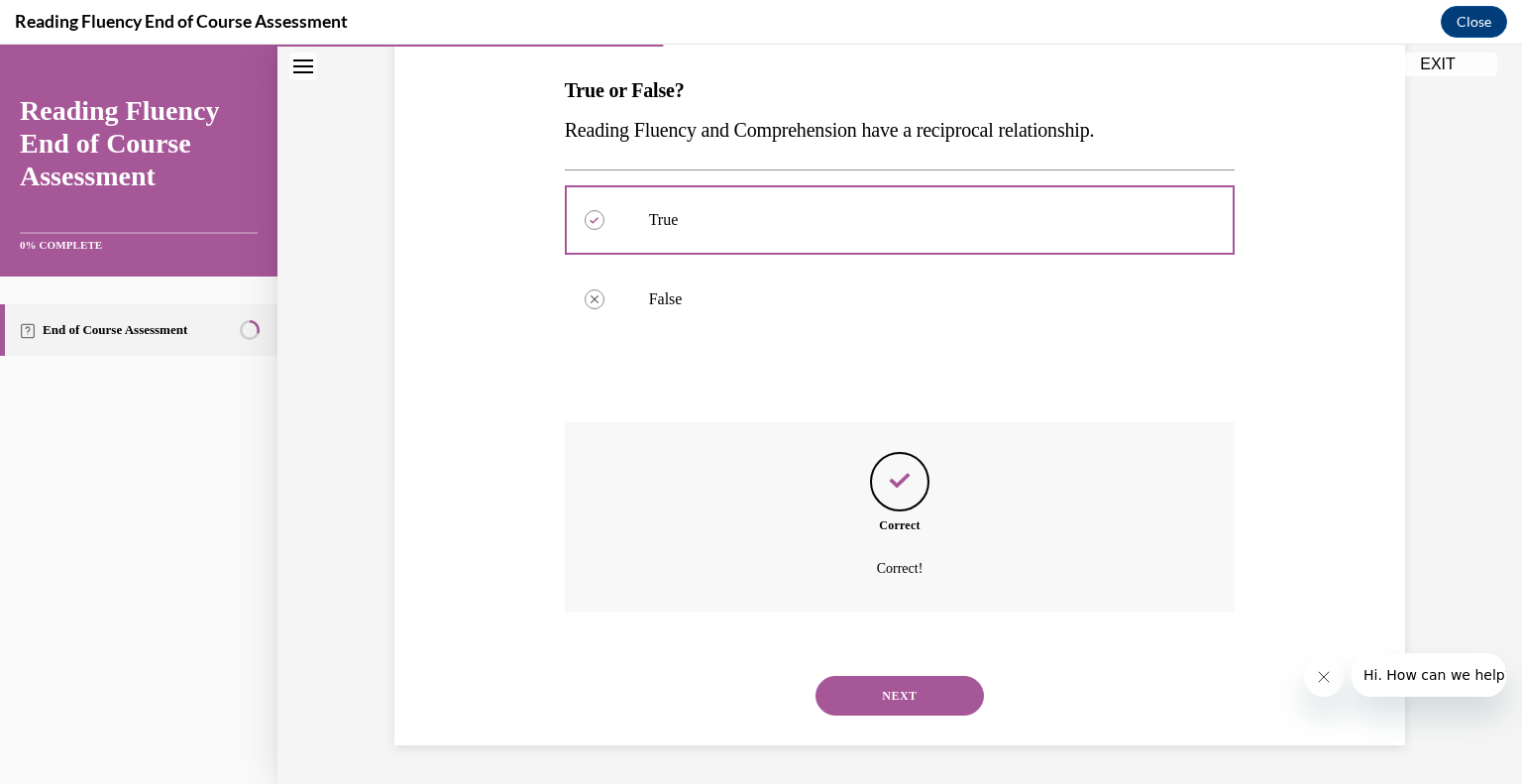
click at [896, 698] on button "NEXT" at bounding box center [899, 696] width 168 height 40
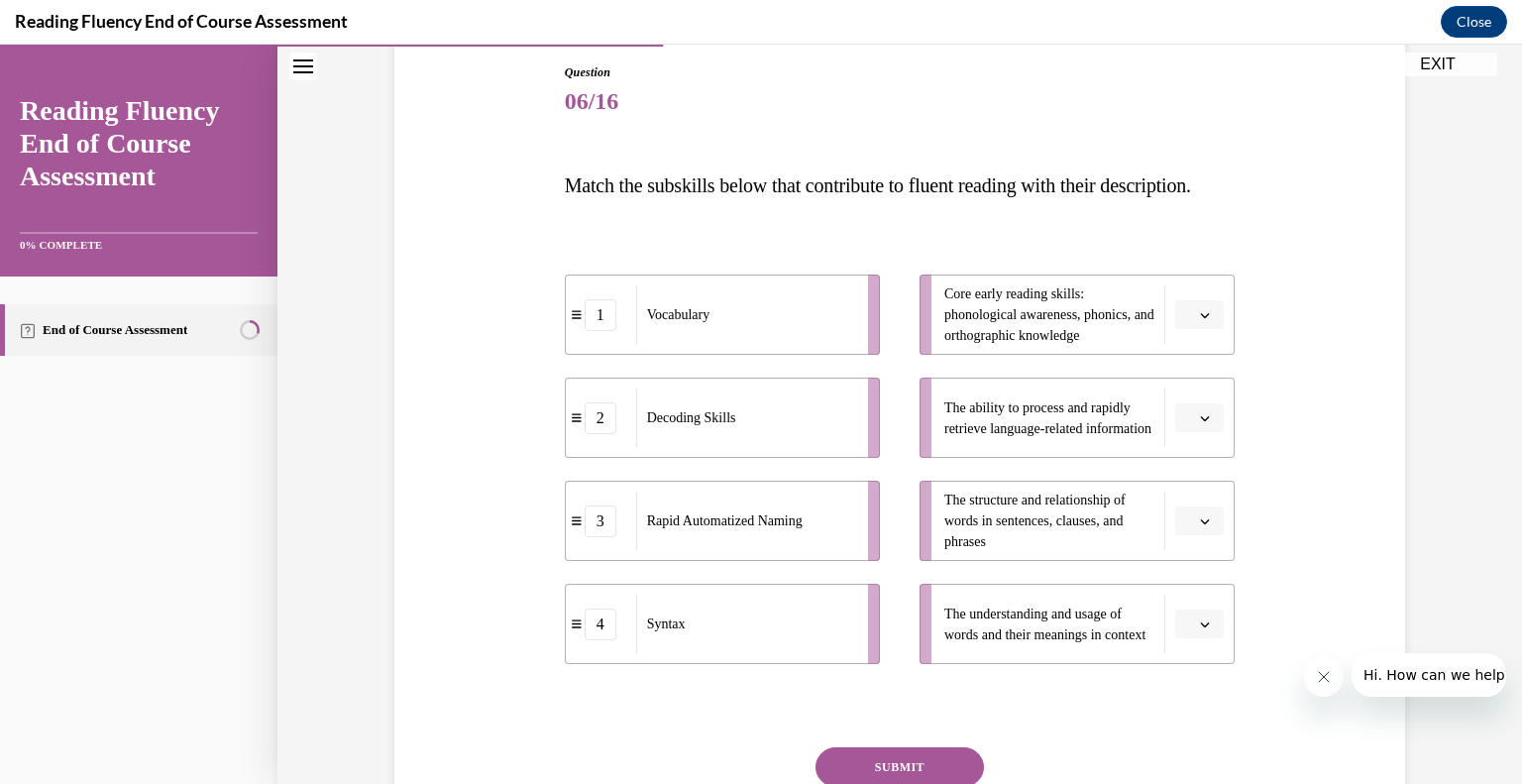
scroll to position [213, 0]
click at [1200, 319] on icon "button" at bounding box center [1205, 314] width 10 height 10
click at [1189, 471] on div "2" at bounding box center [1190, 477] width 50 height 40
click at [1198, 527] on span "button" at bounding box center [1205, 520] width 14 height 14
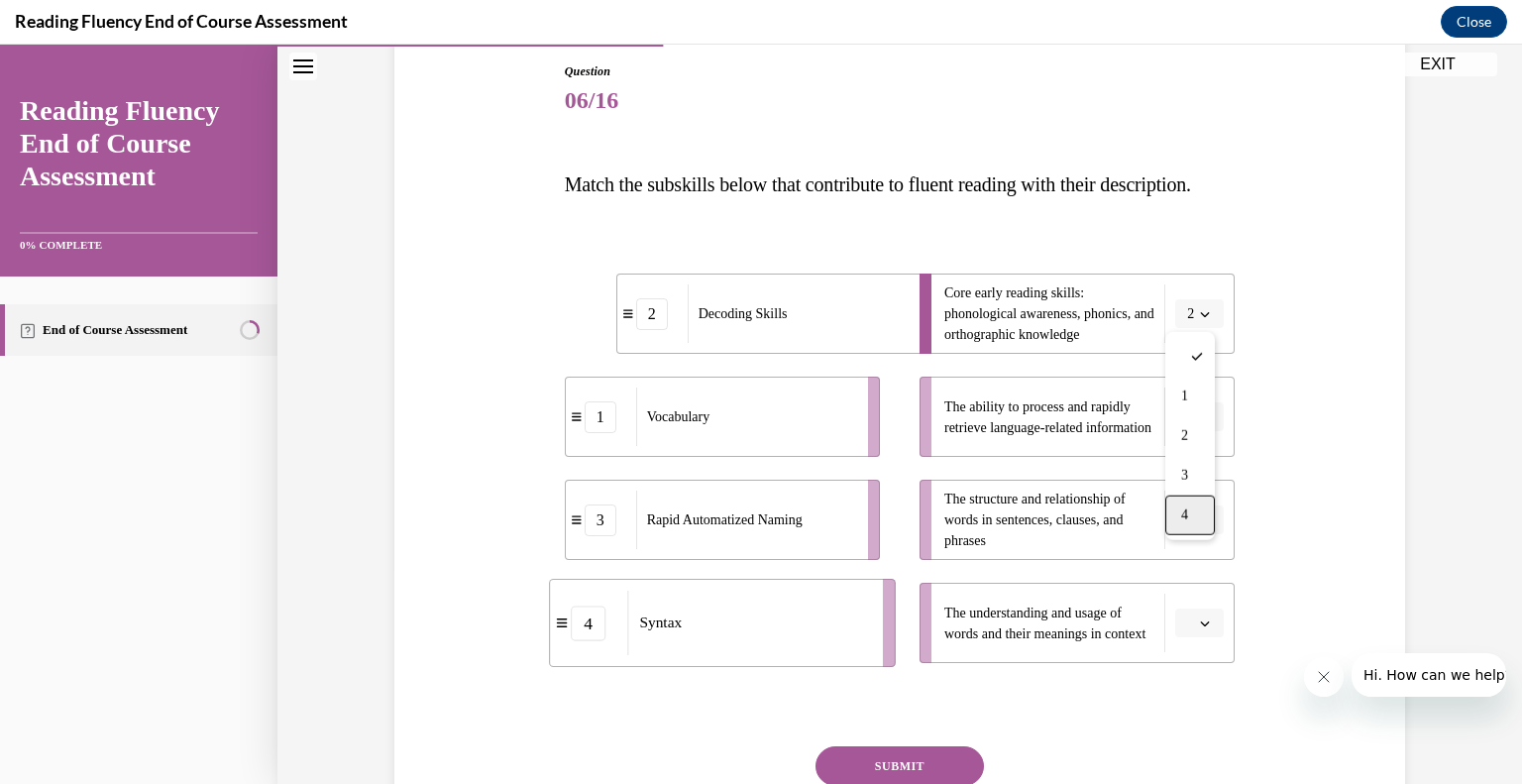
click at [1193, 517] on div "4" at bounding box center [1190, 515] width 50 height 40
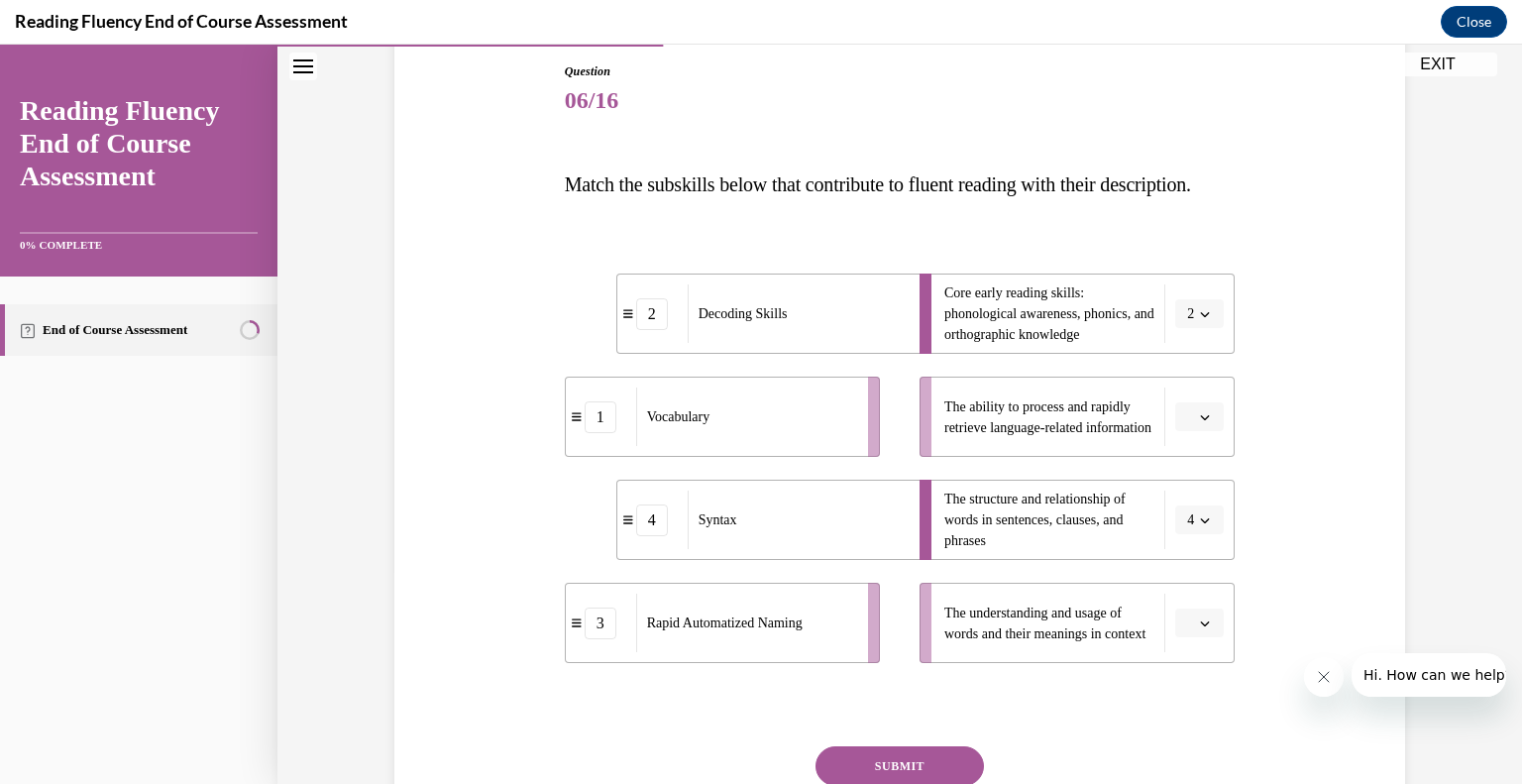
click at [1201, 422] on icon "button" at bounding box center [1205, 417] width 10 height 10
click at [1191, 621] on div "3" at bounding box center [1190, 619] width 50 height 40
click at [1198, 630] on span "button" at bounding box center [1205, 623] width 14 height 14
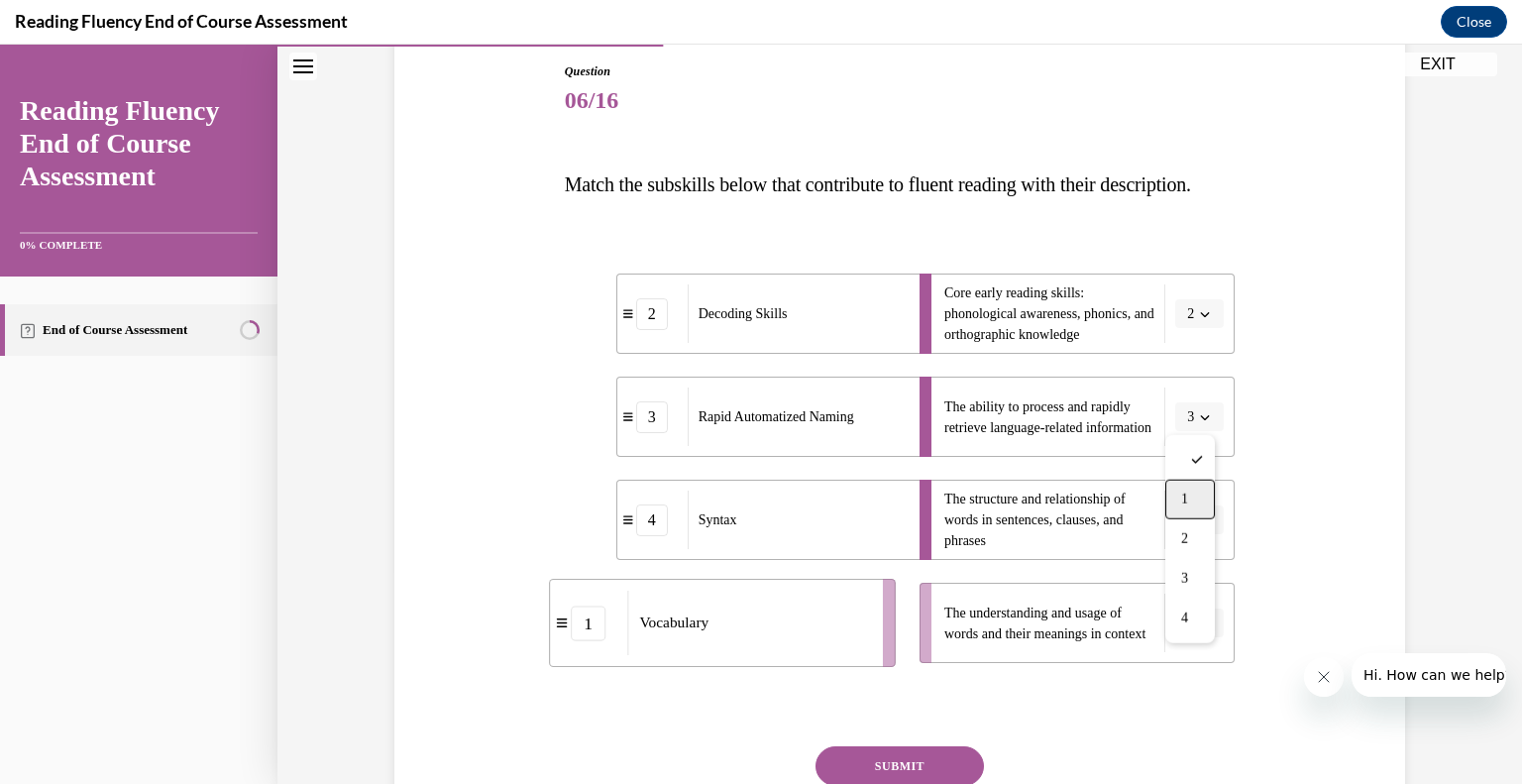
click at [1183, 502] on span "1" at bounding box center [1184, 499] width 7 height 16
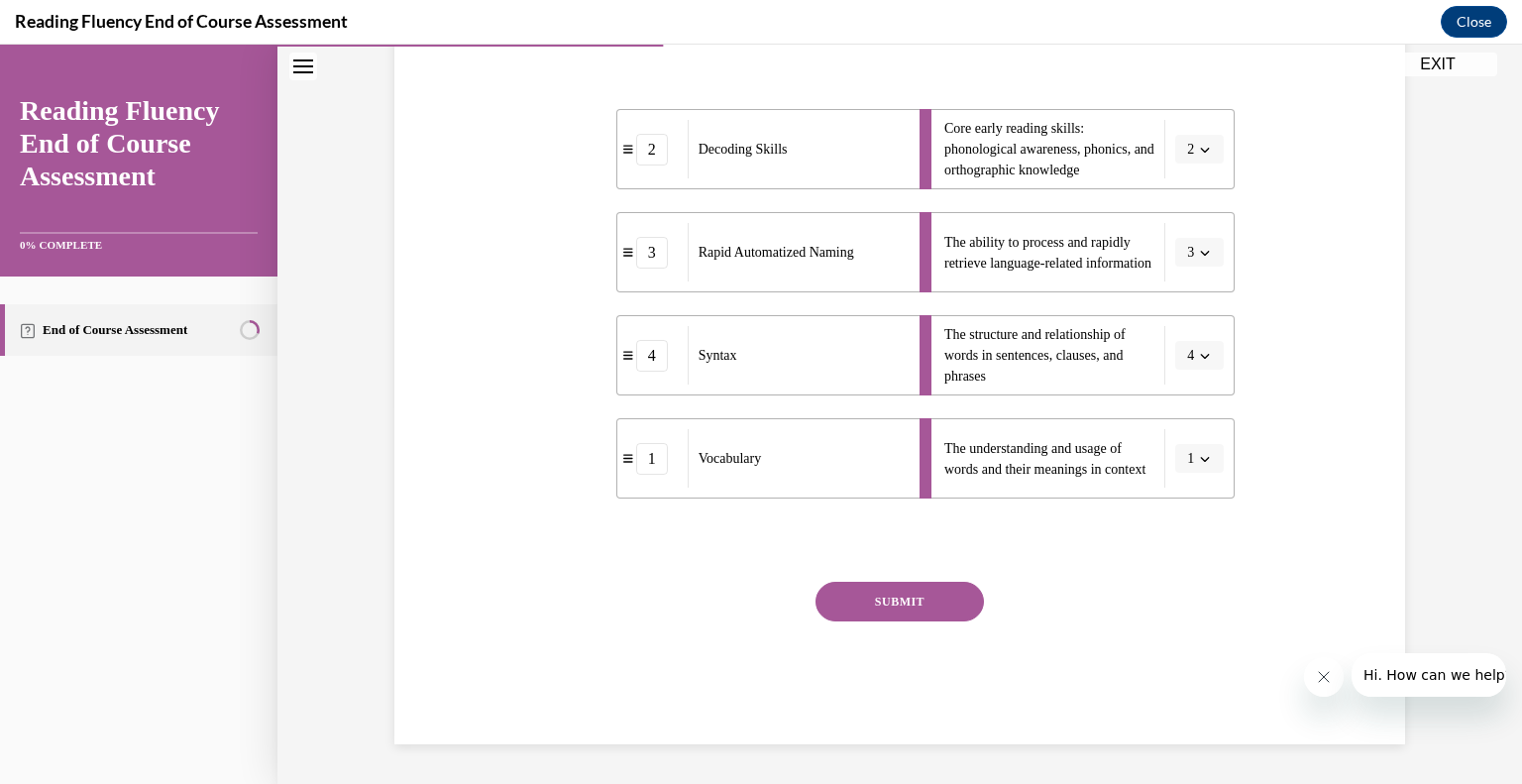
click at [912, 607] on button "SUBMIT" at bounding box center [899, 602] width 168 height 40
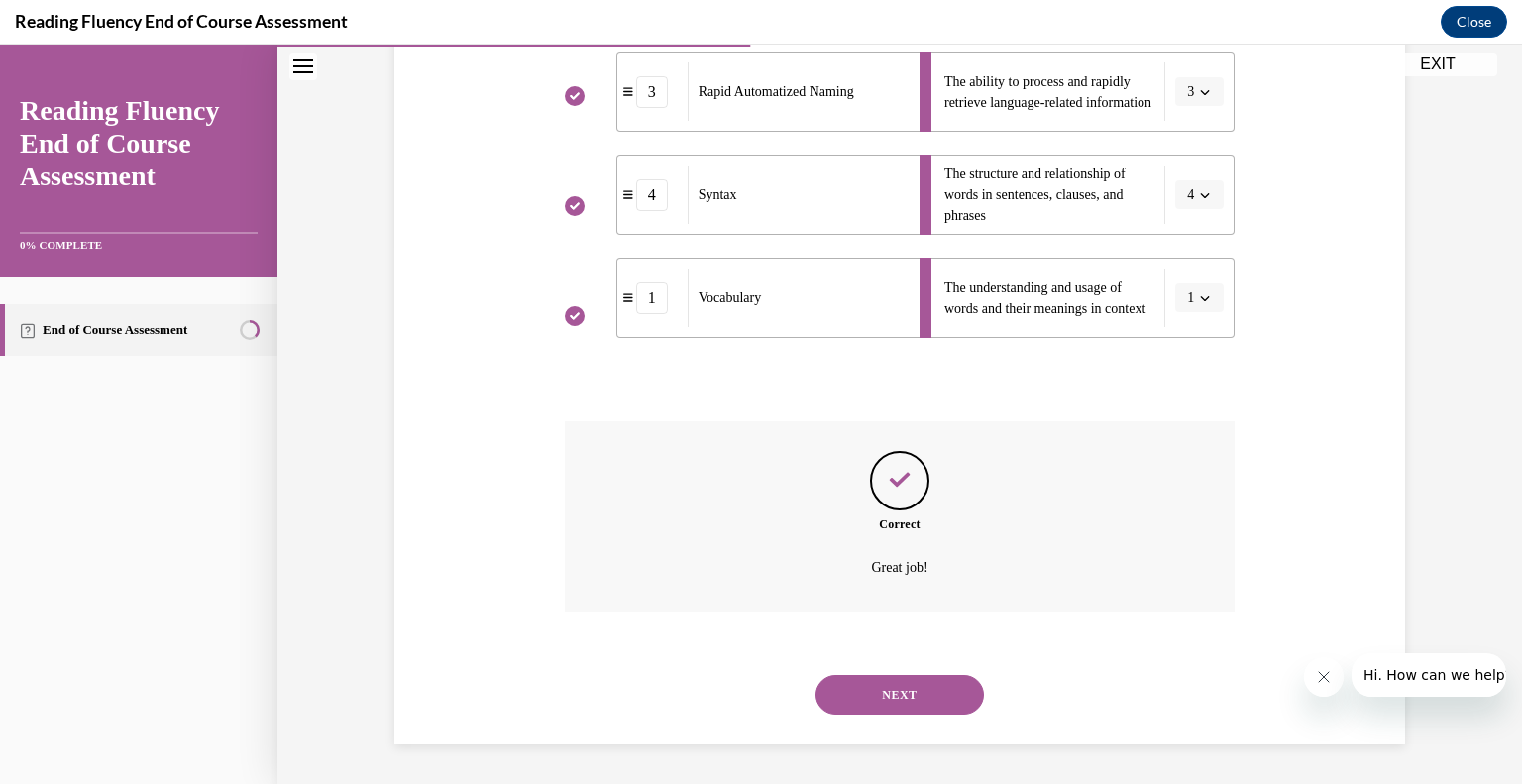
scroll to position [577, 0]
click at [888, 691] on button "NEXT" at bounding box center [899, 695] width 168 height 40
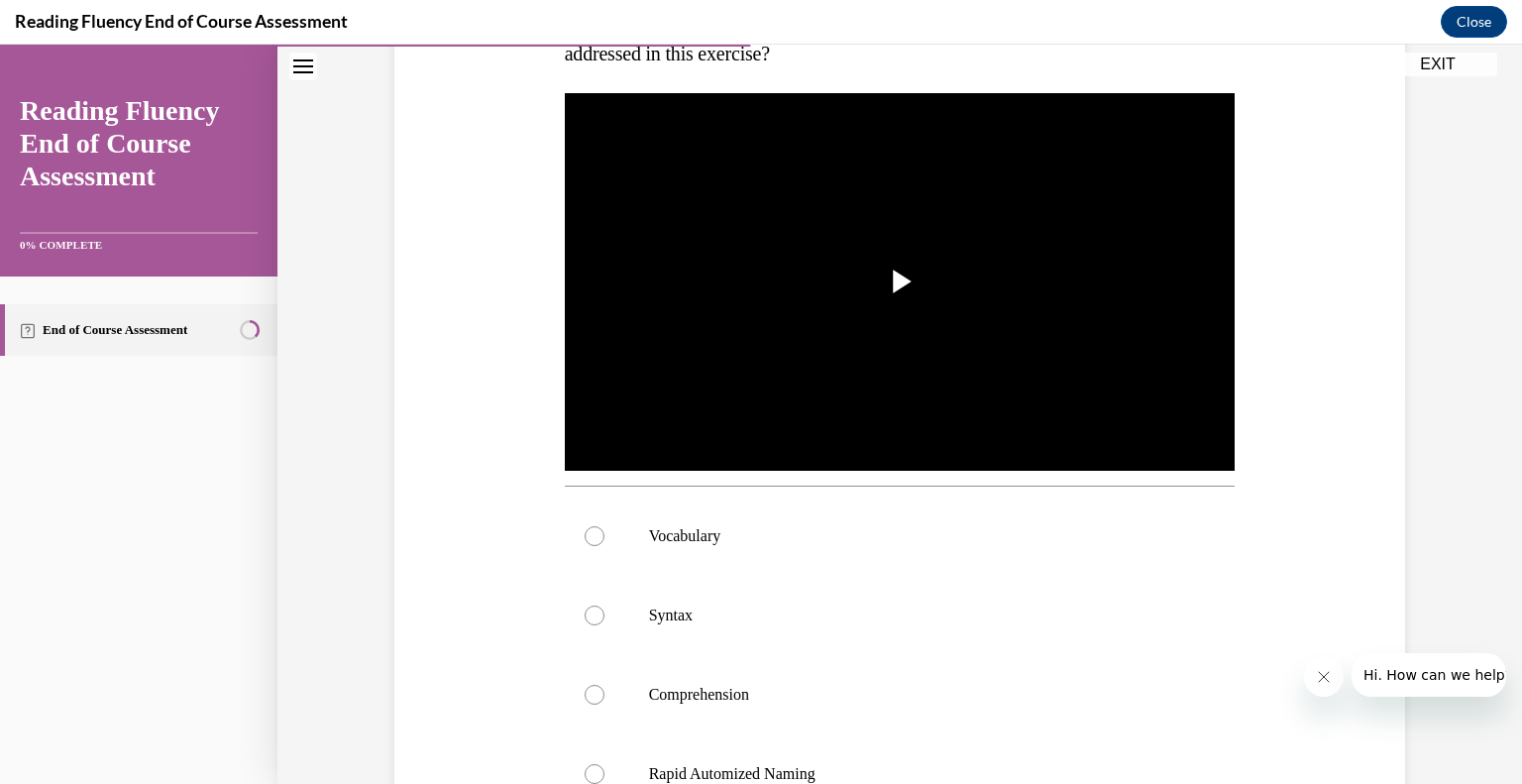
scroll to position [241, 0]
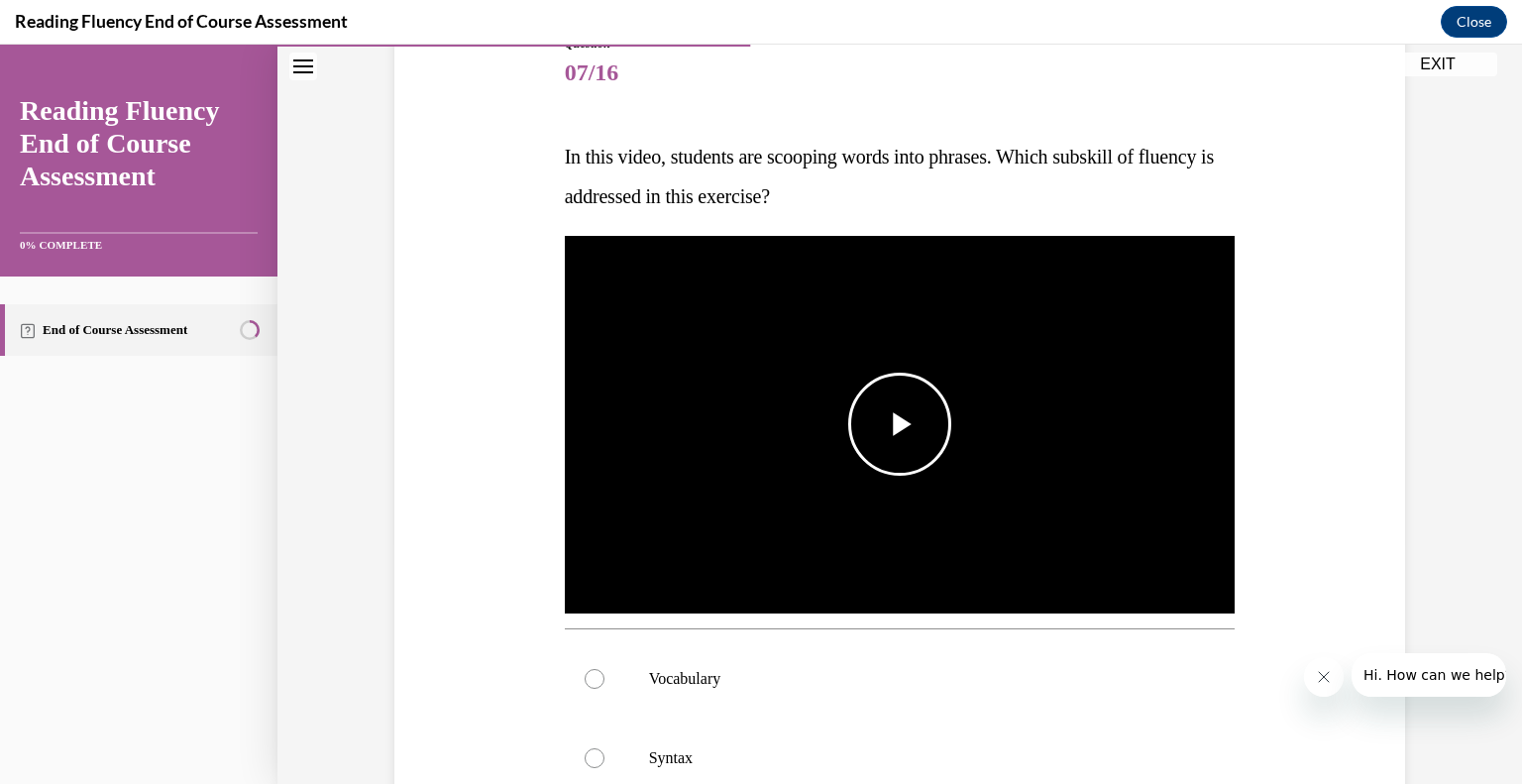
click at [900, 424] on span "Video player" at bounding box center [900, 424] width 0 height 0
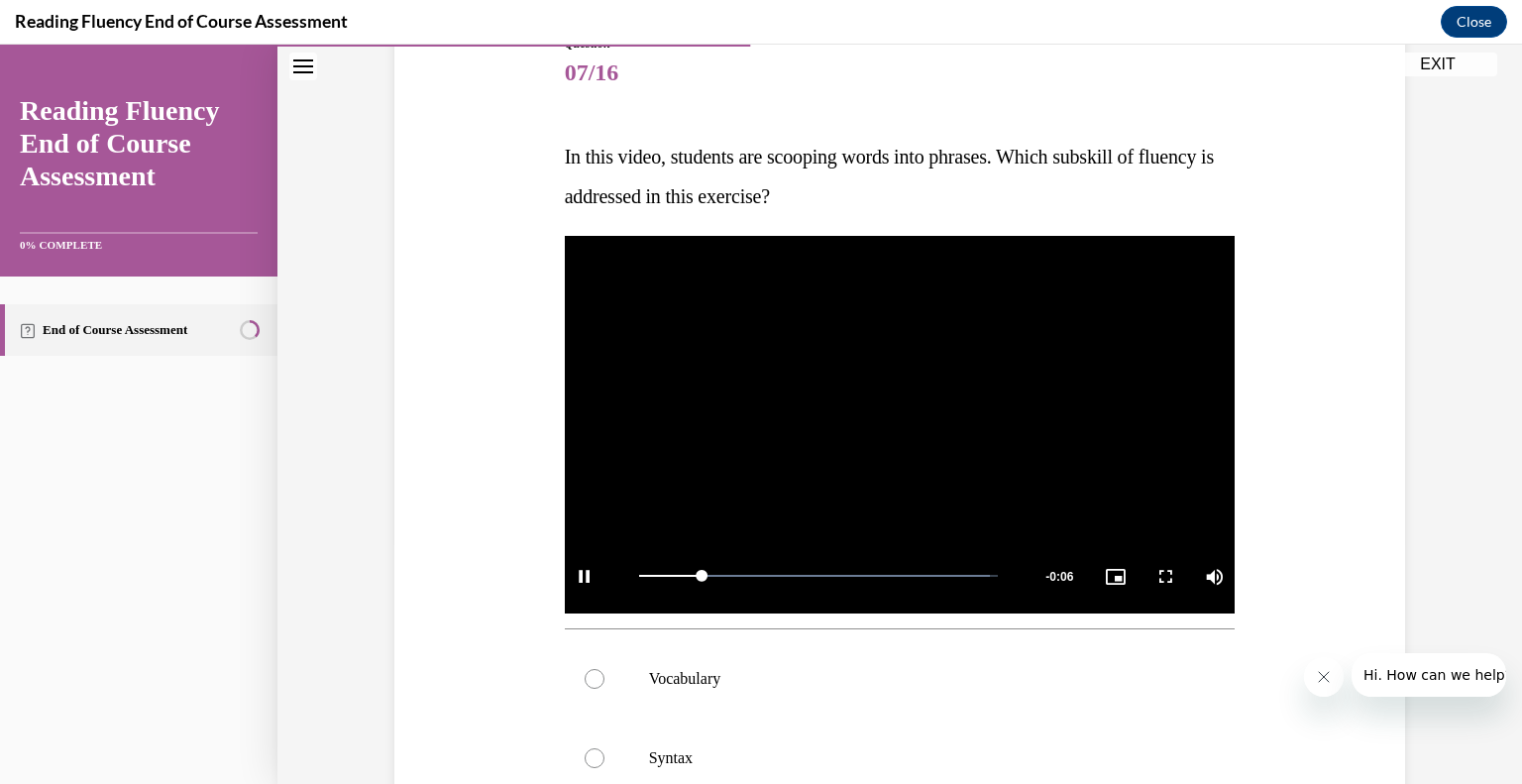
scroll to position [531, 0]
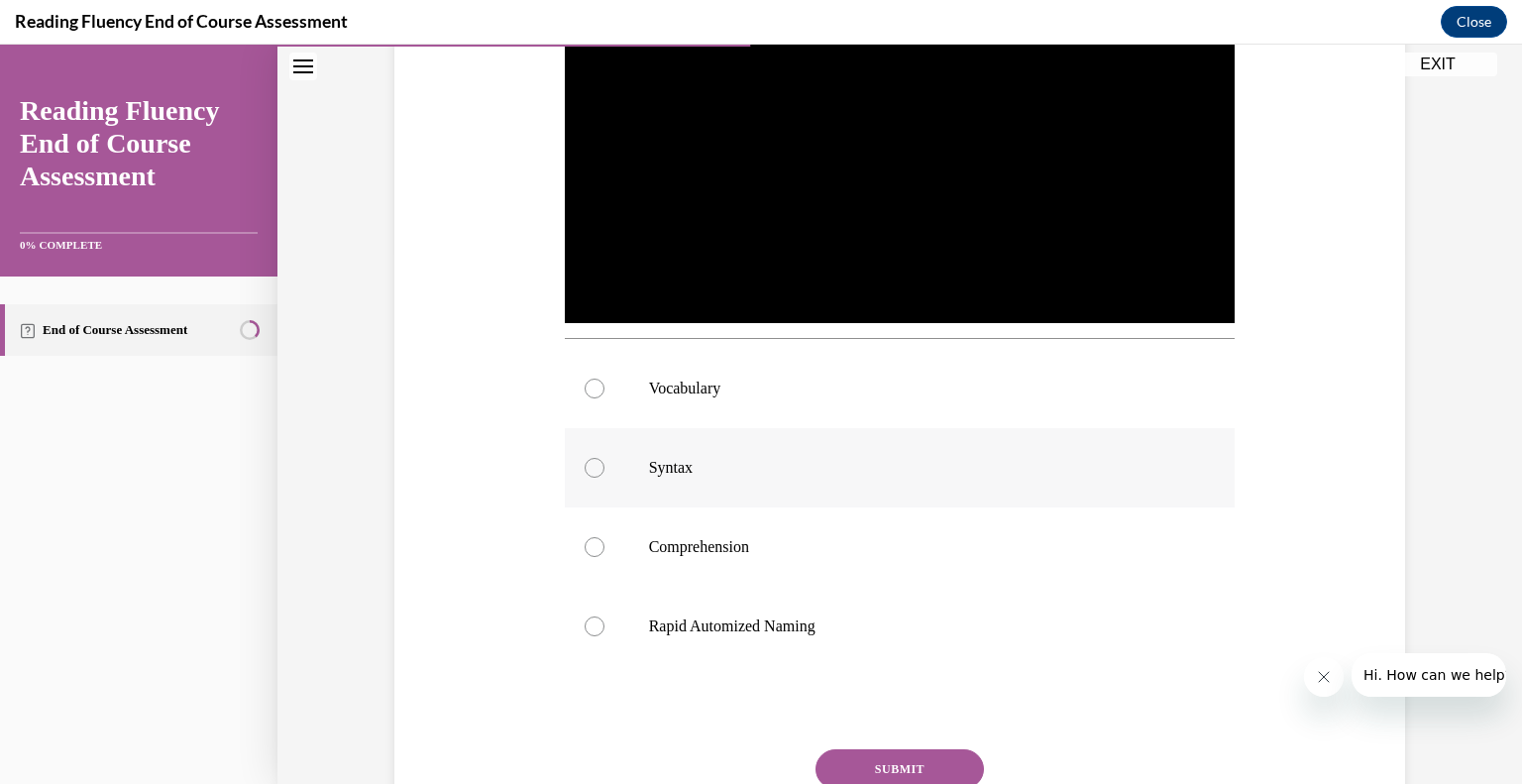
click at [649, 473] on p "Syntax" at bounding box center [917, 468] width 537 height 20
click at [604, 473] on input "Syntax" at bounding box center [595, 468] width 20 height 20
radio input "true"
click at [868, 760] on button "SUBMIT" at bounding box center [899, 769] width 168 height 40
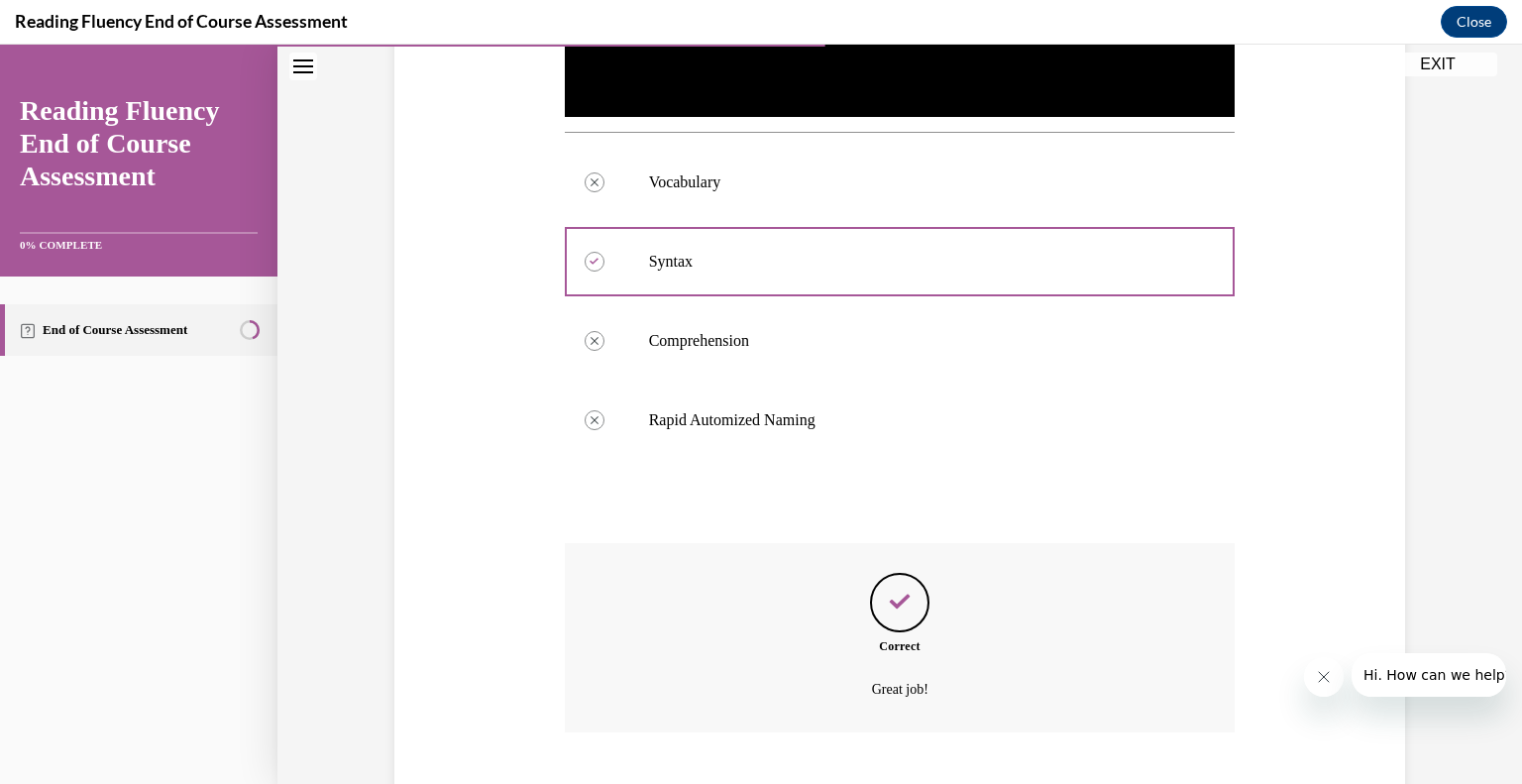
scroll to position [857, 0]
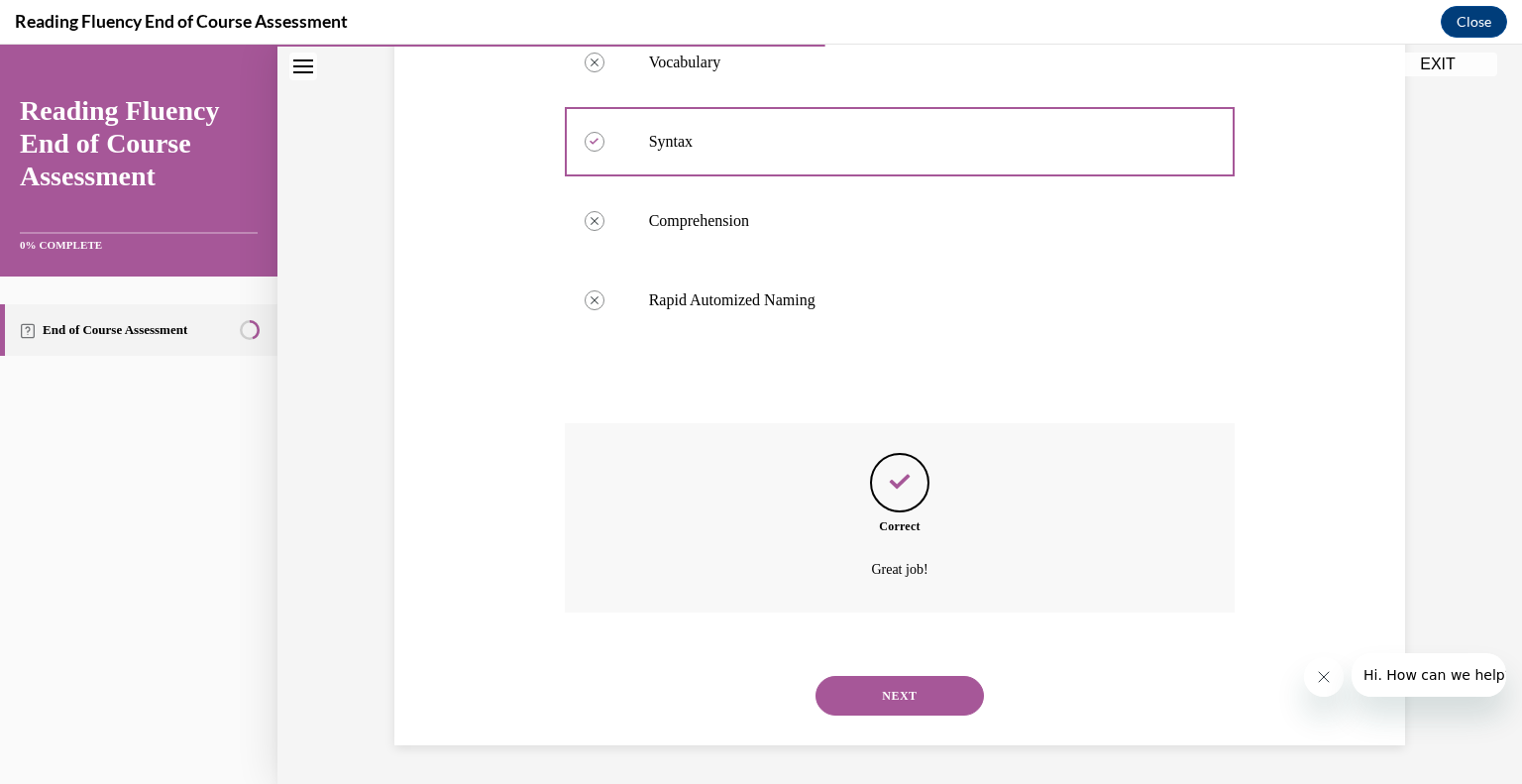
click at [879, 693] on button "NEXT" at bounding box center [899, 696] width 168 height 40
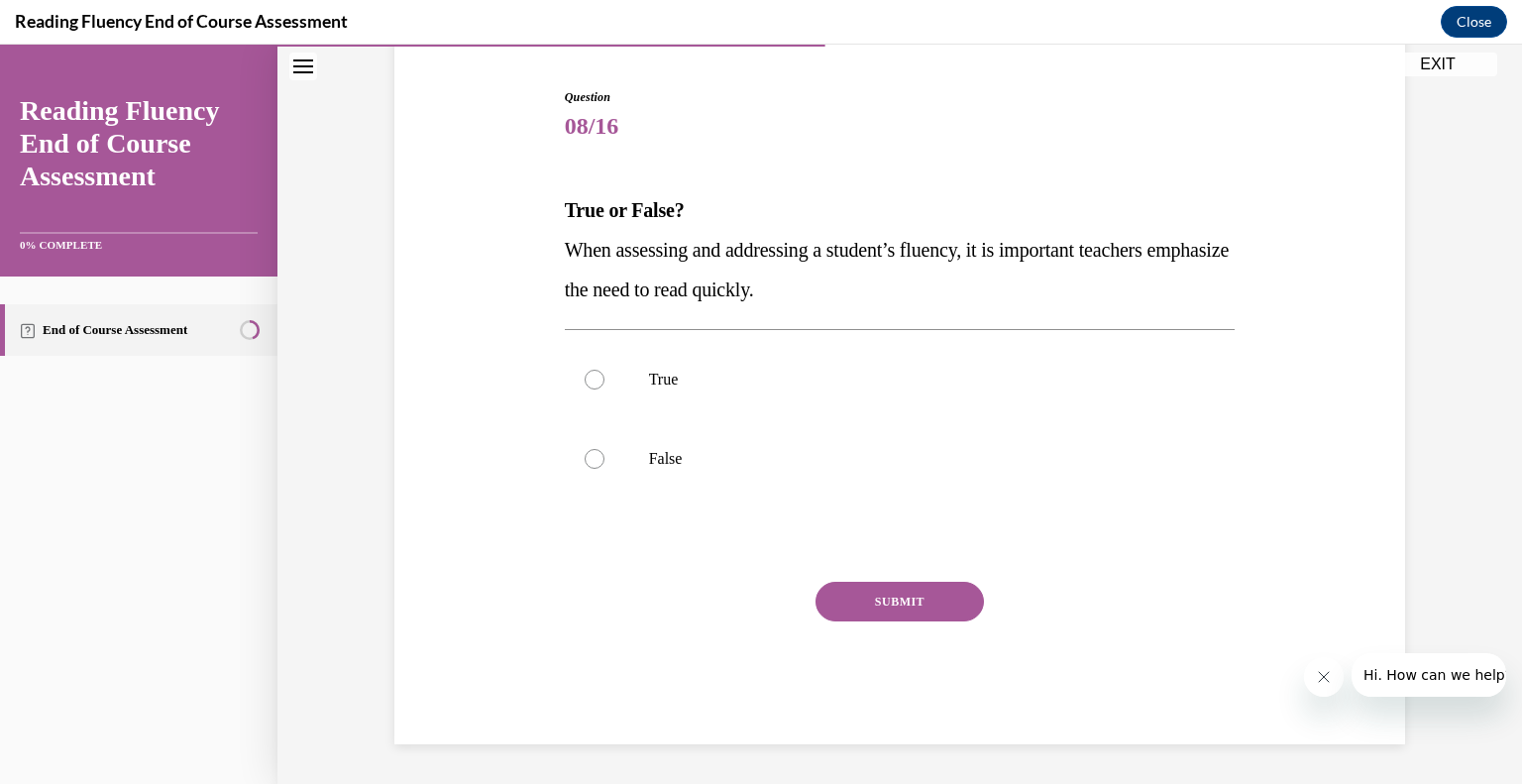
scroll to position [186, 0]
click at [670, 478] on label "False" at bounding box center [900, 459] width 671 height 79
click at [604, 470] on input "False" at bounding box center [595, 460] width 20 height 20
radio input "true"
click at [869, 598] on button "SUBMIT" at bounding box center [899, 603] width 168 height 40
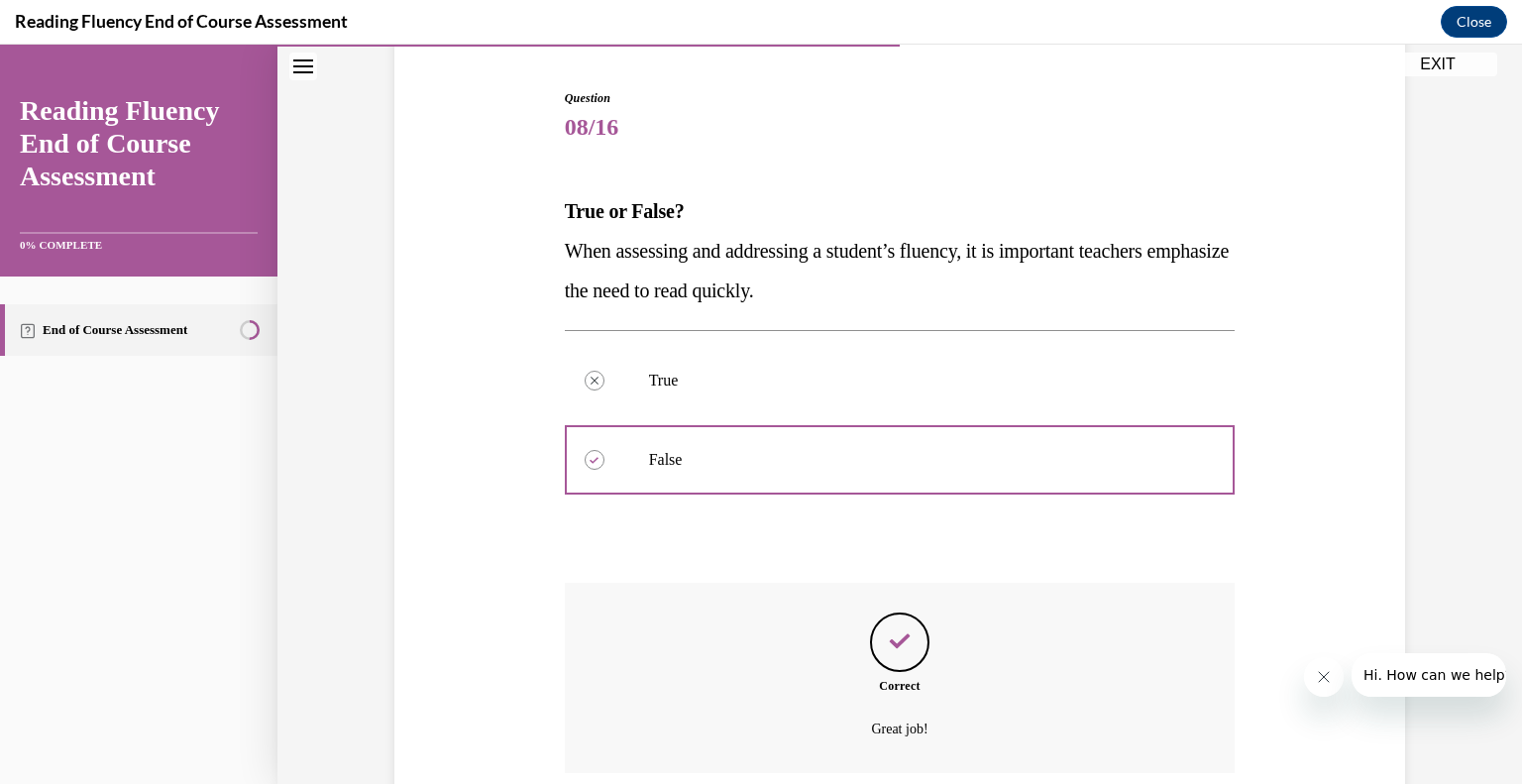
scroll to position [347, 0]
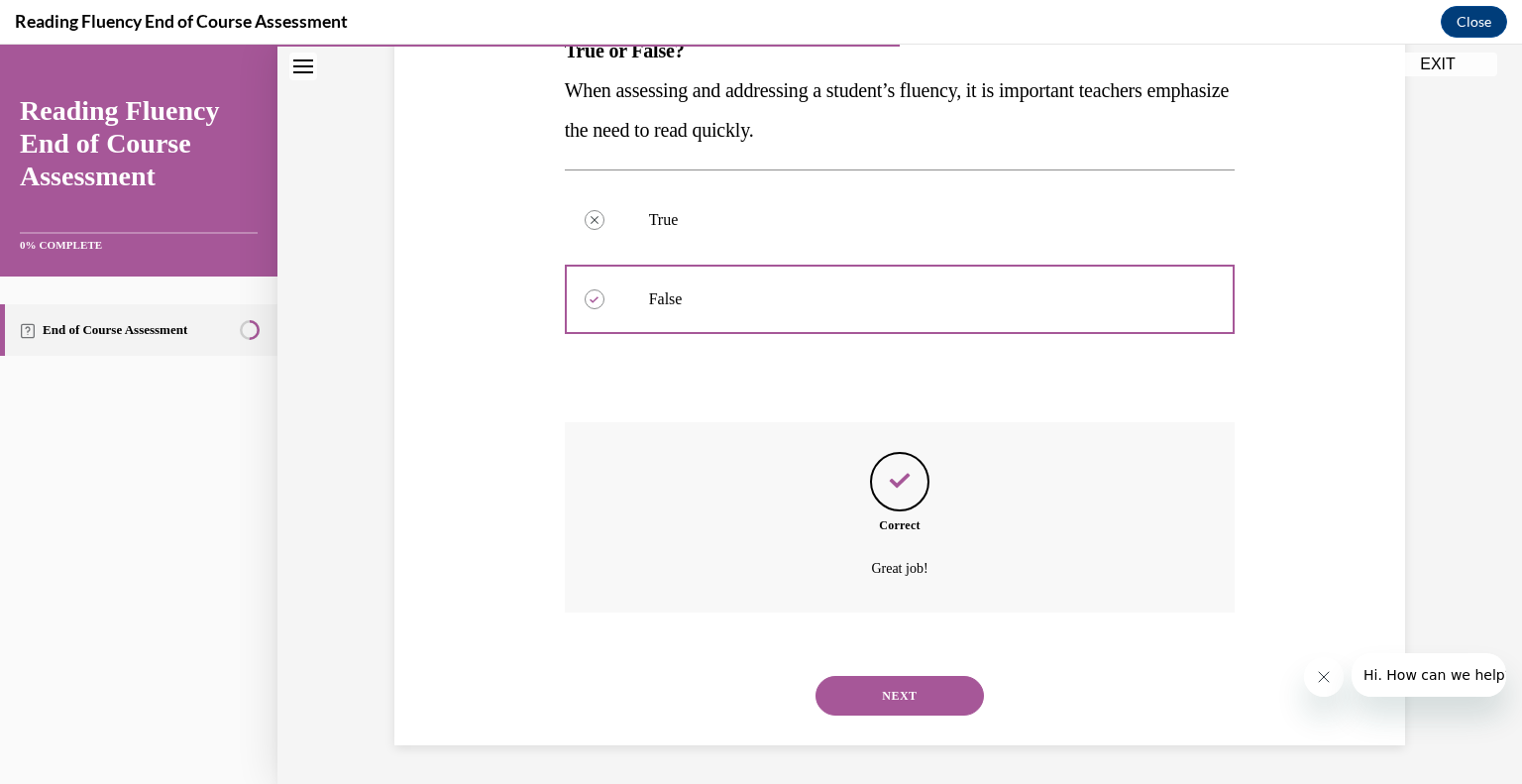
click at [866, 690] on button "NEXT" at bounding box center [899, 696] width 168 height 40
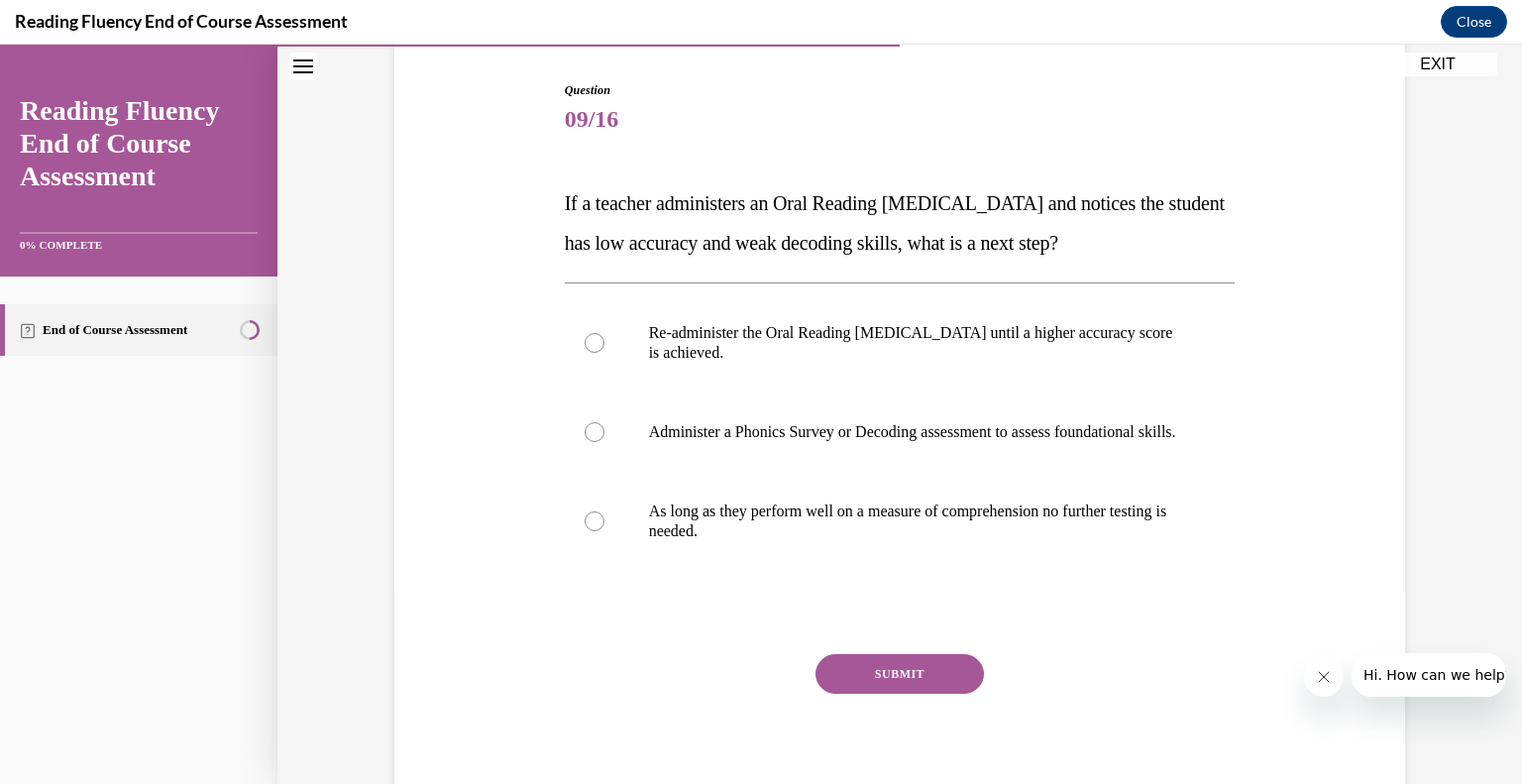
scroll to position [281, 0]
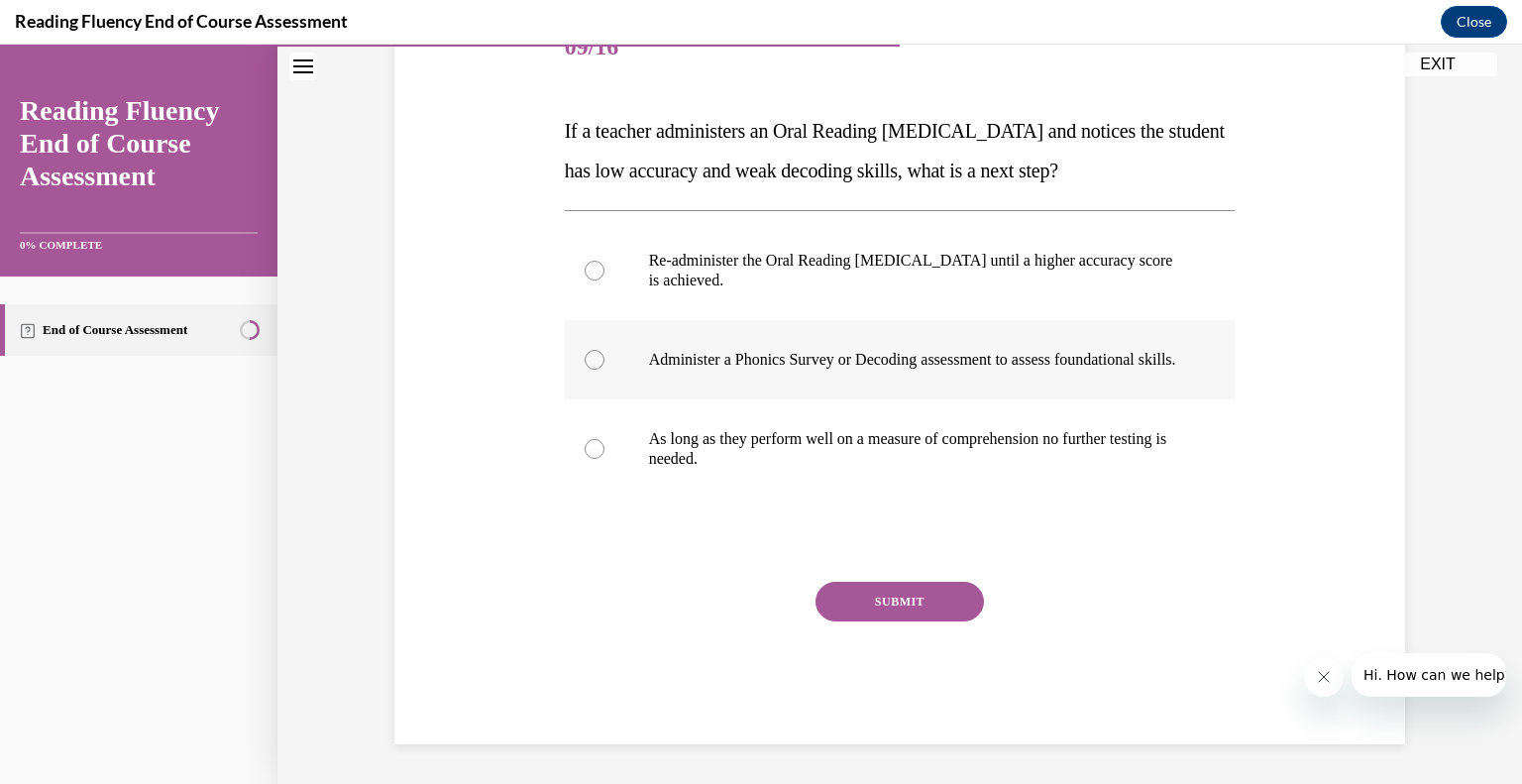
click at [695, 359] on p "Administer a Phonics Survey or Decoding assessment to assess foundational skill…" at bounding box center [917, 360] width 537 height 20
click at [604, 359] on input "Administer a Phonics Survey or Decoding assessment to assess foundational skill…" at bounding box center [595, 360] width 20 height 20
radio input "true"
click at [904, 609] on button "SUBMIT" at bounding box center [899, 602] width 168 height 40
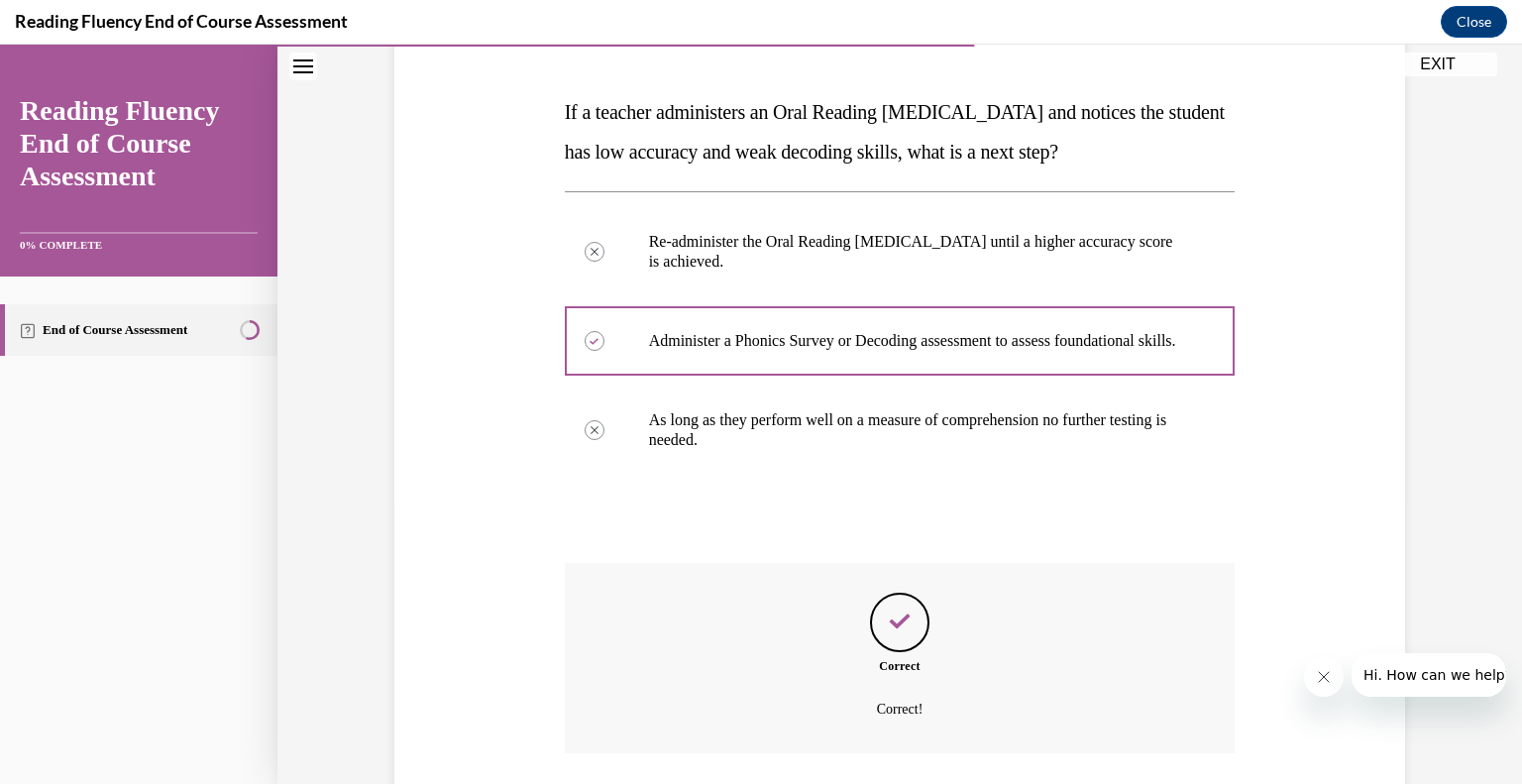
scroll to position [446, 0]
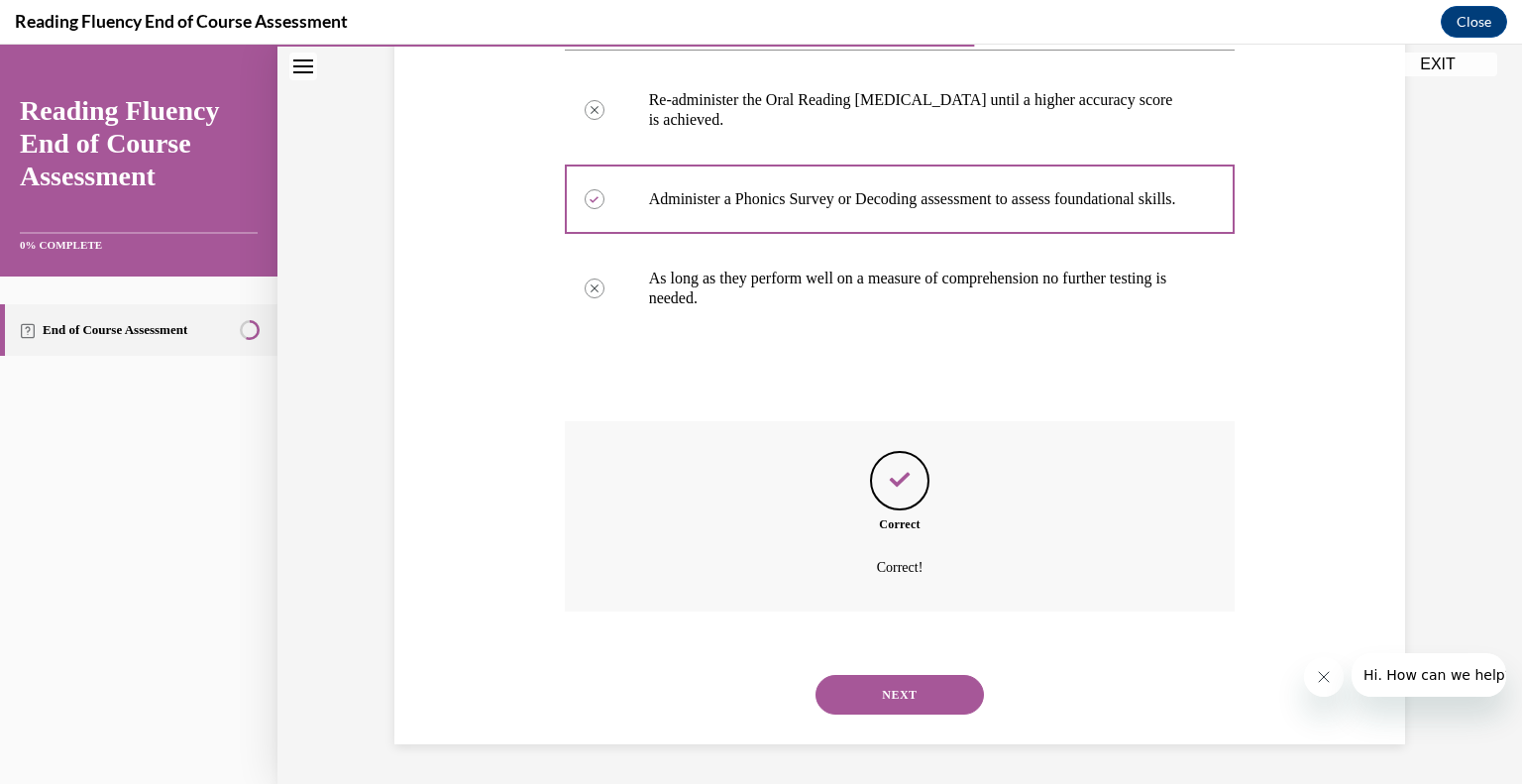
click at [885, 688] on button "NEXT" at bounding box center [899, 695] width 168 height 40
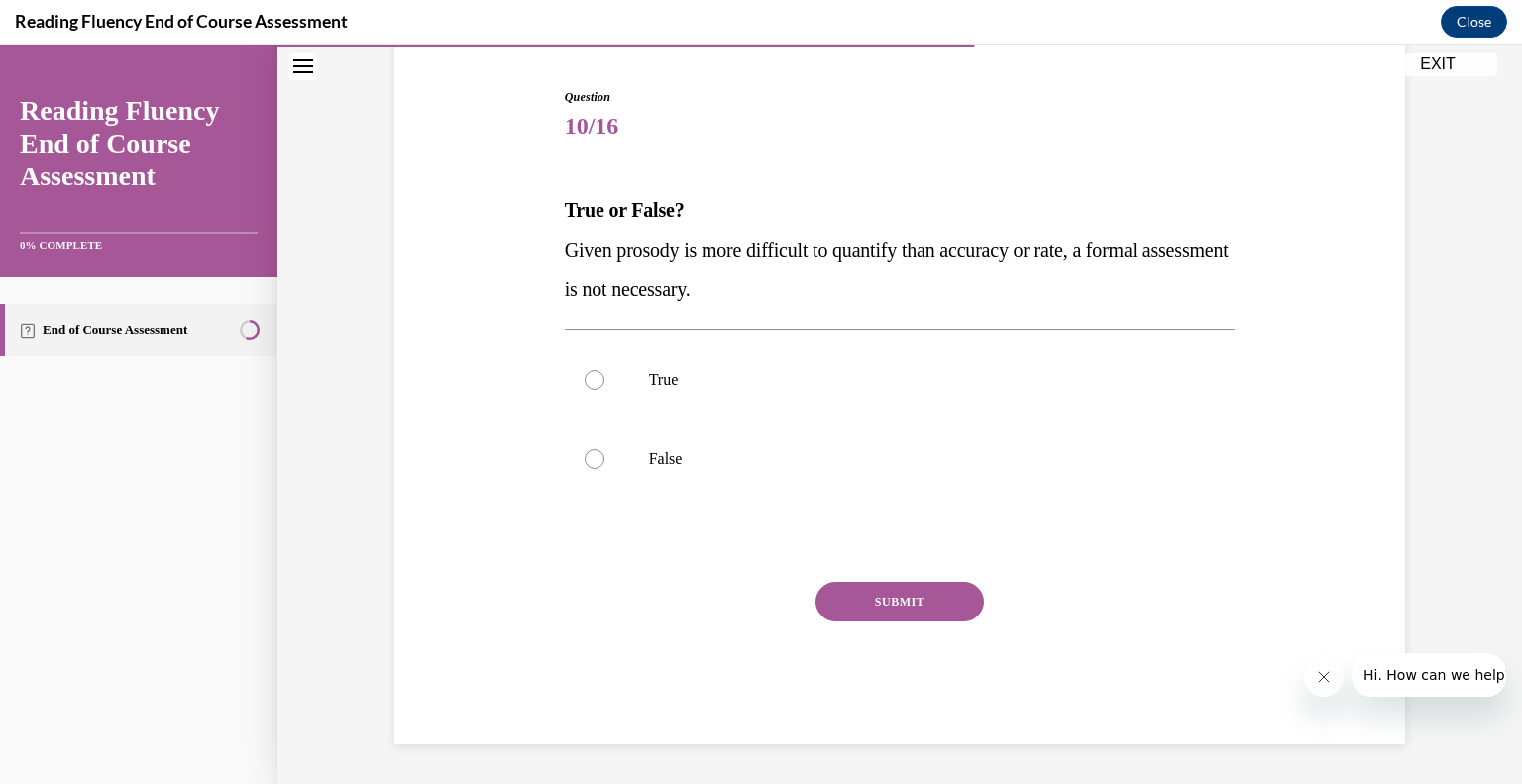
scroll to position [186, 0]
click at [861, 428] on label "False" at bounding box center [900, 459] width 671 height 79
click at [604, 450] on input "False" at bounding box center [595, 460] width 20 height 20
radio input "true"
click at [877, 589] on button "SUBMIT" at bounding box center [899, 603] width 168 height 40
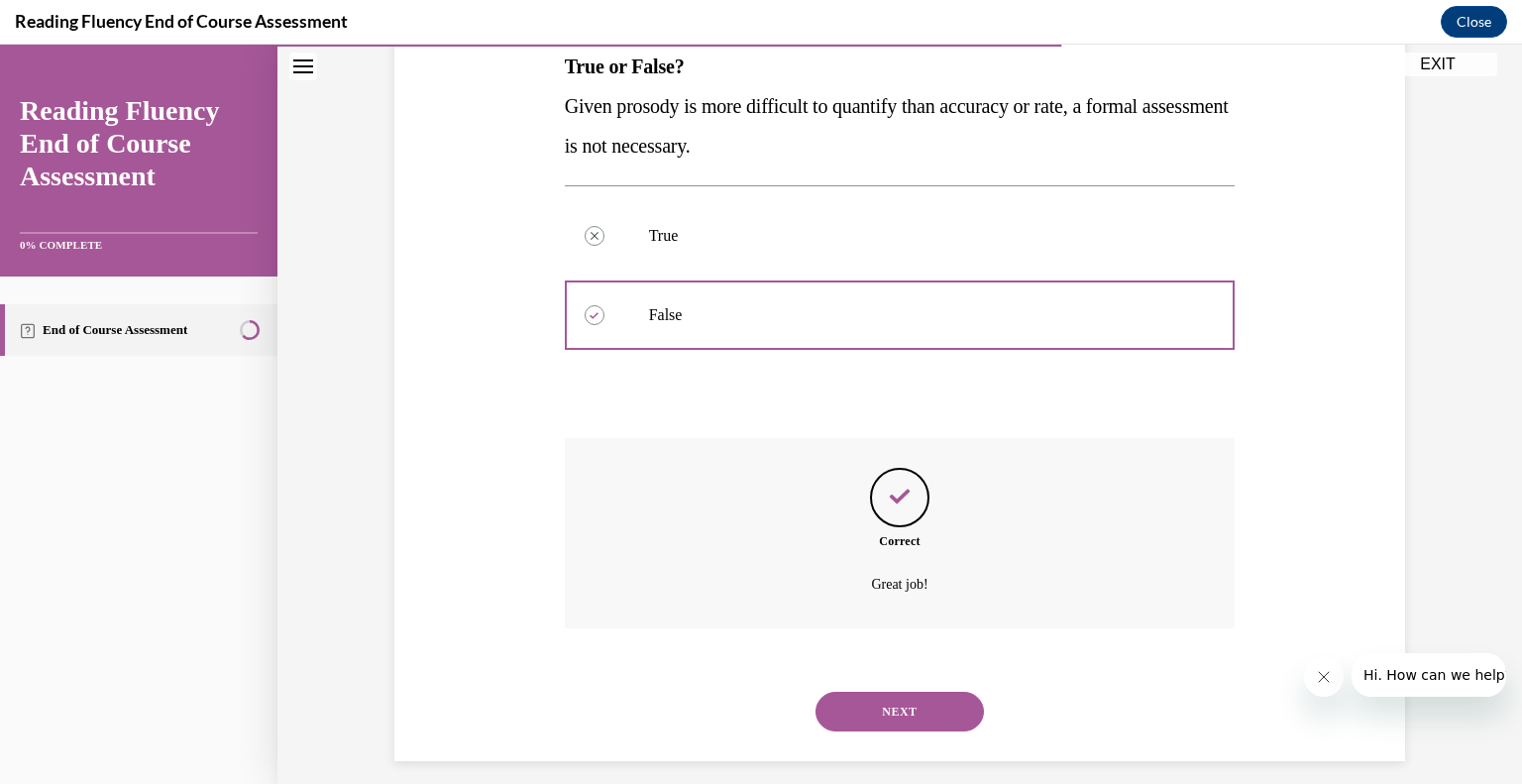
scroll to position [347, 0]
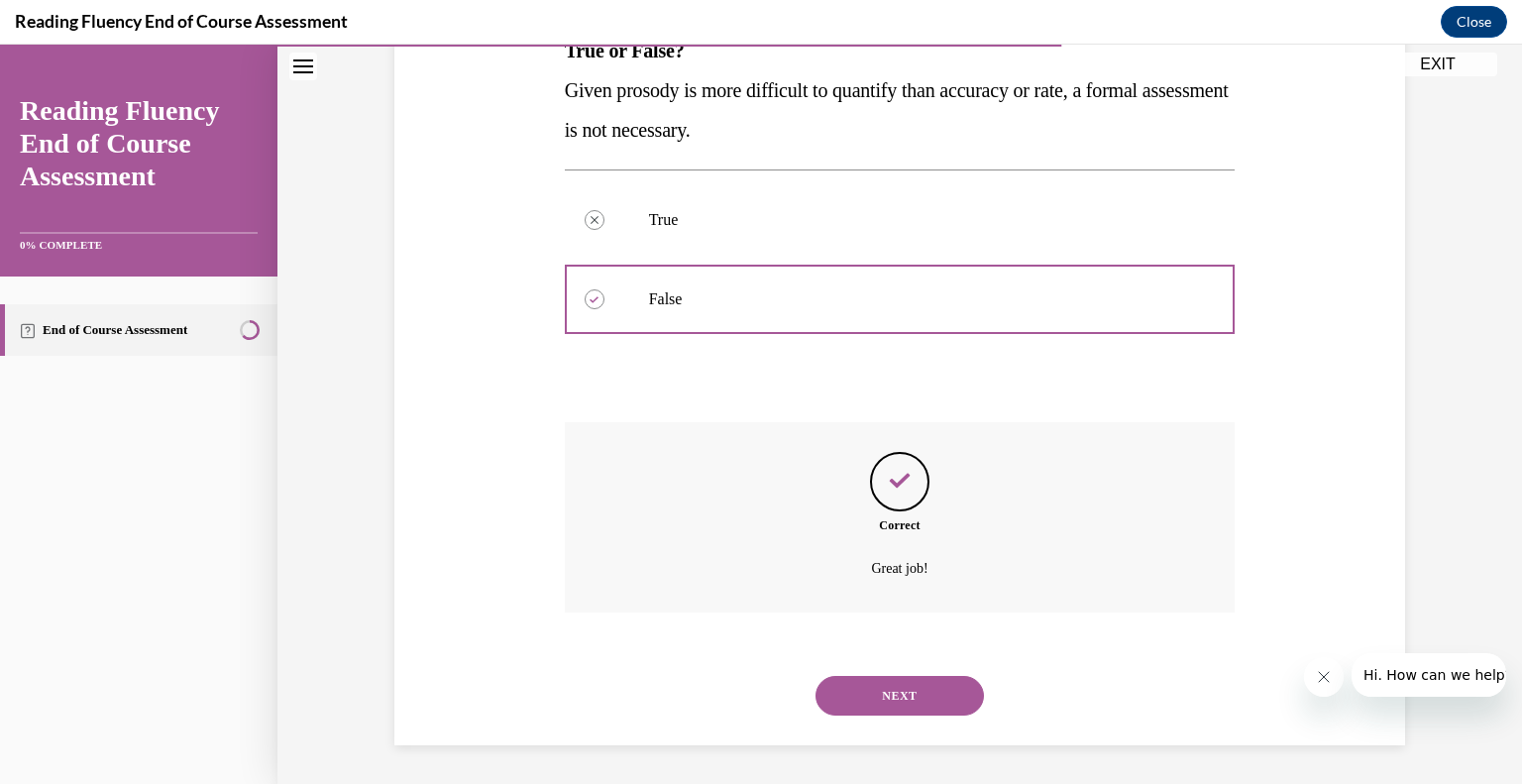
click at [874, 697] on button "NEXT" at bounding box center [899, 696] width 168 height 40
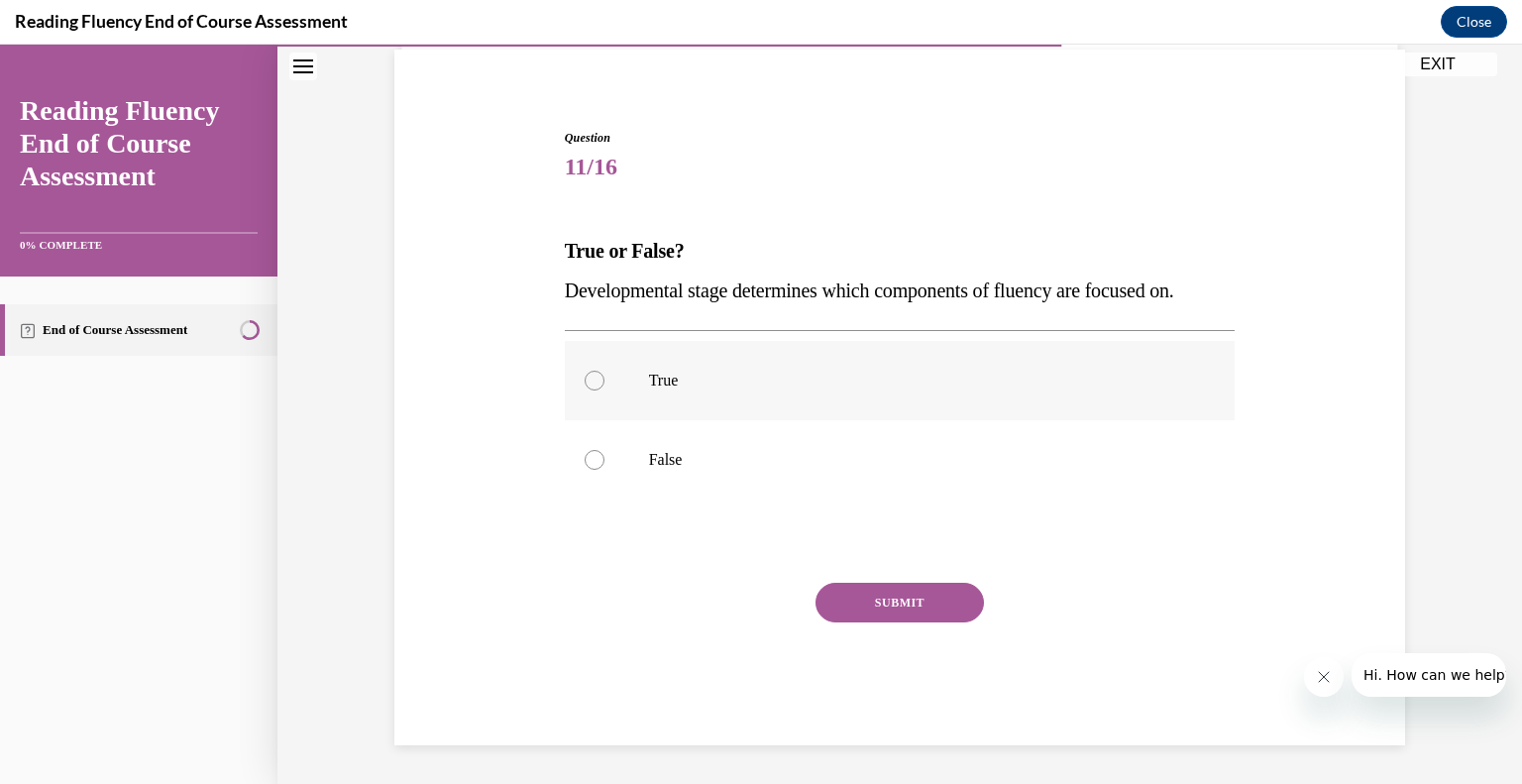
click at [673, 385] on p "True" at bounding box center [917, 381] width 537 height 20
click at [604, 385] on input "True" at bounding box center [595, 381] width 20 height 20
radio input "true"
click at [882, 615] on button "SUBMIT" at bounding box center [899, 603] width 168 height 40
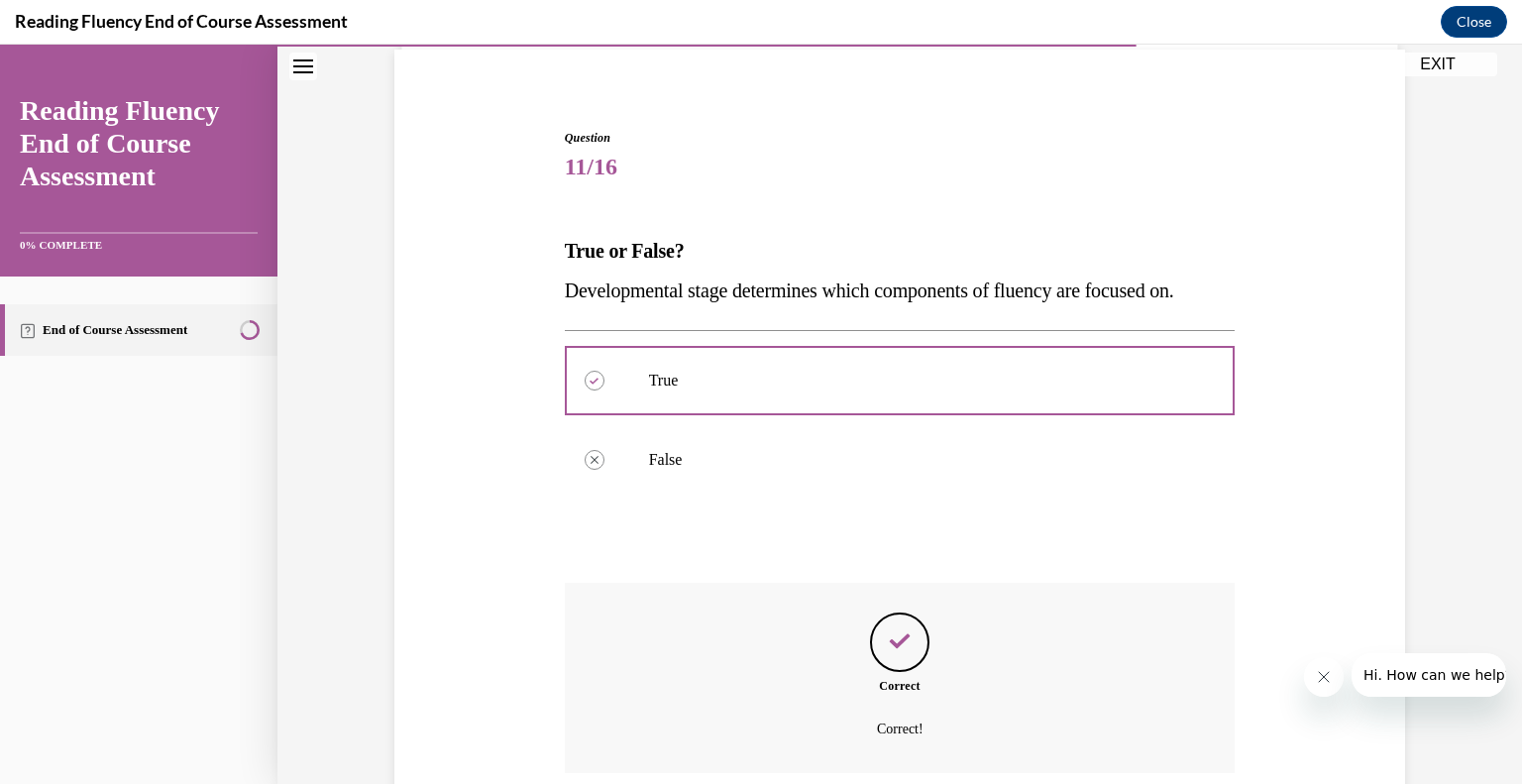
scroll to position [307, 0]
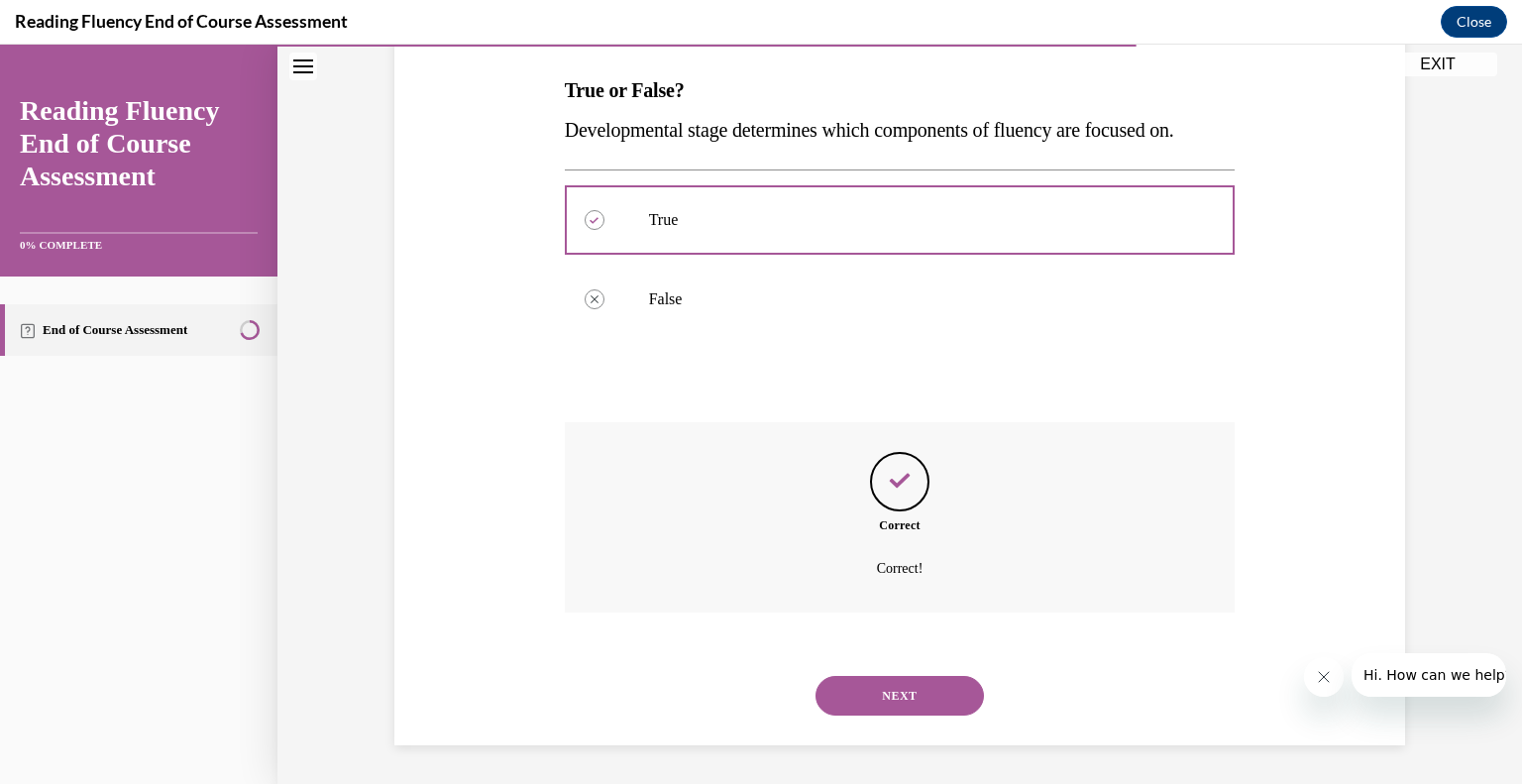
click at [888, 709] on button "NEXT" at bounding box center [899, 696] width 168 height 40
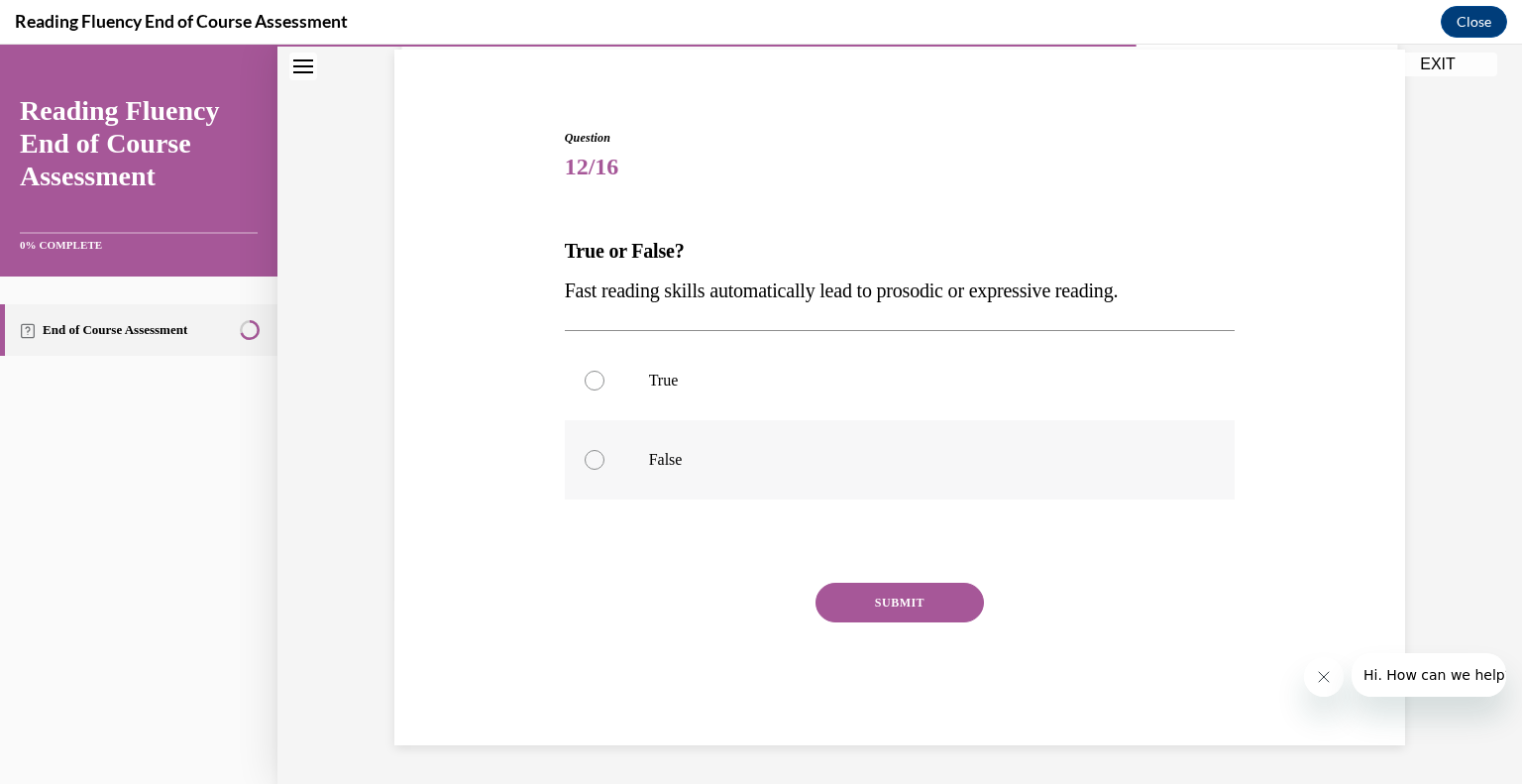
click at [698, 461] on p "False" at bounding box center [917, 460] width 537 height 20
click at [604, 461] on input "False" at bounding box center [595, 460] width 20 height 20
radio input "true"
click at [880, 604] on button "SUBMIT" at bounding box center [899, 603] width 168 height 40
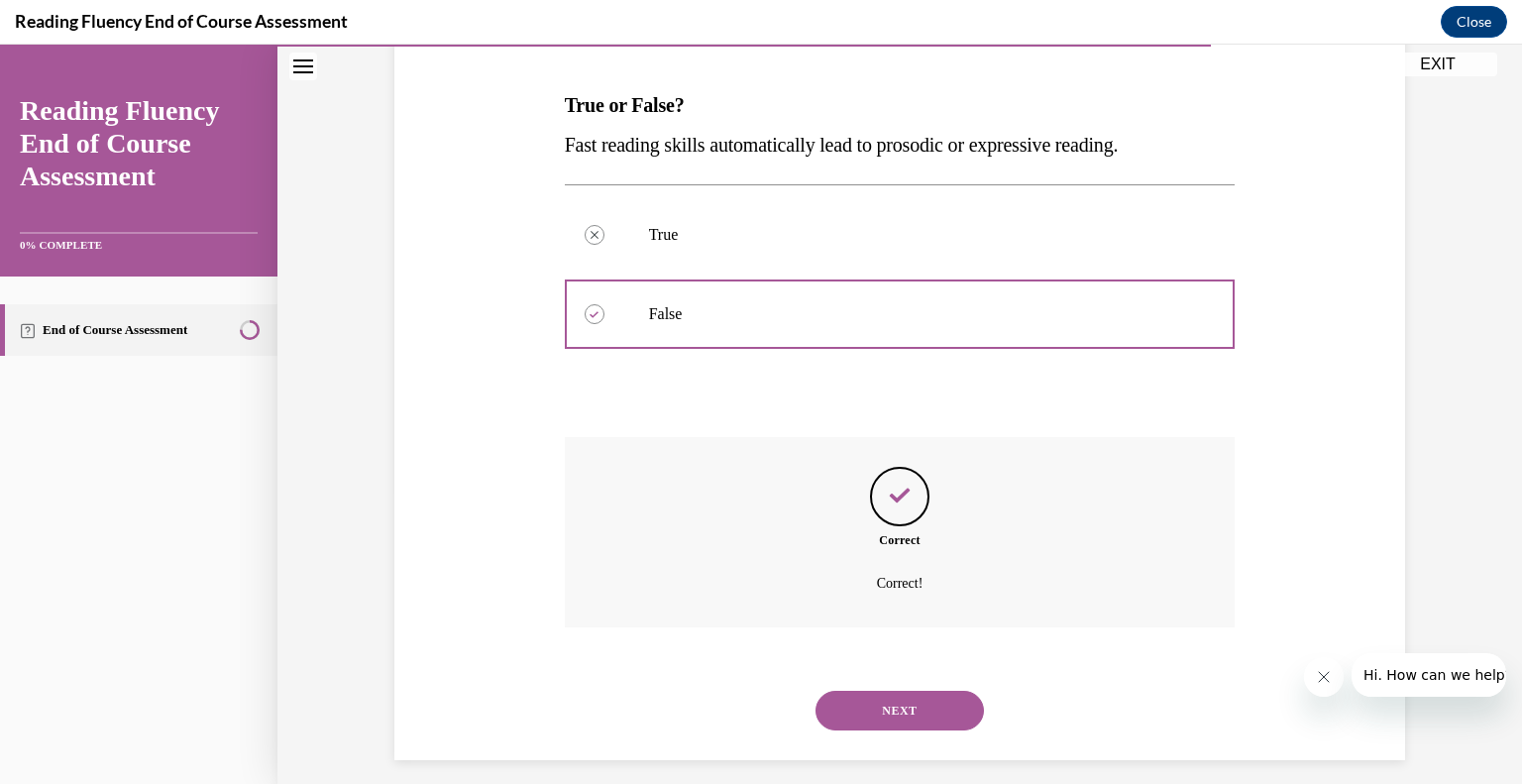
scroll to position [307, 0]
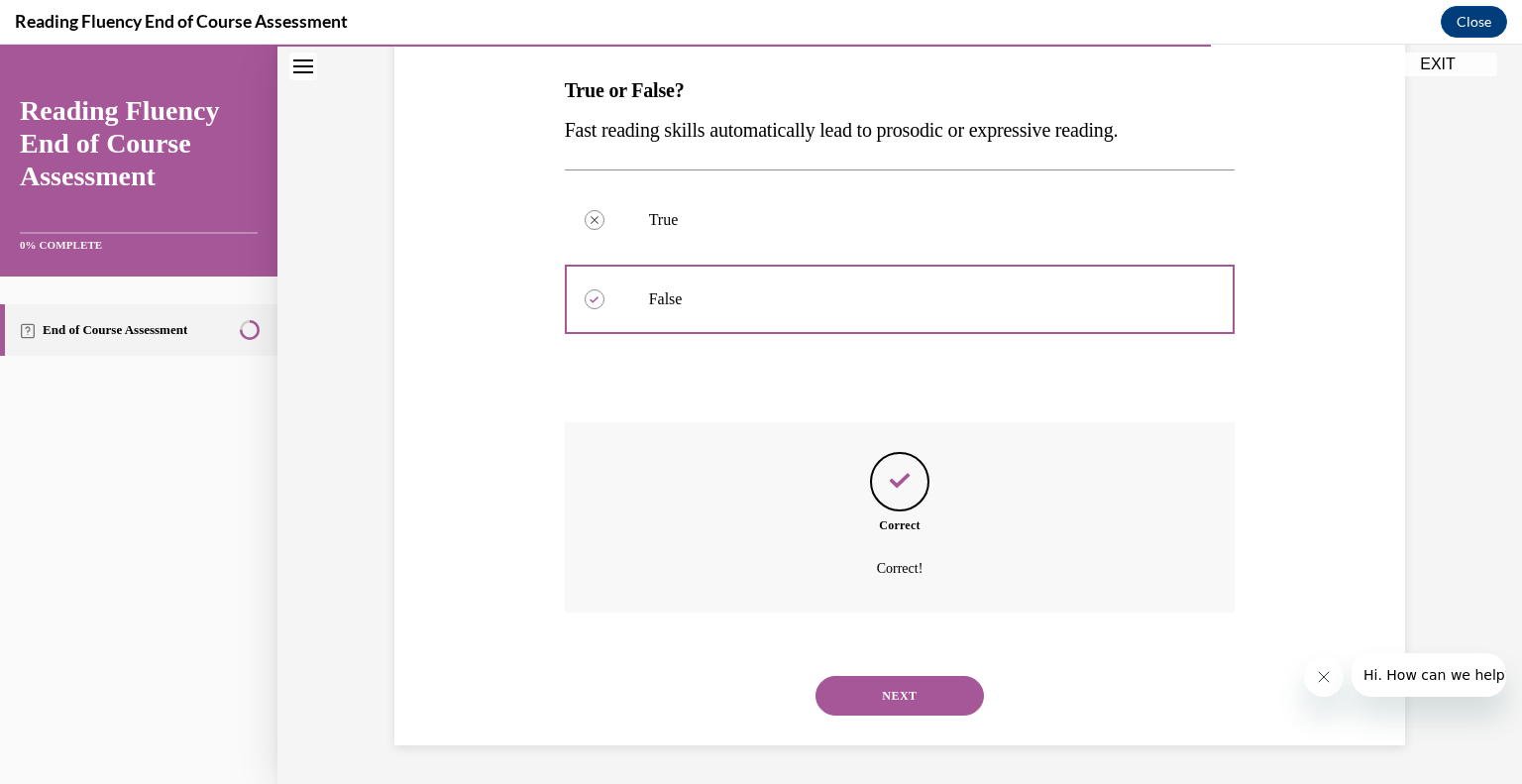
click at [891, 697] on button "NEXT" at bounding box center [899, 696] width 168 height 40
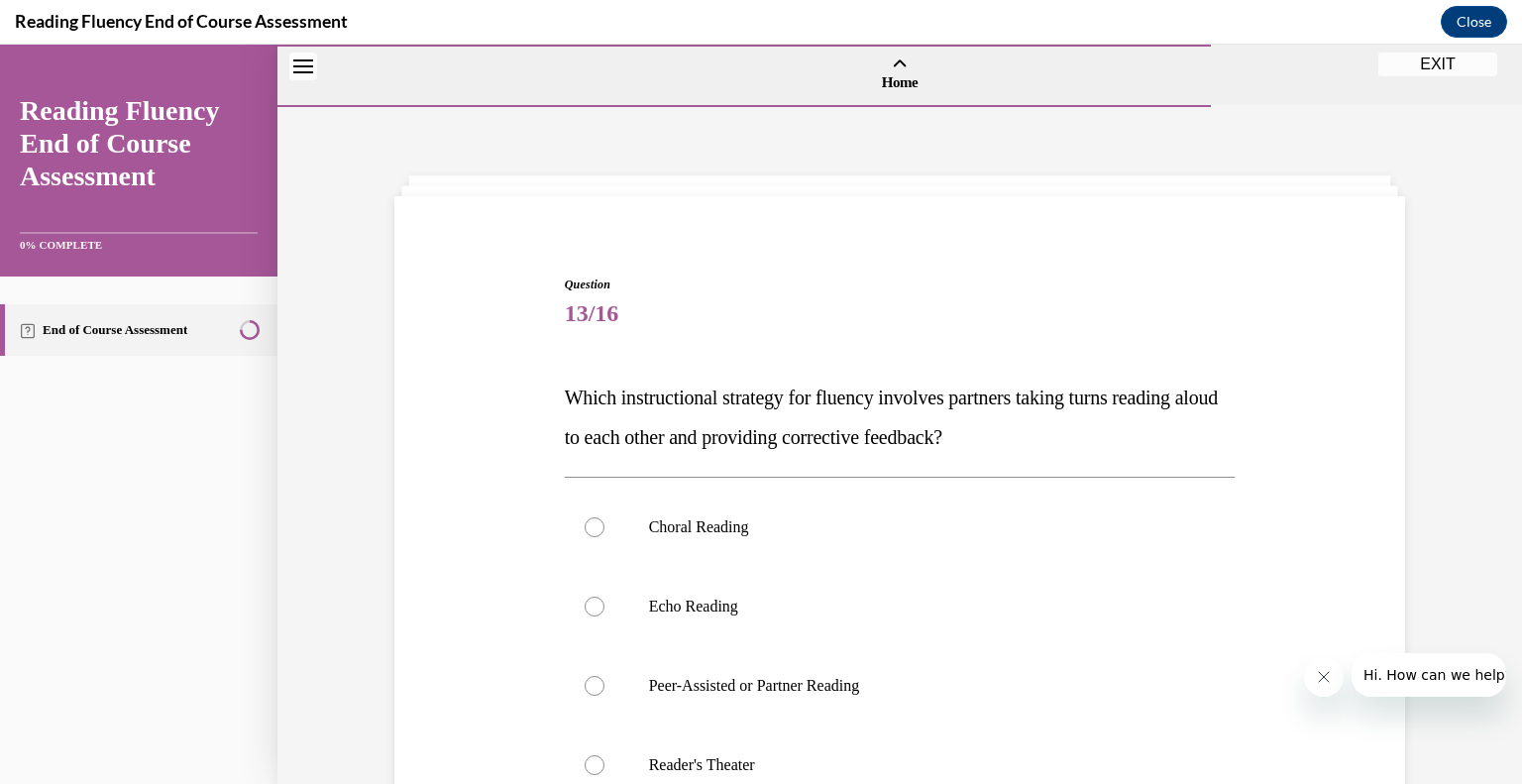
scroll to position [171, 0]
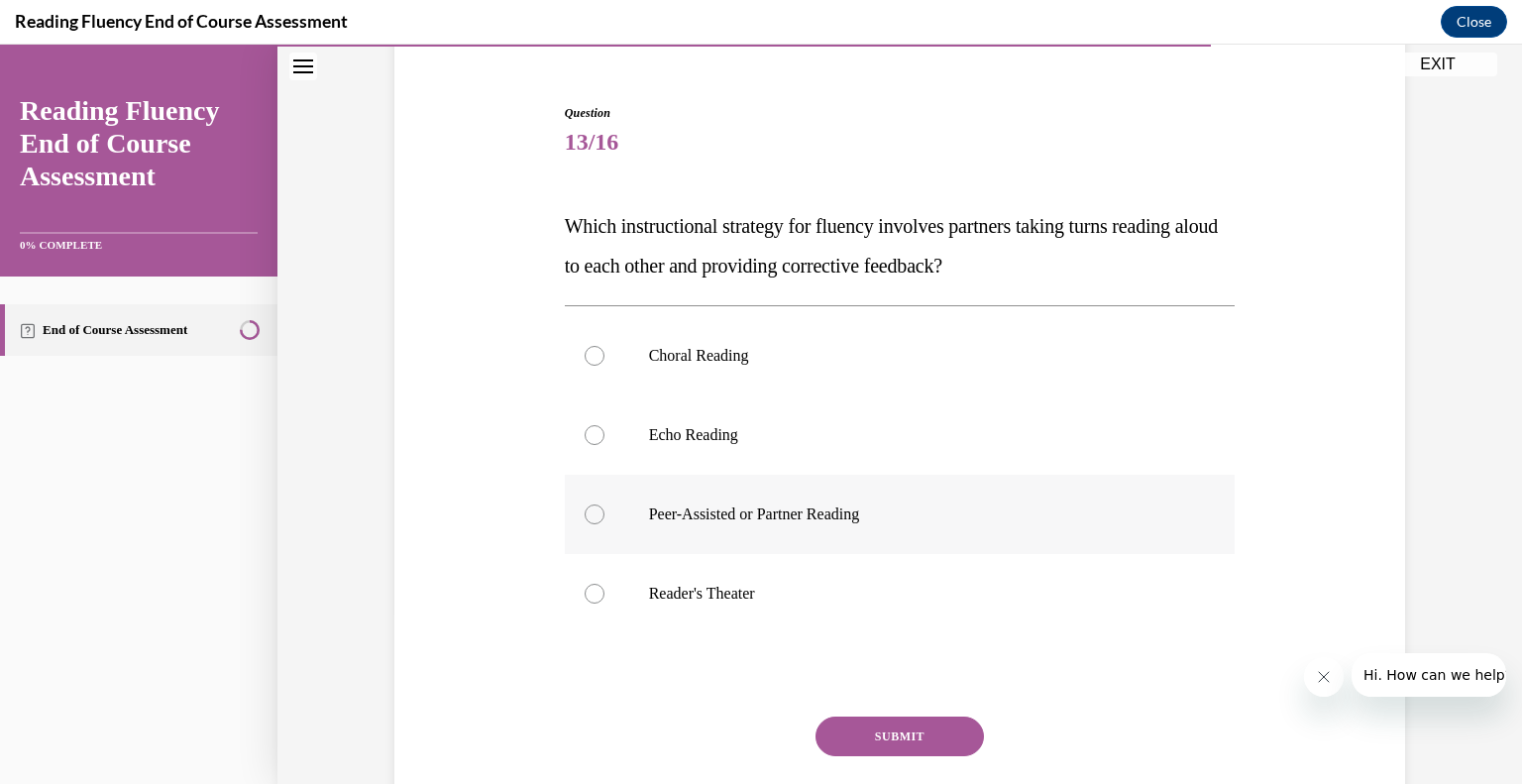
click at [840, 502] on label "Peer-Assisted or Partner Reading" at bounding box center [900, 514] width 671 height 79
click at [604, 504] on input "Peer-Assisted or Partner Reading" at bounding box center [595, 514] width 20 height 20
radio input "true"
click at [860, 722] on button "SUBMIT" at bounding box center [899, 736] width 168 height 40
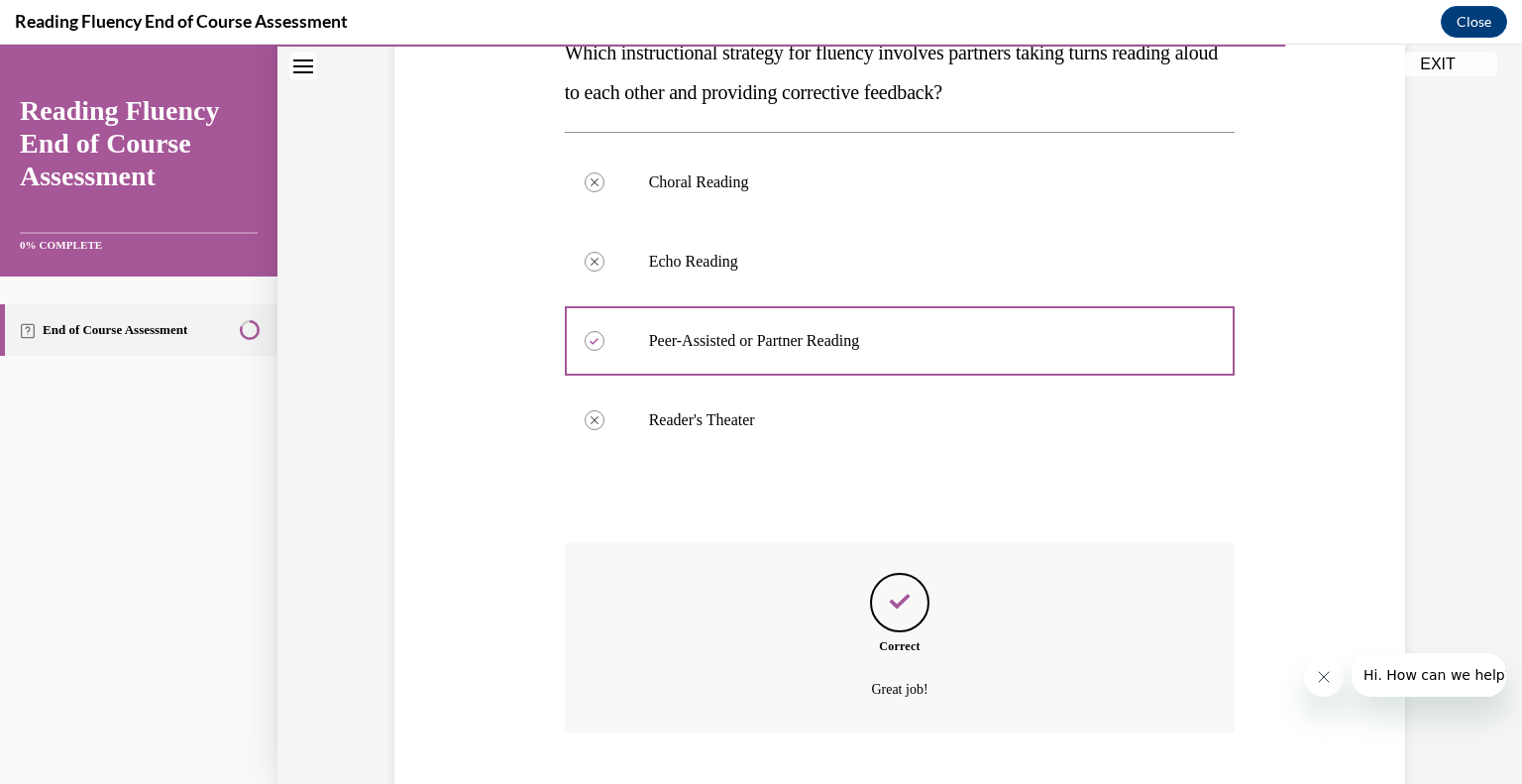
scroll to position [466, 0]
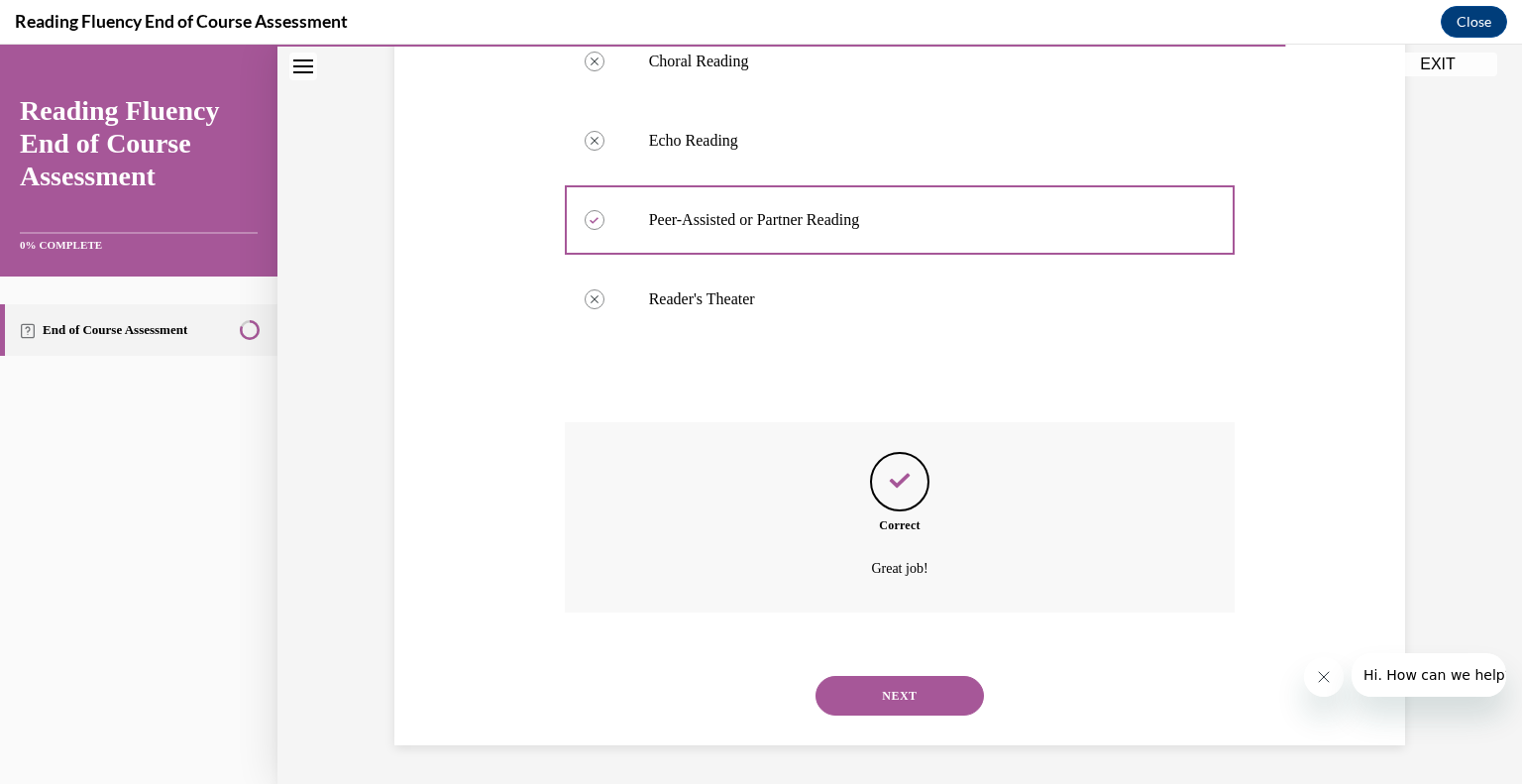
click at [895, 684] on button "NEXT" at bounding box center [899, 696] width 168 height 40
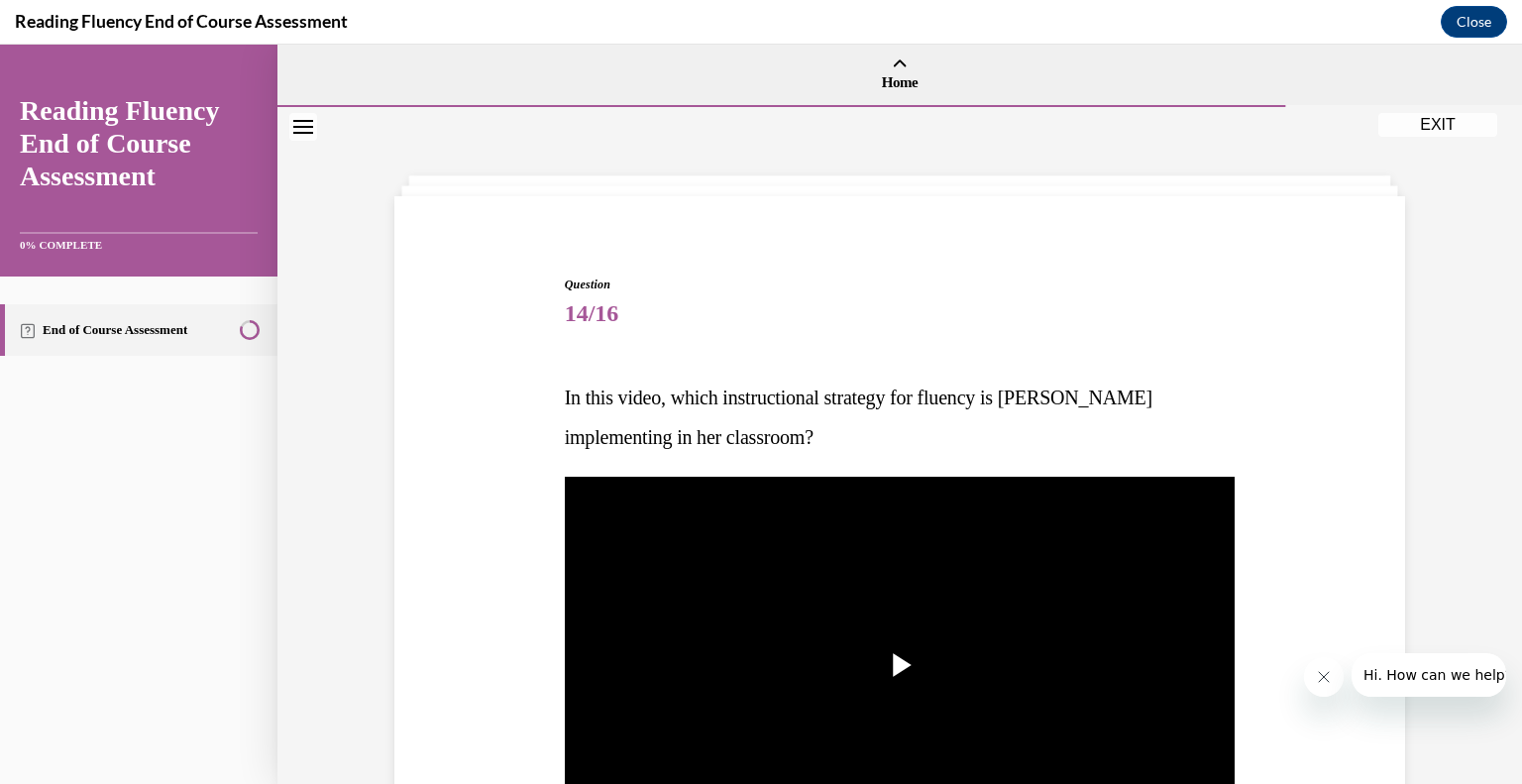
scroll to position [194, 0]
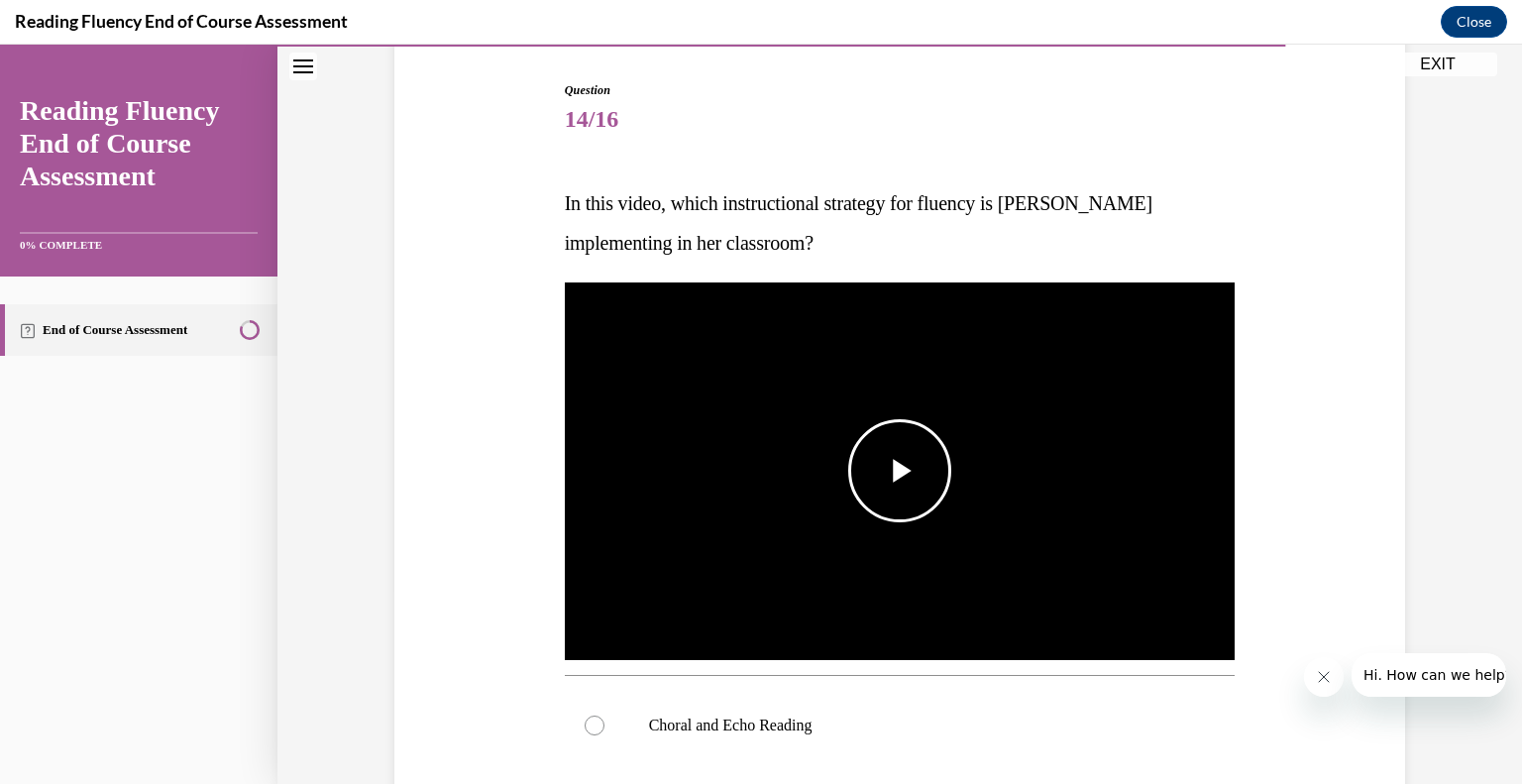
click at [900, 471] on span "Video player" at bounding box center [900, 471] width 0 height 0
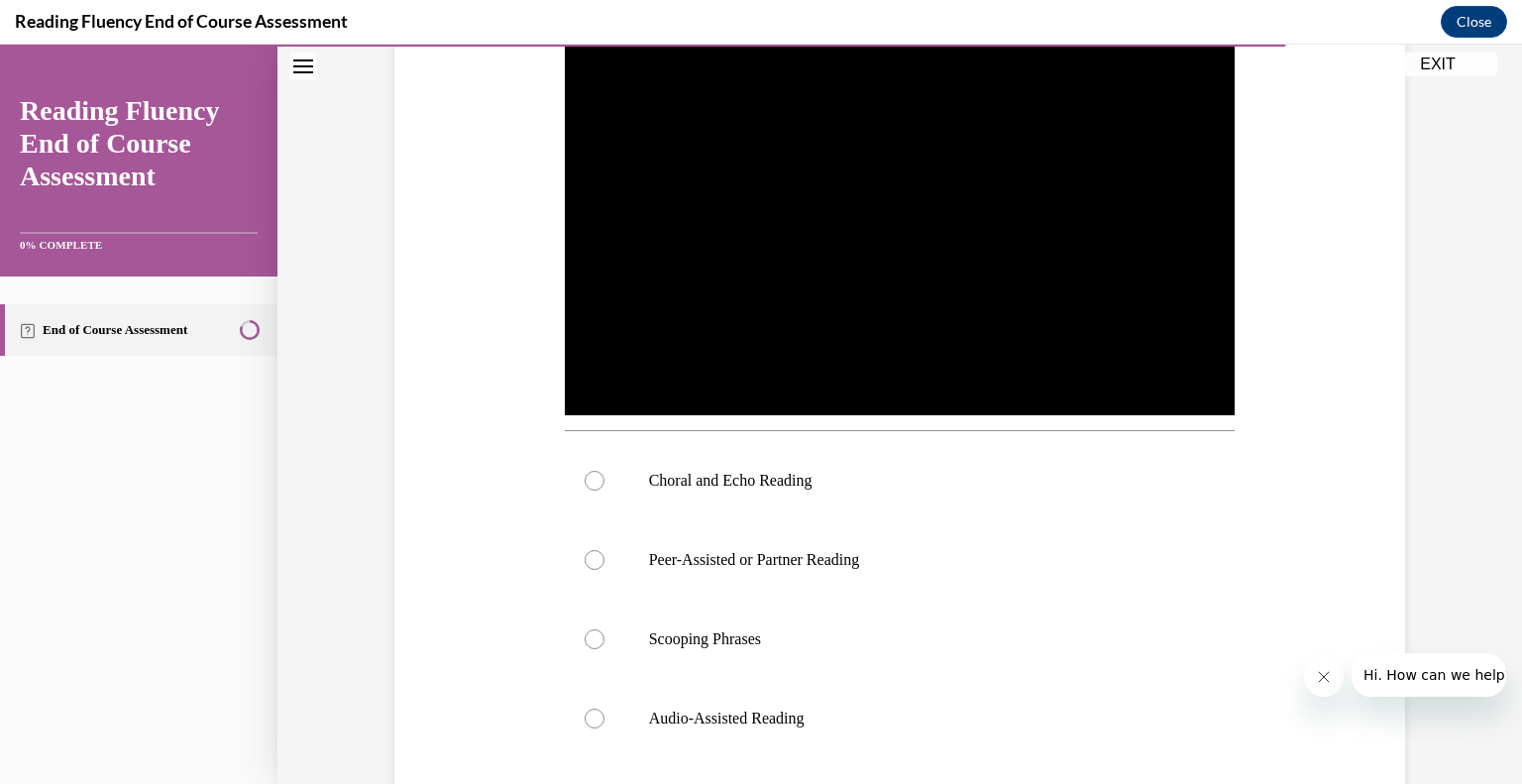
scroll to position [439, 0]
click at [744, 476] on p "Choral and Echo Reading" at bounding box center [917, 481] width 537 height 20
click at [604, 476] on input "Choral and Echo Reading" at bounding box center [595, 481] width 20 height 20
radio input "true"
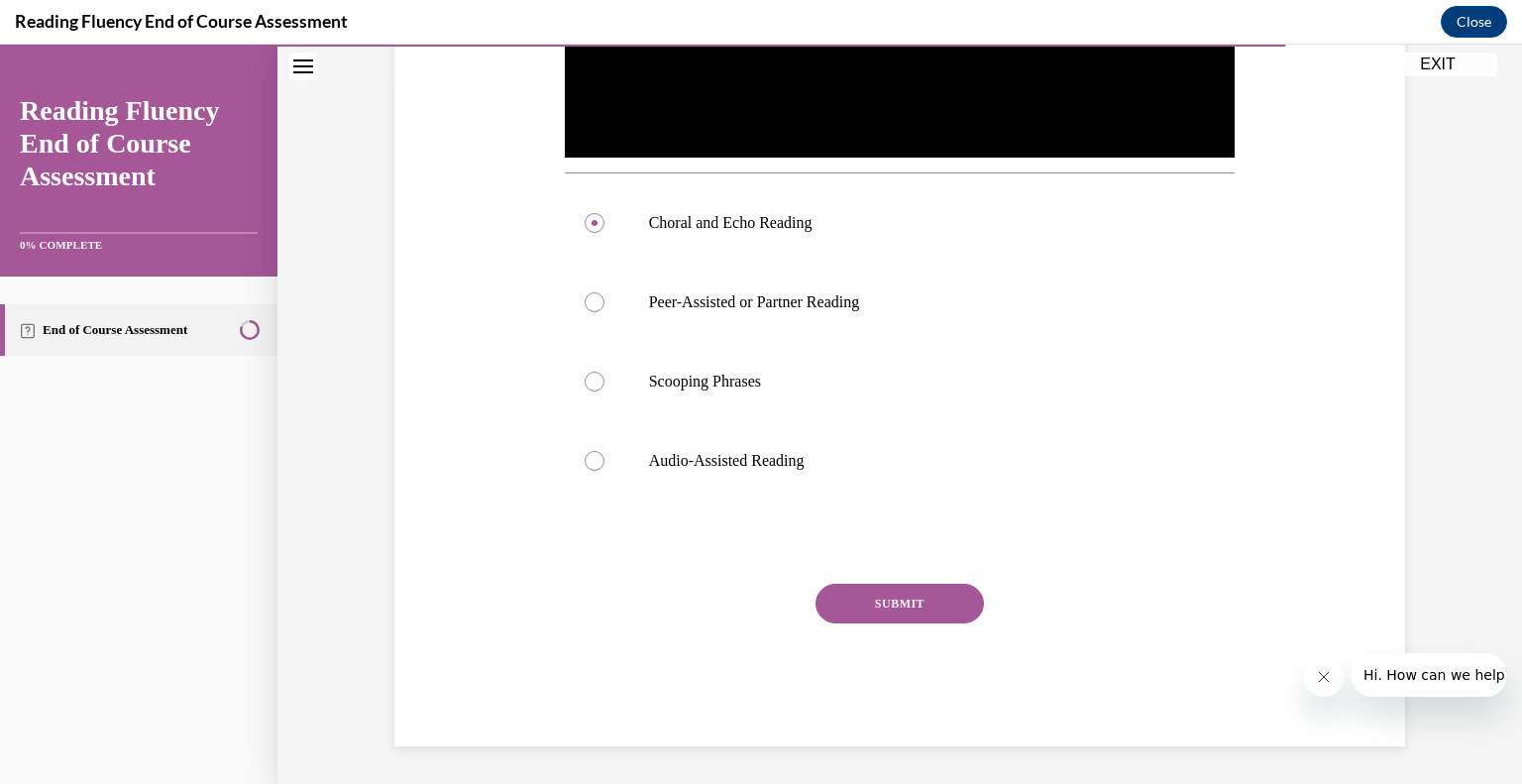
click at [906, 608] on button "SUBMIT" at bounding box center [899, 604] width 168 height 40
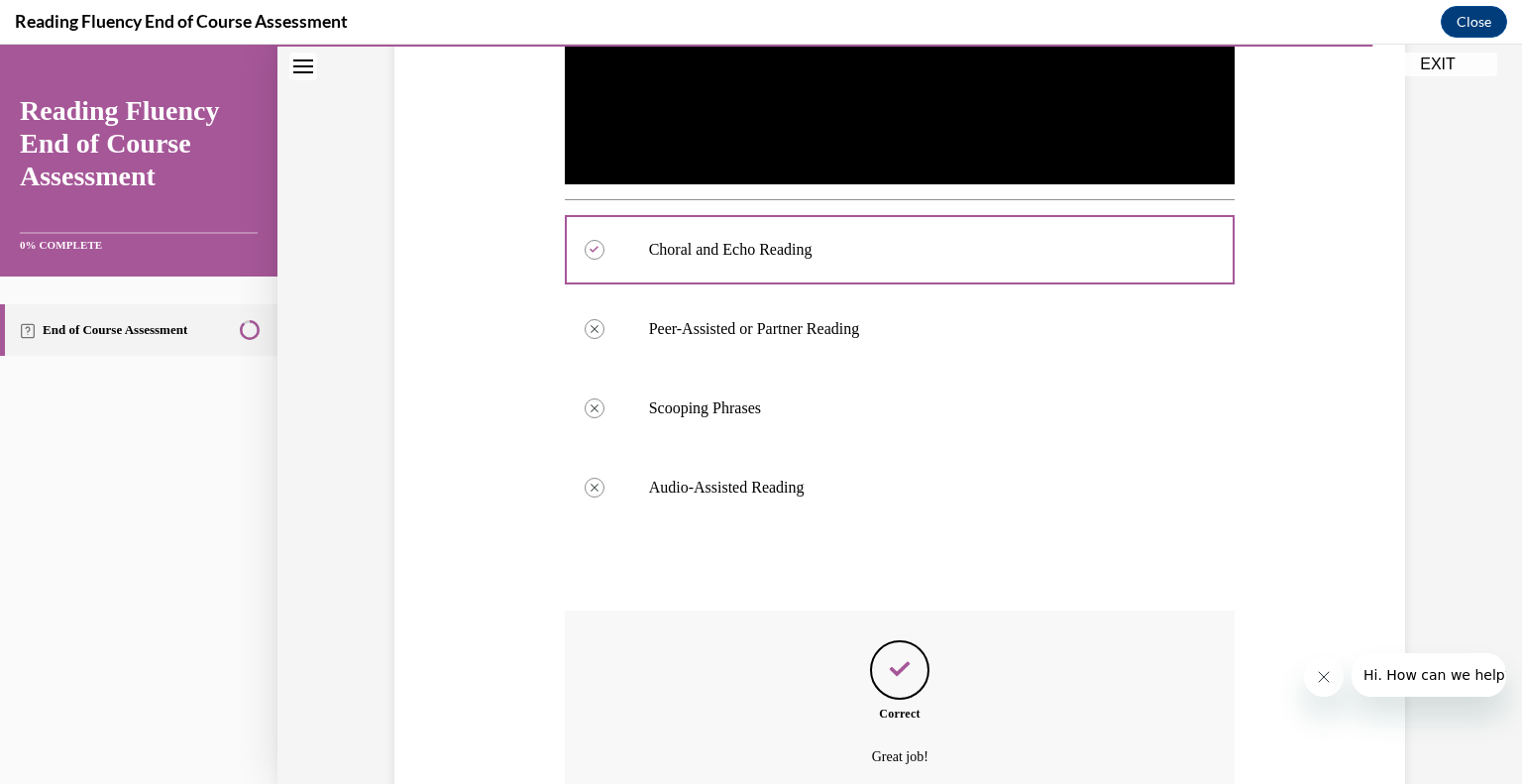
scroll to position [639, 0]
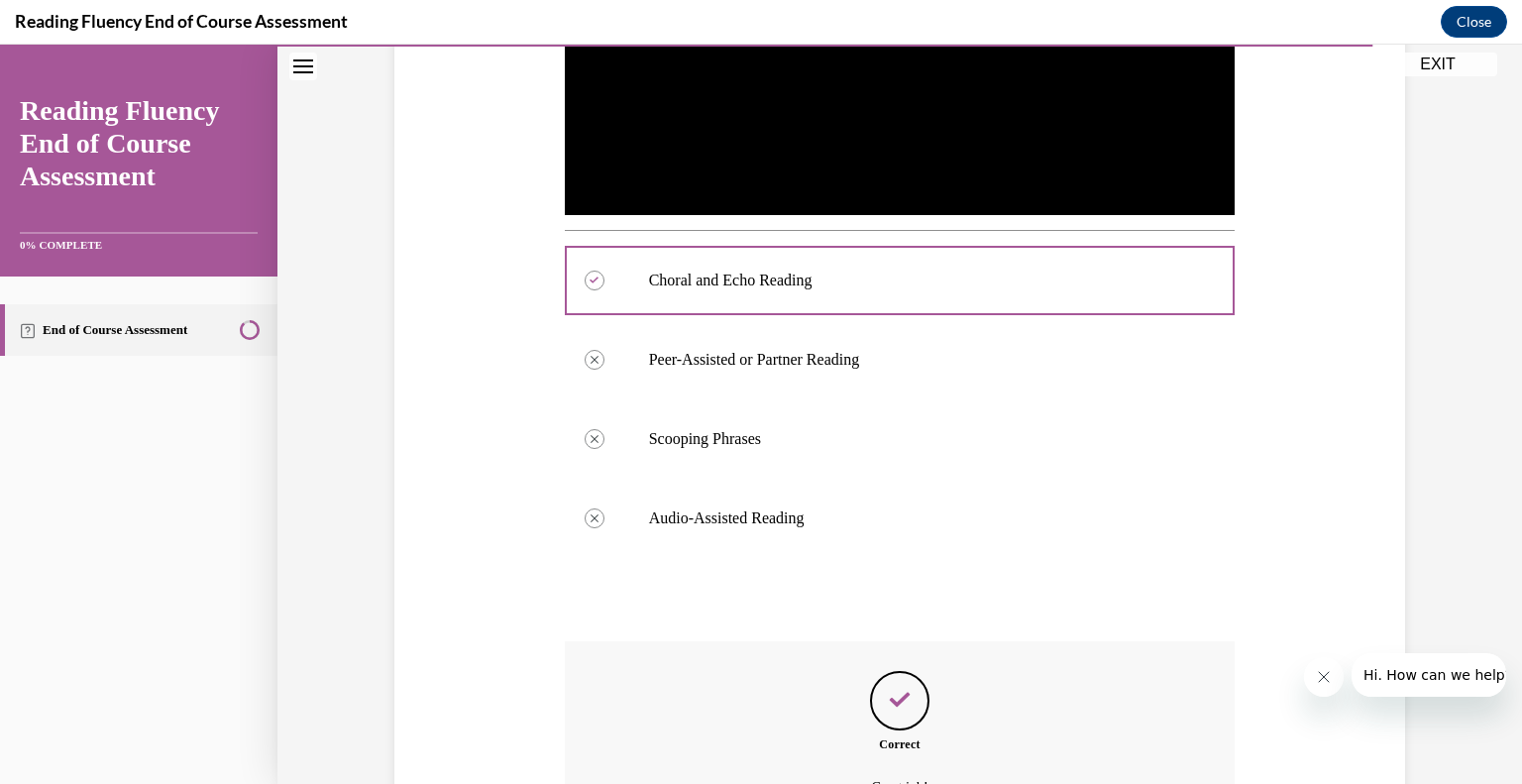
click at [854, 645] on div "Correct Great job!" at bounding box center [900, 736] width 671 height 190
click at [1123, 576] on div "Question 14/16 In this video, which instructional strategy for fluency is Ms. S…" at bounding box center [900, 299] width 671 height 1327
click at [1126, 402] on label "Scooping Phrases" at bounding box center [900, 438] width 671 height 79
click at [1131, 508] on p "Audio-Assisted Reading" at bounding box center [917, 518] width 537 height 20
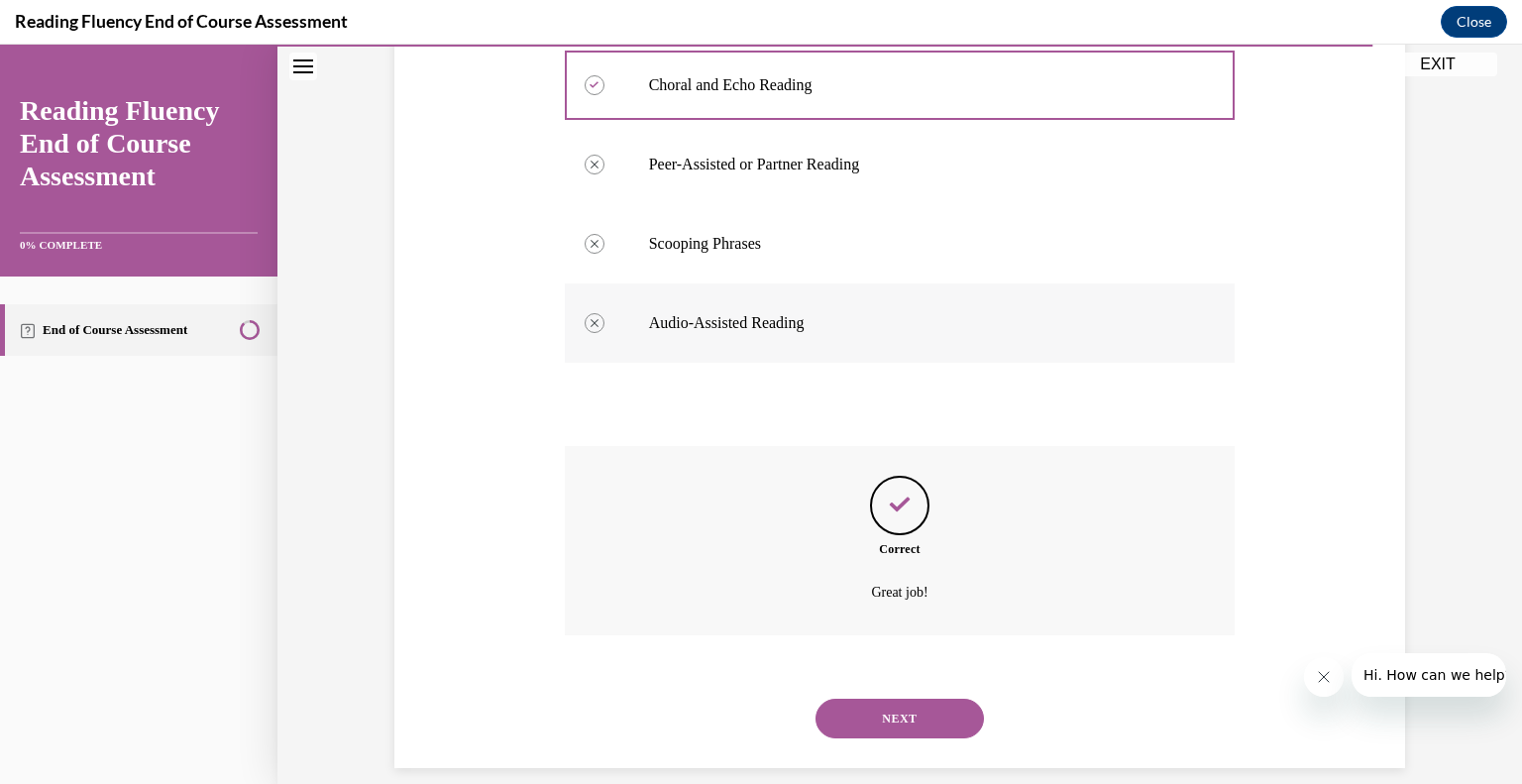
scroll to position [857, 0]
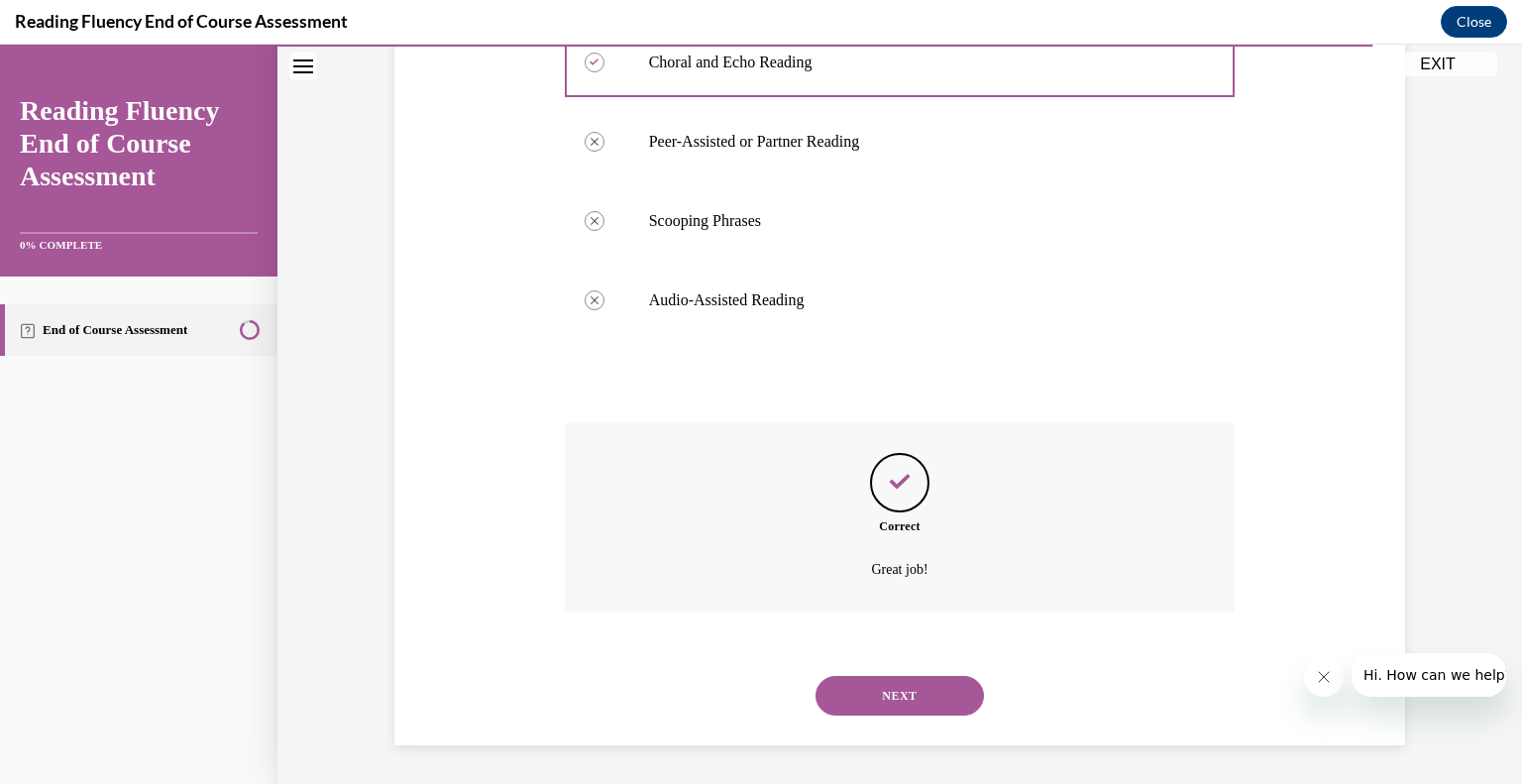
click at [908, 711] on button "NEXT" at bounding box center [899, 696] width 168 height 40
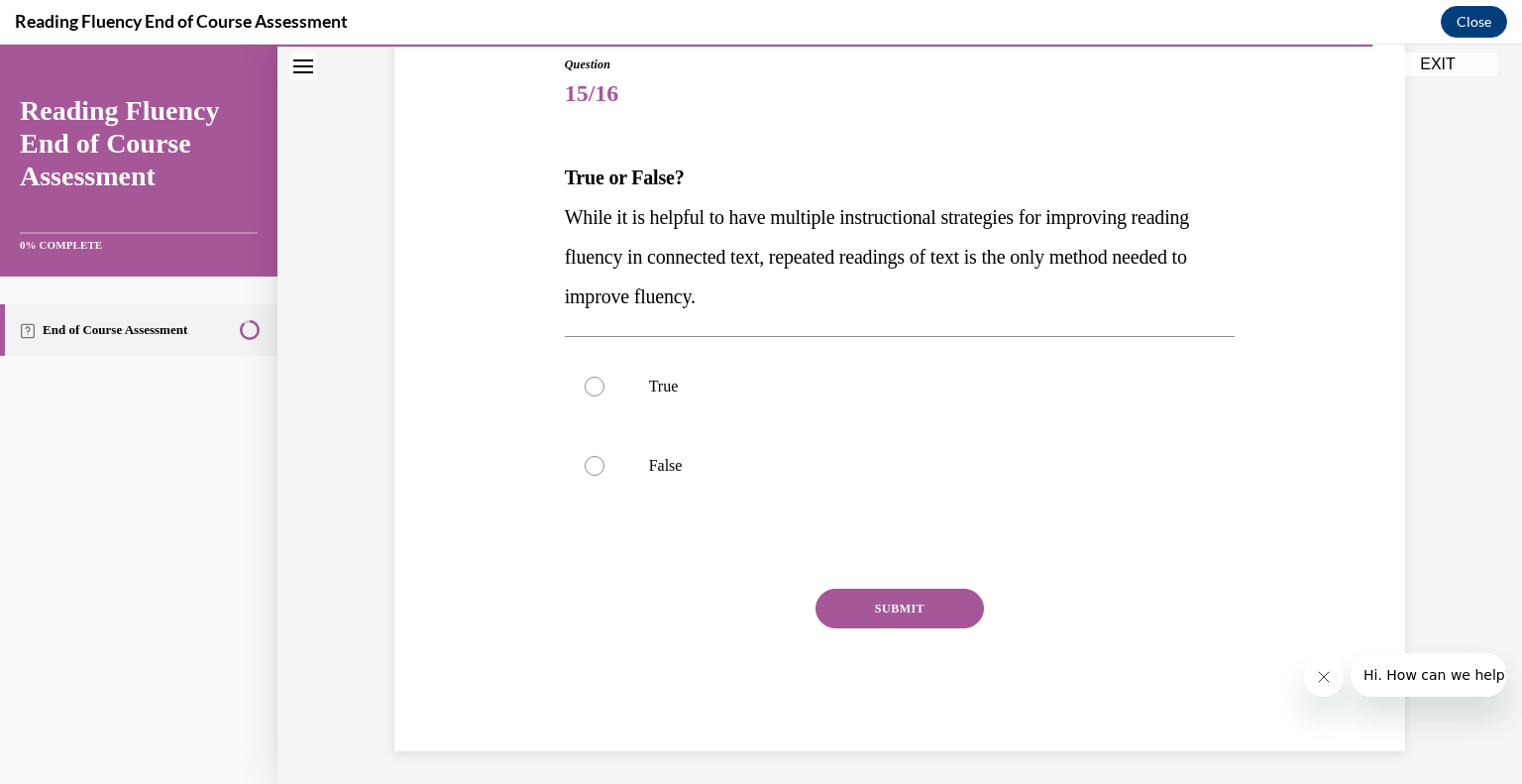
scroll to position [226, 0]
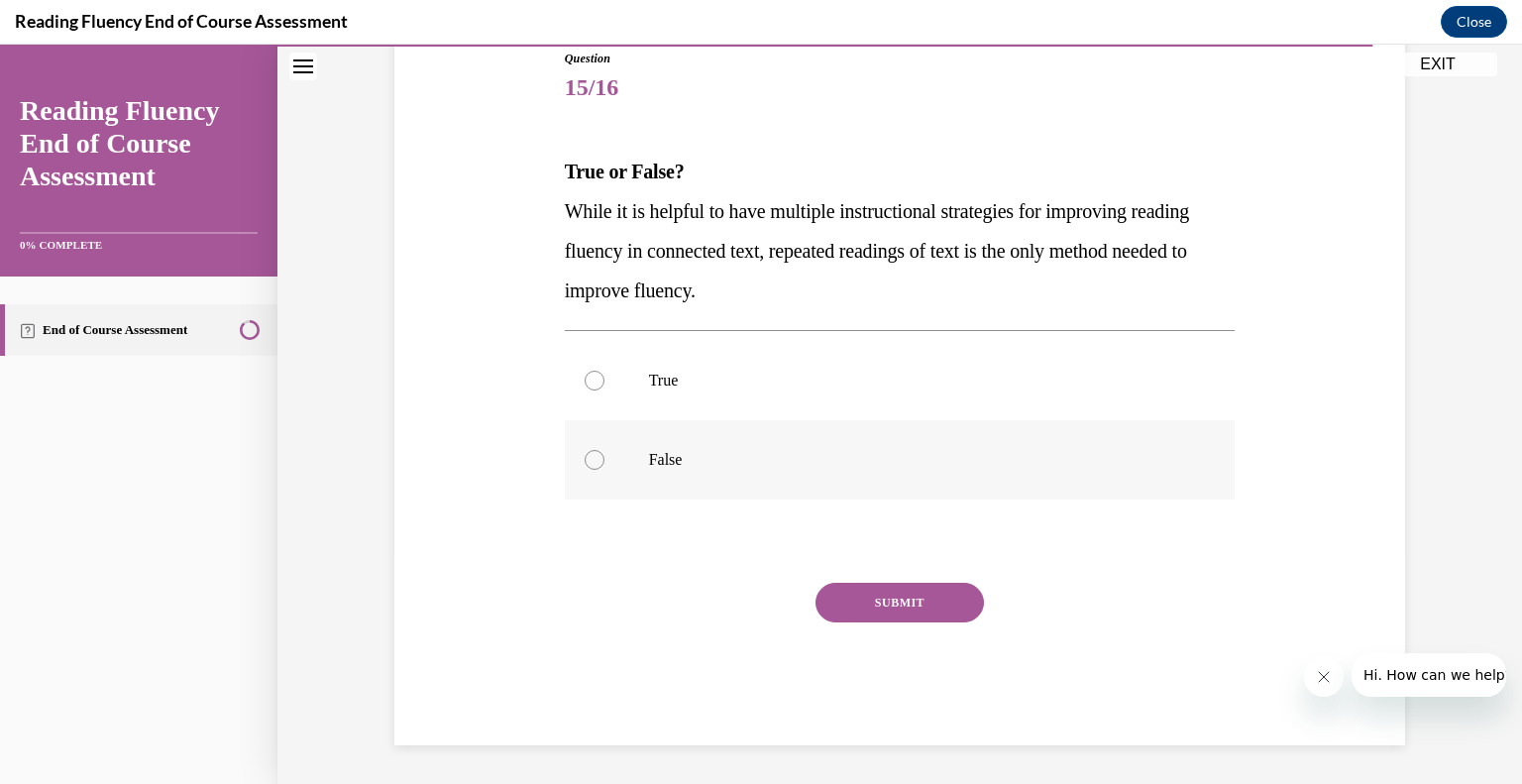
click at [703, 473] on label "False" at bounding box center [900, 459] width 671 height 79
click at [604, 470] on input "False" at bounding box center [595, 460] width 20 height 20
radio input "true"
click at [883, 613] on button "SUBMIT" at bounding box center [899, 603] width 168 height 40
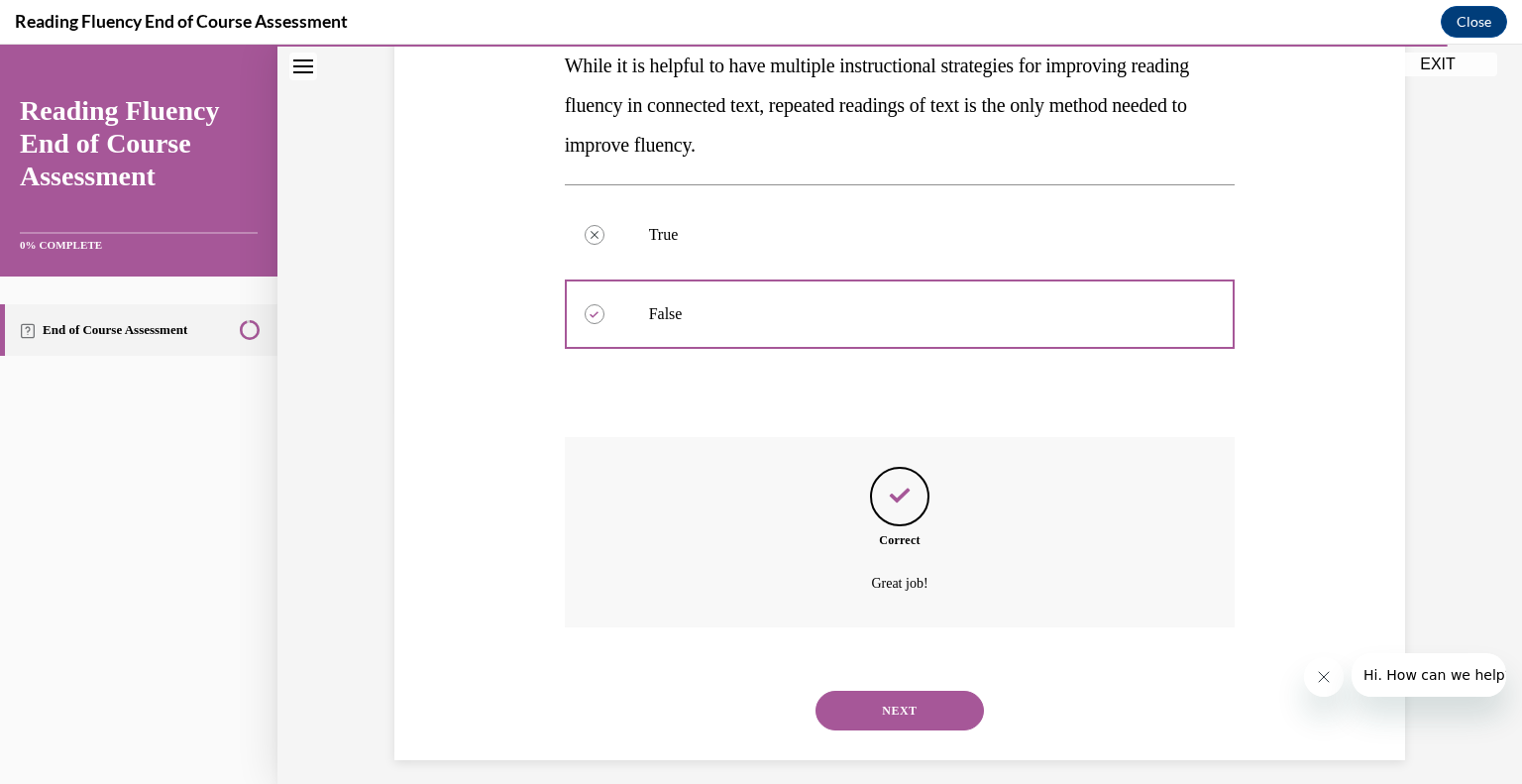
scroll to position [386, 0]
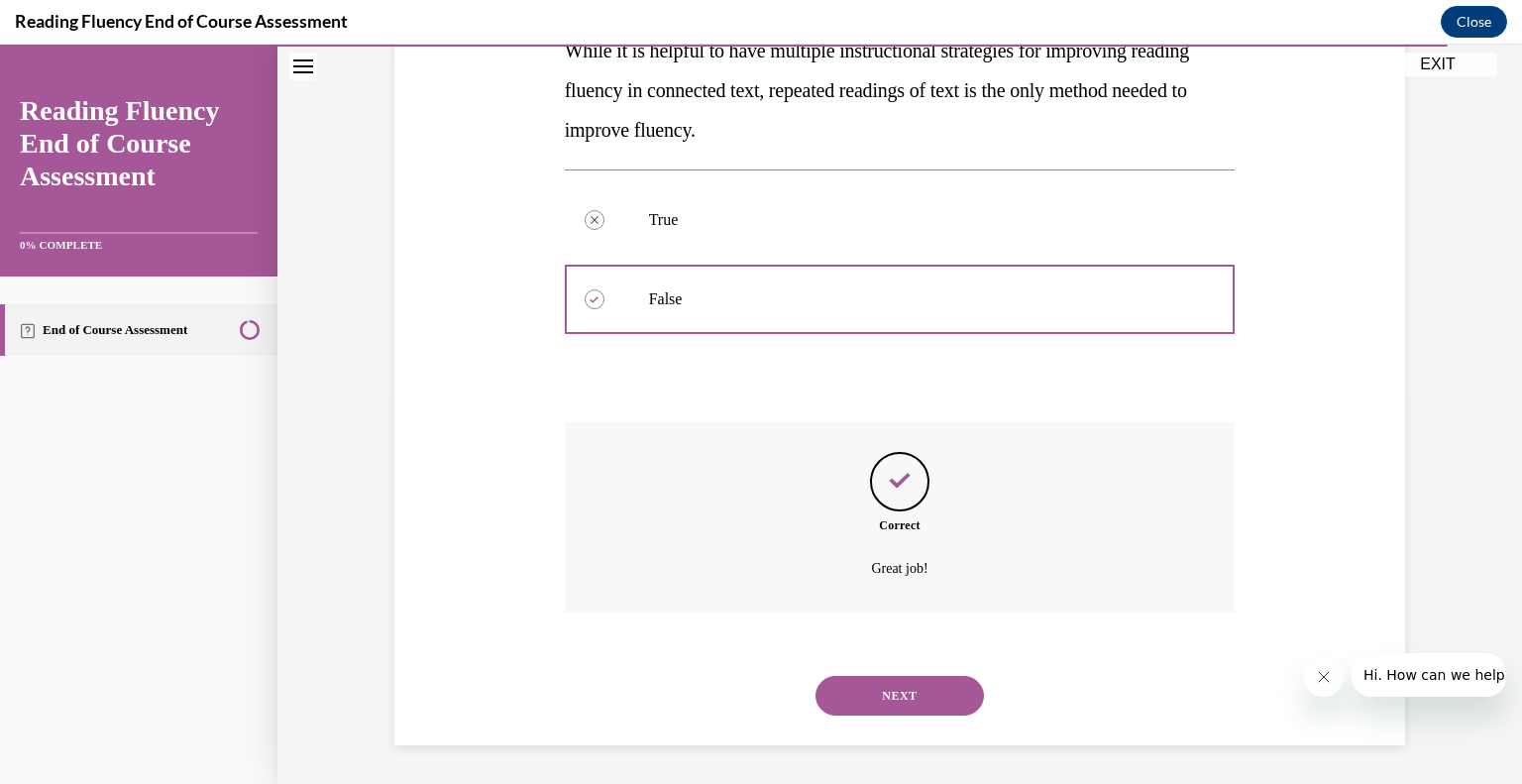
click at [883, 686] on button "NEXT" at bounding box center [899, 696] width 168 height 40
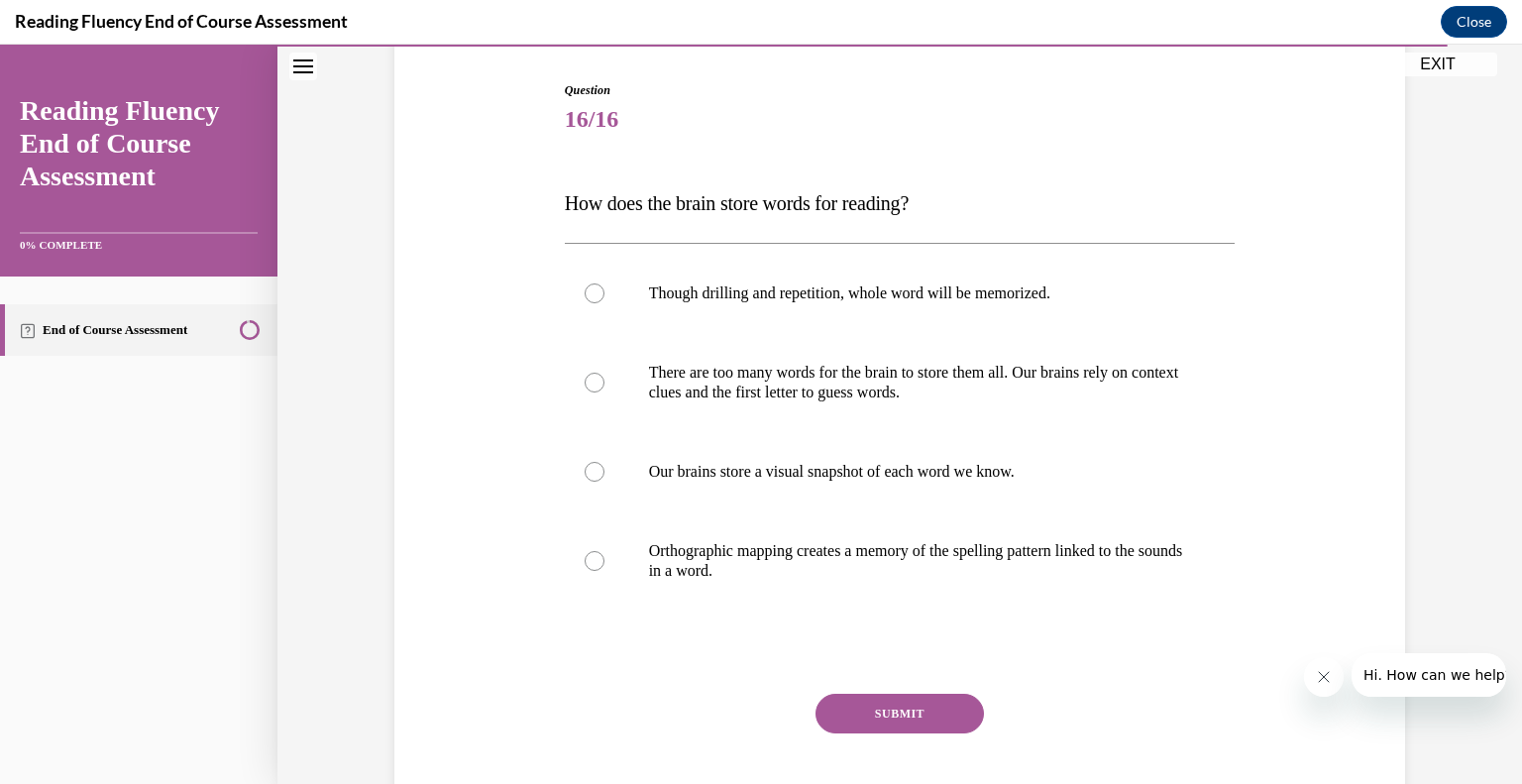
scroll to position [201, 0]
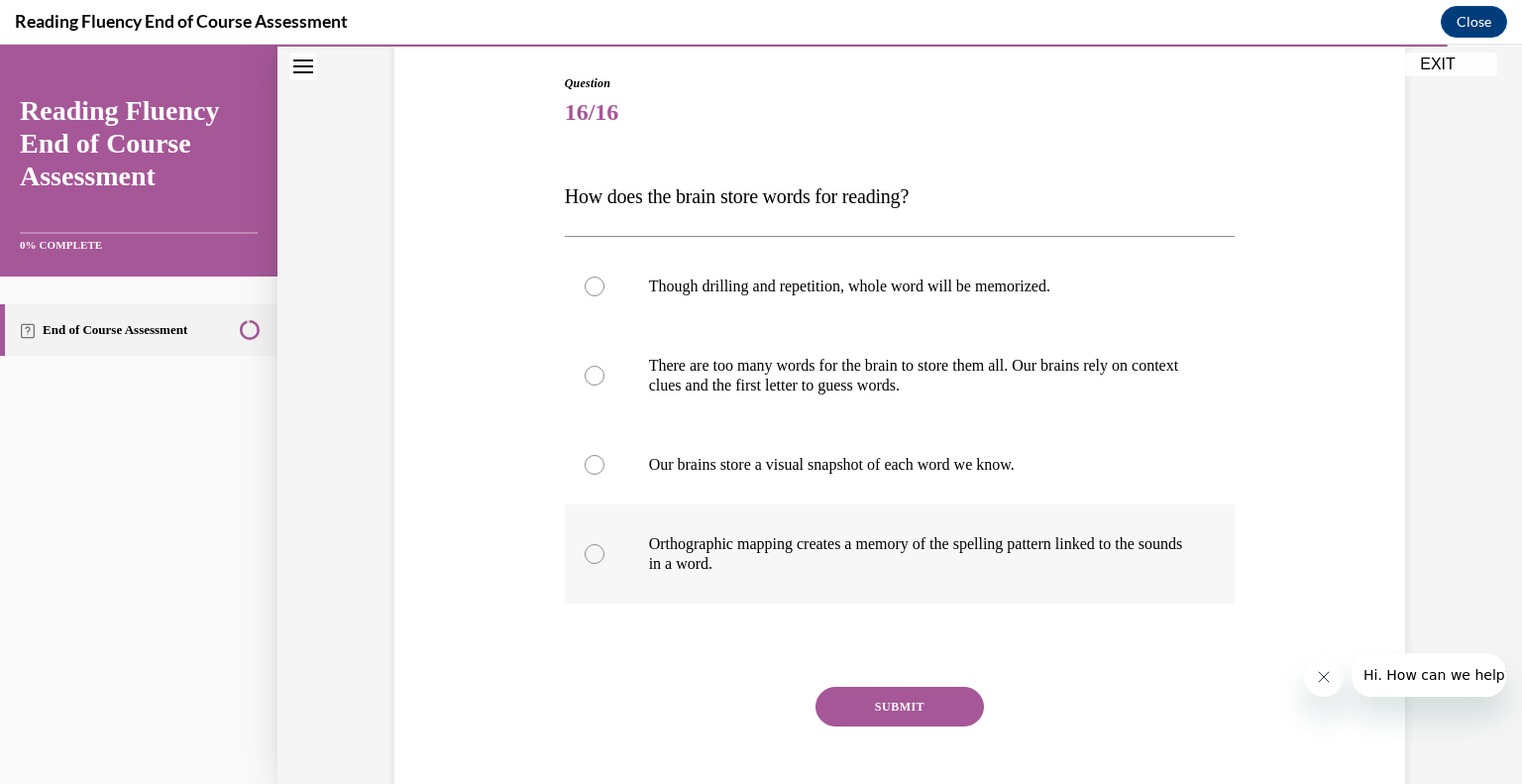
click at [731, 566] on p "Orthographic mapping creates a memory of the spelling pattern linked to the sou…" at bounding box center [917, 554] width 537 height 40
click at [604, 564] on input "Orthographic mapping creates a memory of the spelling pattern linked to the sou…" at bounding box center [595, 554] width 20 height 20
radio input "true"
click at [880, 697] on button "SUBMIT" at bounding box center [899, 707] width 168 height 40
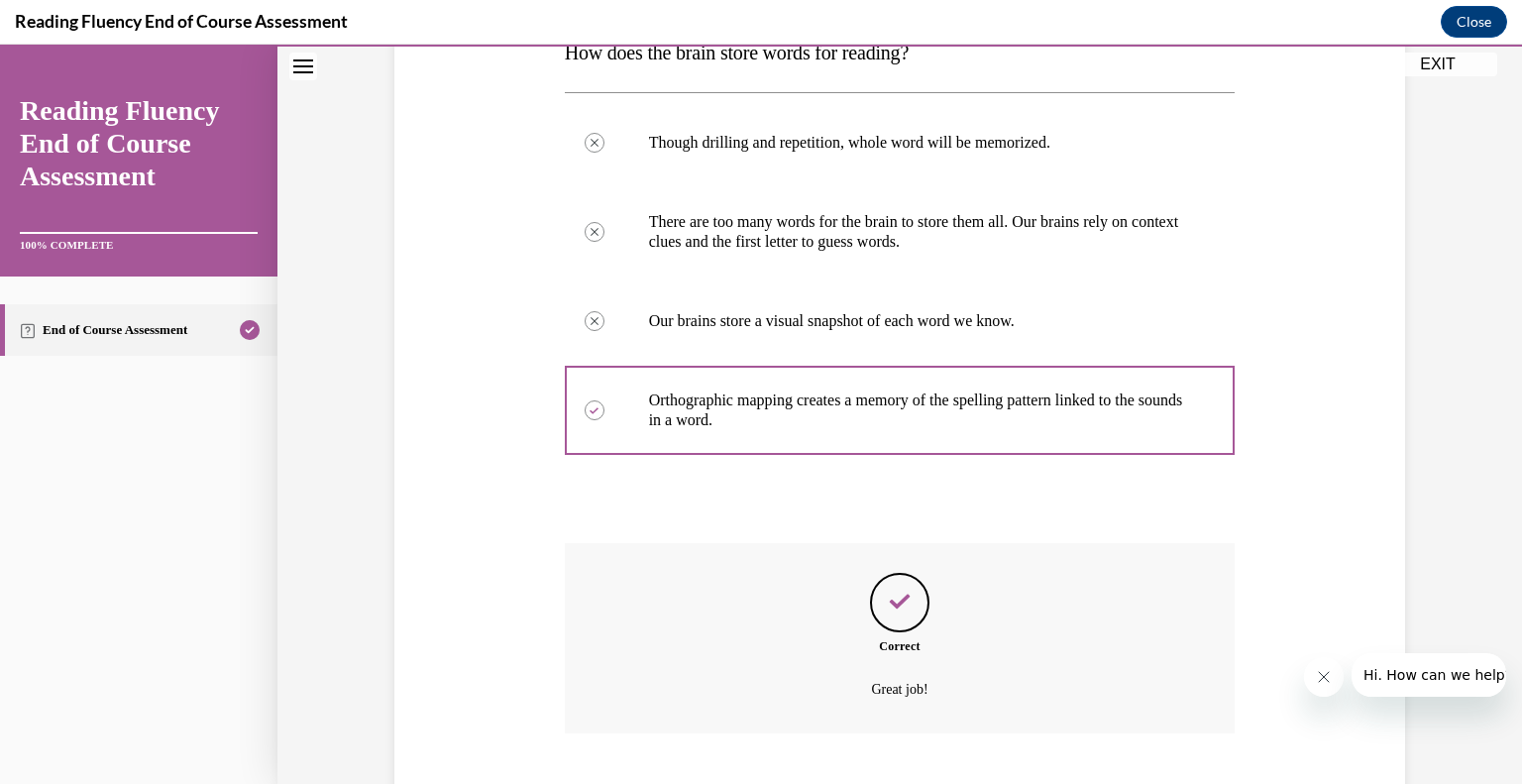
scroll to position [466, 0]
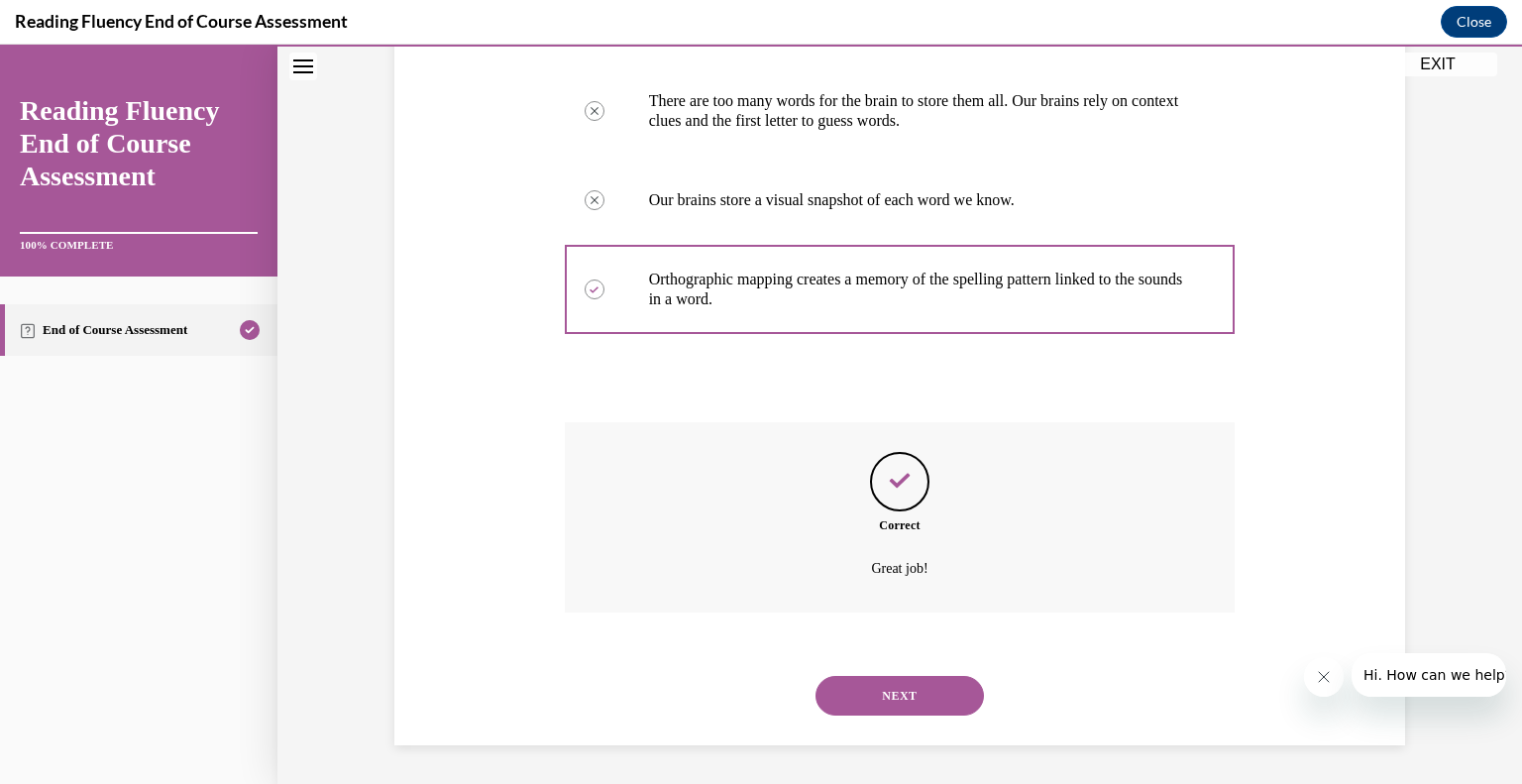
click at [880, 697] on button "NEXT" at bounding box center [899, 696] width 168 height 40
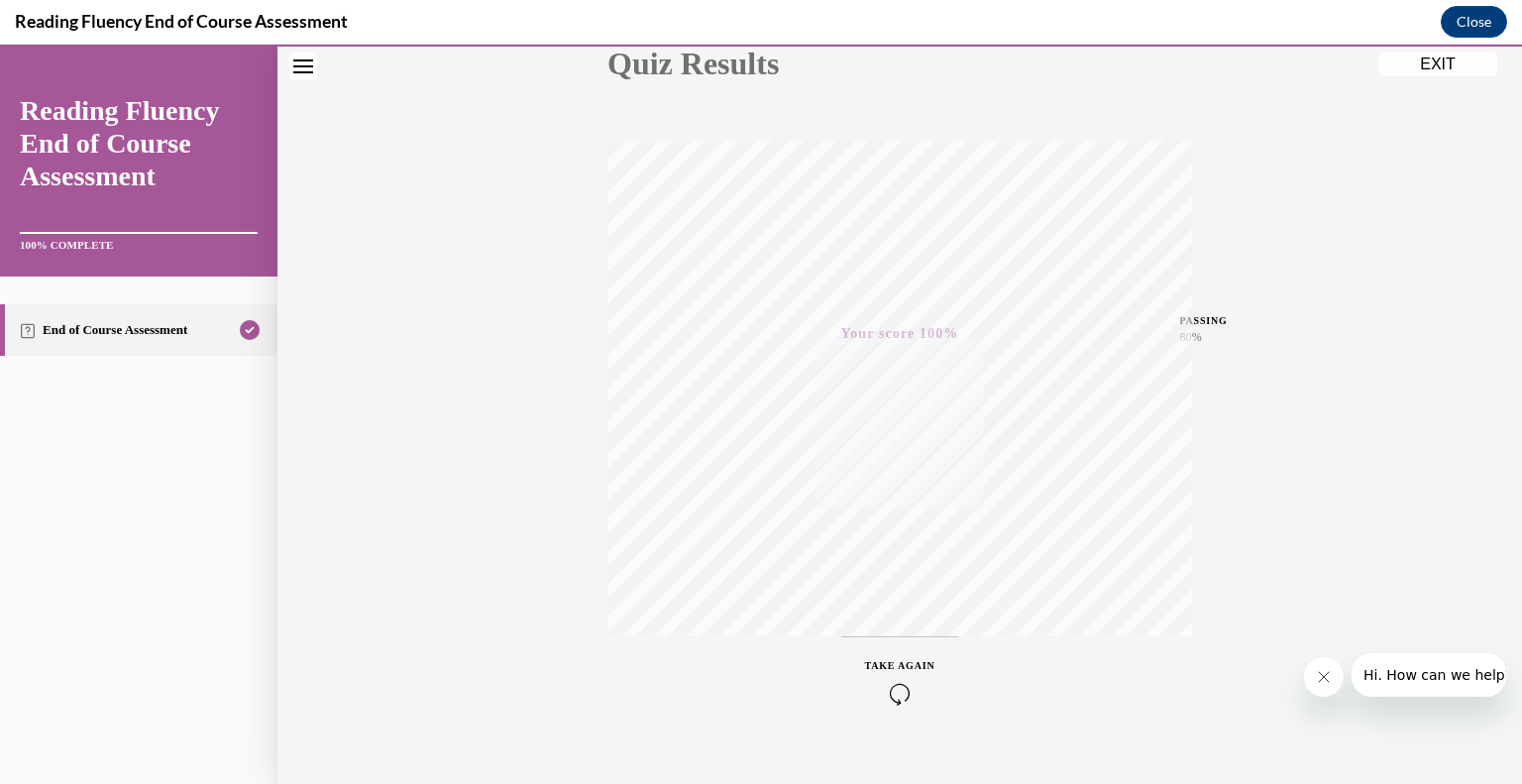
scroll to position [275, 0]
click at [1427, 67] on button "EXIT" at bounding box center [1437, 65] width 119 height 24
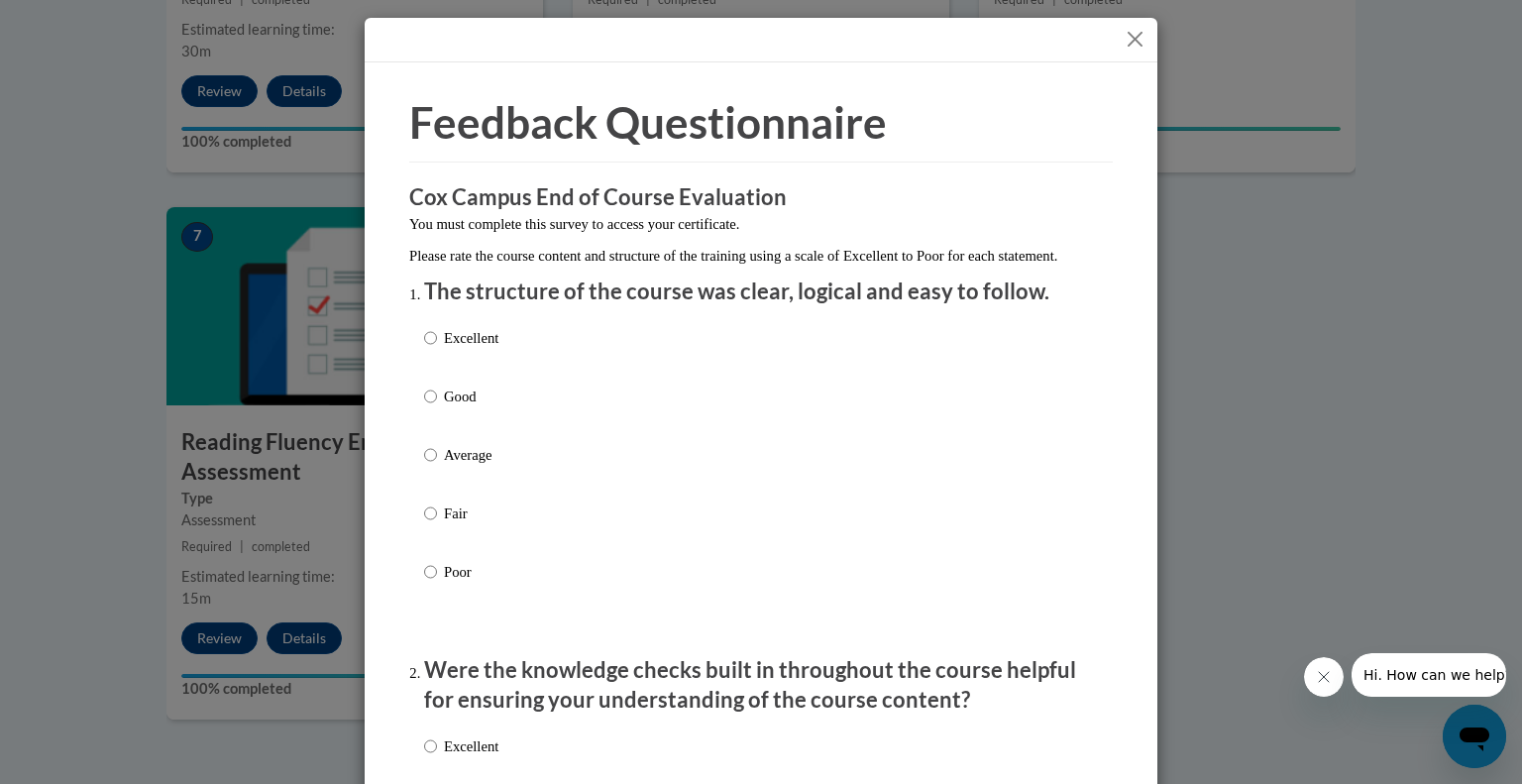
click at [432, 403] on div "Excellent Good Average Fair Poor" at bounding box center [461, 470] width 74 height 307
click at [484, 429] on label "Good" at bounding box center [461, 412] width 74 height 54
click at [437, 407] on input "Good" at bounding box center [430, 396] width 13 height 22
radio input "true"
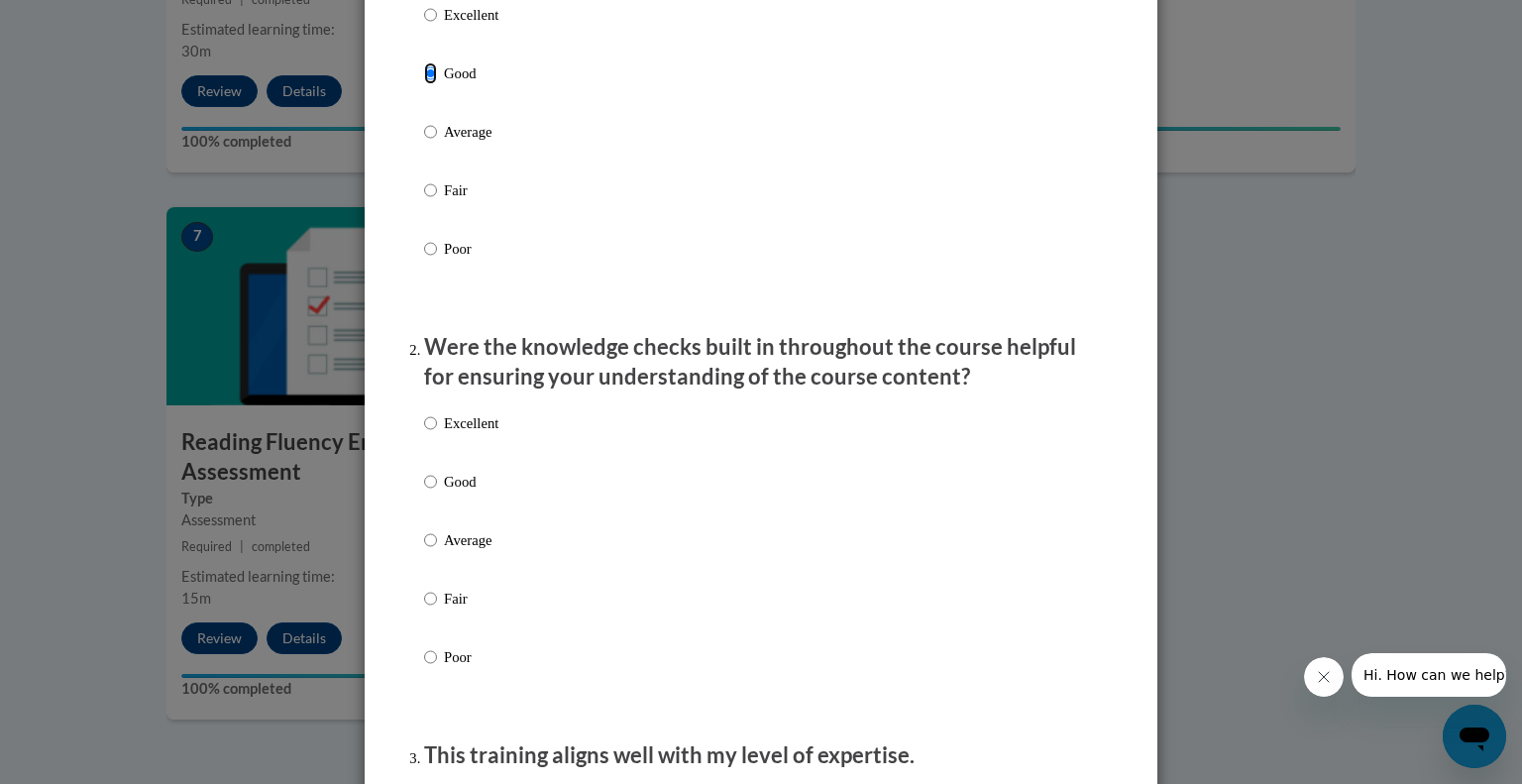
scroll to position [325, 0]
click at [477, 490] on p "Good" at bounding box center [471, 480] width 54 height 22
click at [437, 490] on input "Good" at bounding box center [430, 480] width 13 height 22
radio input "true"
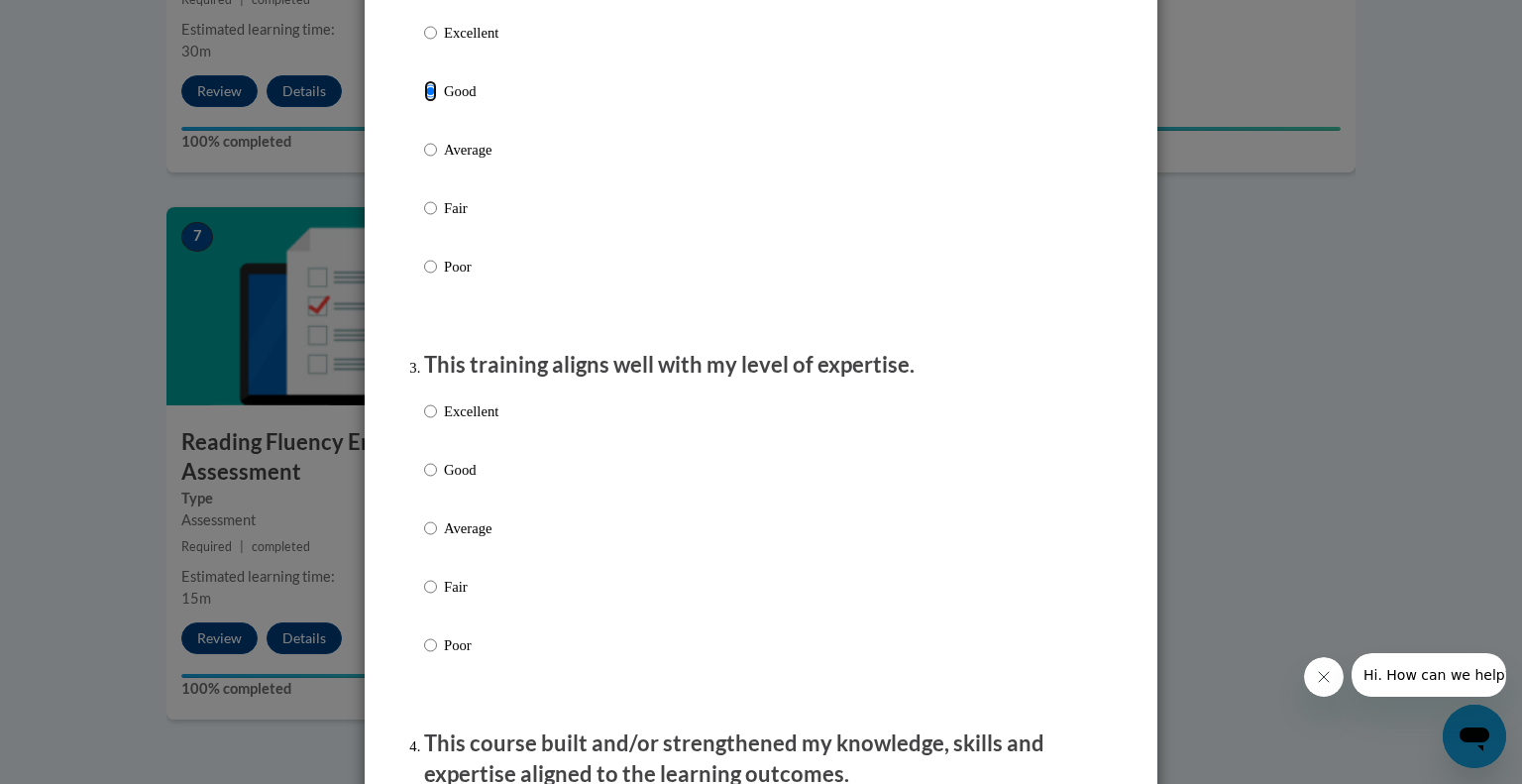
scroll to position [712, 0]
click at [468, 455] on label "Excellent" at bounding box center [461, 428] width 74 height 54
click at [437, 423] on input "Excellent" at bounding box center [430, 412] width 13 height 22
radio input "true"
click at [449, 455] on label "Excellent" at bounding box center [461, 428] width 74 height 54
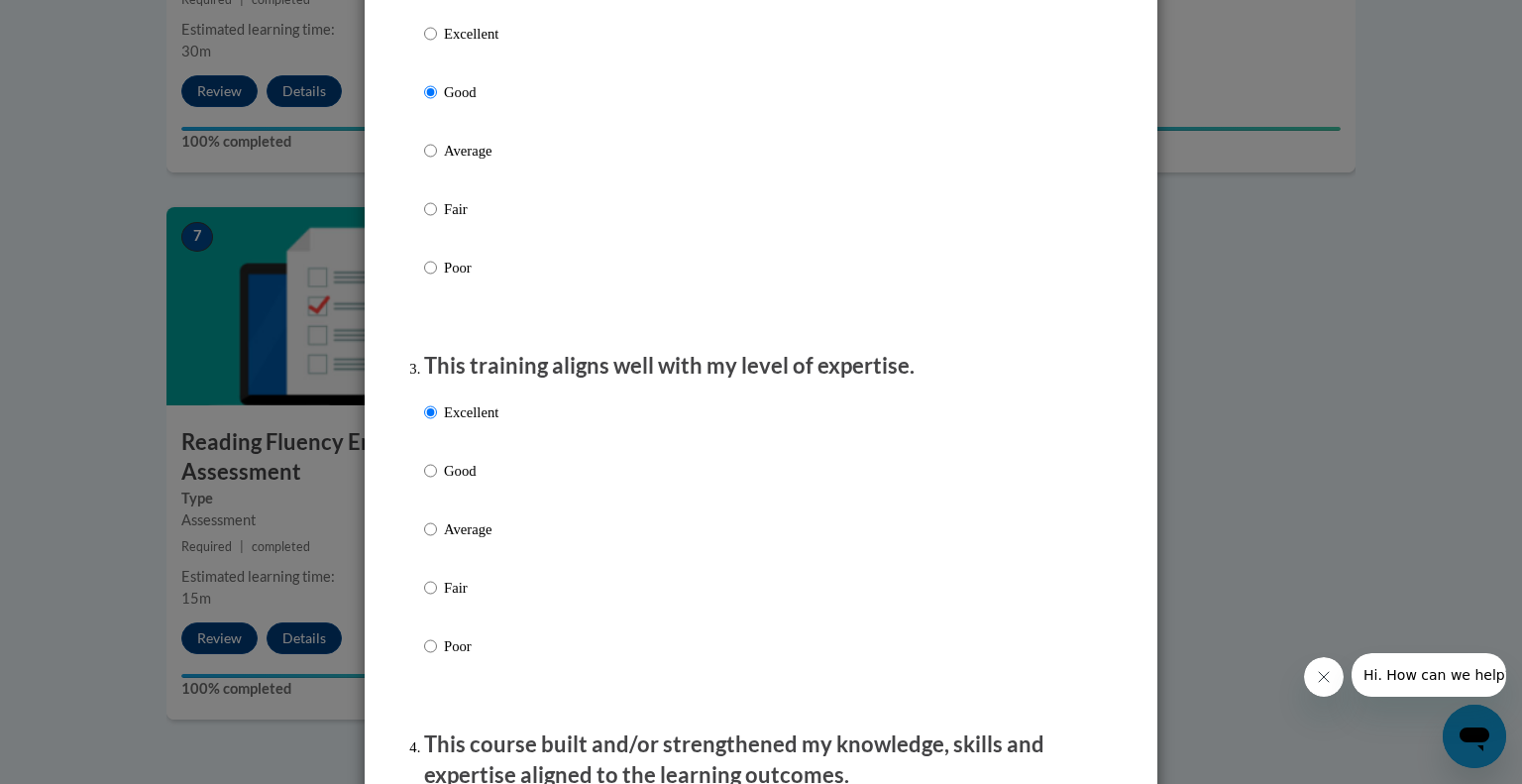
click at [437, 423] on input "Excellent" at bounding box center [430, 412] width 13 height 22
click at [444, 482] on p "Good" at bounding box center [471, 471] width 54 height 22
click at [437, 482] on input "Good" at bounding box center [430, 471] width 13 height 22
radio input "true"
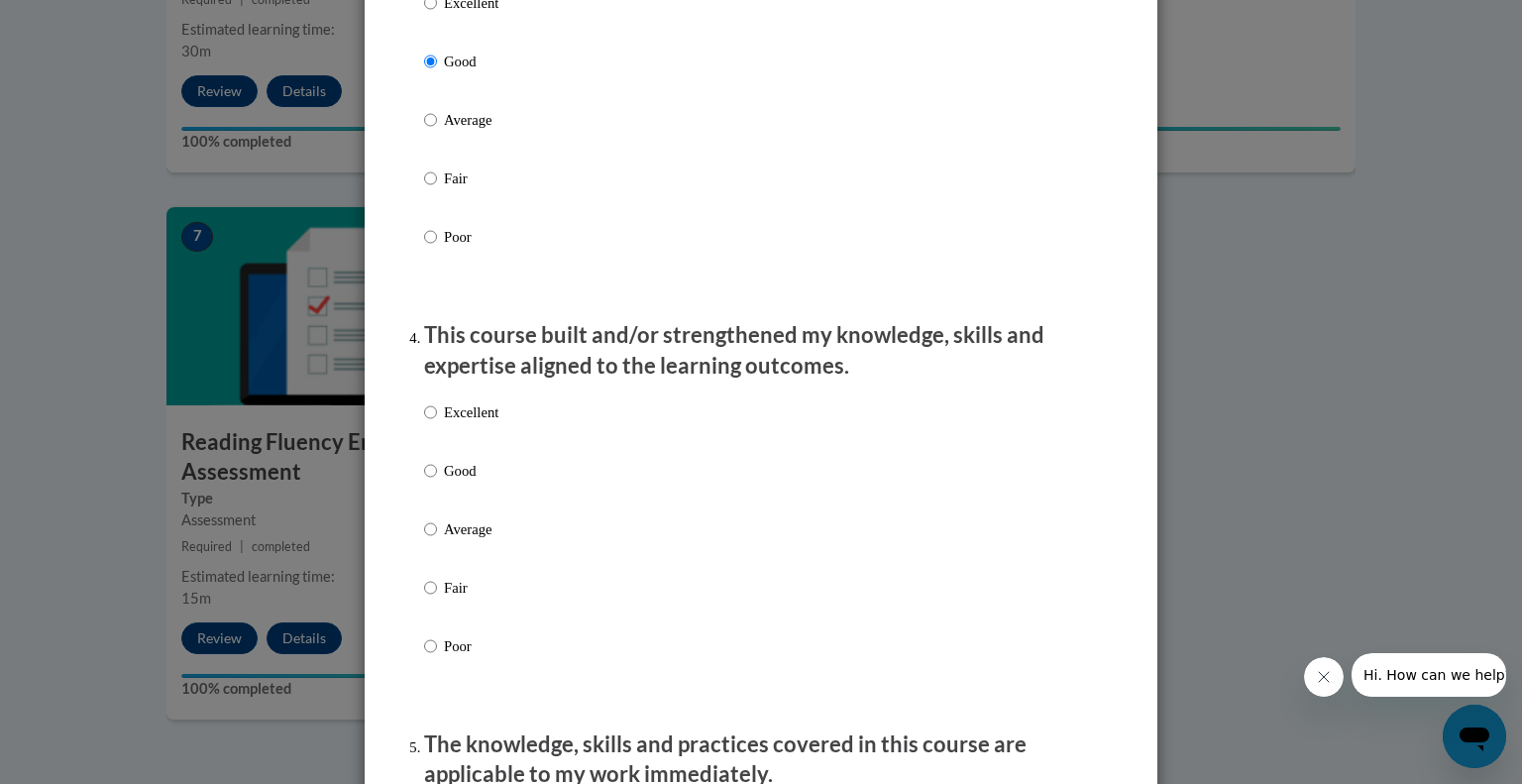
click at [467, 482] on p "Good" at bounding box center [471, 471] width 54 height 22
click at [437, 482] on input "Good" at bounding box center [430, 471] width 13 height 22
radio input "true"
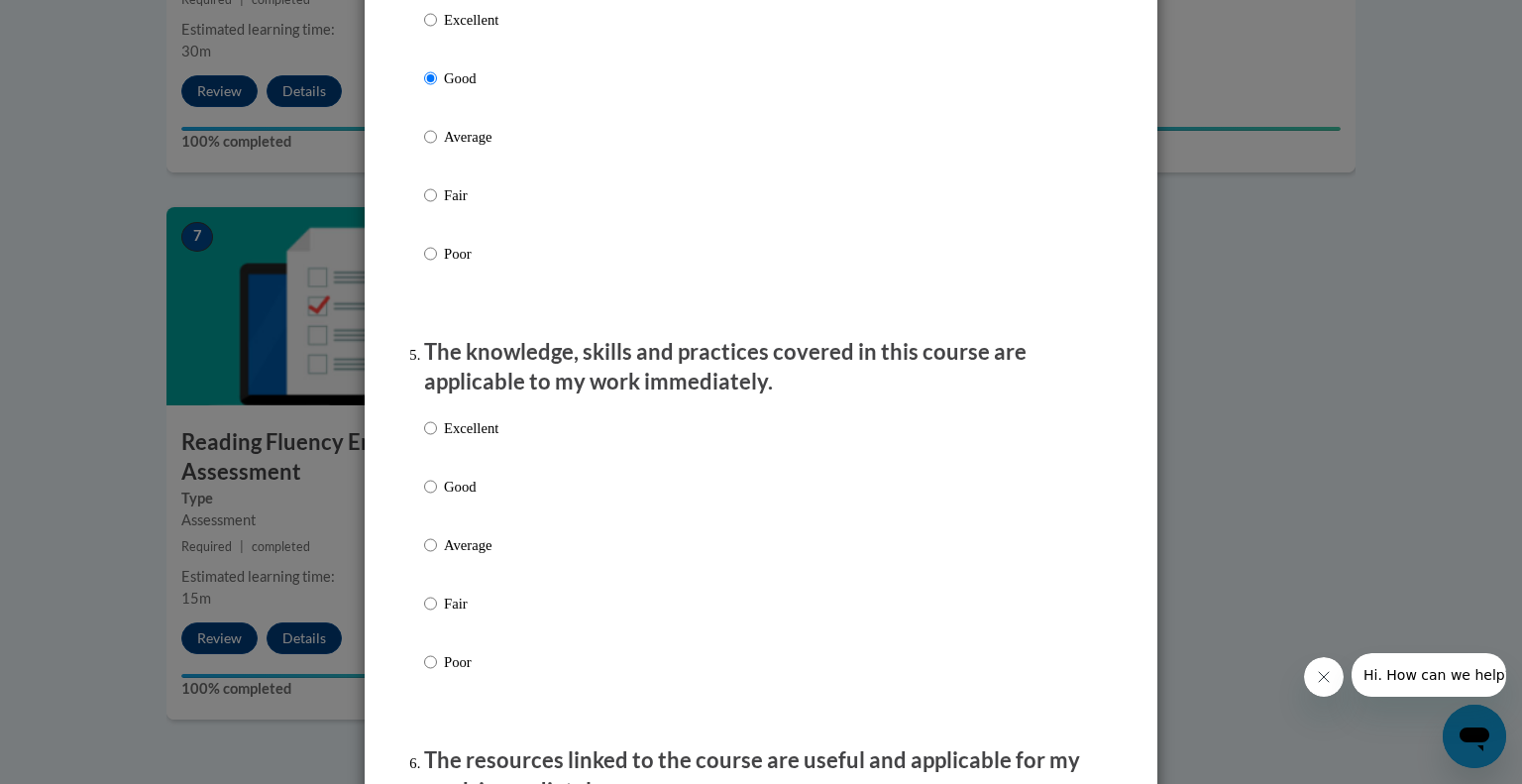
click at [476, 497] on p "Good" at bounding box center [471, 487] width 54 height 22
click at [437, 497] on input "Good" at bounding box center [430, 487] width 13 height 22
radio input "true"
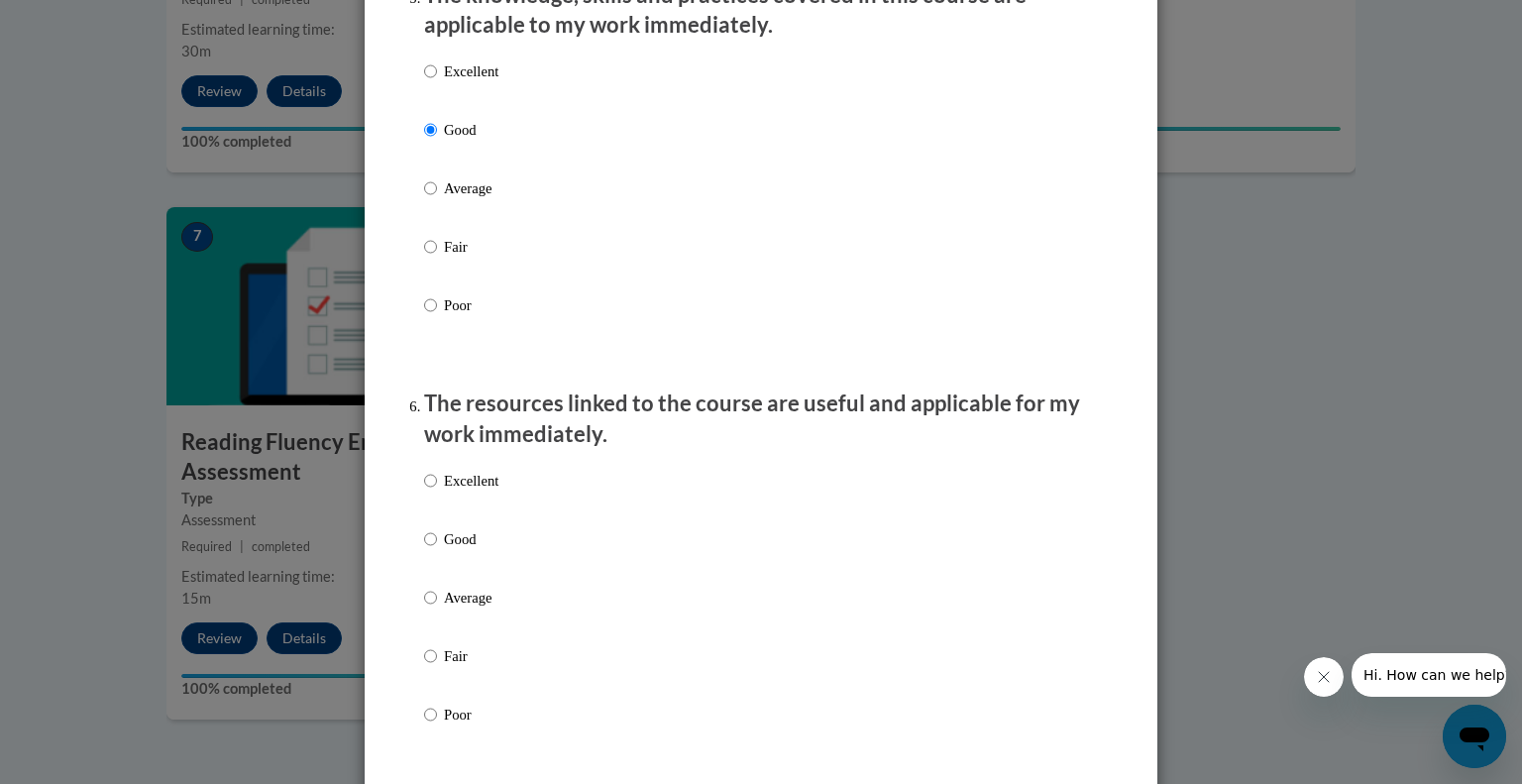
click at [485, 550] on p "Good" at bounding box center [471, 539] width 54 height 22
click at [437, 550] on input "Good" at bounding box center [430, 539] width 13 height 22
radio input "true"
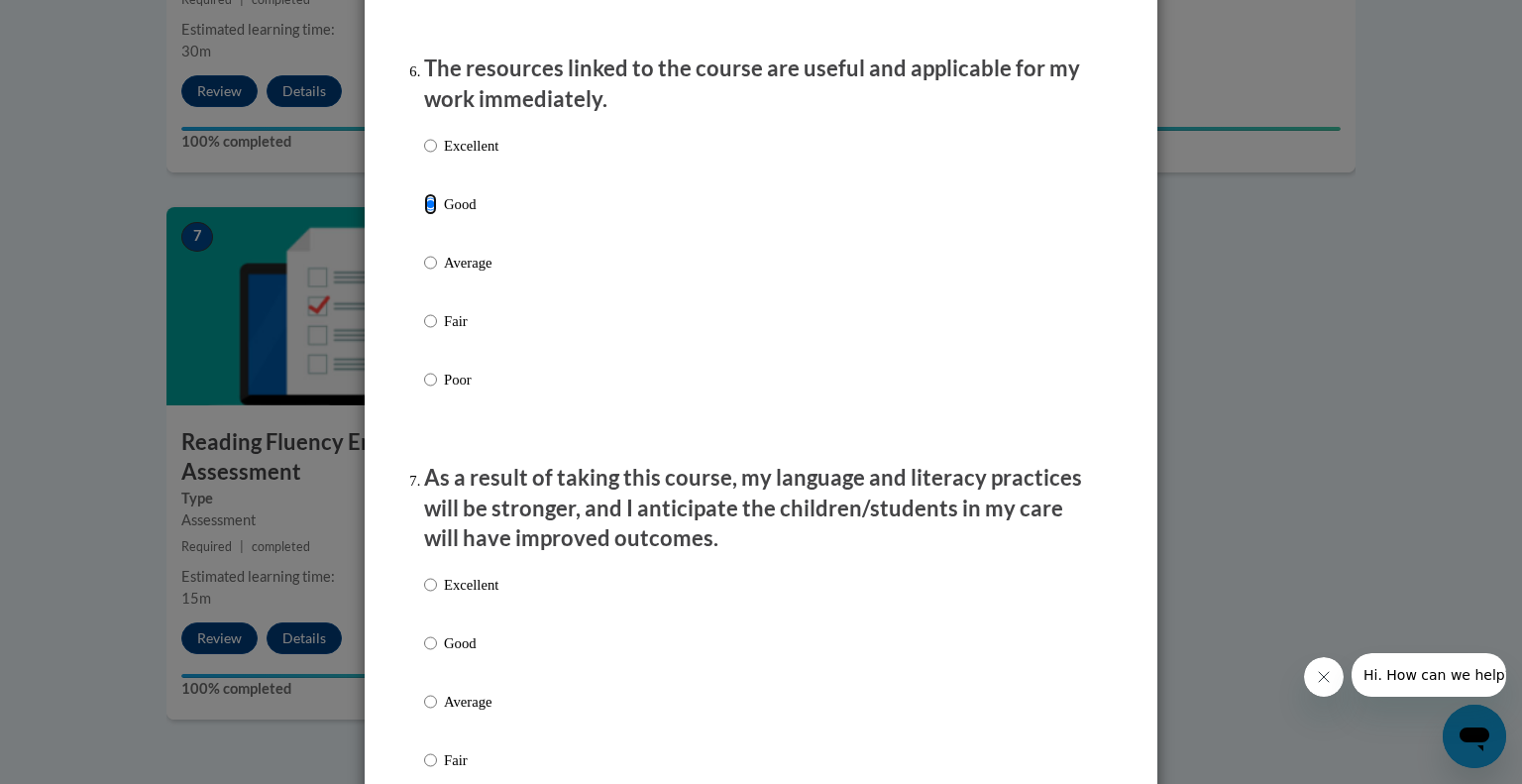
scroll to position [2208, 0]
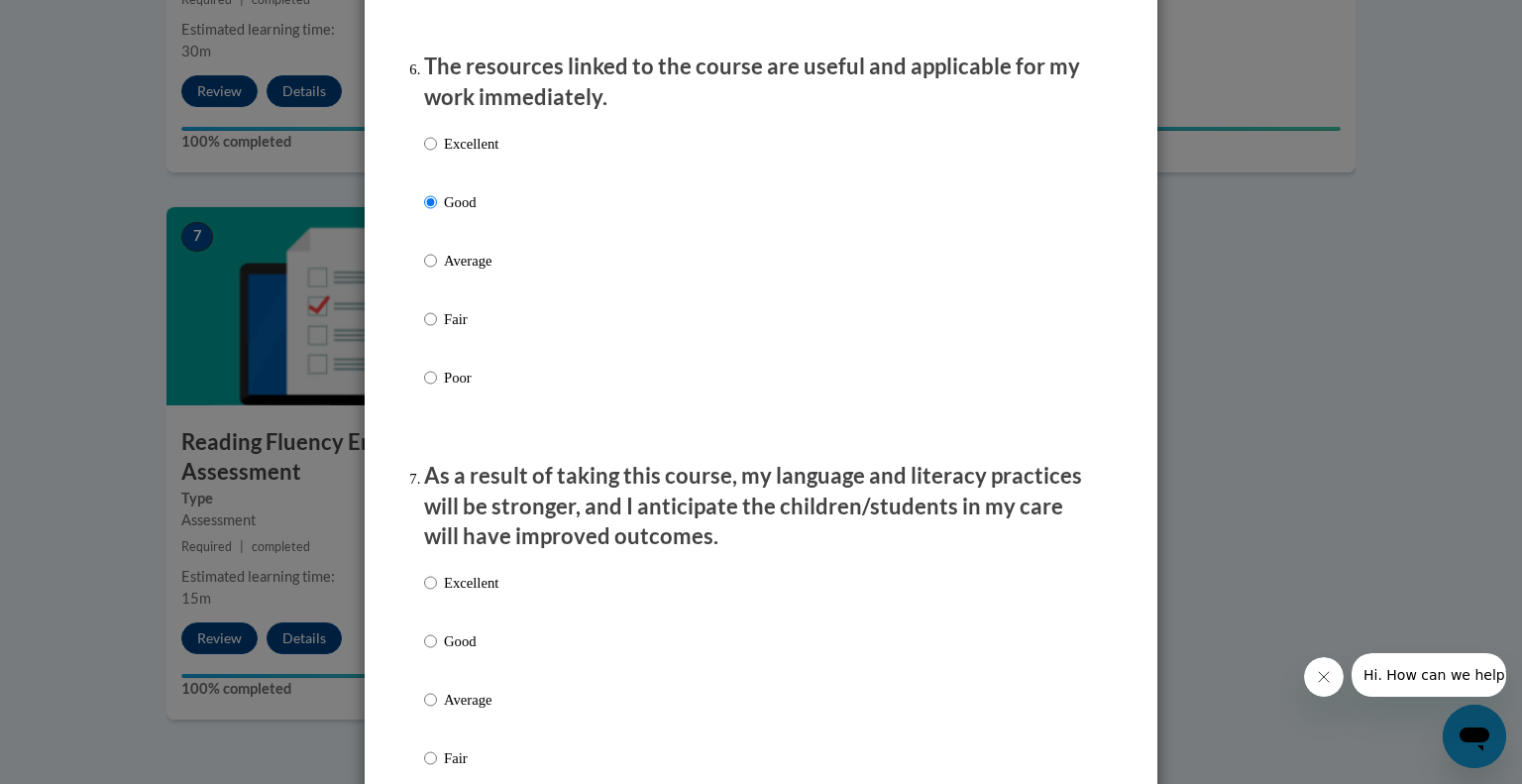
click at [475, 625] on label "Excellent" at bounding box center [461, 599] width 74 height 54
click at [437, 594] on input "Excellent" at bounding box center [430, 583] width 13 height 22
radio input "true"
click at [470, 652] on p "Good" at bounding box center [471, 641] width 54 height 22
click at [437, 652] on input "Good" at bounding box center [430, 641] width 13 height 22
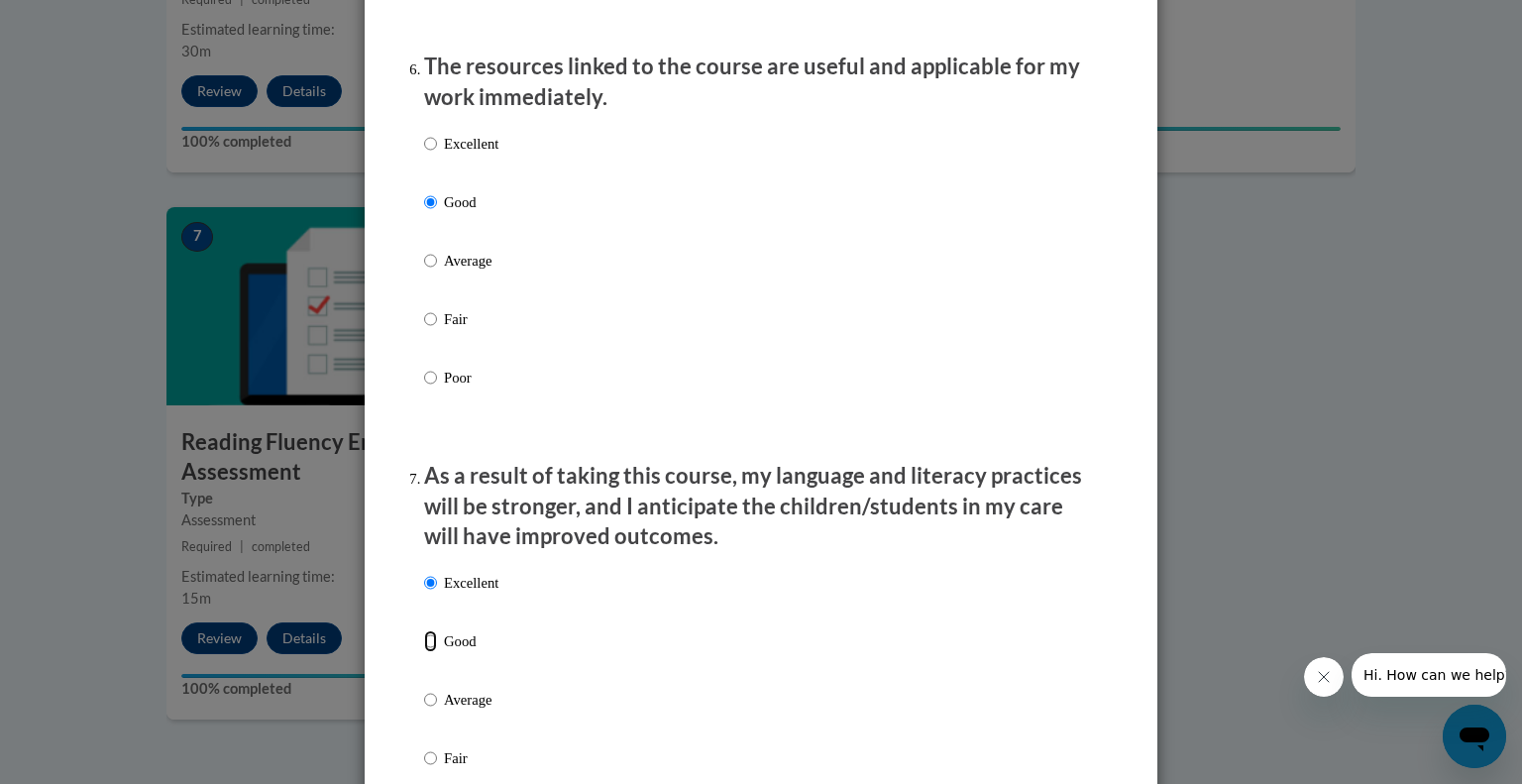
radio input "true"
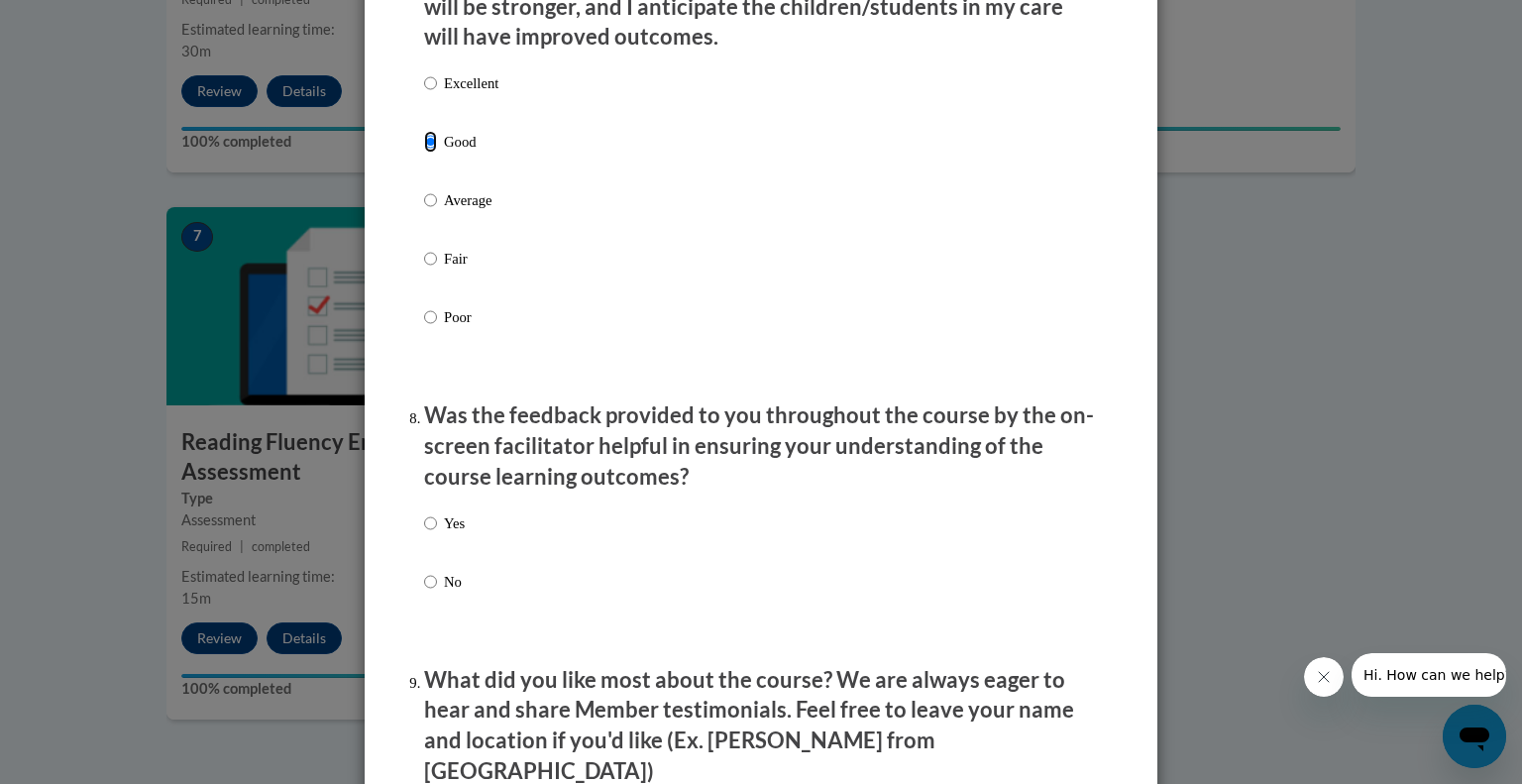
scroll to position [2718, 0]
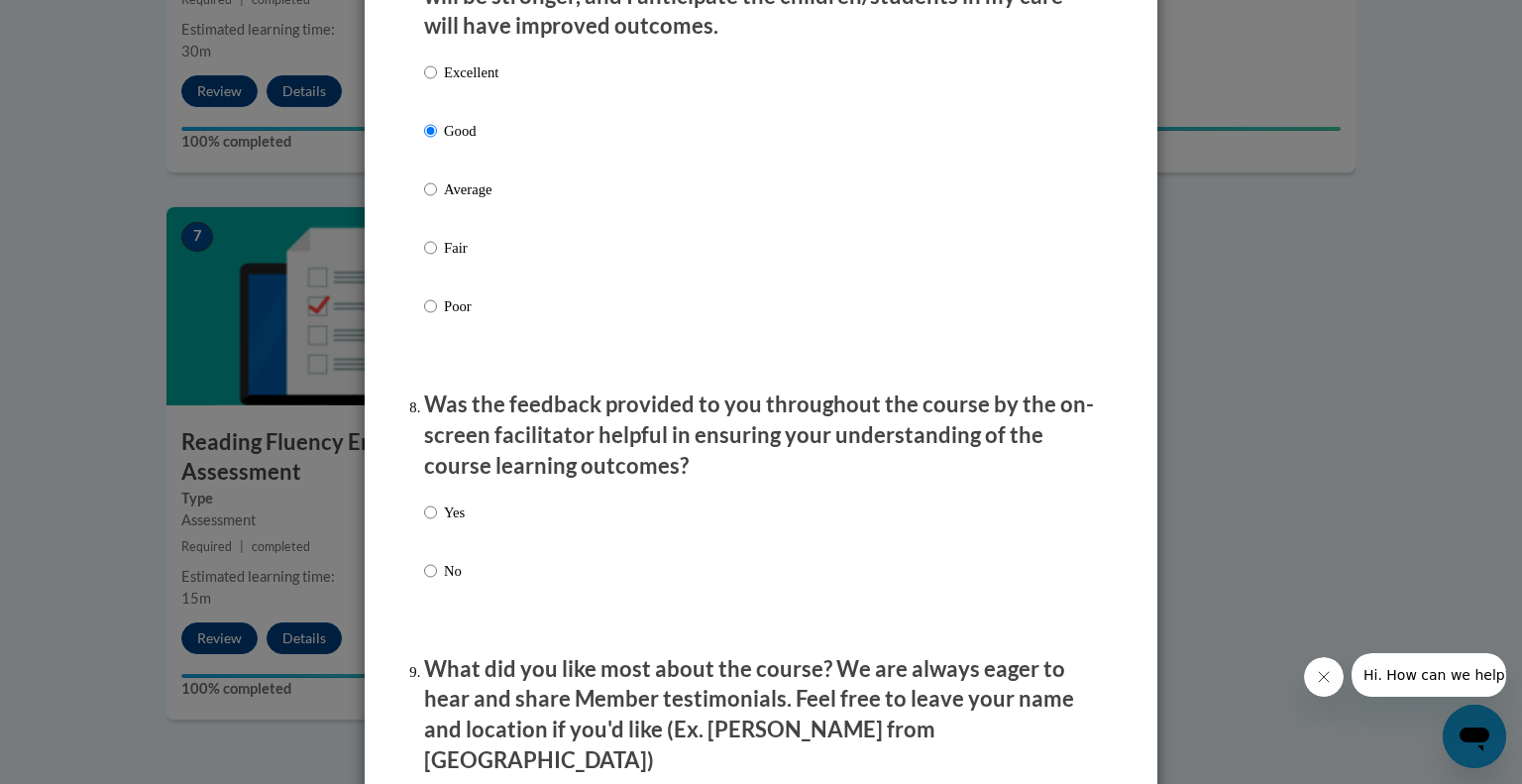
click at [451, 546] on label "Yes" at bounding box center [444, 528] width 41 height 54
click at [437, 523] on input "Yes" at bounding box center [430, 512] width 13 height 22
radio input "true"
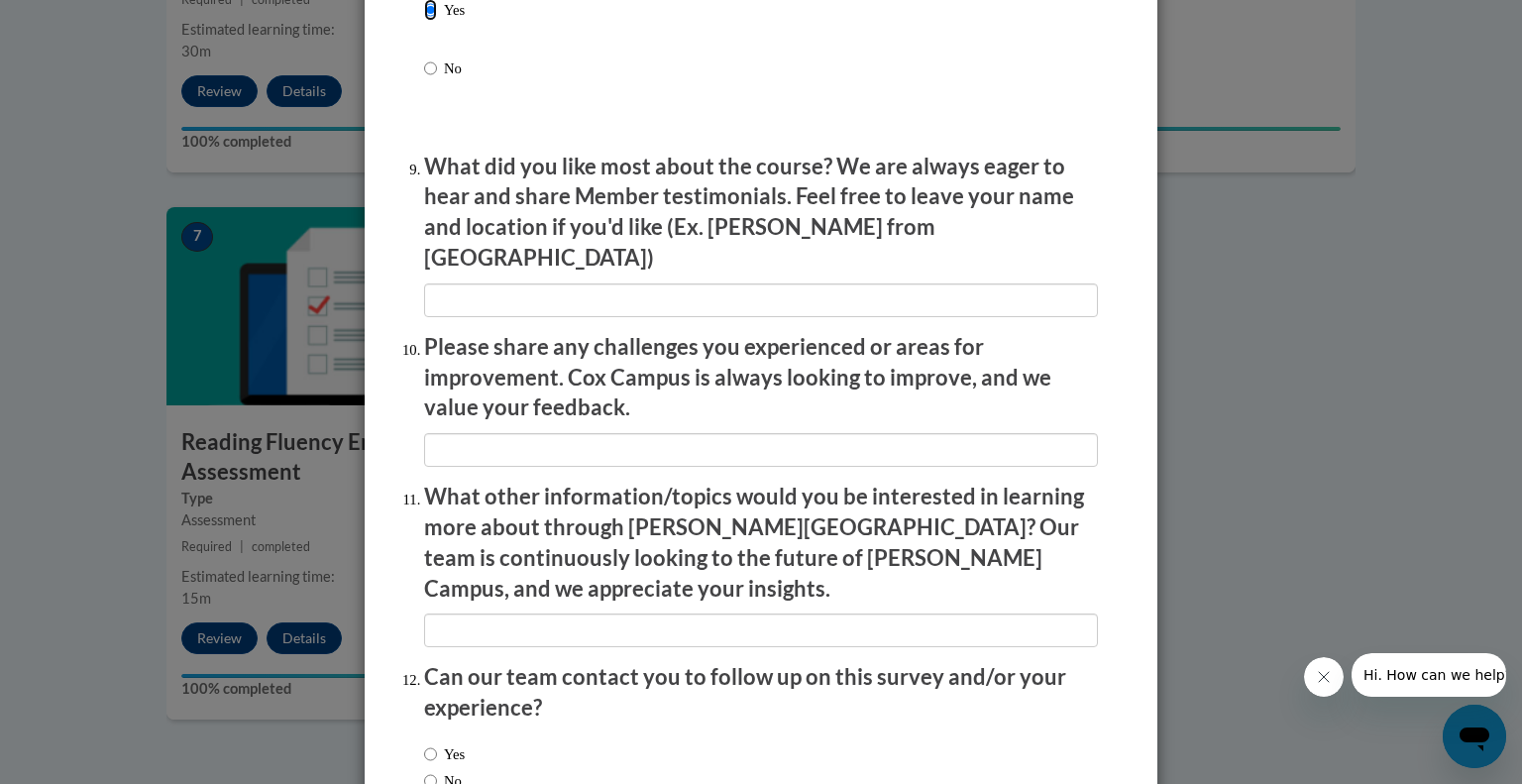
scroll to position [3342, 0]
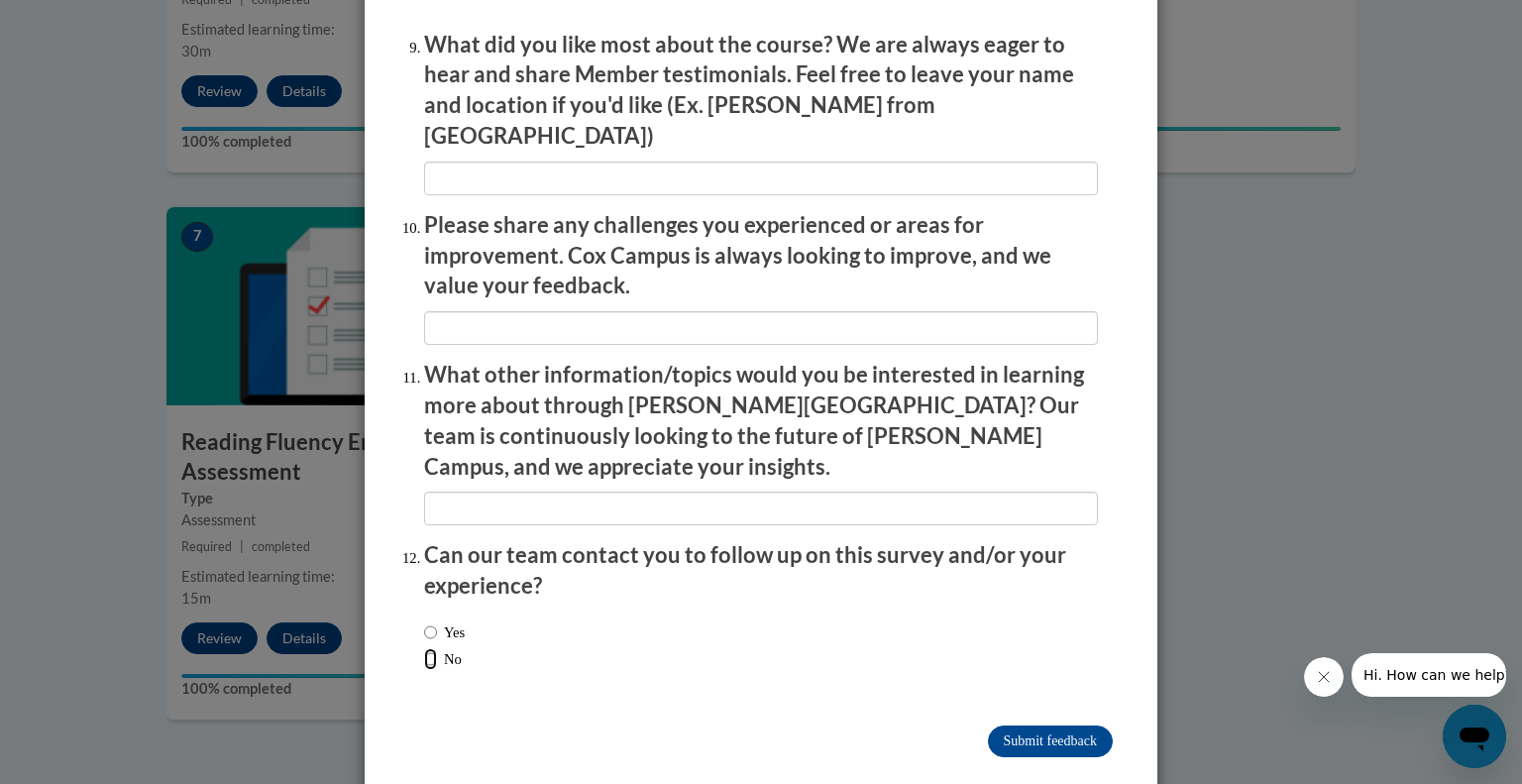
click at [424, 648] on input "No" at bounding box center [430, 659] width 13 height 22
radio input "true"
click at [1074, 725] on input "Submit feedback" at bounding box center [1050, 741] width 125 height 32
